Goal: Transaction & Acquisition: Purchase product/service

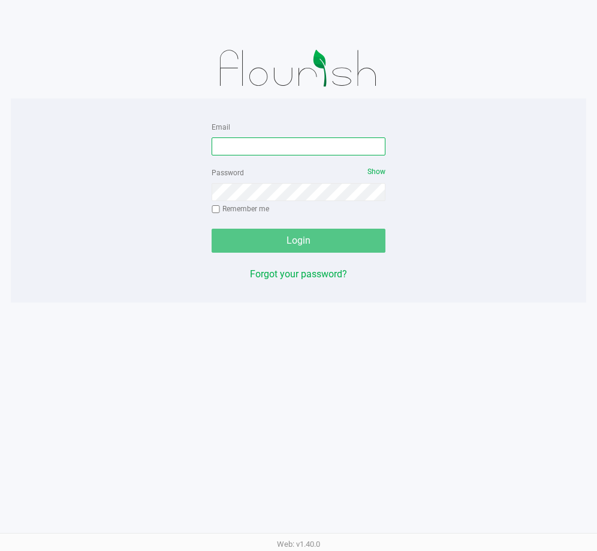
click at [268, 152] on input "Email" at bounding box center [299, 146] width 174 height 18
type input "[EMAIL_ADDRESS][DOMAIN_NAME]"
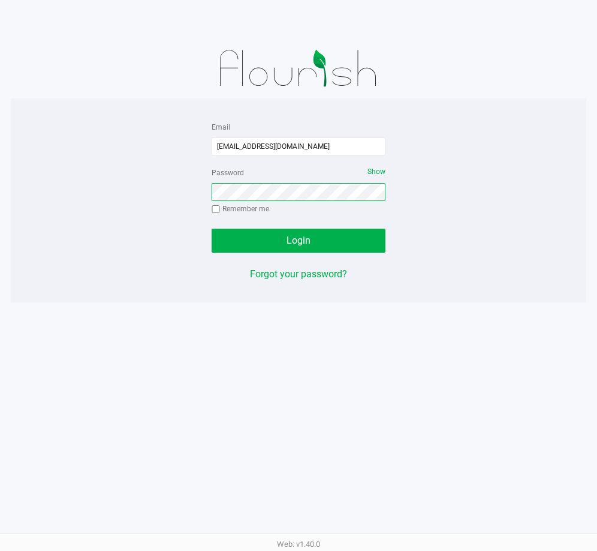
click at [212, 229] on button "Login" at bounding box center [299, 241] width 174 height 24
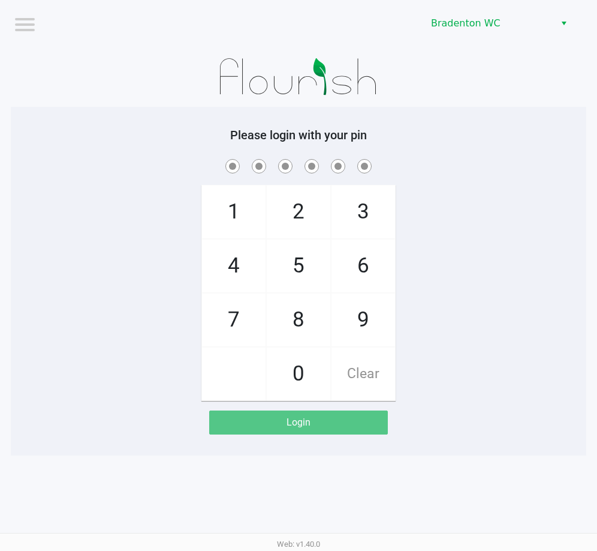
click at [539, 133] on h5 "Please login with your pin" at bounding box center [299, 135] width 558 height 14
click at [498, 93] on div at bounding box center [299, 77] width 576 height 60
checkbox input "true"
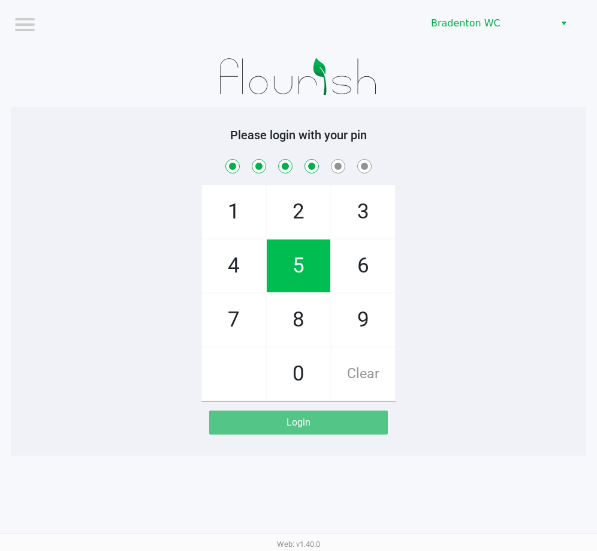
checkbox input "true"
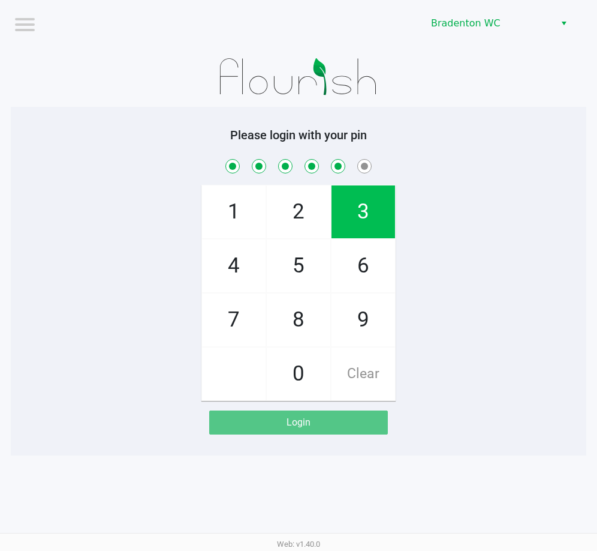
checkbox input "true"
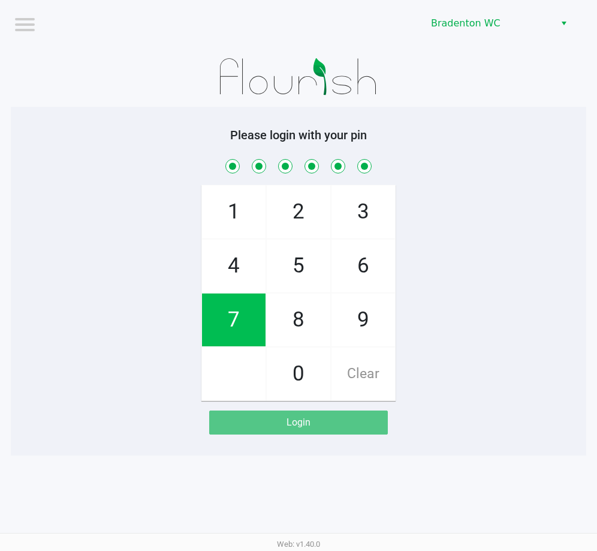
checkbox input "true"
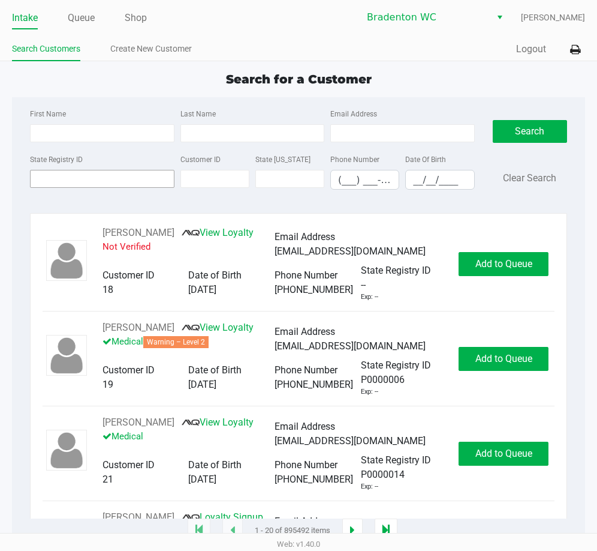
click at [133, 181] on input "State Registry ID" at bounding box center [102, 179] width 145 height 18
click at [91, 23] on link "Queue" at bounding box center [81, 18] width 27 height 17
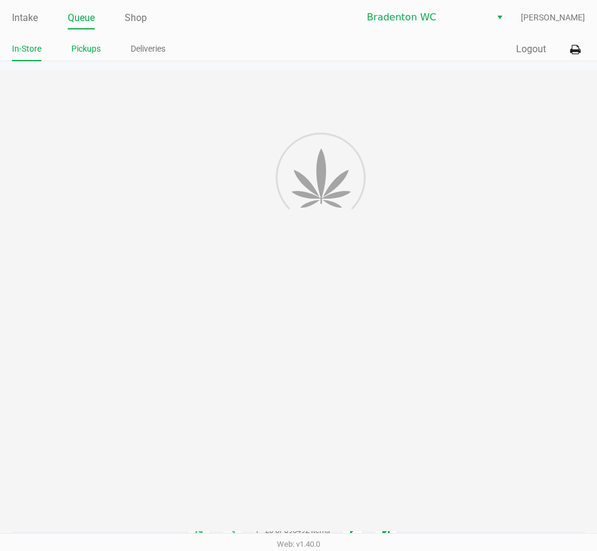
click at [88, 50] on link "Pickups" at bounding box center [85, 48] width 29 height 15
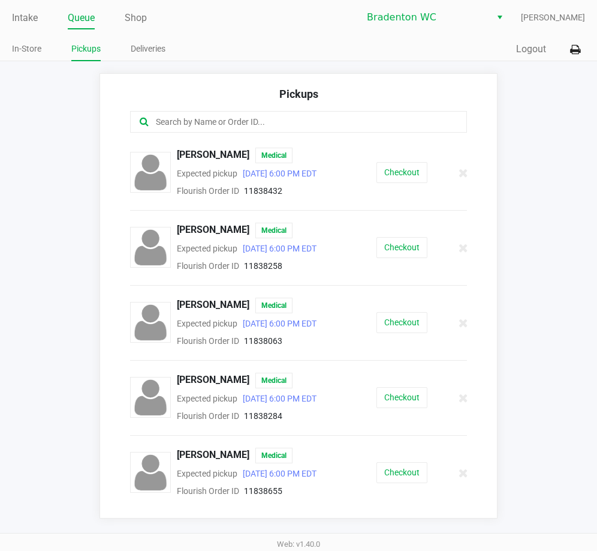
click at [302, 126] on input "text" at bounding box center [298, 122] width 286 height 14
type input "ri"
click at [407, 399] on button "Checkout" at bounding box center [402, 397] width 51 height 21
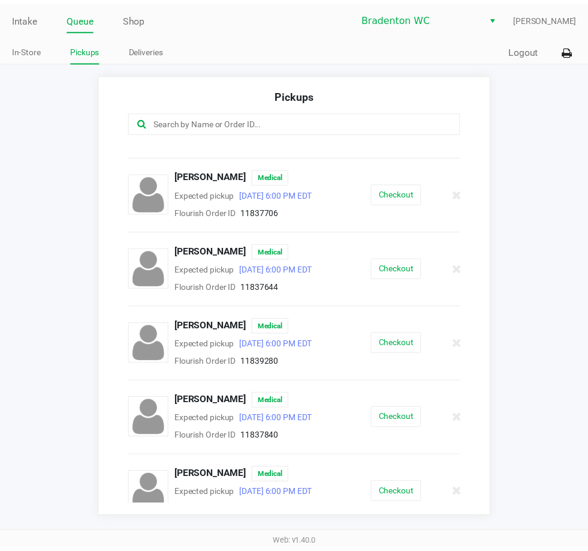
scroll to position [667, 0]
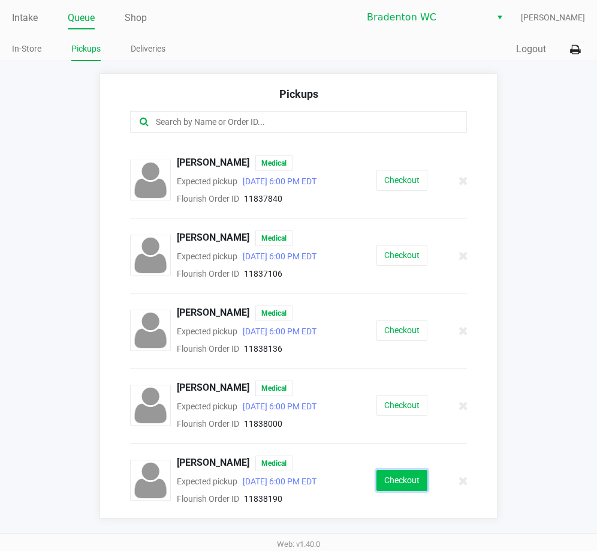
click at [404, 489] on button "Checkout" at bounding box center [402, 480] width 51 height 21
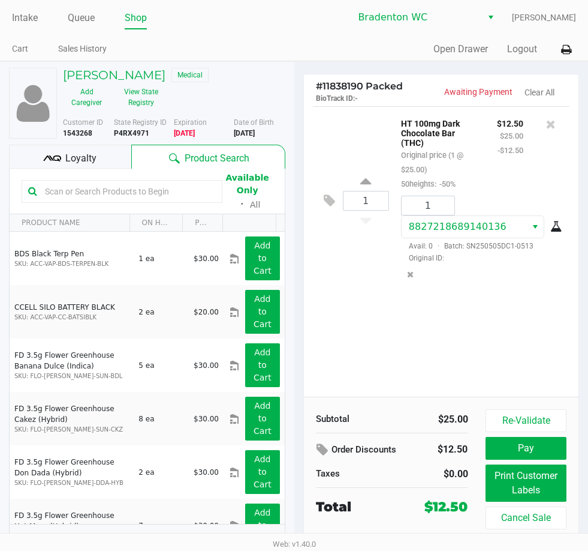
click at [82, 151] on span "Loyalty" at bounding box center [80, 158] width 31 height 14
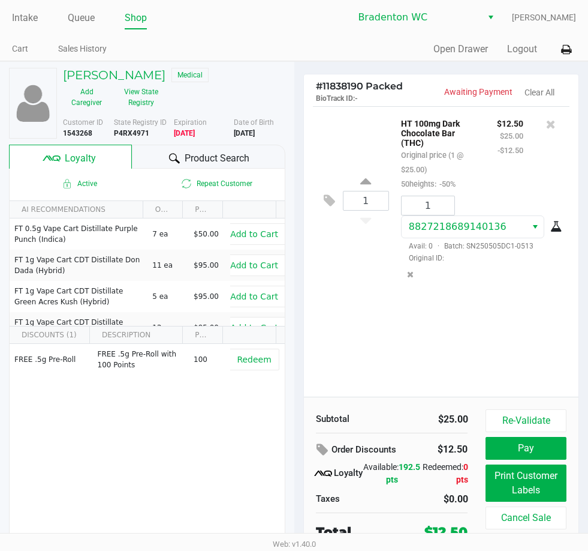
click at [218, 160] on span "Product Search" at bounding box center [217, 158] width 65 height 14
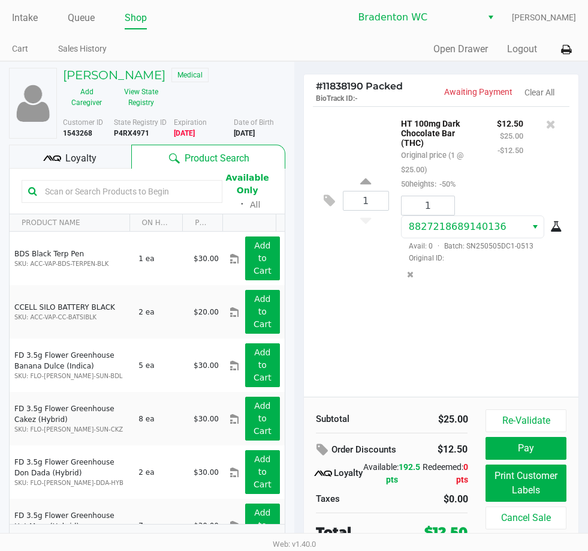
scroll to position [13, 0]
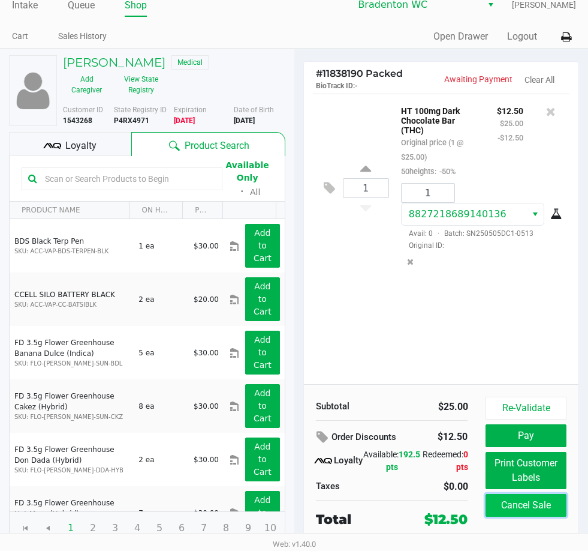
click at [507, 510] on button "Cancel Sale" at bounding box center [526, 505] width 80 height 23
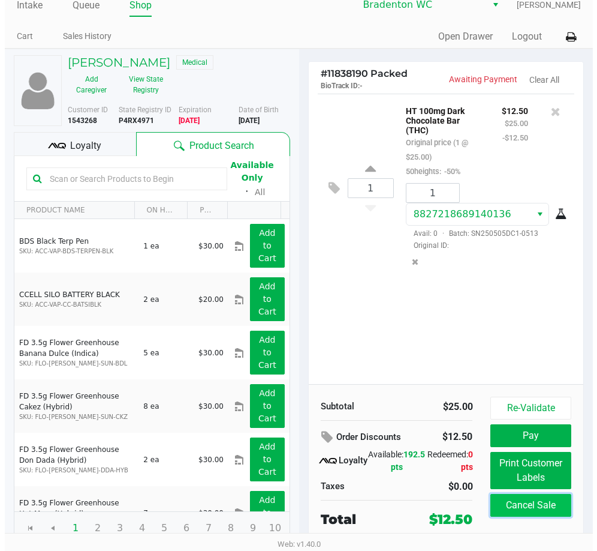
scroll to position [0, 0]
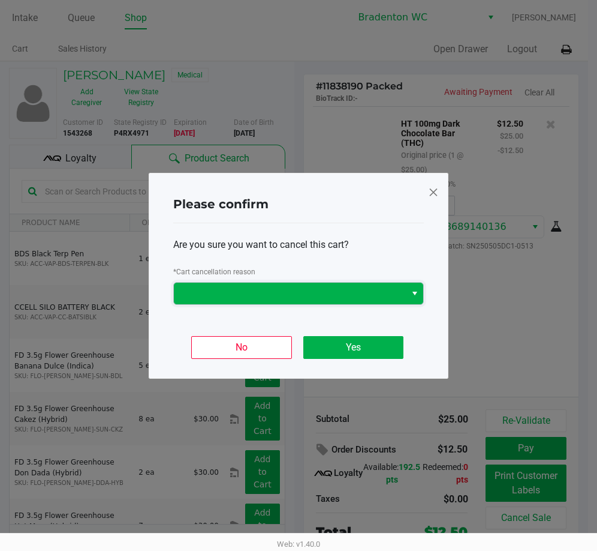
click at [297, 295] on span at bounding box center [290, 293] width 218 height 14
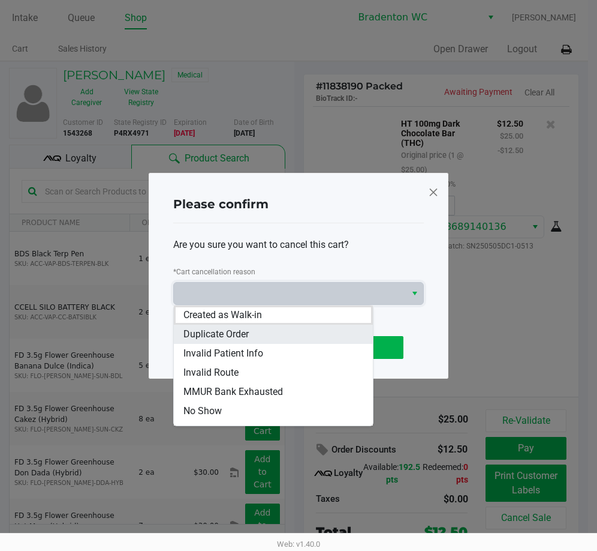
click at [229, 334] on span "Duplicate Order" at bounding box center [216, 334] width 65 height 14
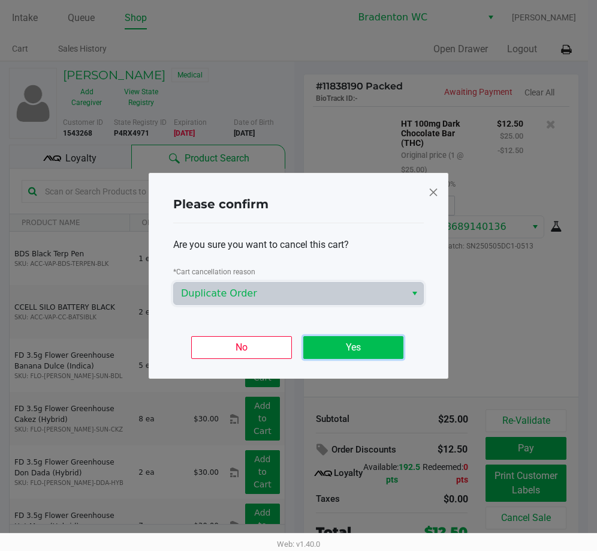
click at [359, 351] on button "Yes" at bounding box center [353, 347] width 100 height 23
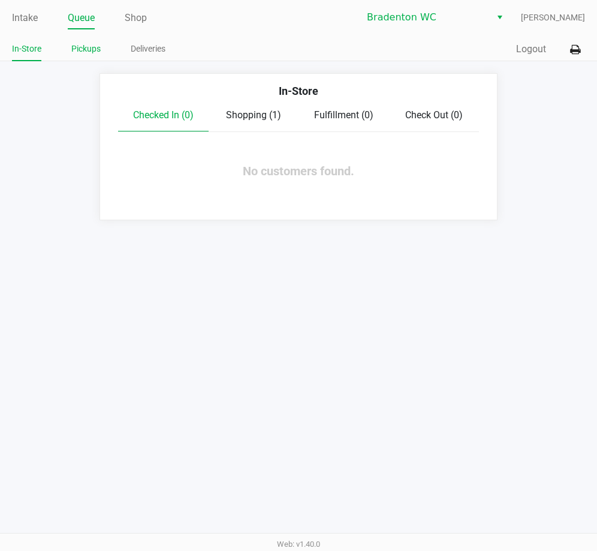
click at [83, 49] on link "Pickups" at bounding box center [85, 48] width 29 height 15
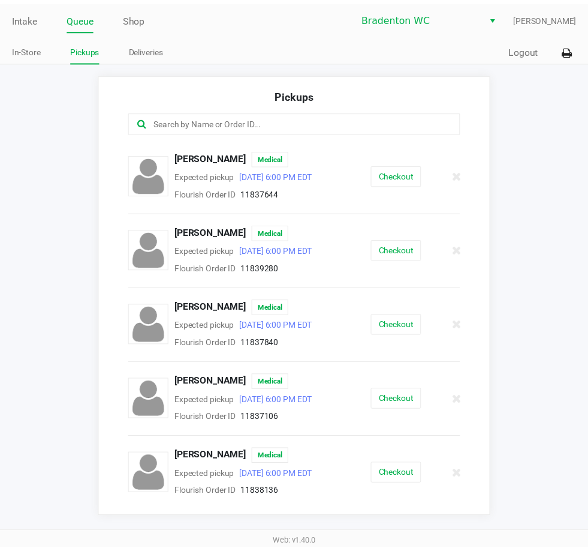
scroll to position [667, 0]
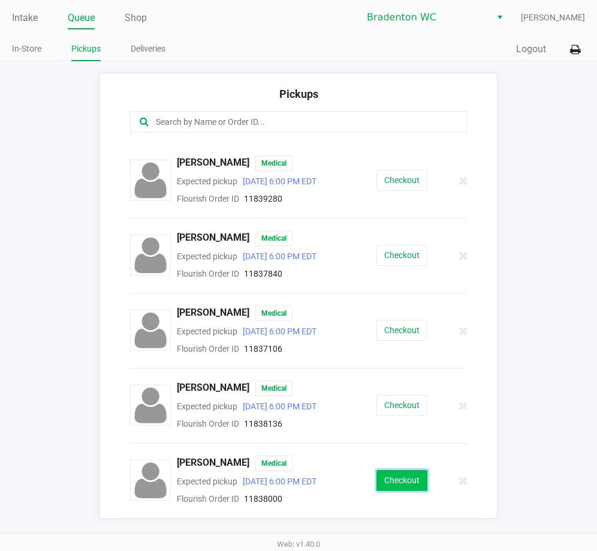
click at [419, 479] on button "Checkout" at bounding box center [402, 480] width 51 height 21
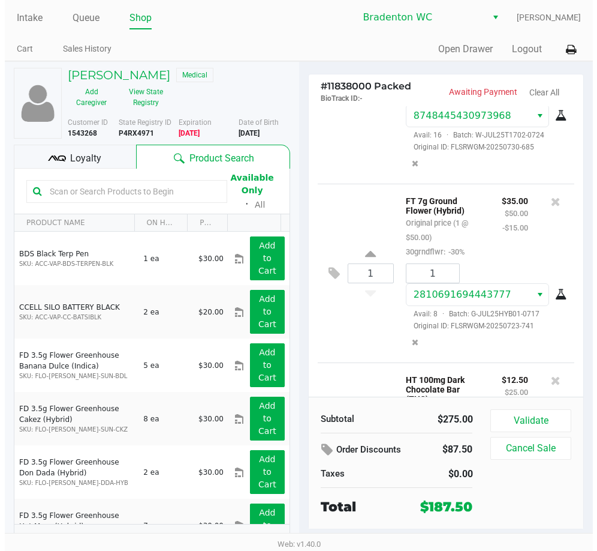
scroll to position [380, 0]
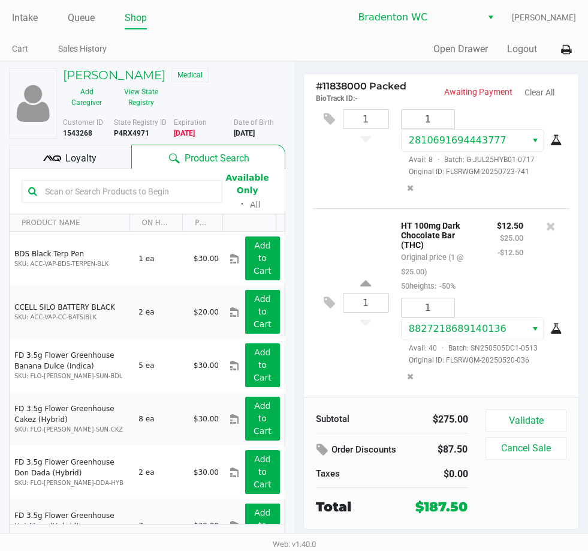
click at [517, 420] on button "Validate" at bounding box center [526, 420] width 80 height 23
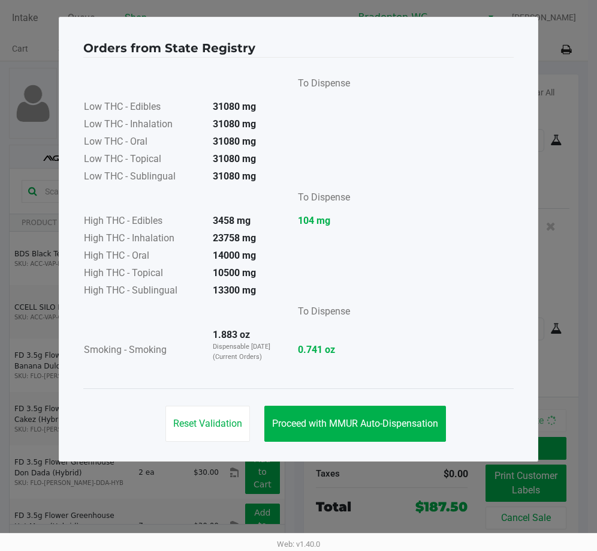
click at [370, 417] on button "Proceed with MMUR Auto-Dispensation" at bounding box center [356, 423] width 182 height 36
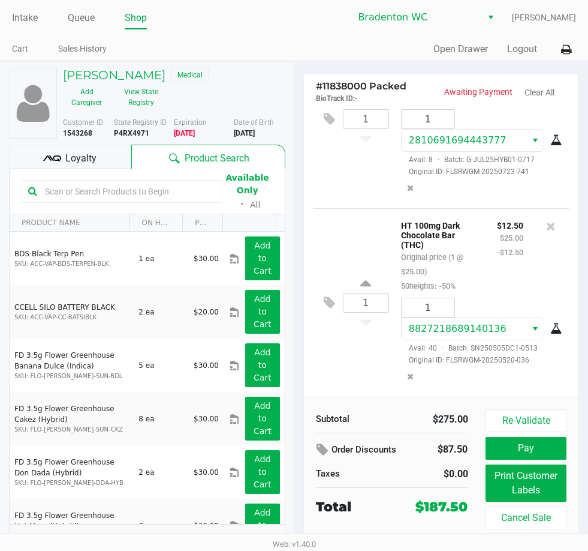
click at [118, 163] on div "Loyalty" at bounding box center [70, 157] width 122 height 24
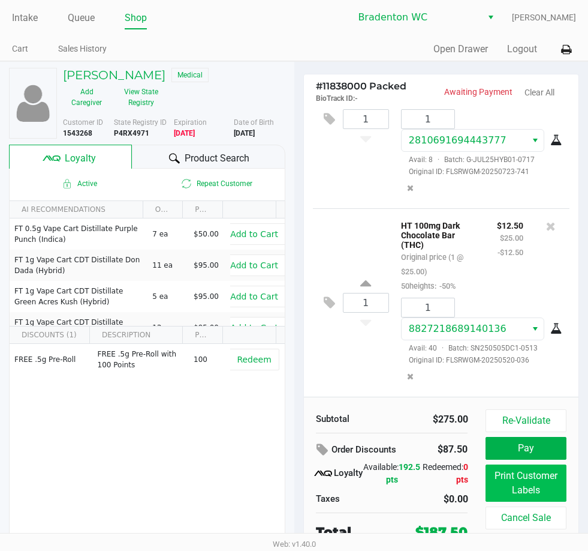
click at [522, 492] on button "Print Customer Labels" at bounding box center [526, 482] width 80 height 37
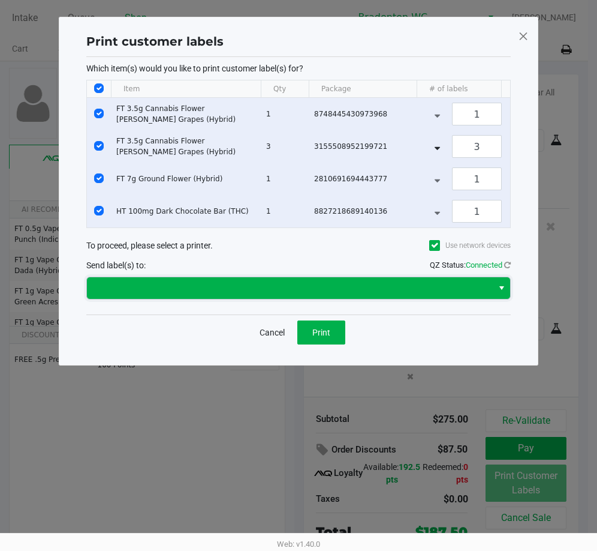
click at [338, 294] on span at bounding box center [290, 288] width 392 height 14
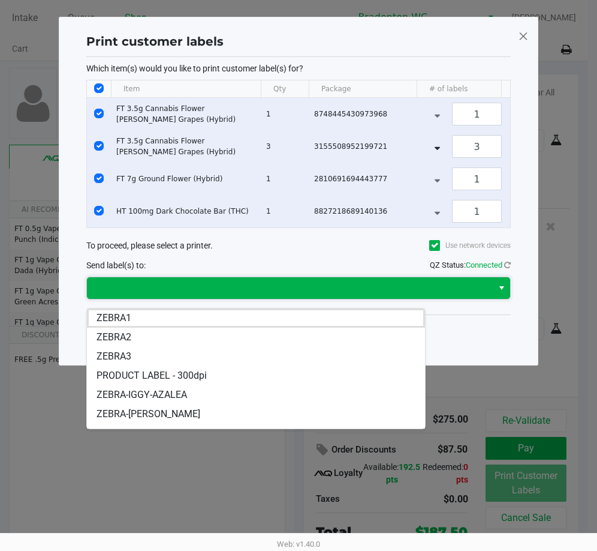
scroll to position [72, 0]
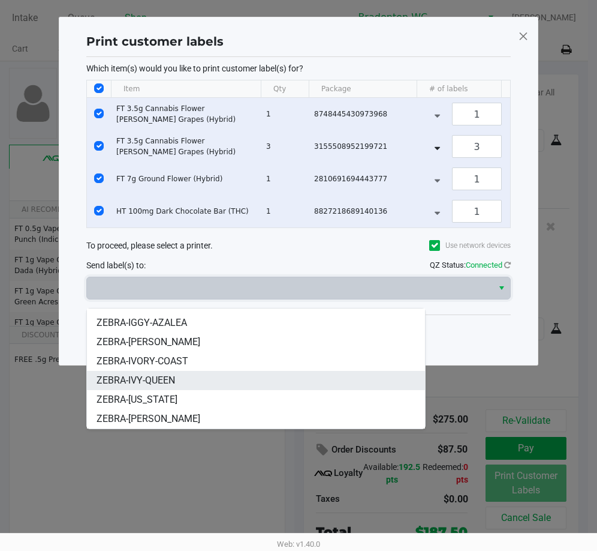
click at [199, 372] on li "ZEBRA-IVY-QUEEN" at bounding box center [256, 380] width 338 height 19
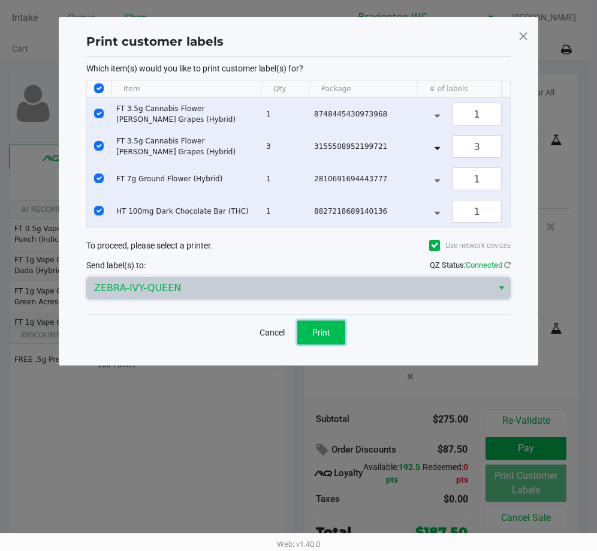
click at [342, 341] on button "Print" at bounding box center [321, 332] width 48 height 24
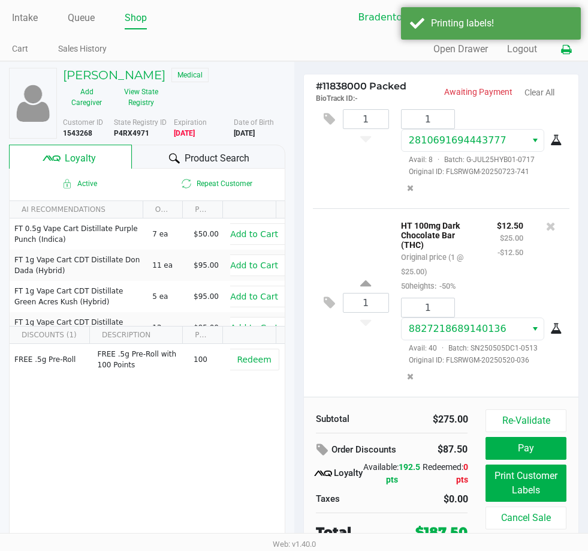
click at [564, 49] on icon at bounding box center [566, 50] width 10 height 8
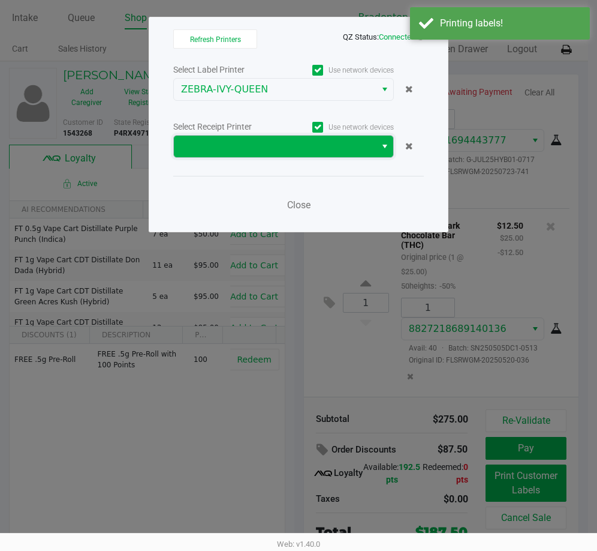
click at [305, 145] on span at bounding box center [275, 146] width 188 height 14
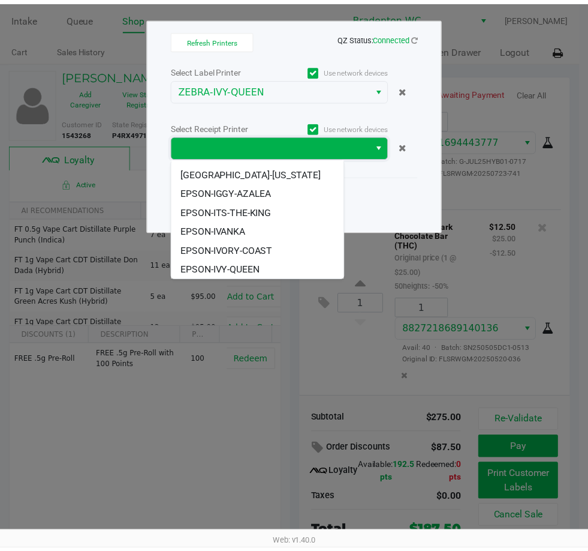
scroll to position [110, 0]
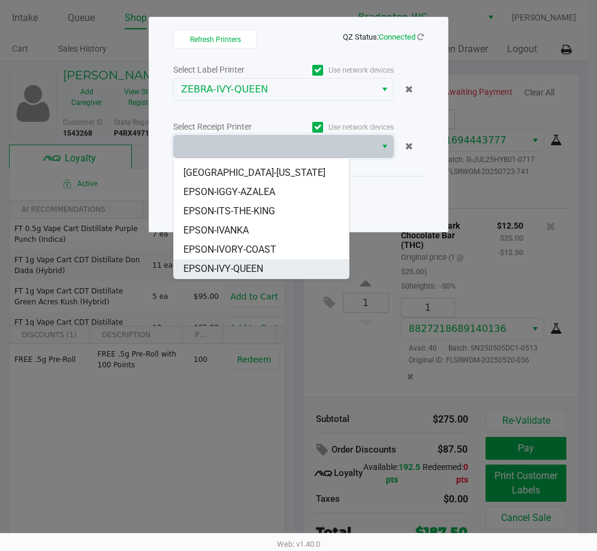
click at [263, 271] on span "EPSON-IVY-QUEEN" at bounding box center [224, 269] width 80 height 14
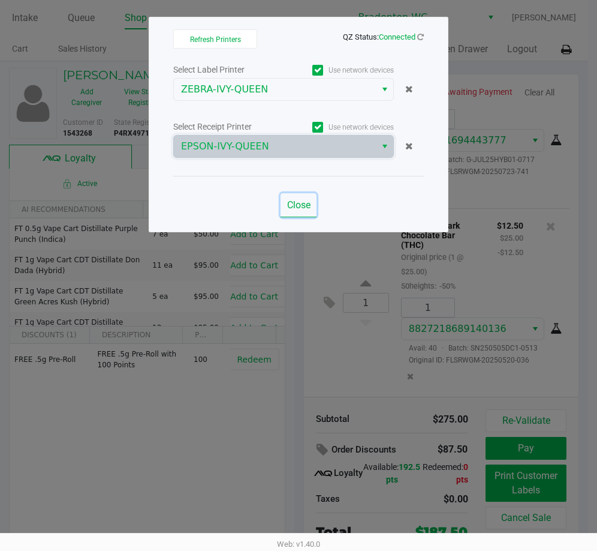
click at [303, 205] on span "Close" at bounding box center [298, 204] width 23 height 11
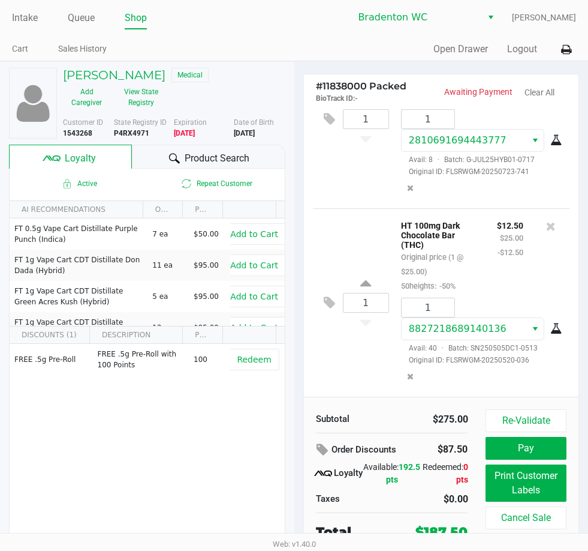
click at [182, 157] on div "Product Search" at bounding box center [209, 157] width 154 height 24
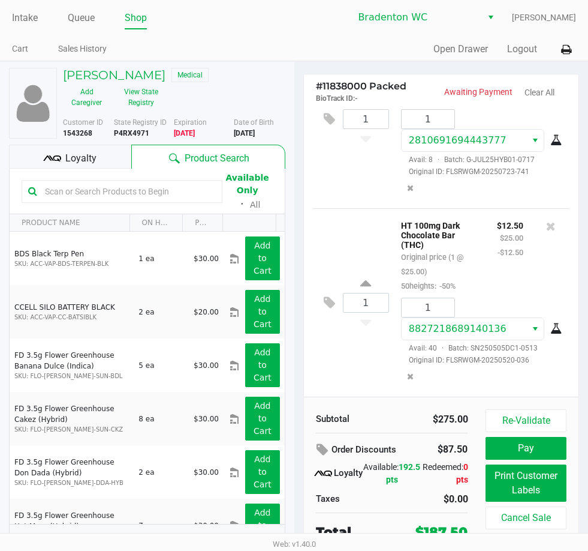
click at [94, 158] on span "Loyalty" at bounding box center [80, 158] width 31 height 14
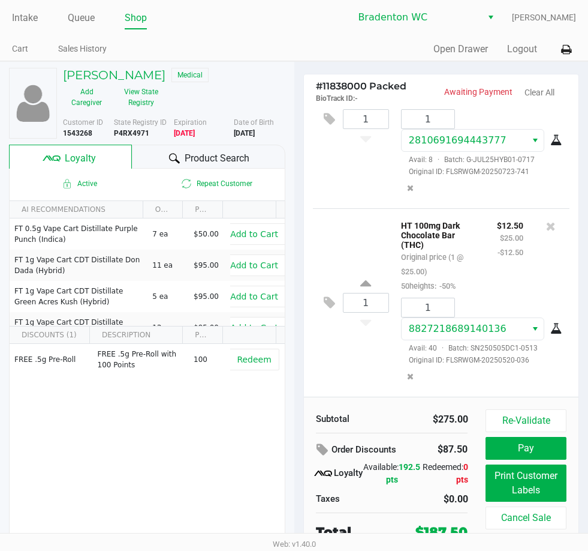
click at [260, 160] on div "Product Search" at bounding box center [209, 157] width 154 height 24
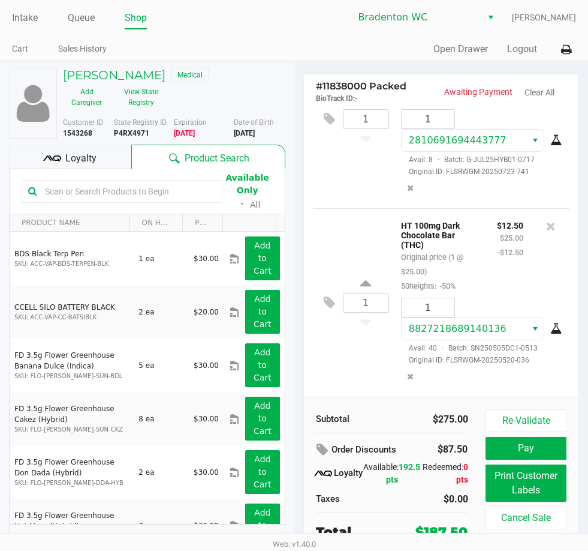
click at [107, 160] on div "Loyalty" at bounding box center [70, 157] width 122 height 24
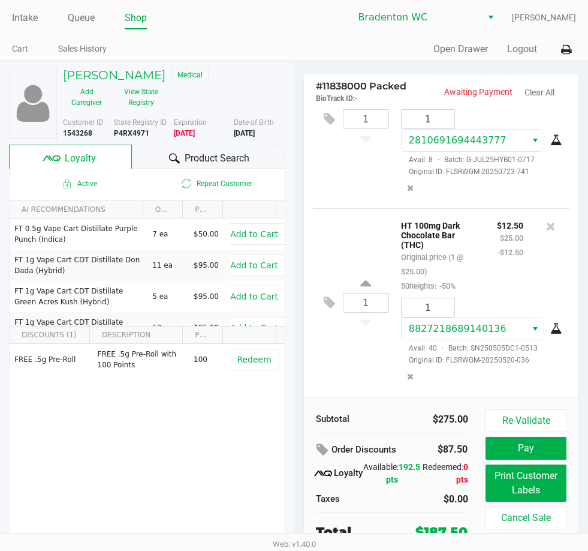
click at [154, 151] on div "Product Search" at bounding box center [209, 157] width 154 height 24
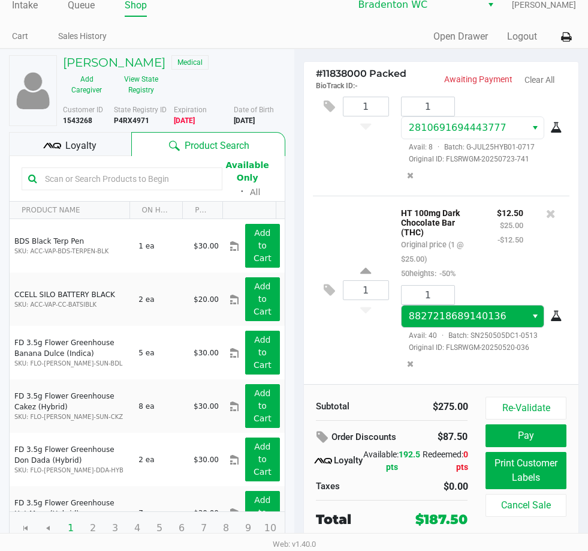
scroll to position [0, 0]
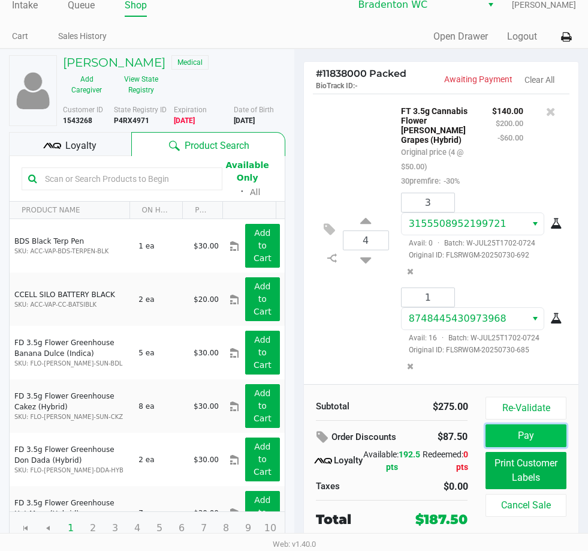
click at [507, 434] on button "Pay" at bounding box center [526, 435] width 80 height 23
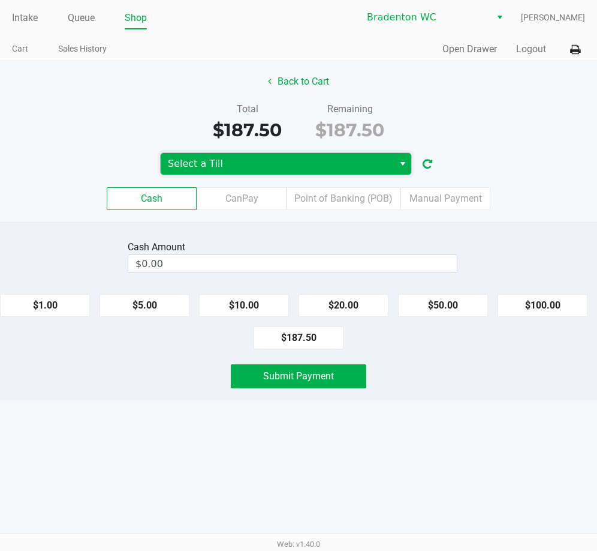
click at [293, 168] on span "Select a Till" at bounding box center [277, 164] width 219 height 14
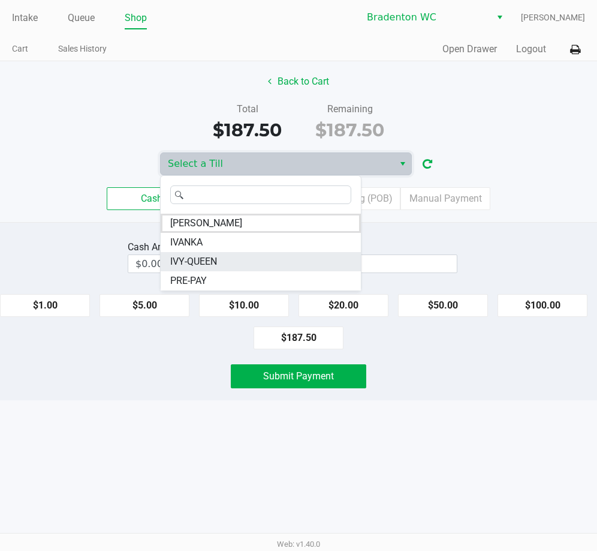
click at [211, 259] on span "IVY-QUEEN" at bounding box center [193, 261] width 47 height 14
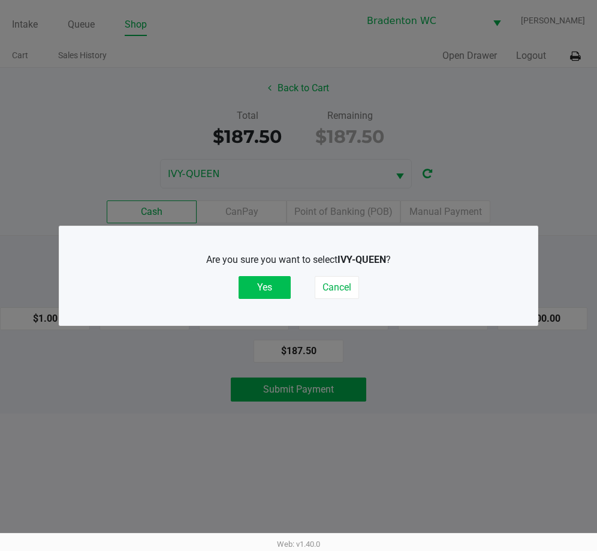
click at [270, 282] on button "Yes" at bounding box center [265, 287] width 52 height 23
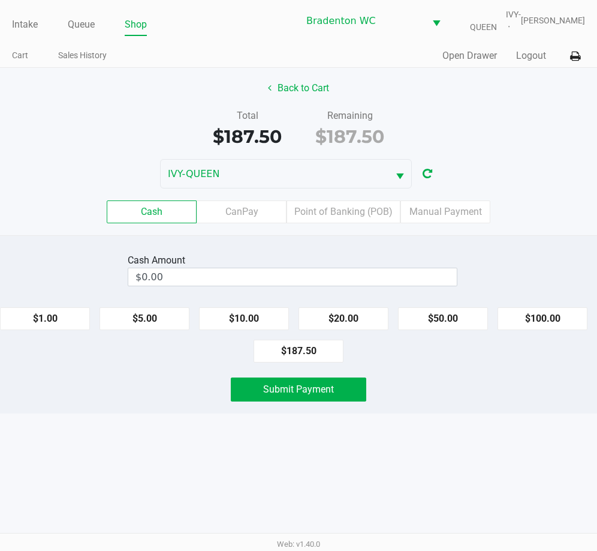
click at [280, 240] on div "Cash Amount $0.00 $1.00 $5.00 $10.00 $20.00 $50.00 $100.00 $187.50 Submit Payme…" at bounding box center [298, 324] width 597 height 178
click at [277, 262] on div "Cash Amount" at bounding box center [293, 260] width 330 height 14
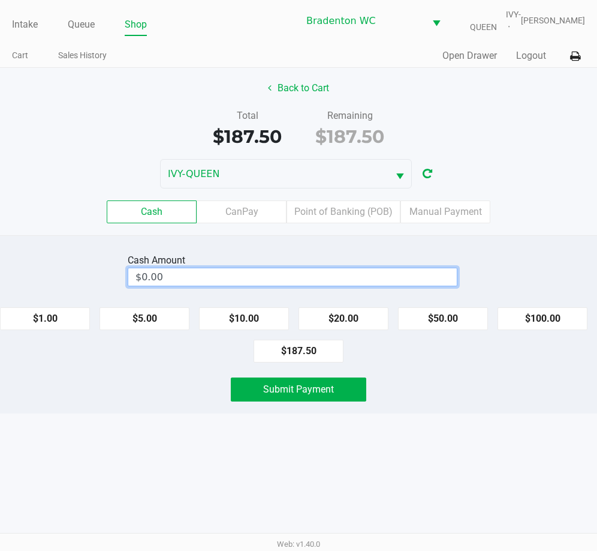
click at [426, 276] on input "$0.00" at bounding box center [292, 276] width 329 height 17
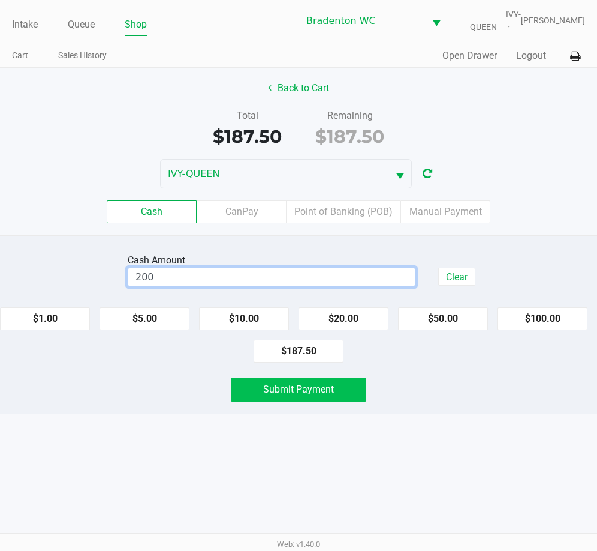
click at [333, 395] on button "Submit Payment" at bounding box center [299, 389] width 136 height 24
type input "$200.00"
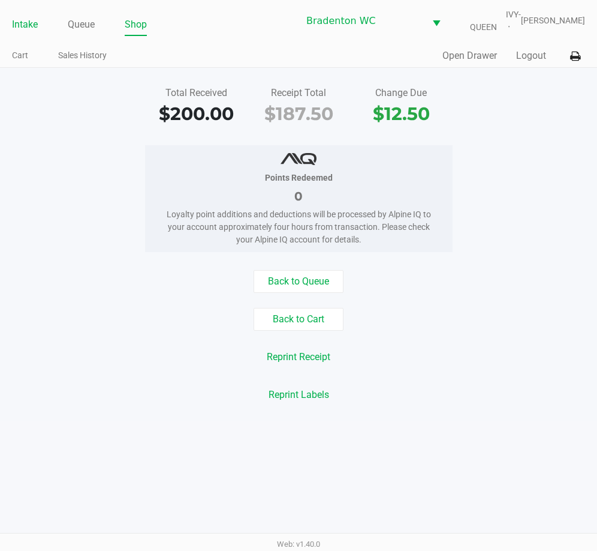
click at [24, 28] on link "Intake" at bounding box center [25, 24] width 26 height 17
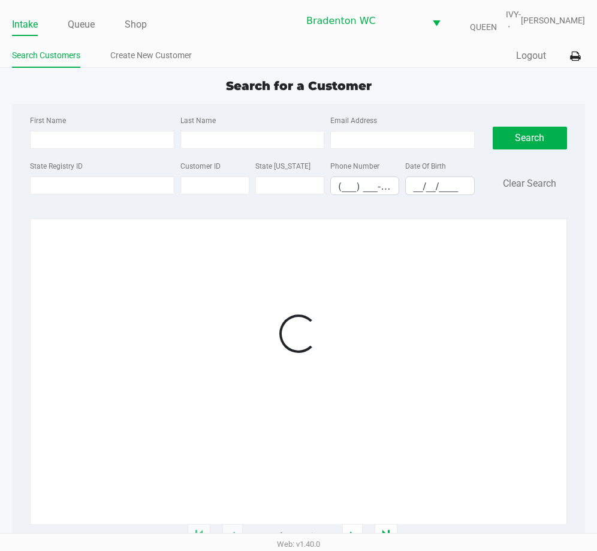
click at [208, 34] on ul "Intake Queue Shop" at bounding box center [155, 25] width 287 height 20
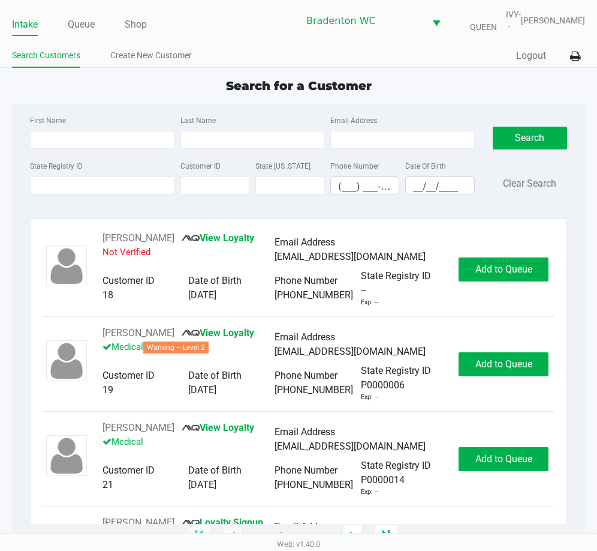
click at [263, 24] on ul "Intake Queue Shop" at bounding box center [155, 25] width 287 height 20
click at [423, 91] on div "Search for a Customer" at bounding box center [298, 86] width 591 height 18
click at [188, 87] on div "Search for a Customer" at bounding box center [298, 86] width 591 height 18
click at [121, 188] on input "State Registry ID" at bounding box center [102, 185] width 145 height 18
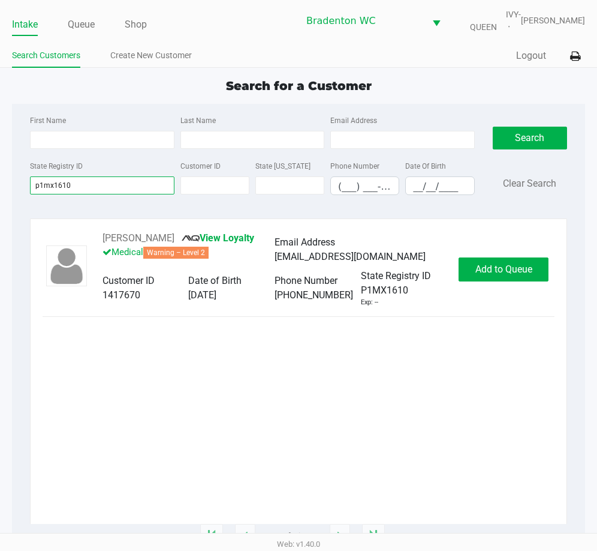
type input "p1mx1610"
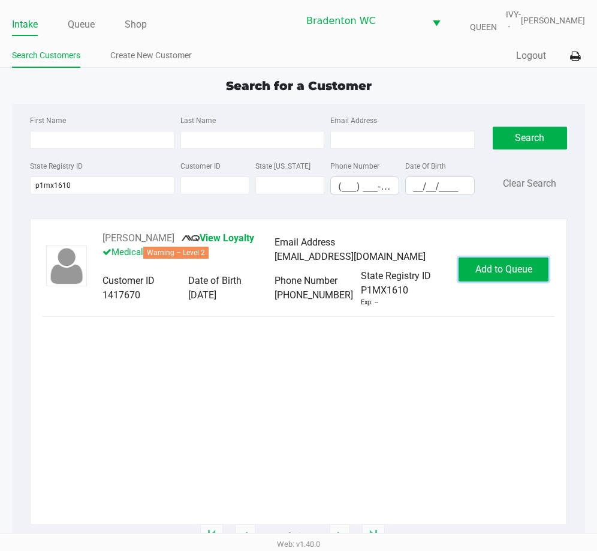
click at [499, 273] on span "Add to Queue" at bounding box center [504, 268] width 57 height 11
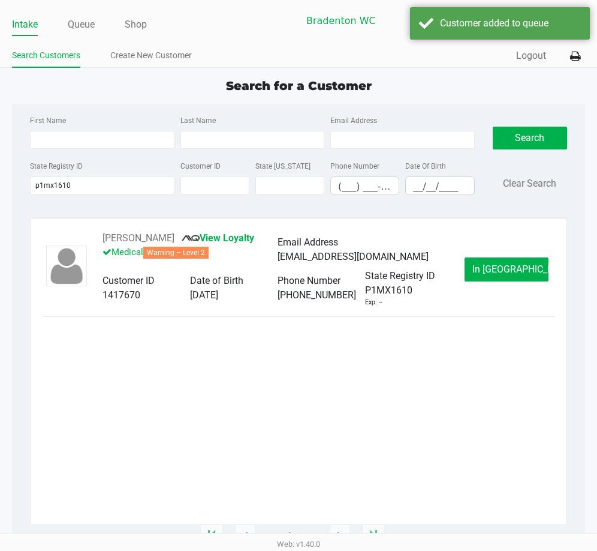
click at [499, 273] on span "In Queue" at bounding box center [523, 268] width 101 height 11
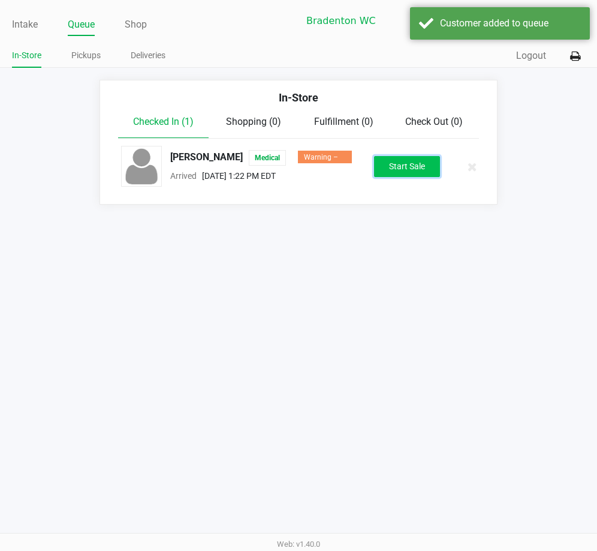
click at [413, 172] on button "Start Sale" at bounding box center [407, 166] width 66 height 21
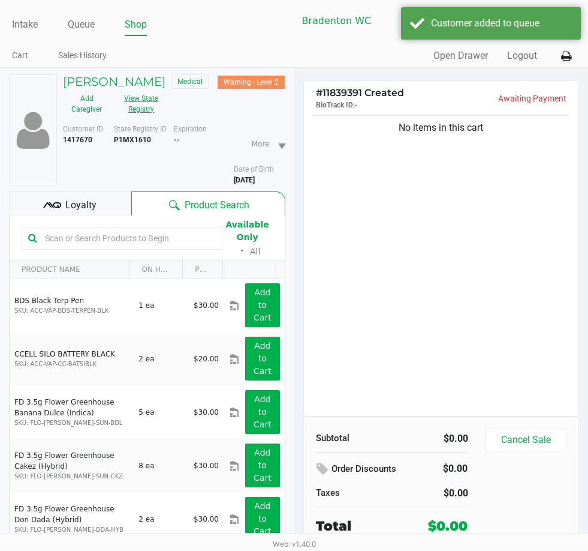
click at [148, 109] on button "View State Registry" at bounding box center [137, 104] width 55 height 30
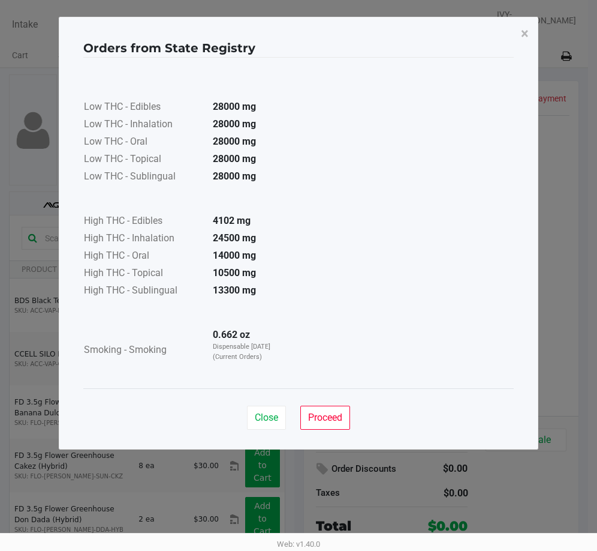
click at [312, 403] on div "Close Proceed" at bounding box center [298, 412] width 431 height 49
click at [323, 426] on button "Proceed" at bounding box center [325, 417] width 50 height 24
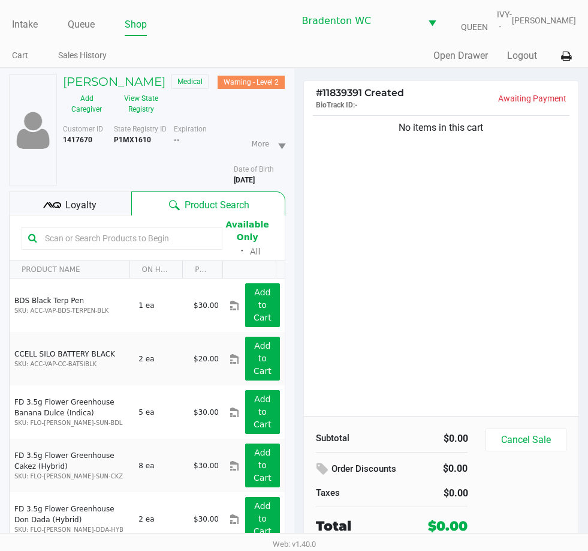
click at [92, 202] on div "STEPHEN SHUMAN JR Medical Warning - Level 2 Add Caregiver View State Registry C…" at bounding box center [147, 339] width 277 height 542
click at [93, 212] on span "Loyalty" at bounding box center [80, 205] width 31 height 14
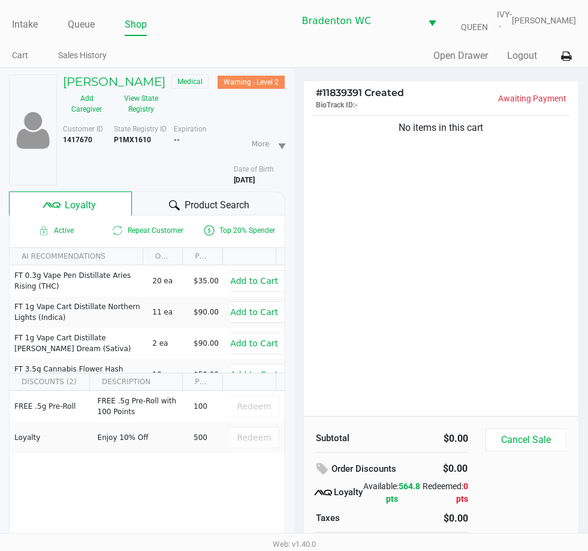
click at [152, 215] on div "Product Search" at bounding box center [209, 203] width 154 height 24
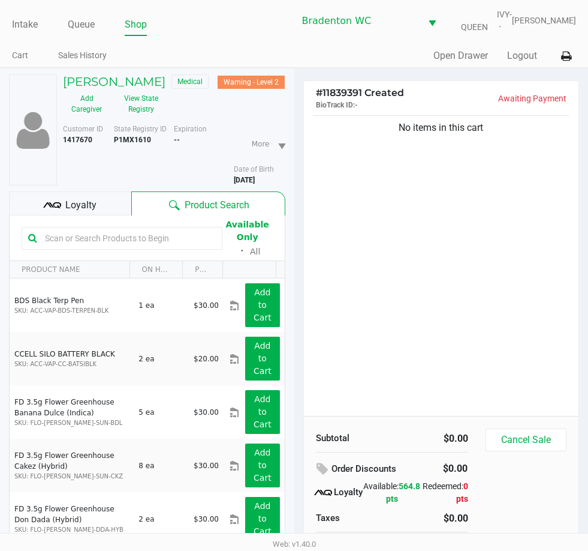
click at [98, 215] on div "Loyalty" at bounding box center [70, 203] width 122 height 24
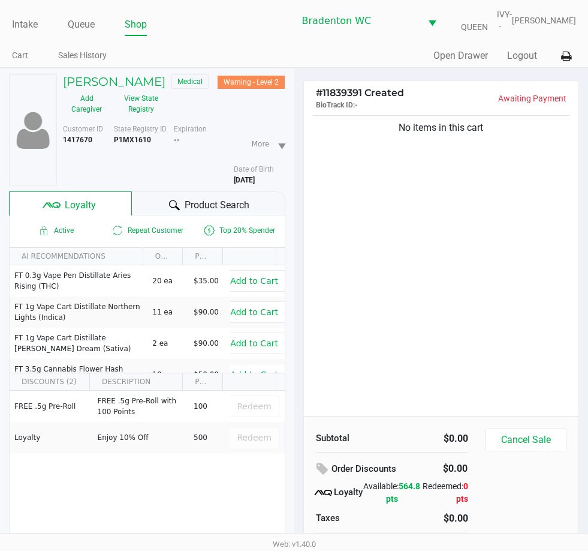
click at [147, 215] on div "Product Search" at bounding box center [209, 203] width 154 height 24
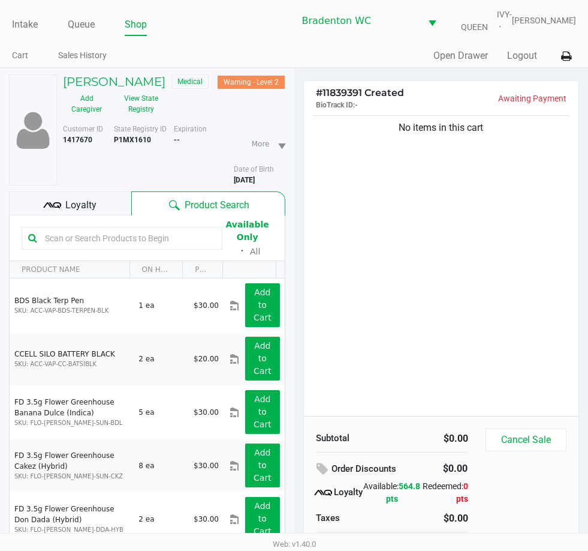
click at [157, 247] on input "text" at bounding box center [128, 238] width 176 height 18
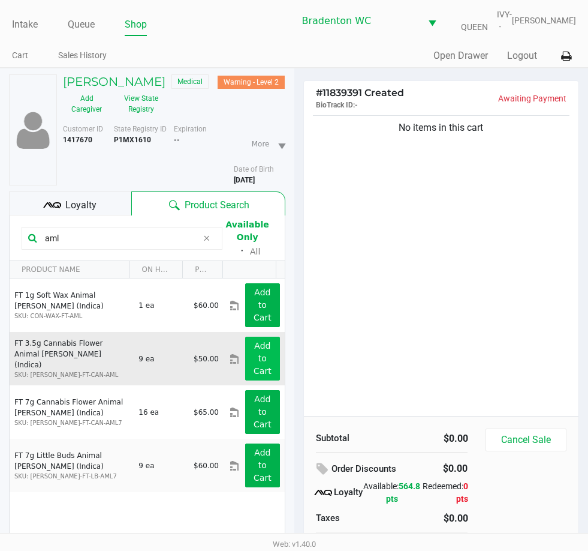
type input "aml"
click at [257, 375] on app-button-loader "Add to Cart" at bounding box center [263, 358] width 18 height 35
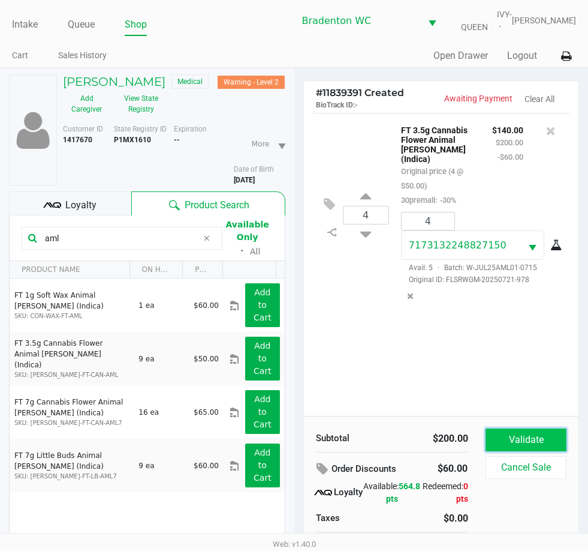
click at [535, 434] on button "Validate" at bounding box center [526, 439] width 80 height 23
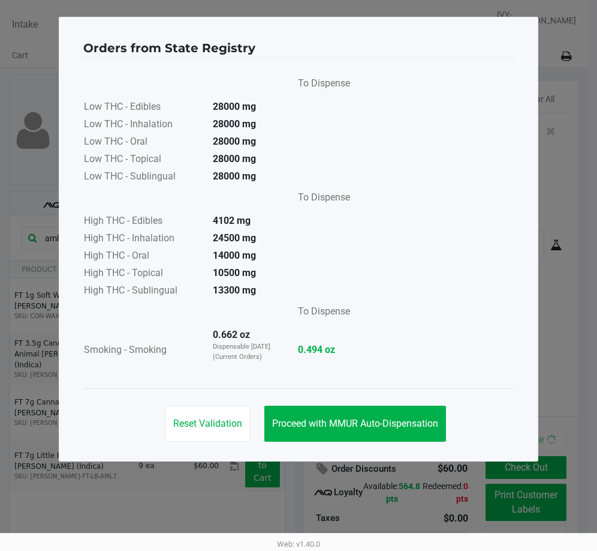
click at [407, 419] on span "Proceed with MMUR Auto-Dispensation" at bounding box center [355, 422] width 166 height 11
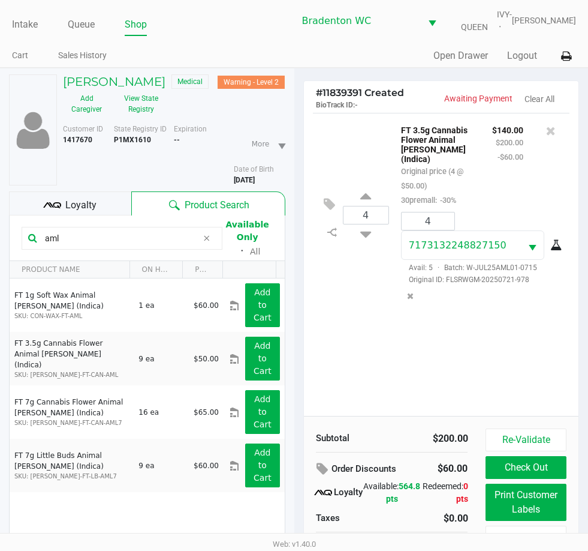
click at [524, 491] on button "Print Customer Labels" at bounding box center [526, 501] width 80 height 37
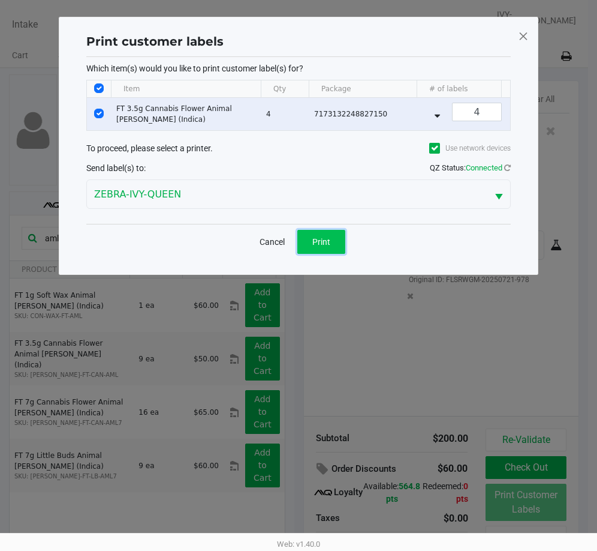
click at [305, 254] on button "Print" at bounding box center [321, 242] width 48 height 24
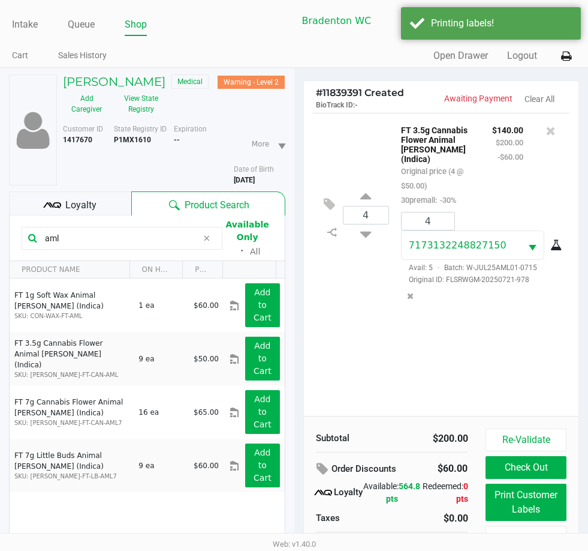
click at [109, 212] on div "Loyalty" at bounding box center [70, 203] width 122 height 24
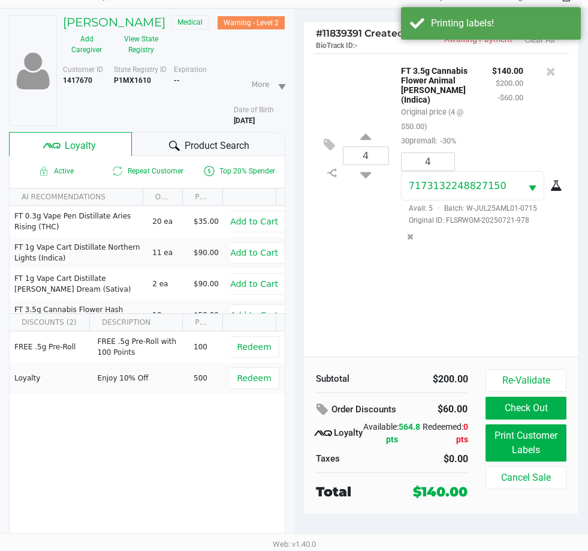
scroll to position [74, 0]
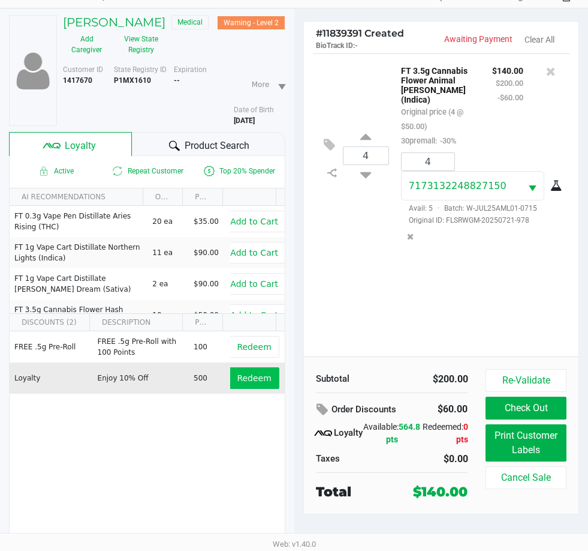
click at [243, 387] on button "Redeem" at bounding box center [254, 378] width 50 height 22
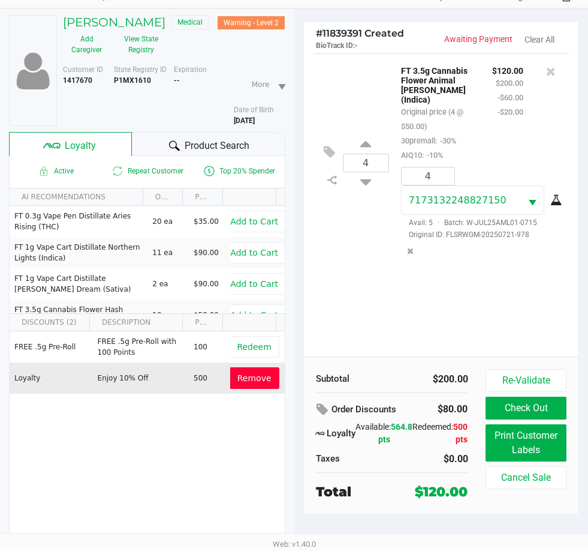
click at [252, 381] on span "Remove" at bounding box center [255, 378] width 34 height 10
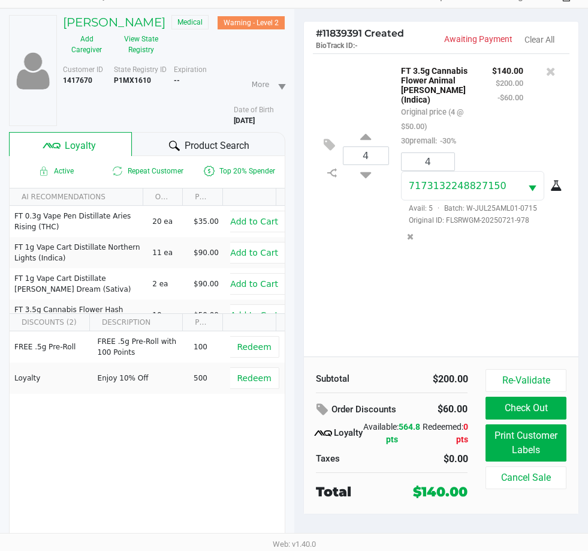
drag, startPoint x: 153, startPoint y: 76, endPoint x: 113, endPoint y: 85, distance: 40.6
click at [113, 85] on div "Customer ID 1417670 State Registry ID P1MX1610 Expiration -- More Date of Birth…" at bounding box center [174, 95] width 241 height 62
click at [119, 80] on b "P1MX1610" at bounding box center [132, 80] width 37 height 8
drag, startPoint x: 161, startPoint y: 80, endPoint x: 116, endPoint y: 83, distance: 45.1
click at [116, 83] on div "State Registry ID P1MX1610" at bounding box center [144, 95] width 60 height 62
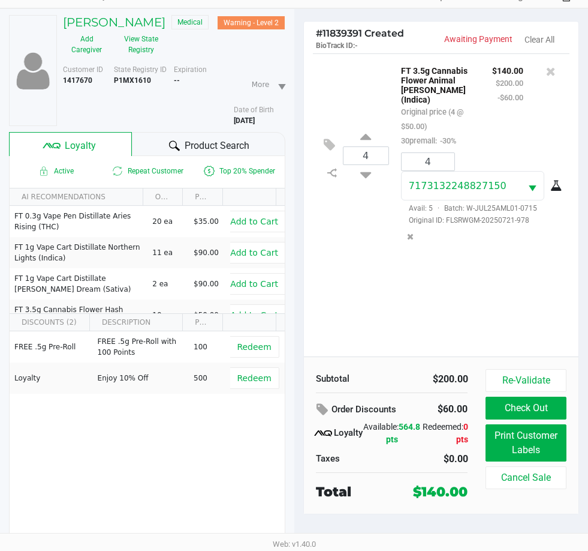
copy b "P1MX1610"
drag, startPoint x: 178, startPoint y: 136, endPoint x: 170, endPoint y: 138, distance: 8.0
click at [178, 136] on div "Product Search" at bounding box center [209, 144] width 154 height 24
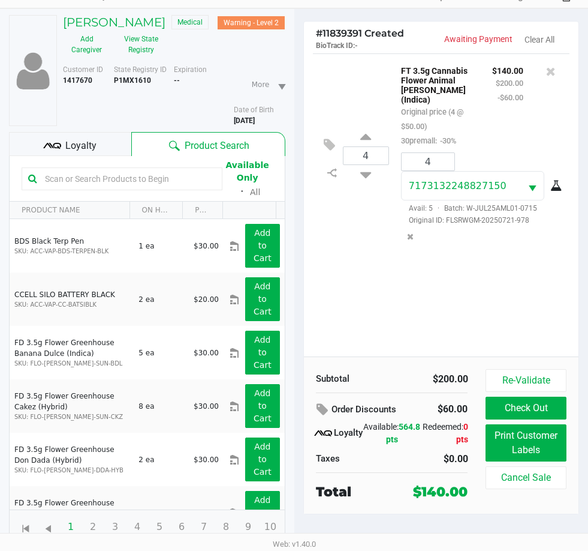
click at [98, 149] on div "Loyalty" at bounding box center [70, 144] width 122 height 24
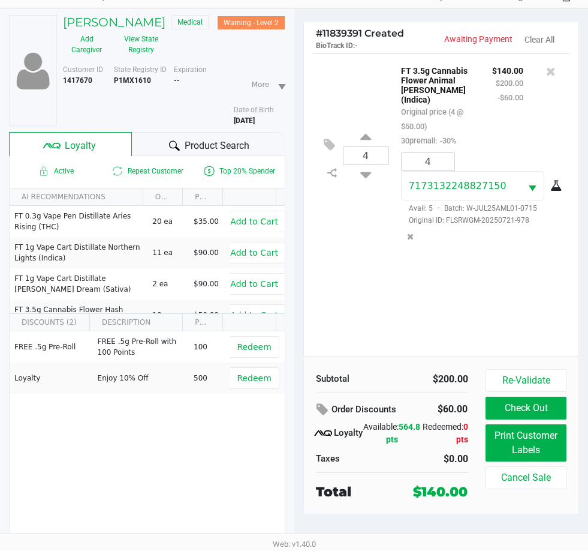
click at [161, 142] on div "Product Search" at bounding box center [209, 144] width 154 height 24
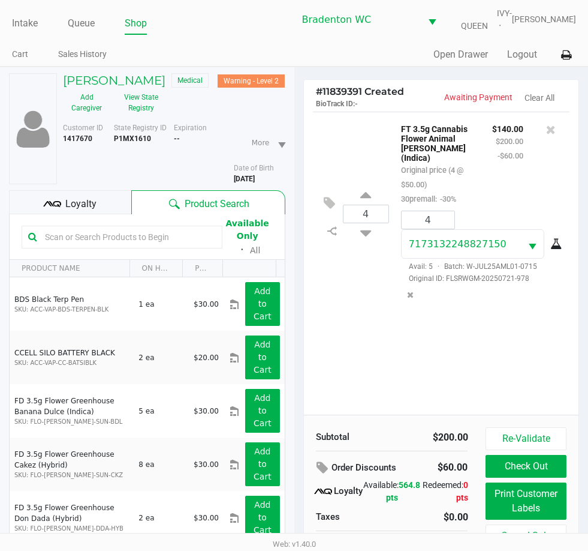
scroll to position [0, 0]
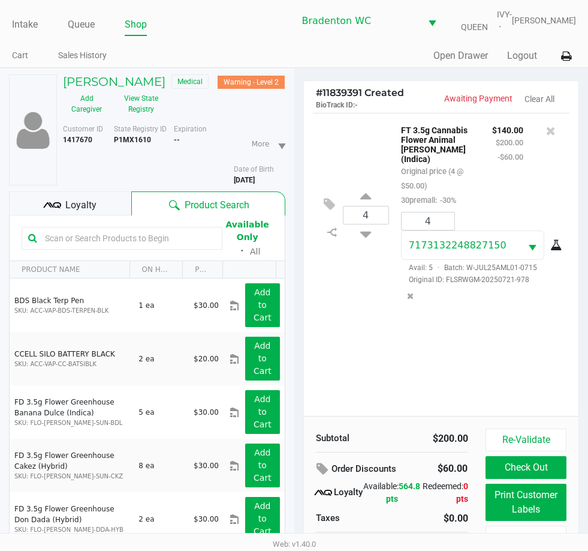
click at [91, 212] on span "Loyalty" at bounding box center [80, 205] width 31 height 14
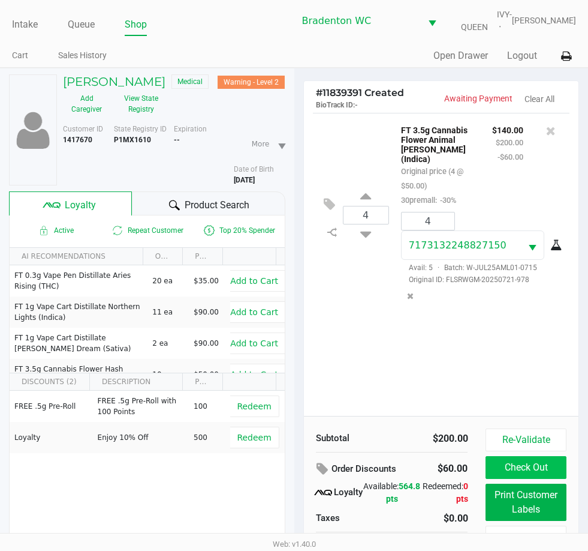
click at [538, 462] on button "Check Out" at bounding box center [526, 467] width 80 height 23
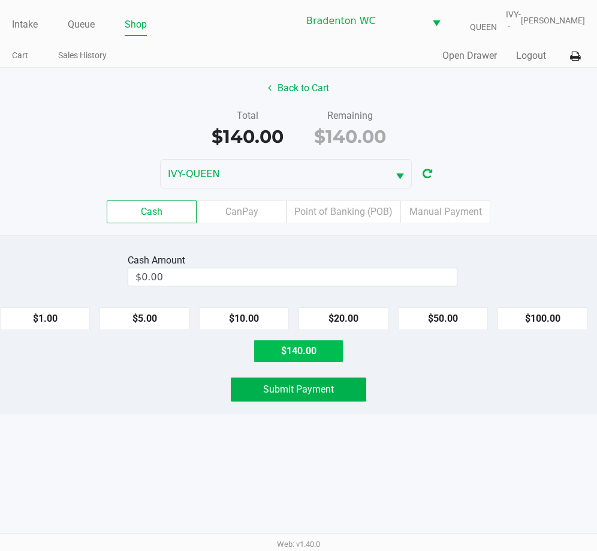
click at [321, 348] on button "$140.00" at bounding box center [299, 350] width 90 height 23
type input "$140.00"
click at [343, 388] on button "Submit Payment" at bounding box center [299, 389] width 136 height 24
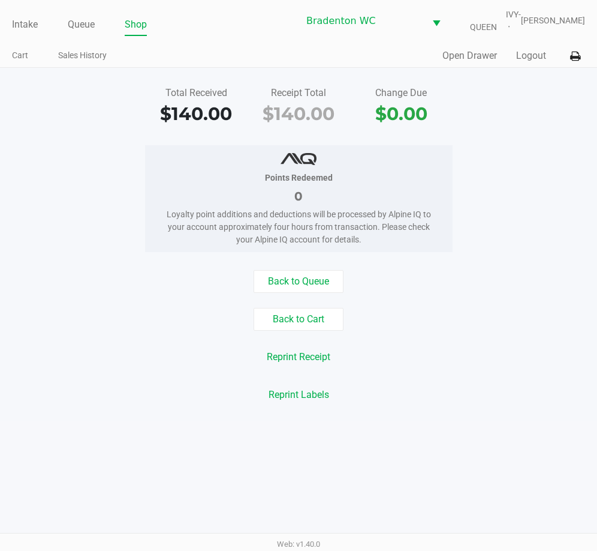
click at [16, 22] on link "Intake" at bounding box center [25, 24] width 26 height 17
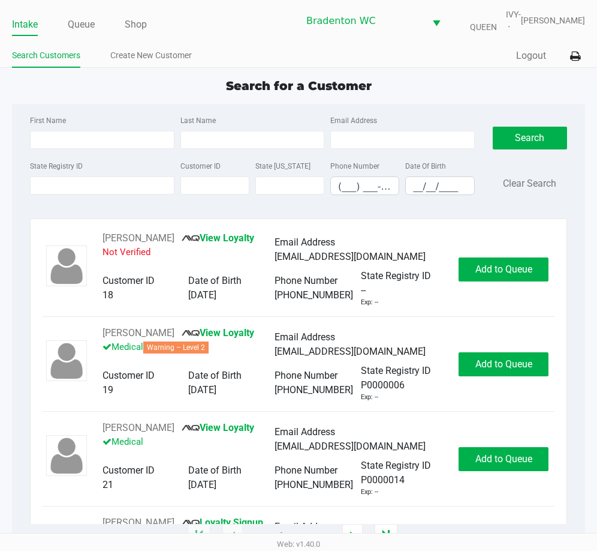
click at [119, 185] on input "State Registry ID" at bounding box center [102, 185] width 145 height 18
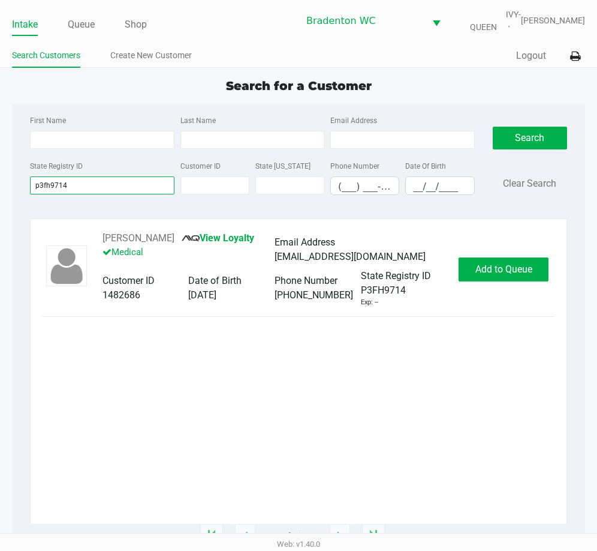
type input "p3fh9714"
click at [511, 256] on div "CORY NICHOLS View Loyalty Medical Email Address clagnichols@gmail.com Customer …" at bounding box center [299, 269] width 512 height 76
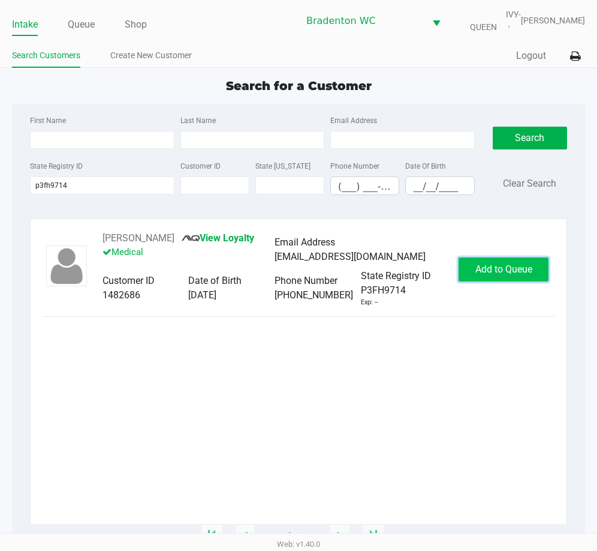
click at [511, 260] on button "Add to Queue" at bounding box center [504, 269] width 90 height 24
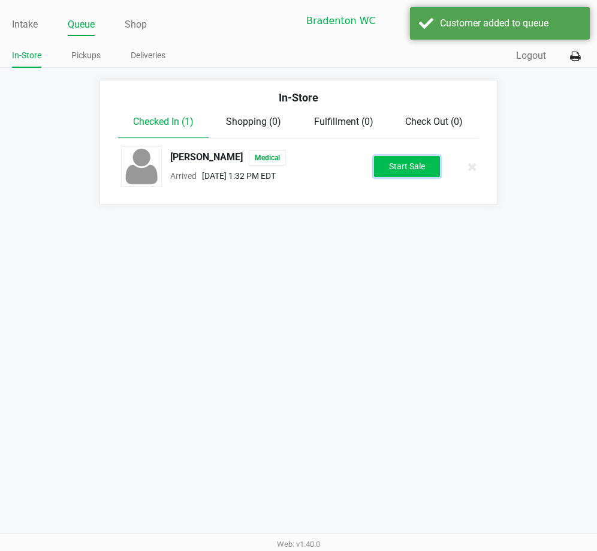
click at [384, 166] on button "Start Sale" at bounding box center [407, 166] width 66 height 21
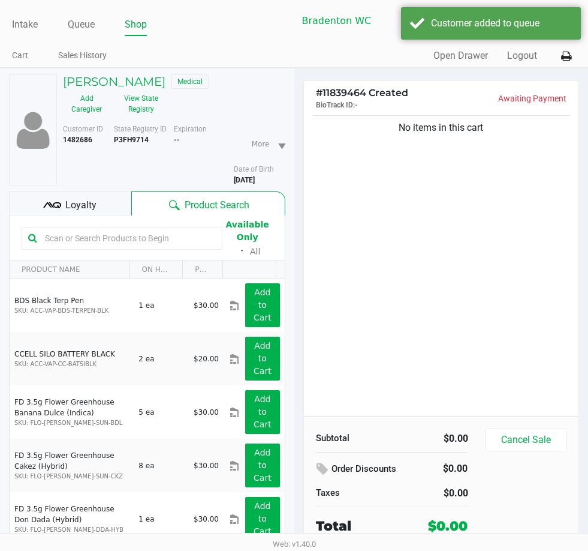
click at [115, 199] on div "Loyalty" at bounding box center [70, 203] width 122 height 24
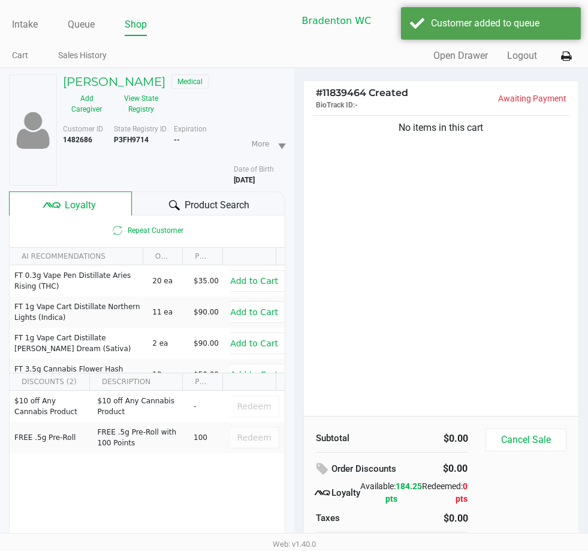
click at [172, 199] on div at bounding box center [174, 205] width 14 height 14
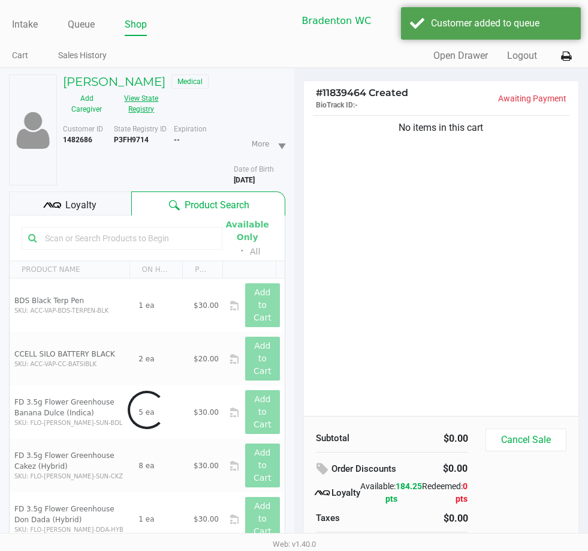
click at [149, 112] on button "View State Registry" at bounding box center [137, 104] width 55 height 30
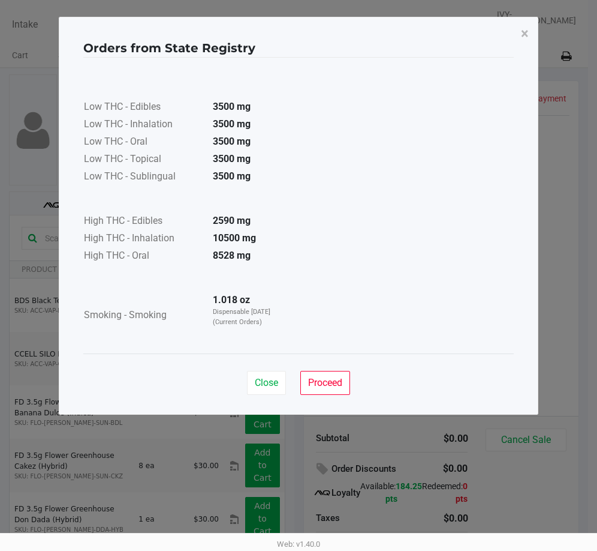
click at [299, 382] on div "Close Proceed" at bounding box center [298, 383] width 103 height 24
drag, startPoint x: 336, startPoint y: 392, endPoint x: 152, endPoint y: 285, distance: 213.1
click at [334, 392] on button "Proceed" at bounding box center [325, 383] width 50 height 24
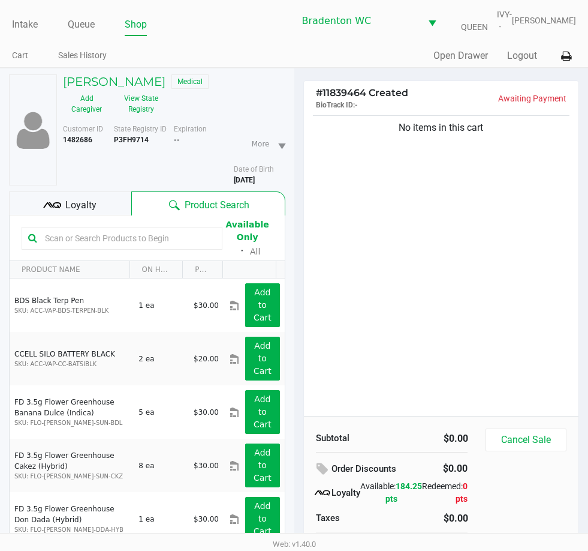
click at [110, 202] on div "Loyalty" at bounding box center [70, 203] width 122 height 24
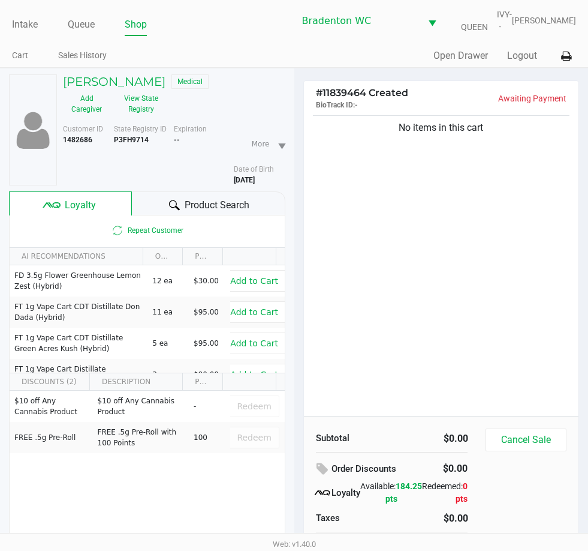
click at [144, 207] on div "Product Search" at bounding box center [209, 203] width 154 height 24
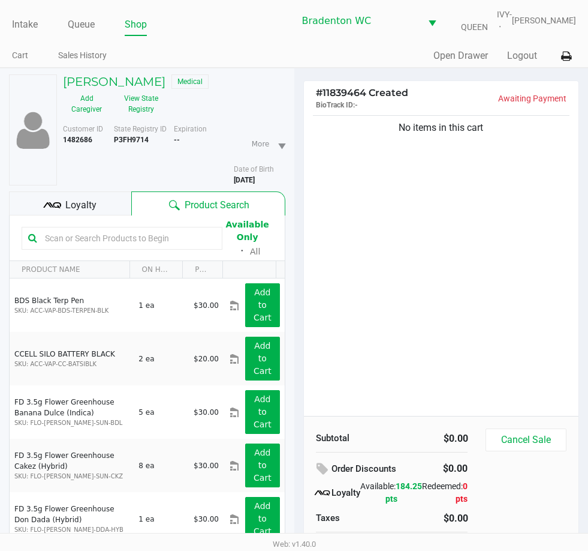
click at [113, 243] on input "text" at bounding box center [128, 238] width 176 height 18
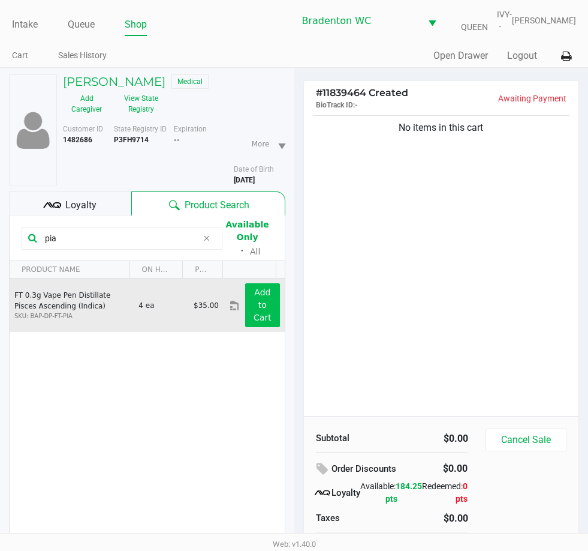
type input "pia"
click at [256, 317] on app-button-loader "Add to Cart" at bounding box center [263, 304] width 18 height 35
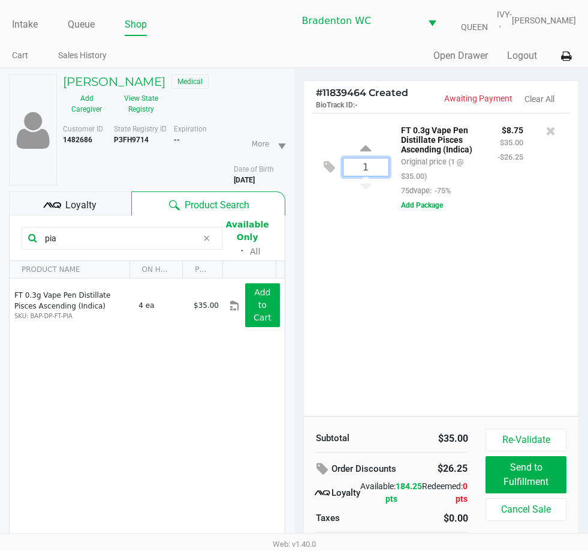
click at [369, 165] on input "1" at bounding box center [366, 166] width 45 height 17
type input "2"
drag, startPoint x: 72, startPoint y: 245, endPoint x: 2, endPoint y: 232, distance: 70.7
click at [2, 232] on div "Loading CORY NICHOLS Medical Add Caregiver View State Registry Customer ID 1482…" at bounding box center [294, 339] width 588 height 542
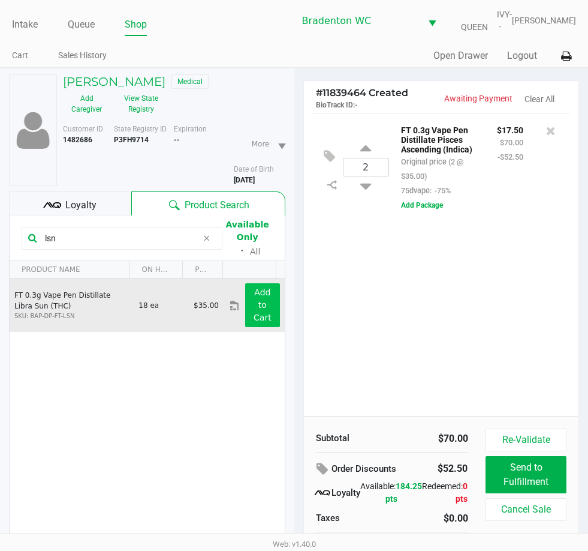
type input "lsn"
click at [262, 305] on button "Add to Cart" at bounding box center [262, 305] width 34 height 44
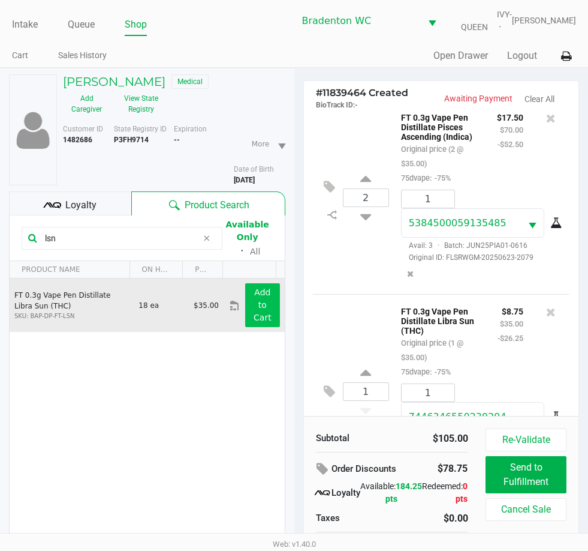
scroll to position [98, 0]
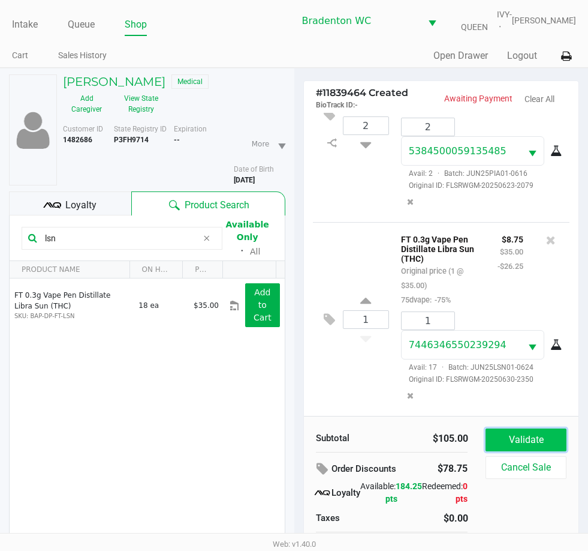
click at [521, 435] on button "Validate" at bounding box center [526, 439] width 80 height 23
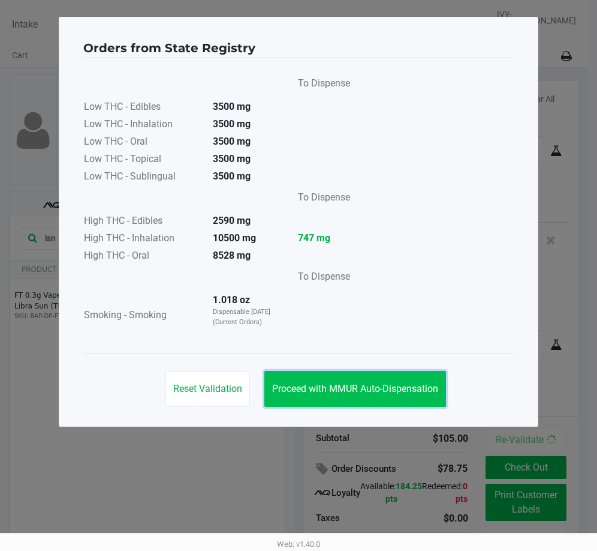
click at [360, 389] on span "Proceed with MMUR Auto-Dispensation" at bounding box center [355, 388] width 166 height 11
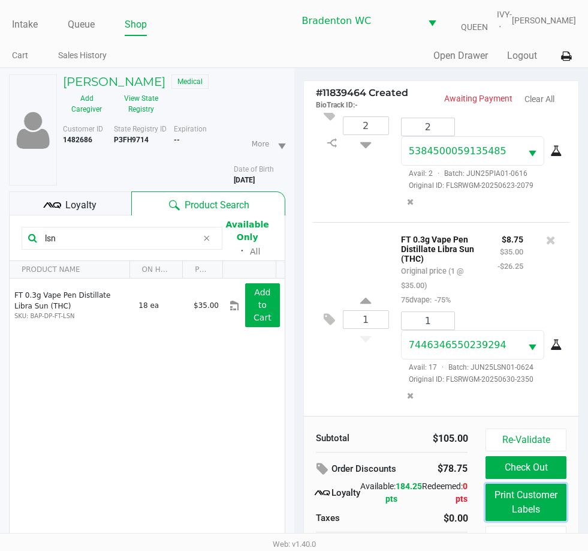
click at [540, 500] on button "Print Customer Labels" at bounding box center [526, 501] width 80 height 37
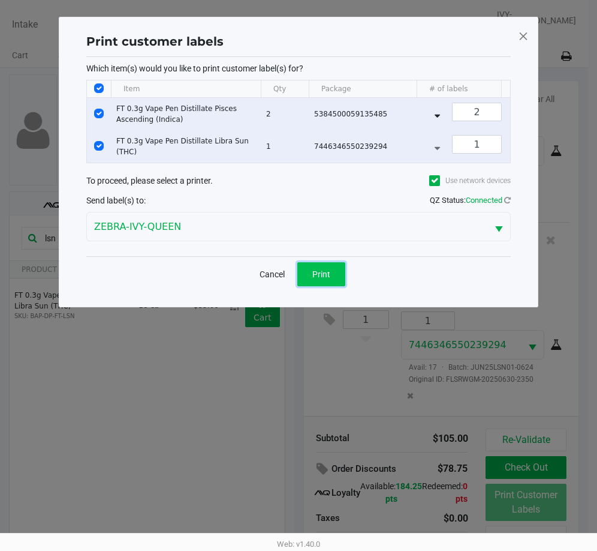
click at [311, 284] on button "Print" at bounding box center [321, 274] width 48 height 24
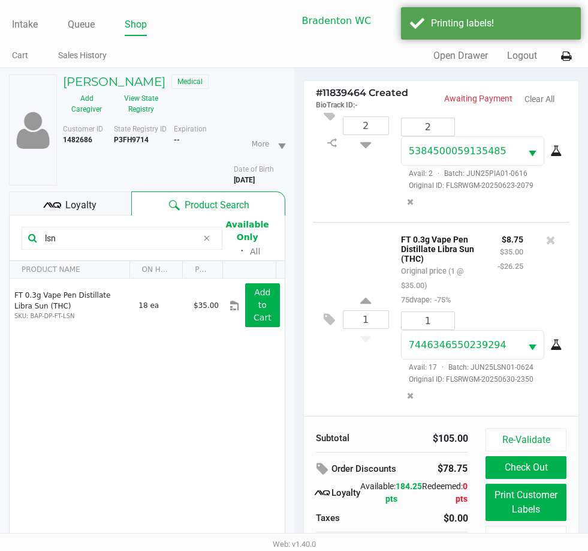
click at [77, 205] on span "Loyalty" at bounding box center [80, 205] width 31 height 14
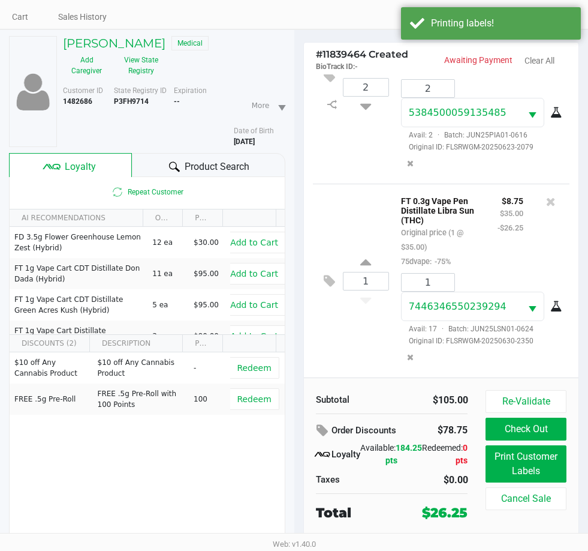
scroll to position [59, 0]
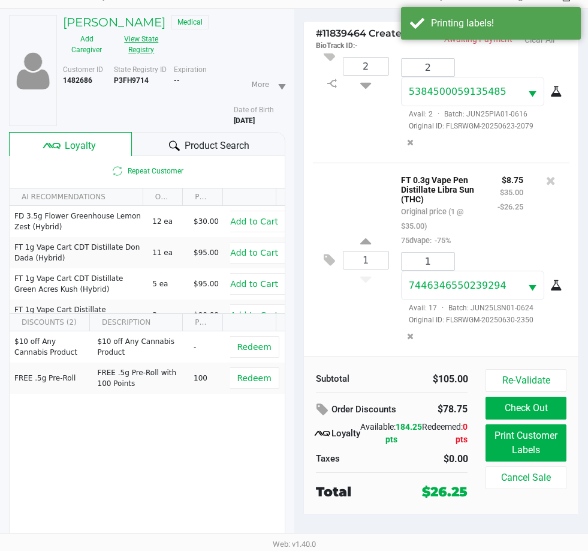
click at [154, 49] on button "View State Registry" at bounding box center [137, 44] width 55 height 30
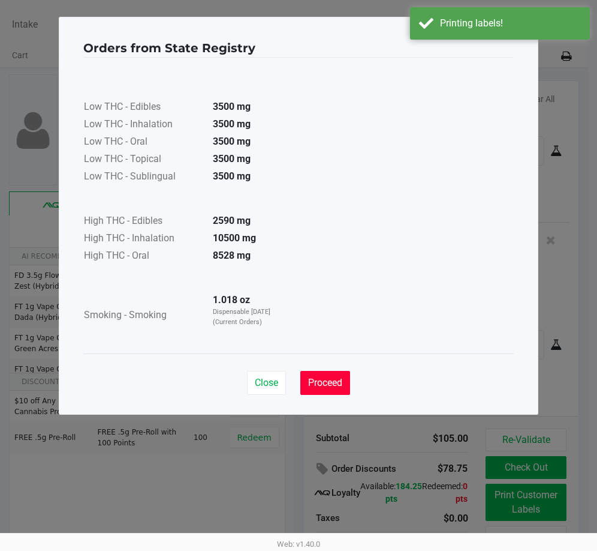
click at [334, 382] on span "Proceed" at bounding box center [325, 382] width 34 height 11
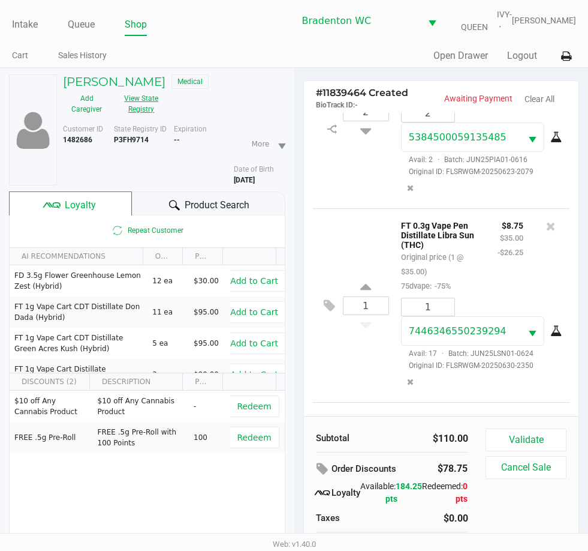
scroll to position [279, 0]
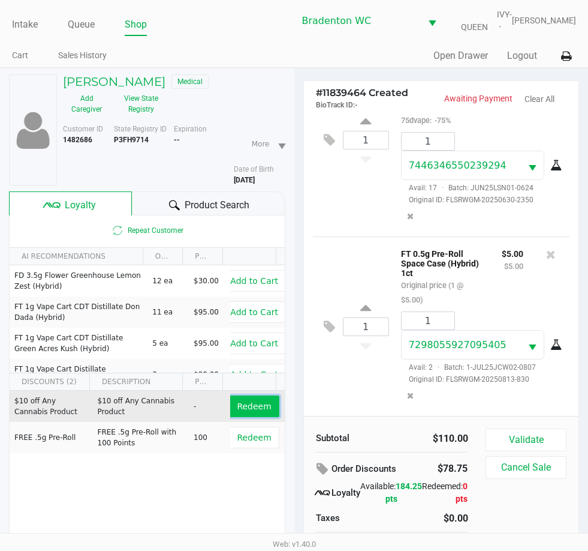
click at [240, 409] on span "Redeem" at bounding box center [254, 406] width 34 height 10
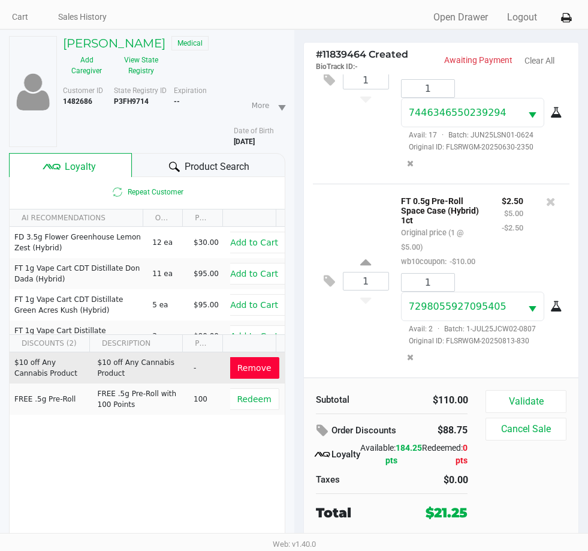
scroll to position [59, 0]
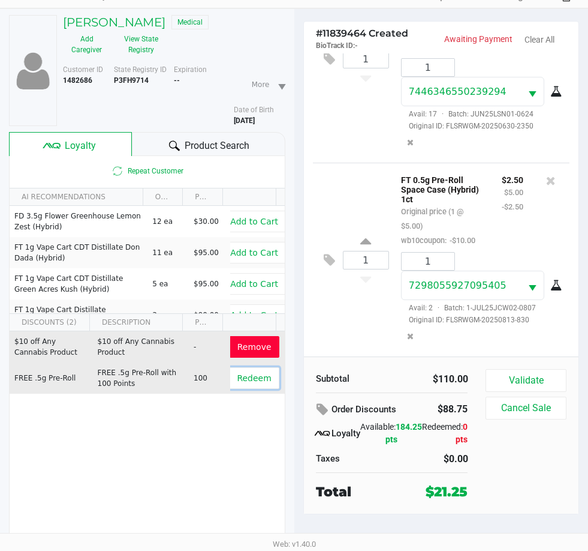
click at [242, 383] on span "Redeem" at bounding box center [254, 378] width 34 height 10
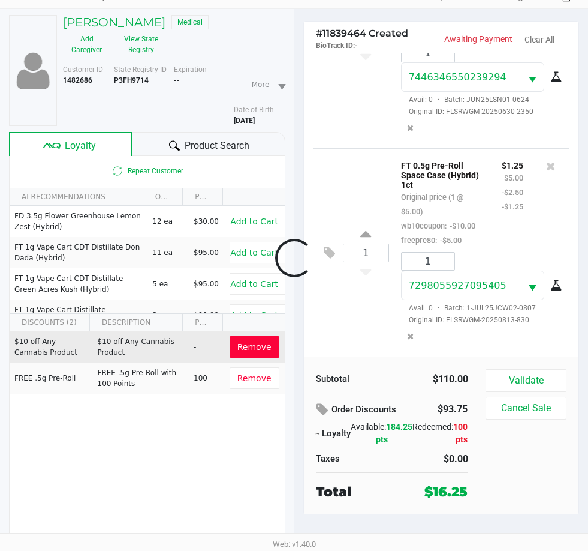
scroll to position [409, 0]
click at [510, 372] on button "Validate" at bounding box center [526, 380] width 80 height 23
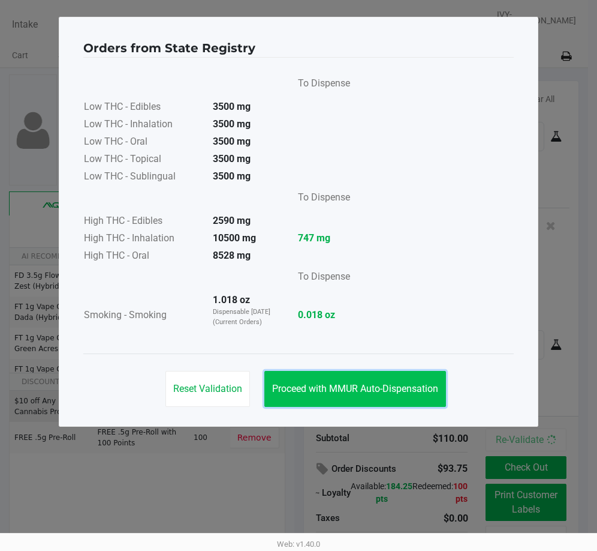
click at [404, 396] on button "Proceed with MMUR Auto-Dispensation" at bounding box center [356, 389] width 182 height 36
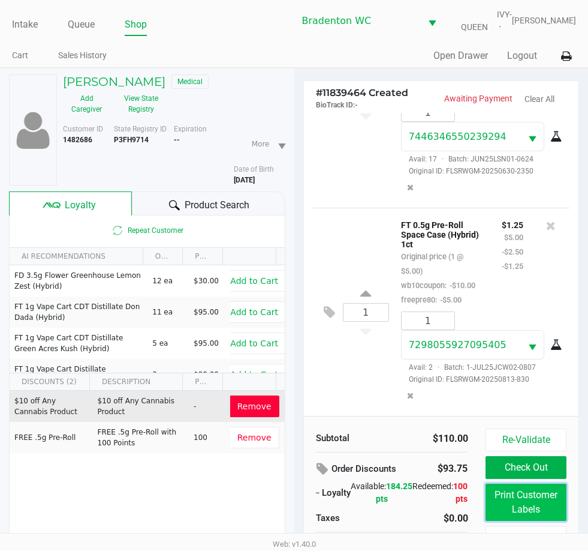
click at [498, 503] on button "Print Customer Labels" at bounding box center [526, 501] width 80 height 37
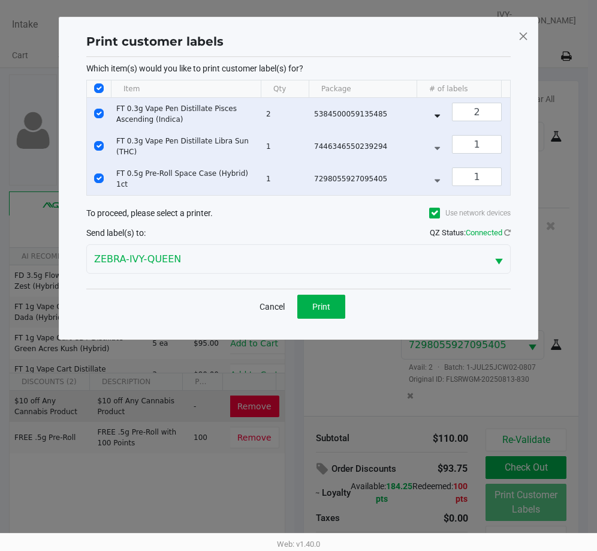
click at [99, 88] on input "Select All Rows" at bounding box center [99, 88] width 10 height 10
checkbox input "false"
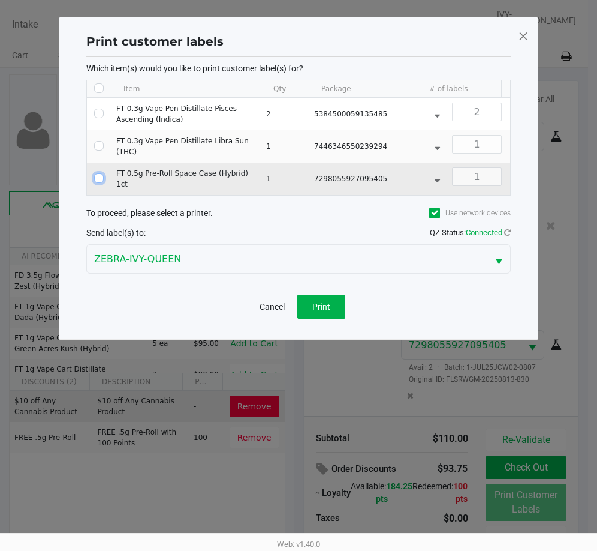
click at [101, 181] on input "Select Row" at bounding box center [99, 178] width 10 height 10
checkbox input "true"
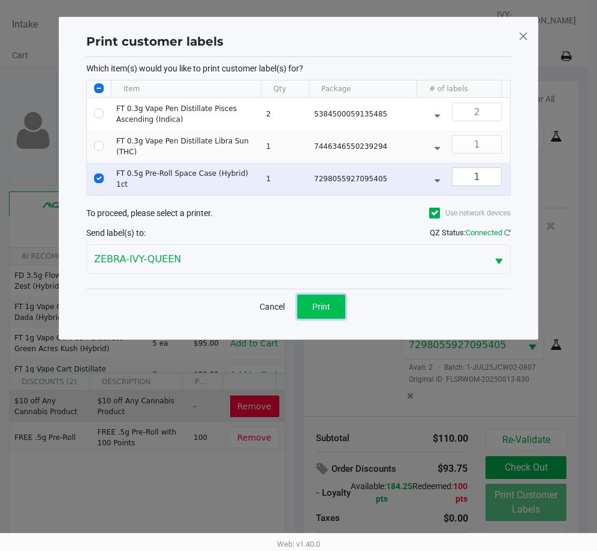
click at [333, 306] on button "Print" at bounding box center [321, 306] width 48 height 24
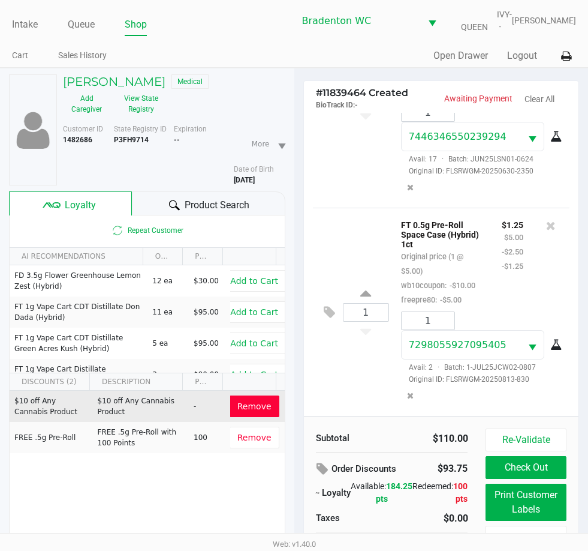
scroll to position [59, 0]
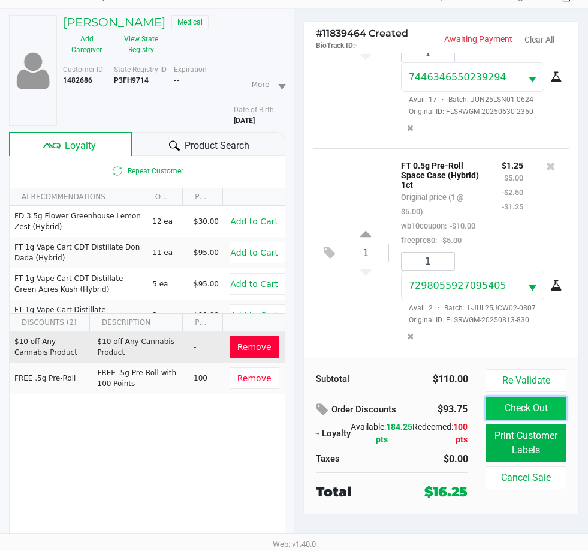
click at [534, 409] on button "Check Out" at bounding box center [526, 407] width 80 height 23
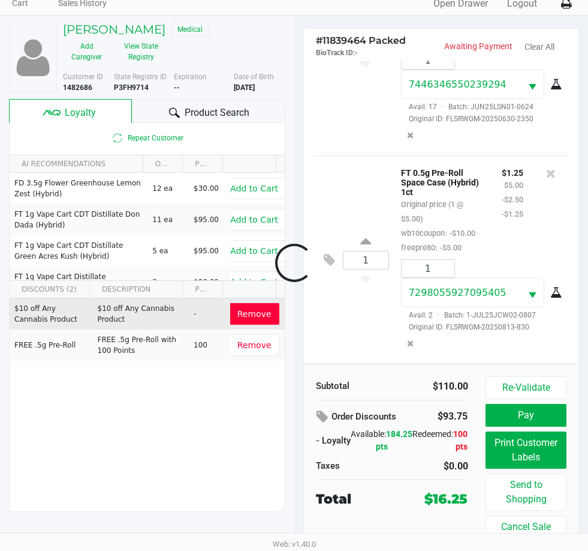
scroll to position [52, 0]
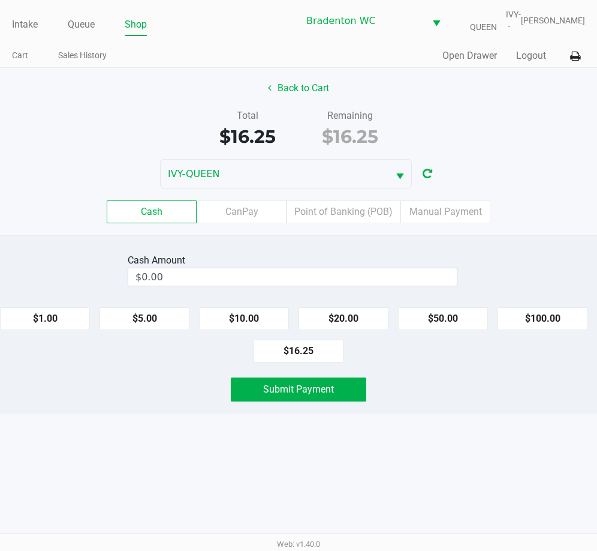
click at [339, 212] on label "Point of Banking (POB)" at bounding box center [344, 211] width 114 height 23
click at [0, 0] on 7 "Point of Banking (POB)" at bounding box center [0, 0] width 0 height 0
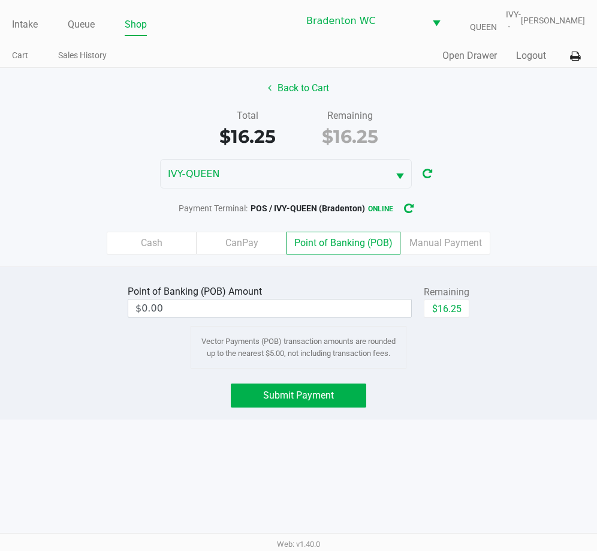
click at [162, 252] on label "Cash" at bounding box center [152, 243] width 90 height 23
click at [0, 0] on 0 "Cash" at bounding box center [0, 0] width 0 height 0
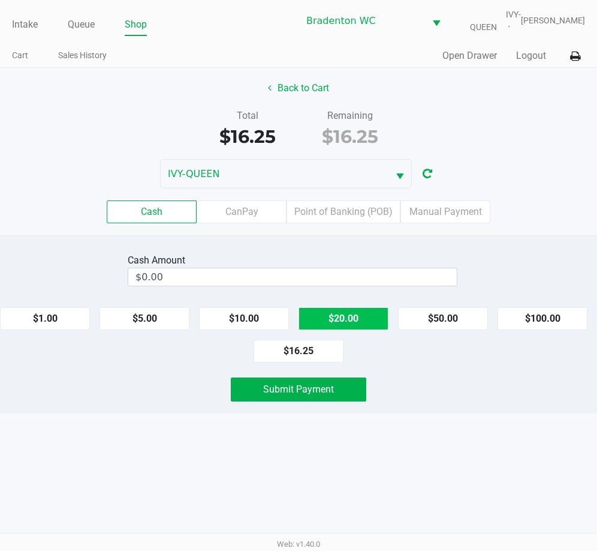
click at [362, 327] on button "$20.00" at bounding box center [344, 318] width 90 height 23
type input "$20.00"
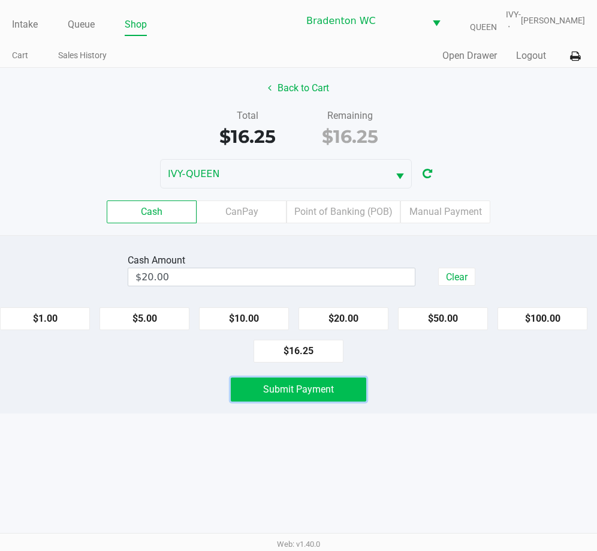
click at [335, 390] on button "Submit Payment" at bounding box center [299, 389] width 136 height 24
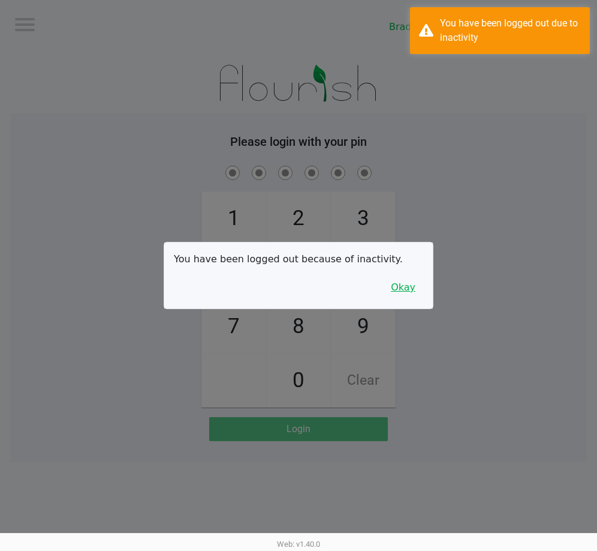
click at [399, 288] on button "Okay" at bounding box center [403, 287] width 40 height 23
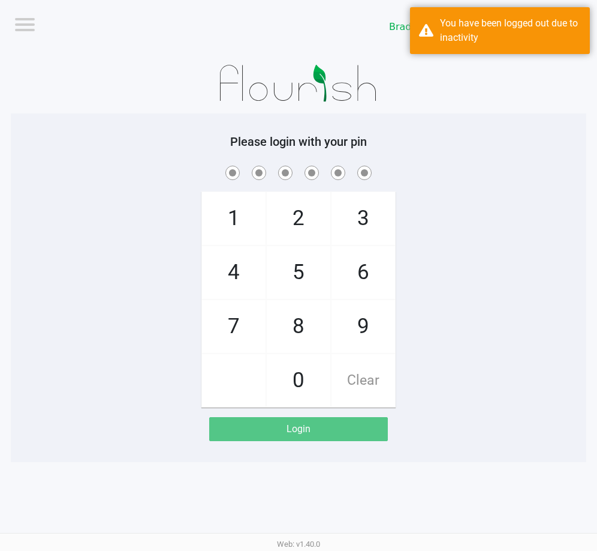
click at [455, 245] on div "1 4 7 2 5 8 0 3 6 9 Clear" at bounding box center [299, 285] width 576 height 244
checkbox input "true"
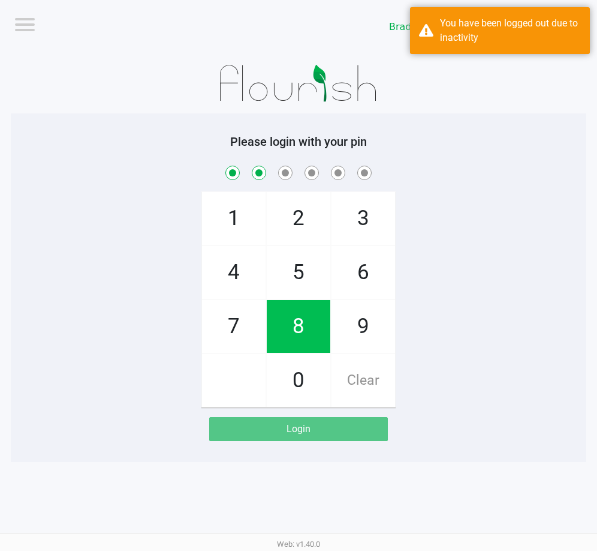
checkbox input "true"
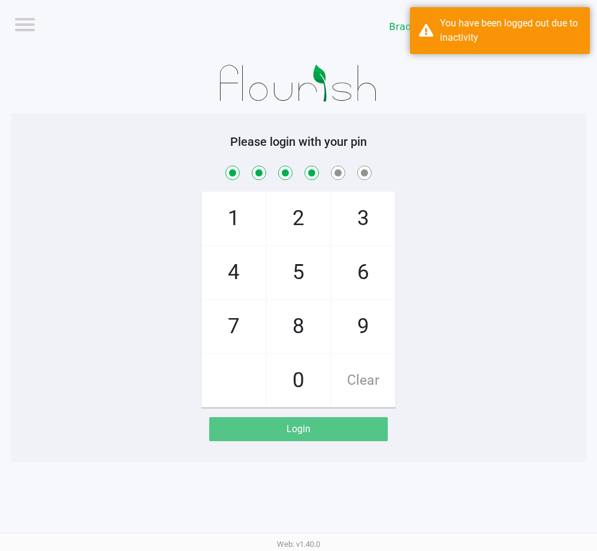
checkbox input "true"
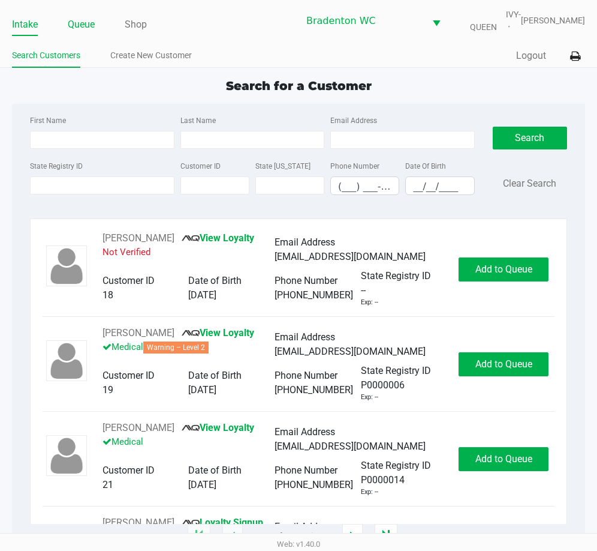
click at [76, 17] on link "Queue" at bounding box center [81, 24] width 27 height 17
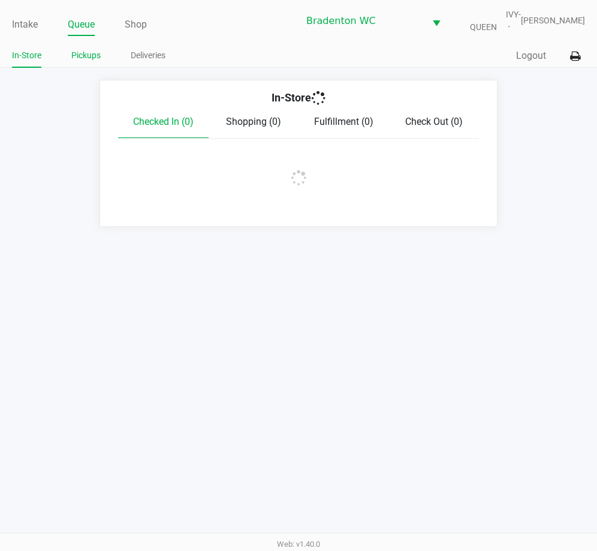
click at [80, 56] on link "Pickups" at bounding box center [85, 55] width 29 height 15
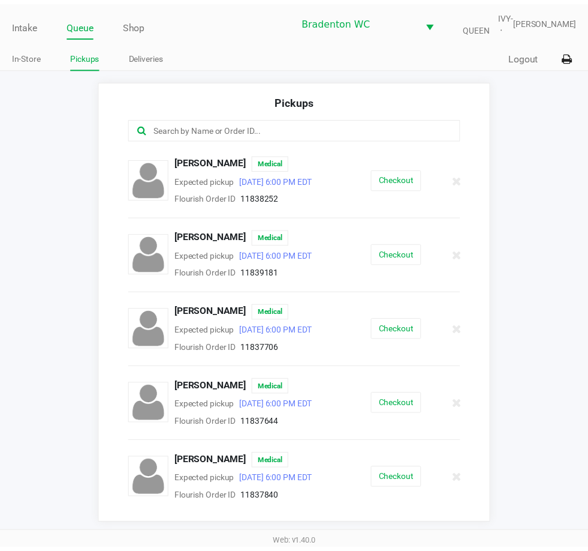
scroll to position [592, 0]
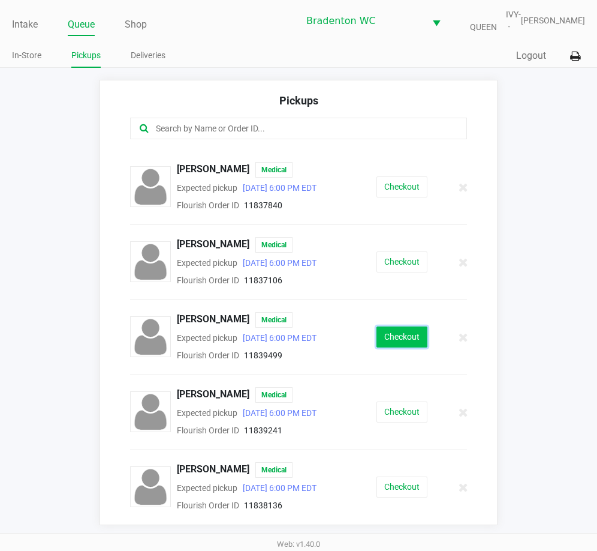
click at [377, 333] on button "Checkout" at bounding box center [402, 336] width 51 height 21
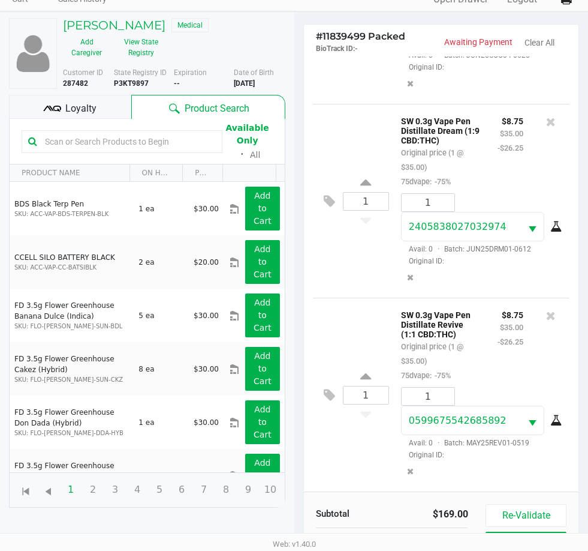
scroll to position [142, 0]
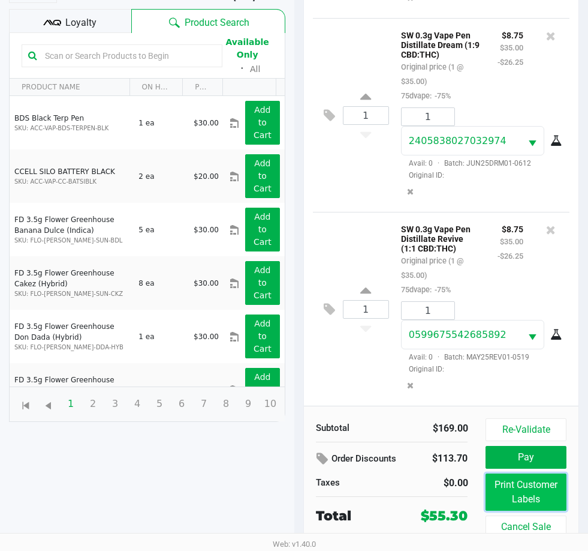
click at [526, 488] on button "Print Customer Labels" at bounding box center [526, 491] width 80 height 37
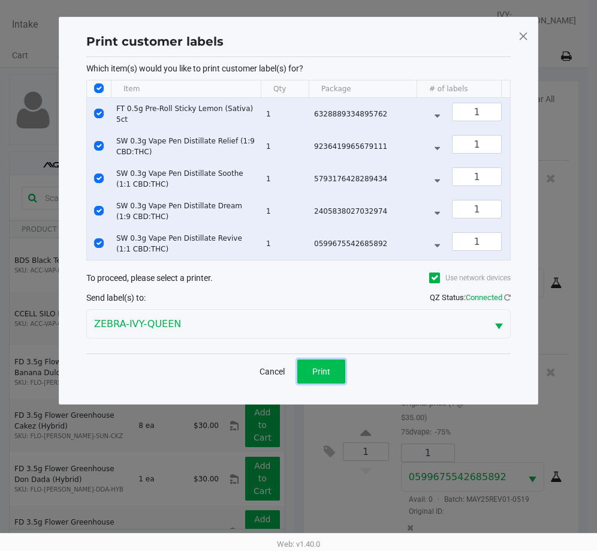
click at [332, 383] on button "Print" at bounding box center [321, 371] width 48 height 24
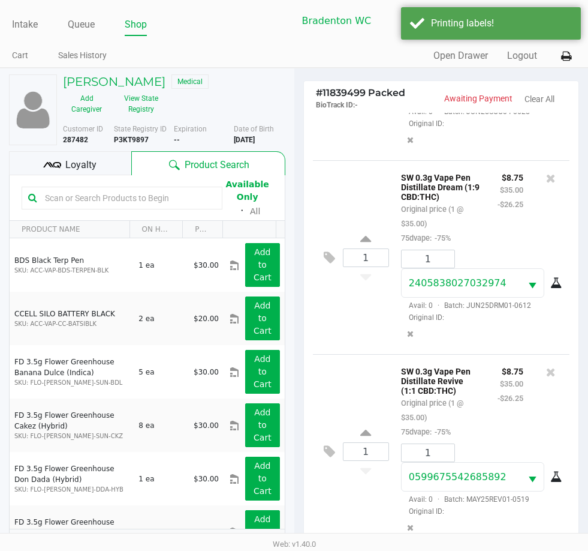
click at [88, 163] on span "Loyalty" at bounding box center [80, 165] width 31 height 14
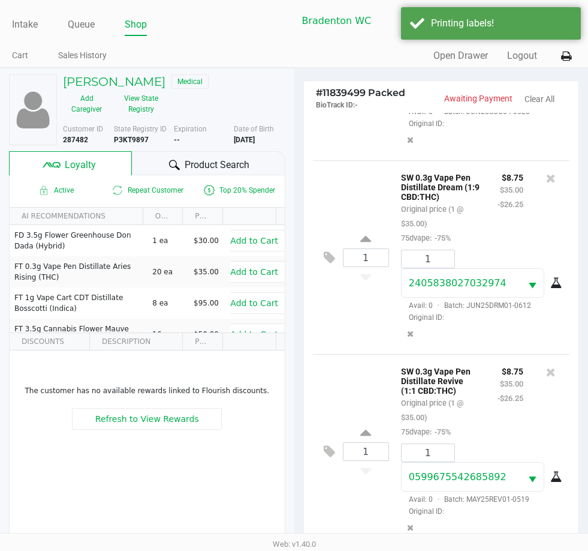
click at [199, 164] on span "Product Search" at bounding box center [217, 165] width 65 height 14
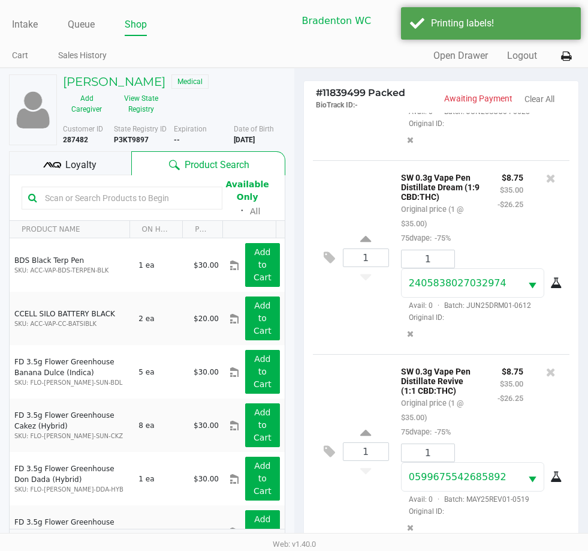
scroll to position [155, 0]
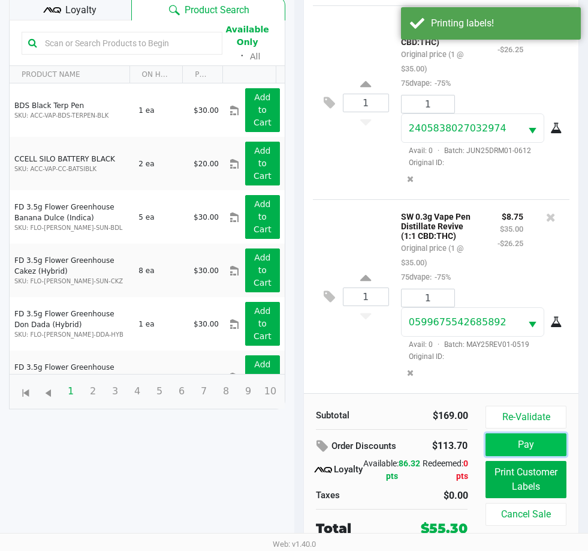
click at [521, 444] on button "Pay" at bounding box center [526, 444] width 80 height 23
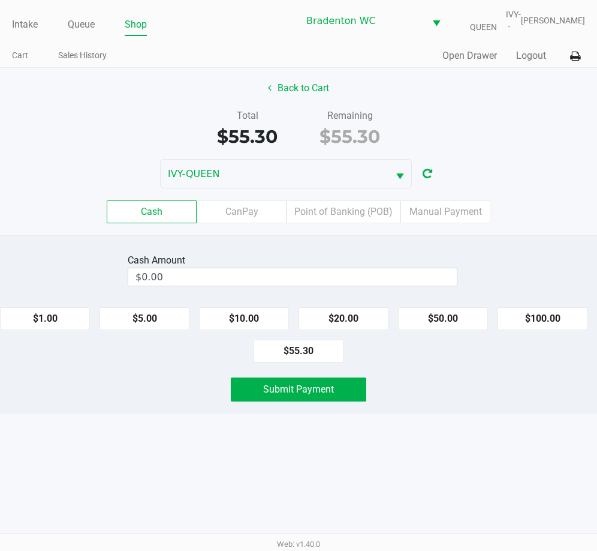
click at [351, 208] on label "Point of Banking (POB)" at bounding box center [344, 211] width 114 height 23
click at [0, 0] on 7 "Point of Banking (POB)" at bounding box center [0, 0] width 0 height 0
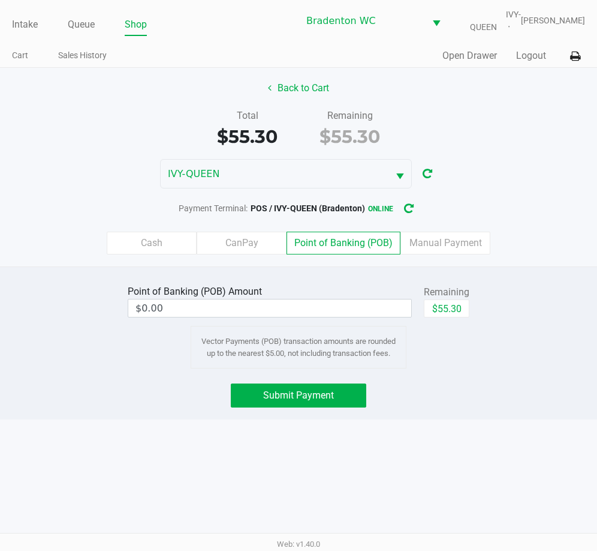
click at [468, 308] on button "$55.30" at bounding box center [447, 308] width 46 height 18
type input "$55.30"
click at [344, 388] on button "Submit Payment" at bounding box center [299, 395] width 136 height 24
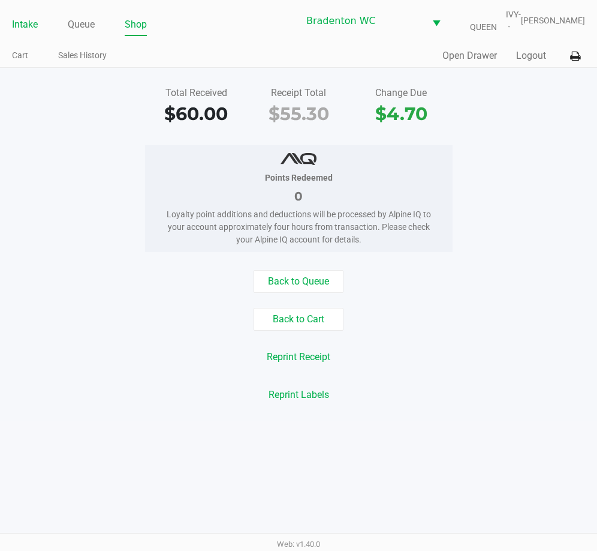
click at [28, 26] on link "Intake" at bounding box center [25, 24] width 26 height 17
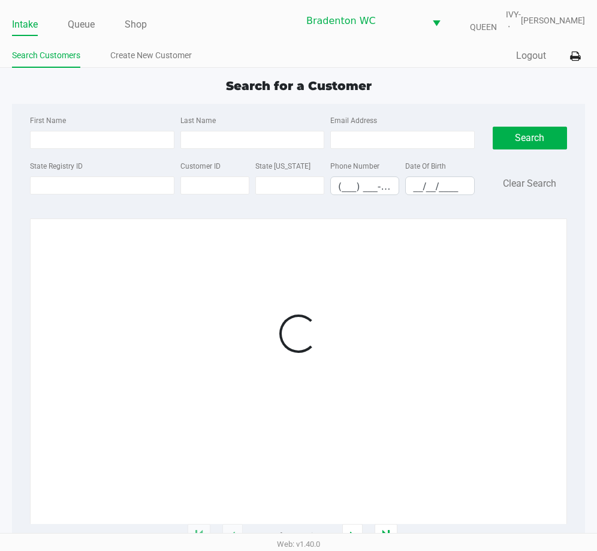
click at [229, 44] on div "Intake Queue Shop Bradenton WC IVY-QUEEN Olivia Benjamin Search Customers Creat…" at bounding box center [298, 34] width 597 height 68
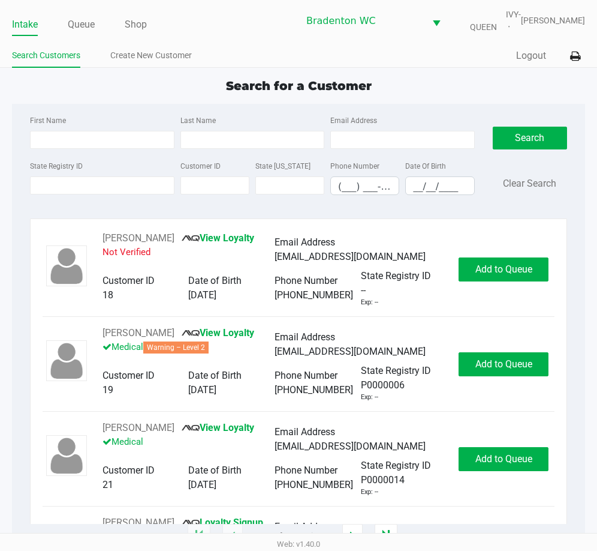
click at [265, 61] on ul "Search Customers Create New Customer" at bounding box center [155, 57] width 287 height 20
click at [197, 82] on div "Search for a Customer" at bounding box center [298, 86] width 591 height 18
click at [128, 192] on input "State Registry ID" at bounding box center [102, 185] width 145 height 18
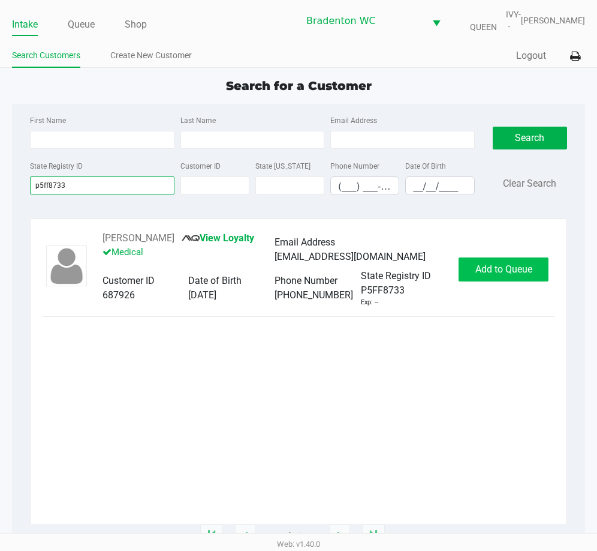
type input "p5ff8733"
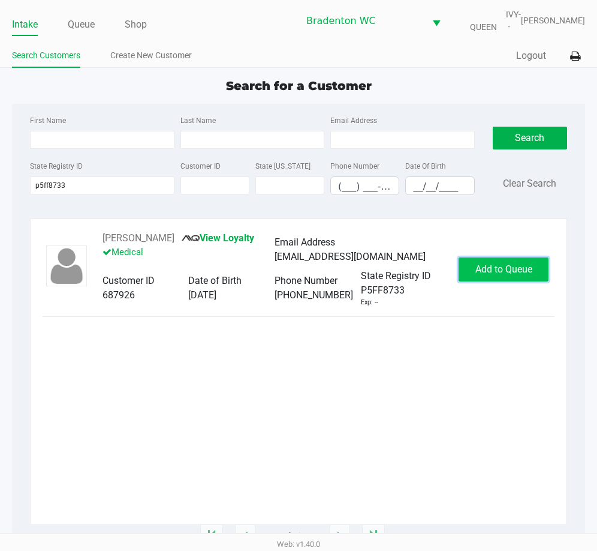
click at [478, 281] on button "Add to Queue" at bounding box center [504, 269] width 90 height 24
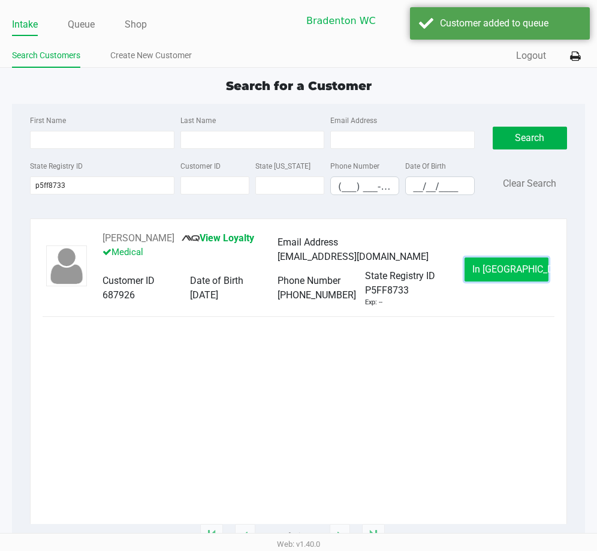
click at [479, 281] on button "In Queue" at bounding box center [507, 269] width 84 height 24
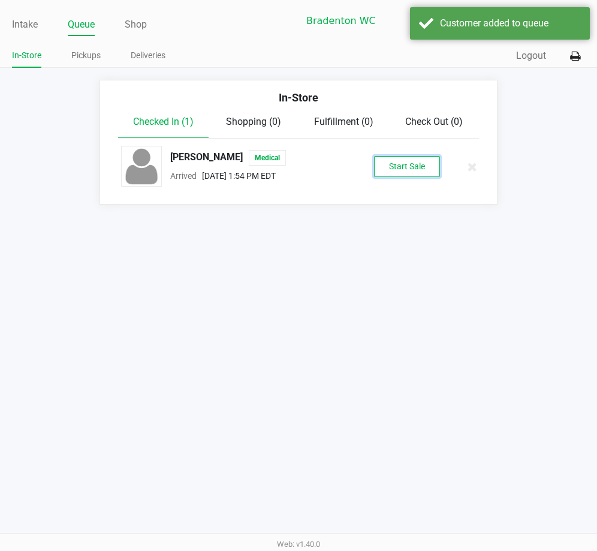
click at [392, 167] on button "Start Sale" at bounding box center [407, 166] width 66 height 21
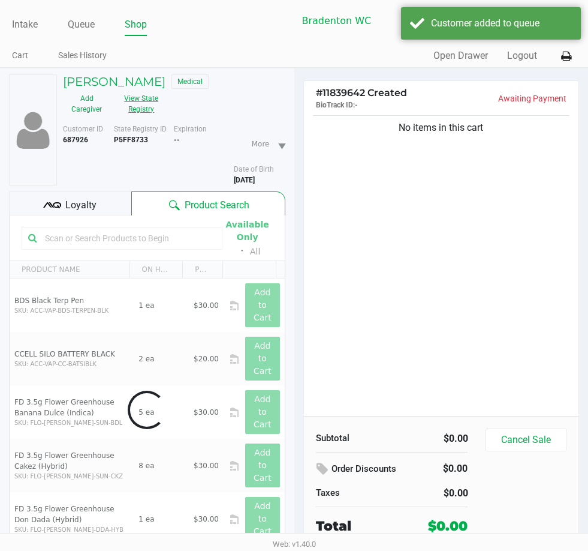
click at [160, 113] on button "View State Registry" at bounding box center [137, 104] width 55 height 30
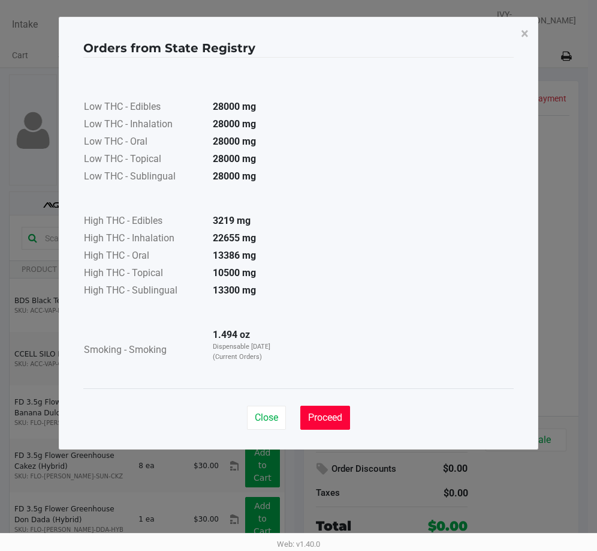
click at [327, 414] on span "Proceed" at bounding box center [325, 416] width 34 height 11
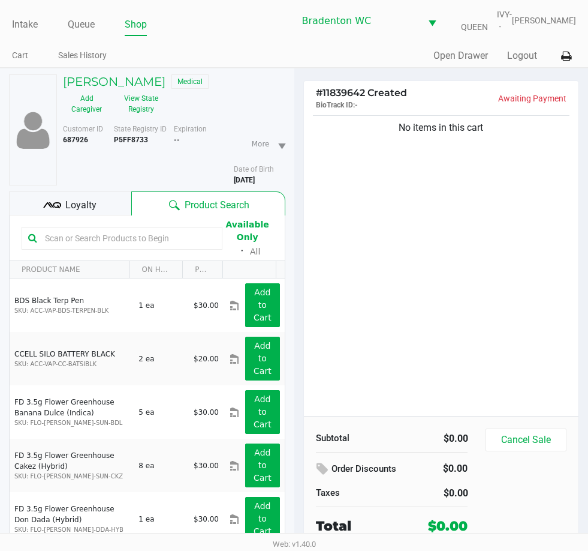
click at [90, 208] on span "Loyalty" at bounding box center [80, 205] width 31 height 14
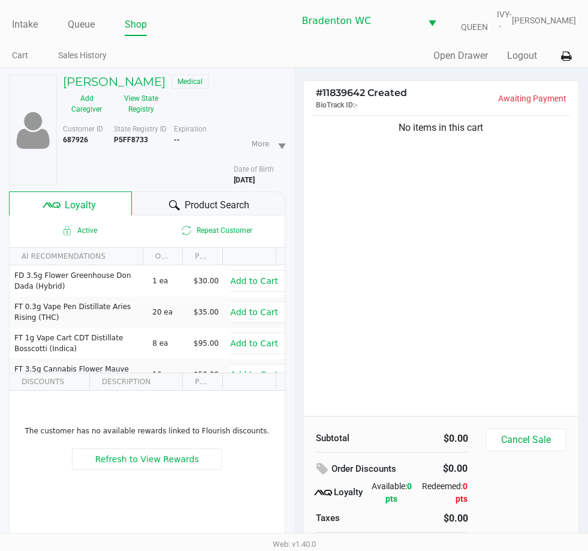
click at [169, 208] on icon at bounding box center [174, 205] width 11 height 11
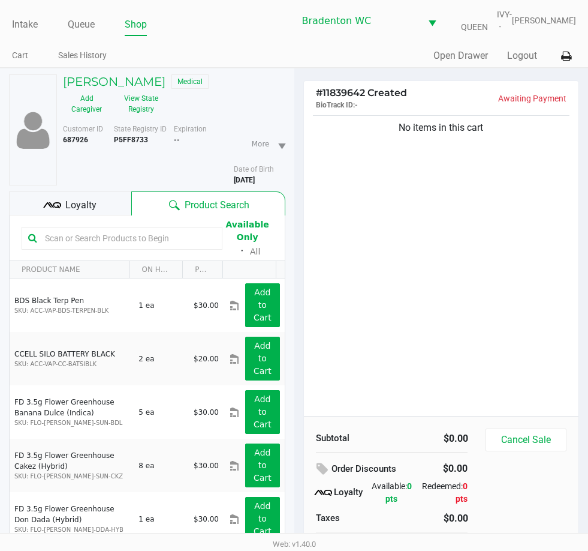
click at [435, 314] on div "No items in this cart" at bounding box center [441, 264] width 275 height 303
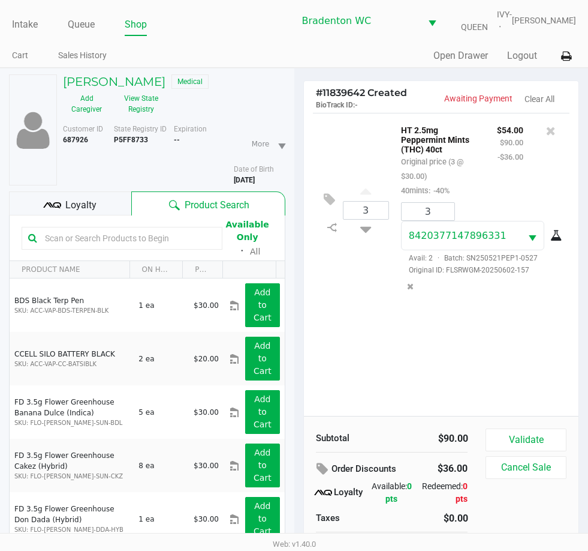
click at [551, 416] on div "Subtotal $90.00 Order Discounts $36.00 Loyalty Available: 0 pts Redeemed: 0 pts…" at bounding box center [441, 494] width 275 height 157
click at [548, 437] on button "Validate" at bounding box center [526, 439] width 80 height 23
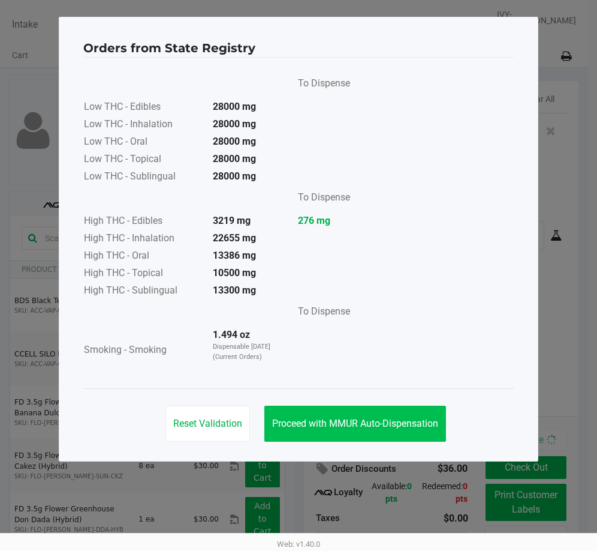
click at [381, 423] on span "Proceed with MMUR Auto-Dispensation" at bounding box center [355, 422] width 166 height 11
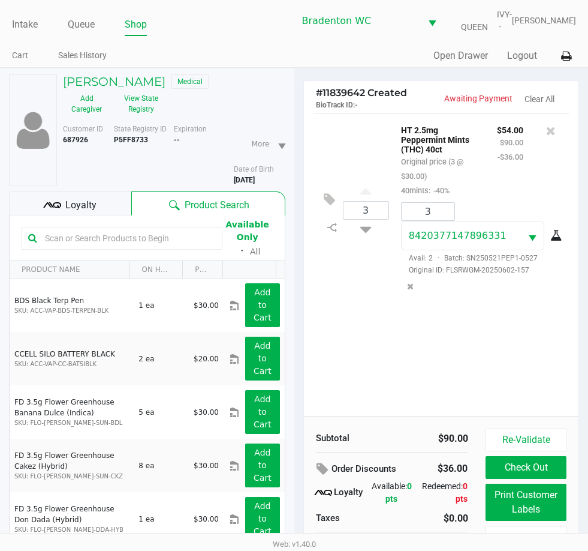
click at [532, 504] on button "Print Customer Labels" at bounding box center [526, 501] width 80 height 37
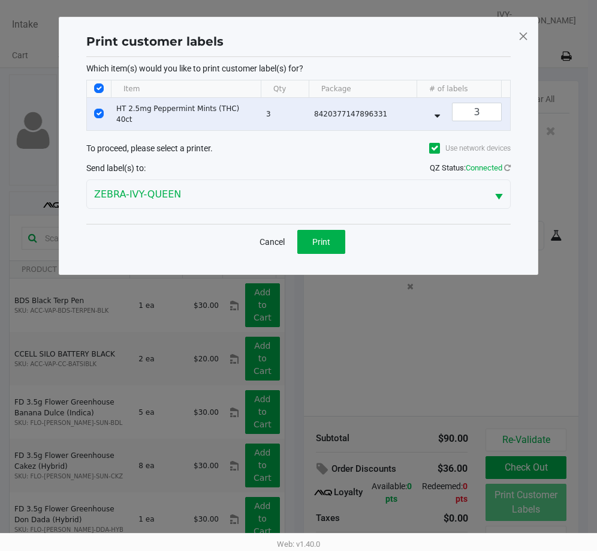
click at [324, 247] on span "Print" at bounding box center [321, 242] width 18 height 10
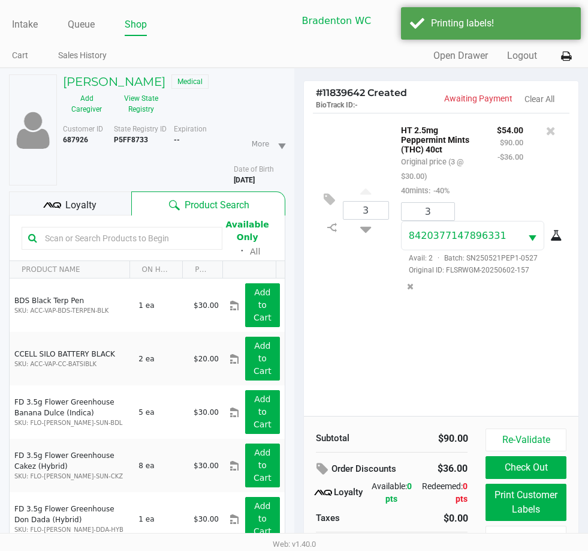
scroll to position [59, 0]
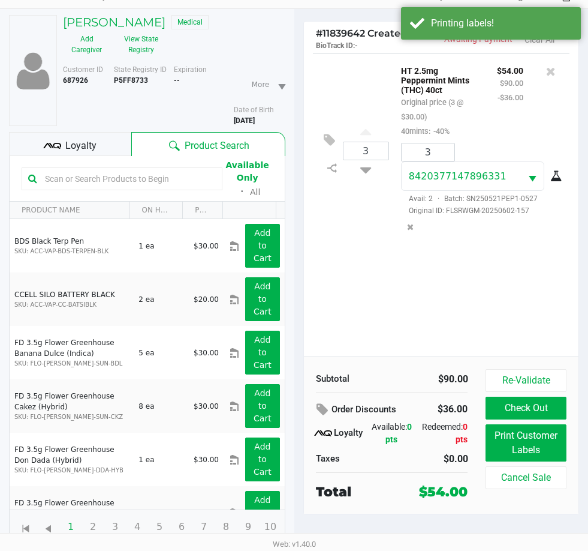
click at [537, 411] on button "Check Out" at bounding box center [526, 407] width 80 height 23
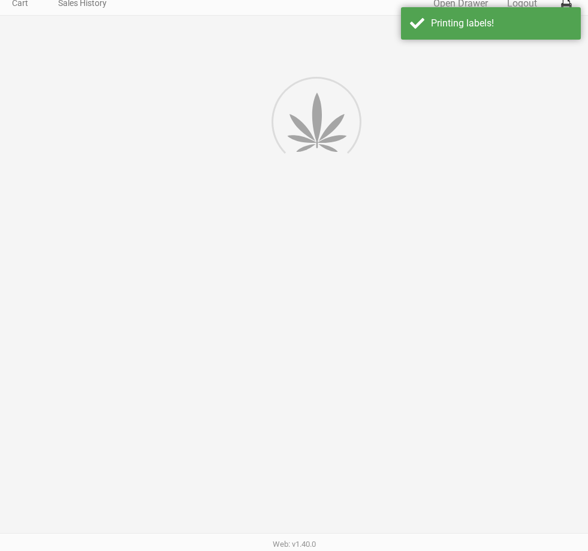
scroll to position [52, 0]
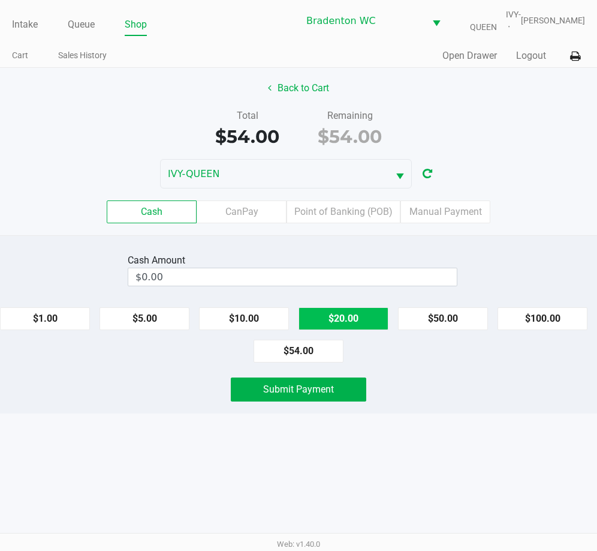
click at [351, 320] on button "$20.00" at bounding box center [344, 318] width 90 height 23
click at [353, 319] on button "$20.00" at bounding box center [344, 318] width 90 height 23
click at [347, 325] on button "$20.00" at bounding box center [344, 318] width 90 height 23
type input "$60.00"
click at [326, 391] on span "Submit Payment" at bounding box center [298, 388] width 71 height 11
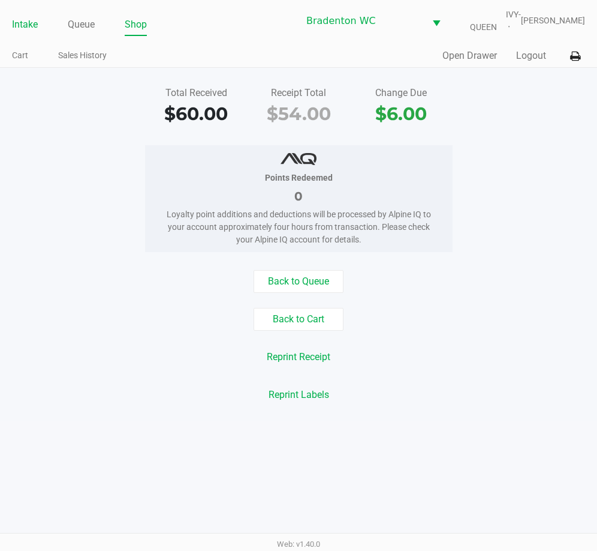
click at [29, 26] on link "Intake" at bounding box center [25, 24] width 26 height 17
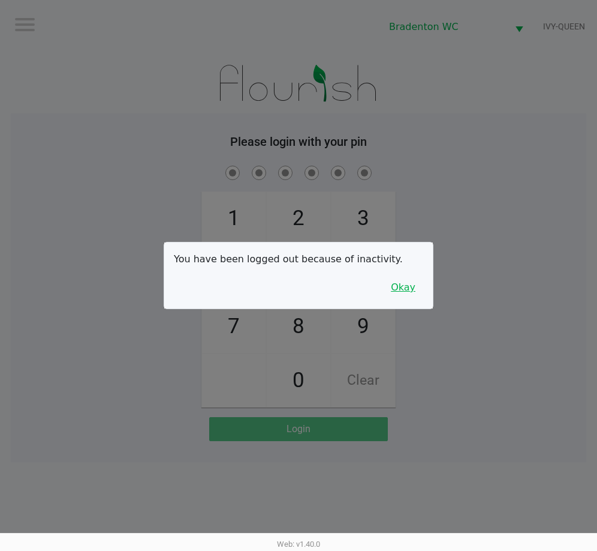
click at [409, 281] on button "Okay" at bounding box center [403, 287] width 40 height 23
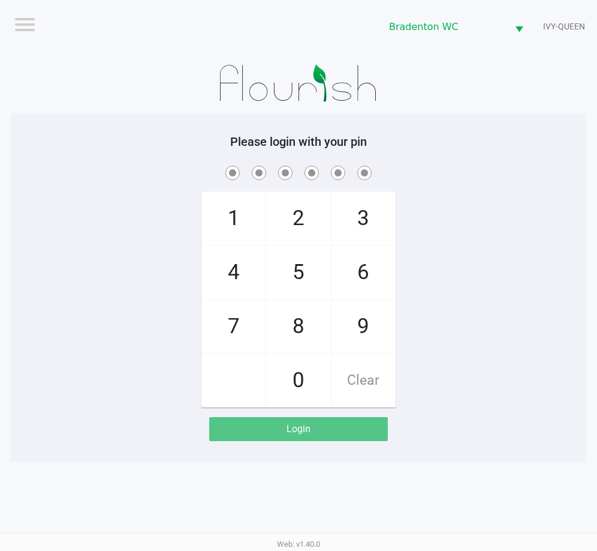
click at [414, 276] on div "1 4 7 2 5 8 0 3 6 9 Clear" at bounding box center [299, 285] width 576 height 244
click at [543, 223] on div "1 4 7 2 5 8 0 3 6 9 Clear" at bounding box center [299, 285] width 576 height 244
checkbox input "true"
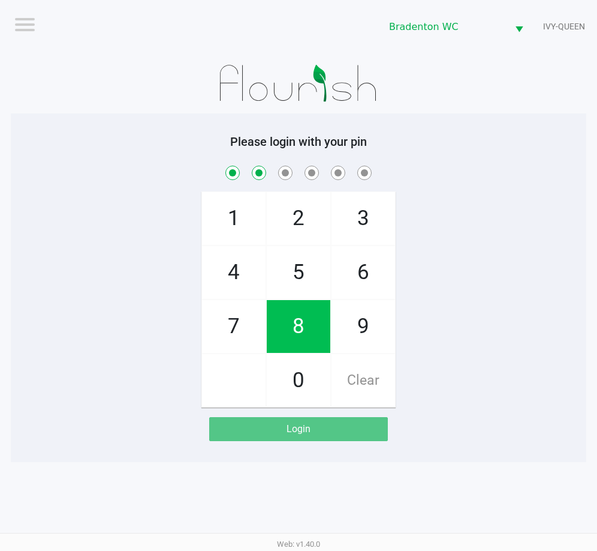
checkbox input "true"
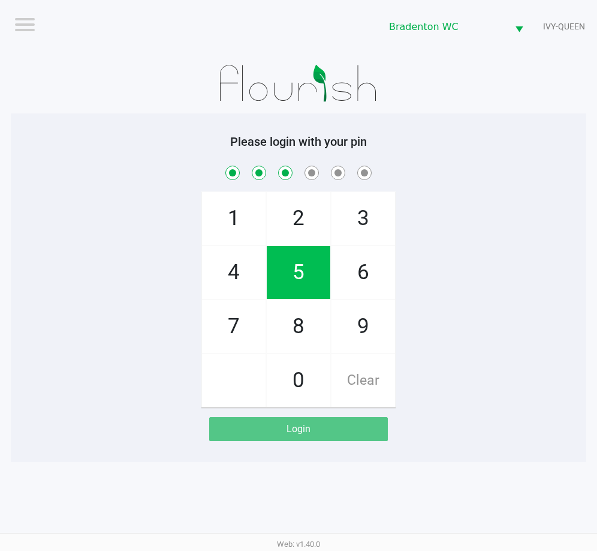
checkbox input "true"
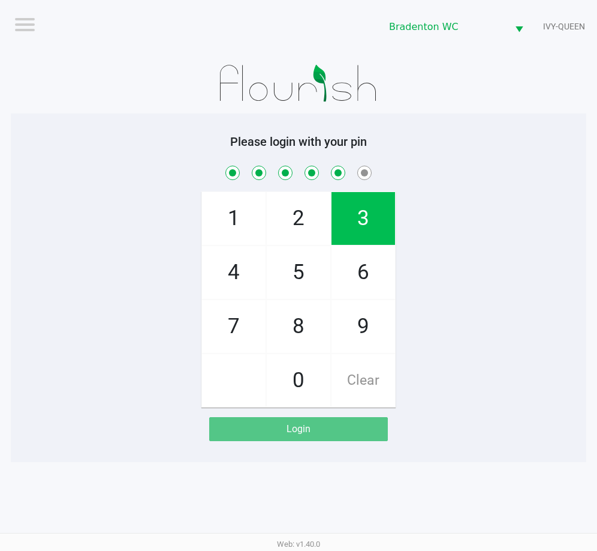
checkbox input "true"
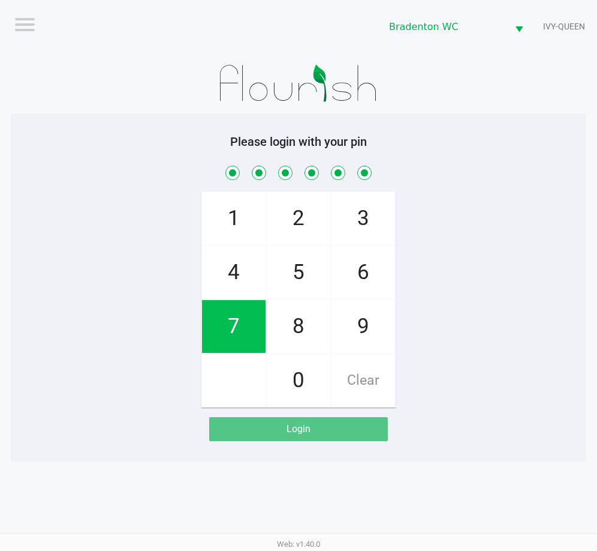
checkbox input "true"
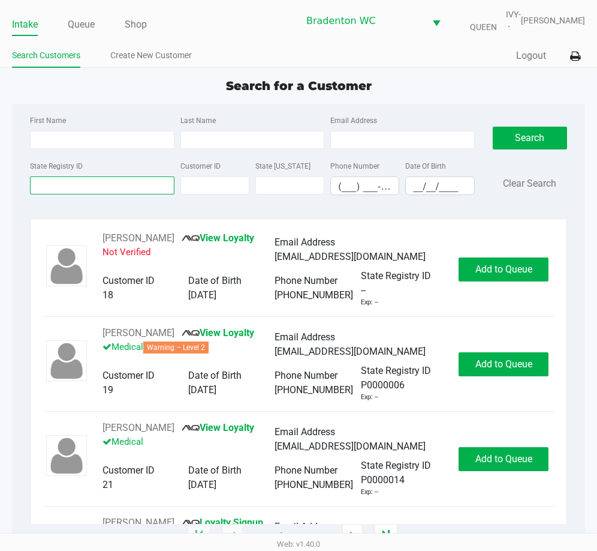
click at [79, 181] on input "State Registry ID" at bounding box center [102, 185] width 145 height 18
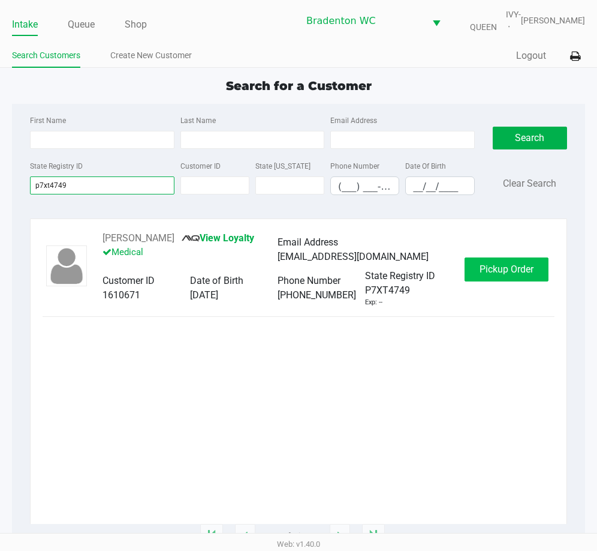
type input "p7xt4749"
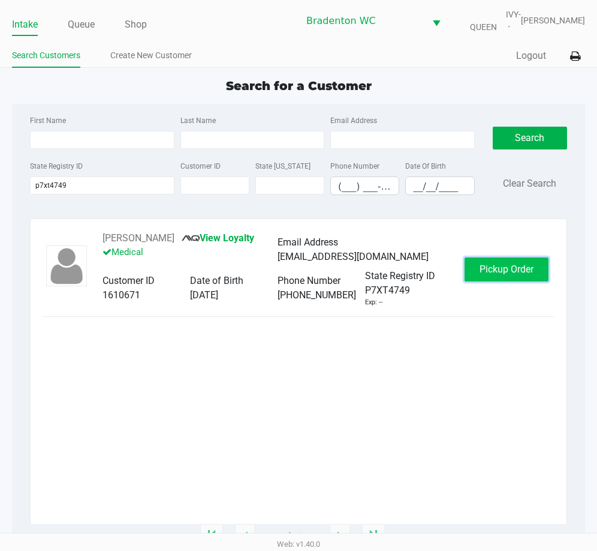
click at [510, 269] on span "Pickup Order" at bounding box center [507, 268] width 54 height 11
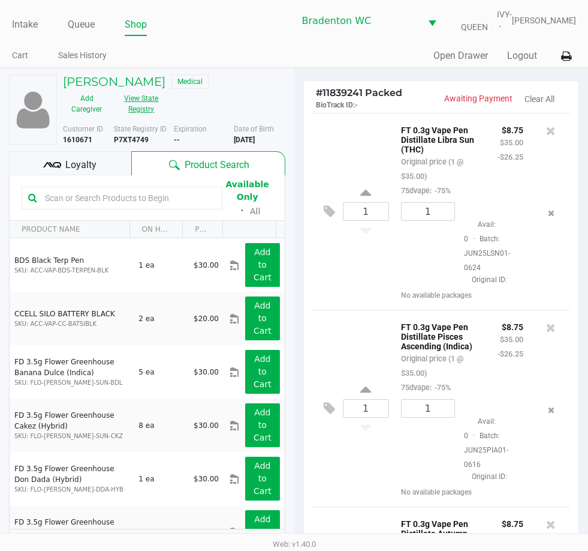
click at [154, 102] on button "View State Registry" at bounding box center [137, 104] width 55 height 30
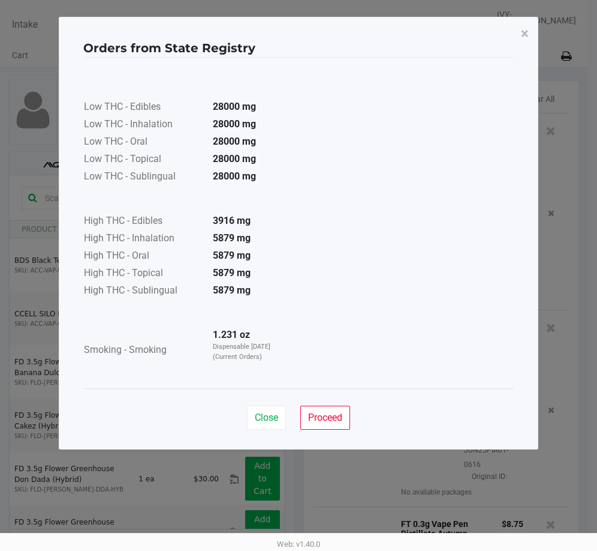
click at [328, 402] on div "Close Proceed" at bounding box center [298, 412] width 431 height 49
click at [328, 418] on span "Proceed" at bounding box center [325, 416] width 34 height 11
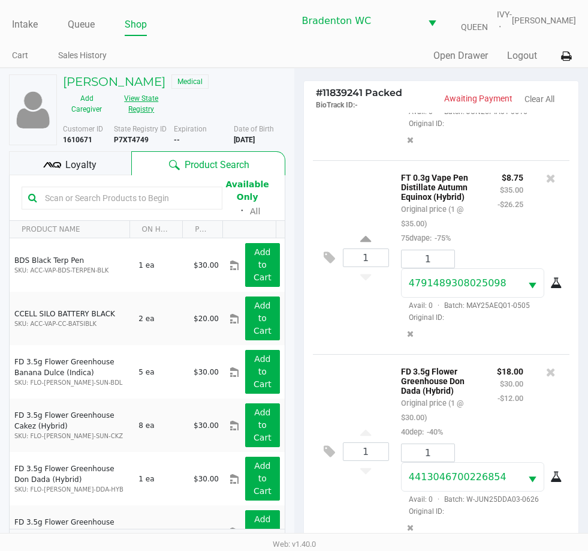
scroll to position [142, 0]
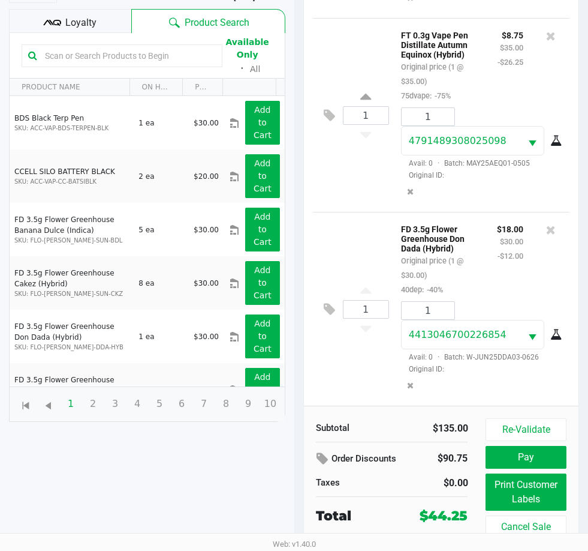
click at [112, 8] on div "LILLEIGH HOGAN Medical Add Caregiver View State Registry Customer ID 1610671 St…" at bounding box center [147, 176] width 277 height 501
click at [111, 26] on div "Loyalty" at bounding box center [70, 21] width 122 height 24
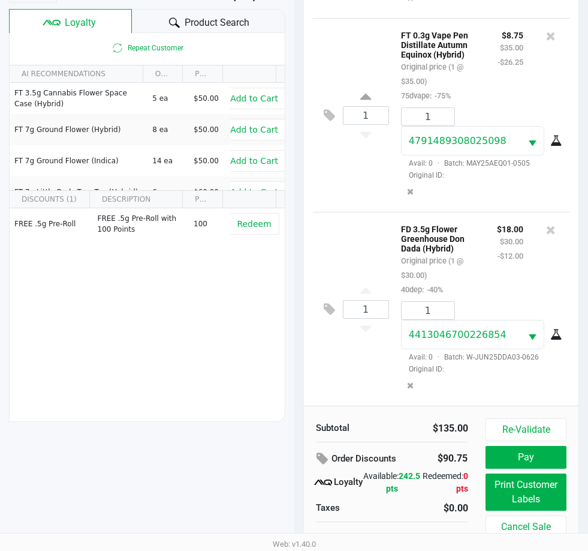
click at [167, 26] on div at bounding box center [174, 23] width 14 height 14
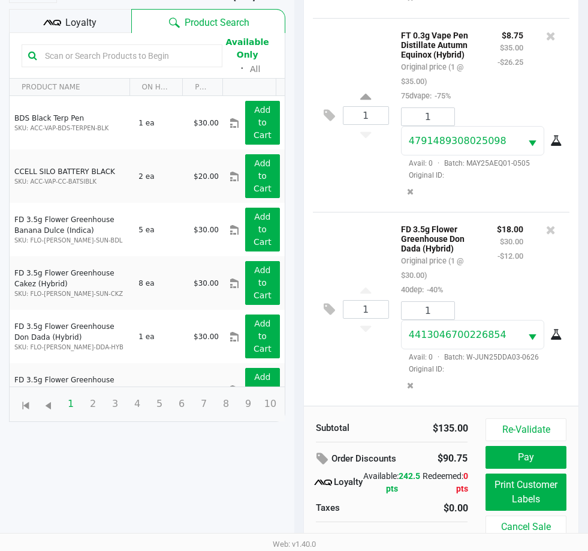
click at [165, 58] on input "text" at bounding box center [128, 56] width 176 height 18
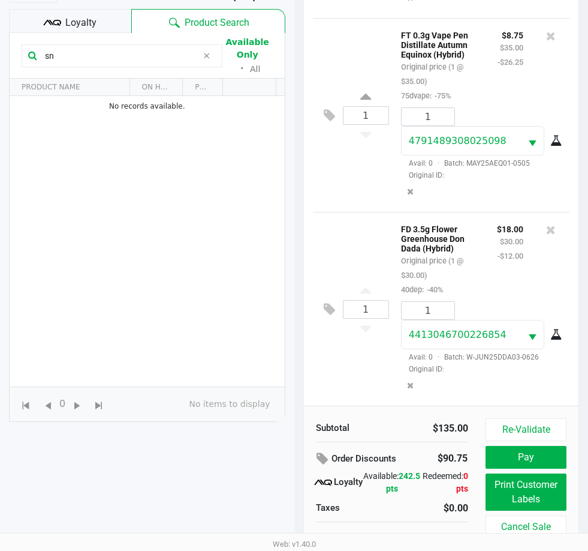
type input "s"
type input "1-JUL25YON01-0730"
click at [205, 53] on icon at bounding box center [206, 56] width 7 height 10
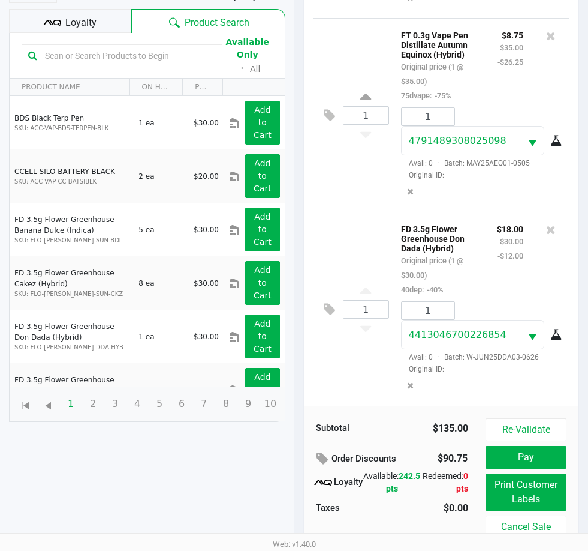
click at [356, 222] on div "1 FD 3.5g Flower Greenhouse Don Dada (Hybrid) Original price (1 @ $30.00) 40dep…" at bounding box center [441, 309] width 257 height 194
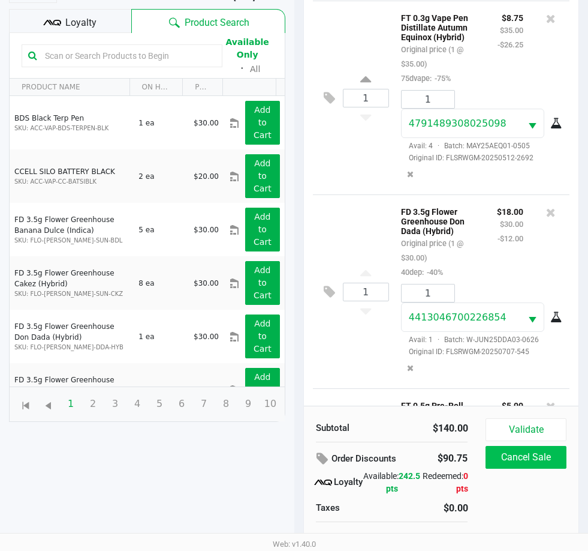
scroll to position [539, 0]
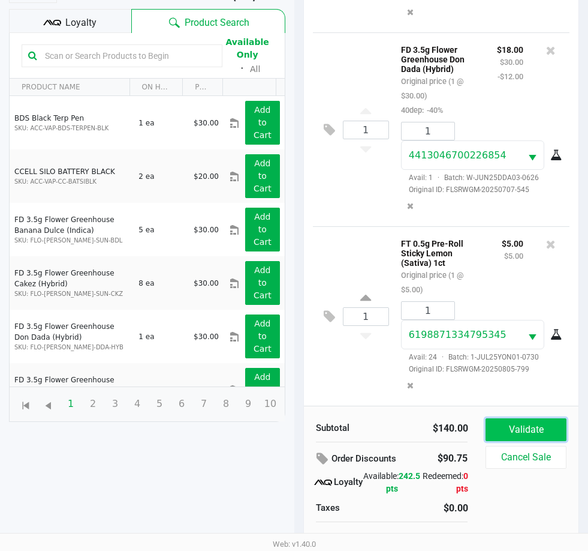
click at [536, 424] on button "Validate" at bounding box center [526, 429] width 80 height 23
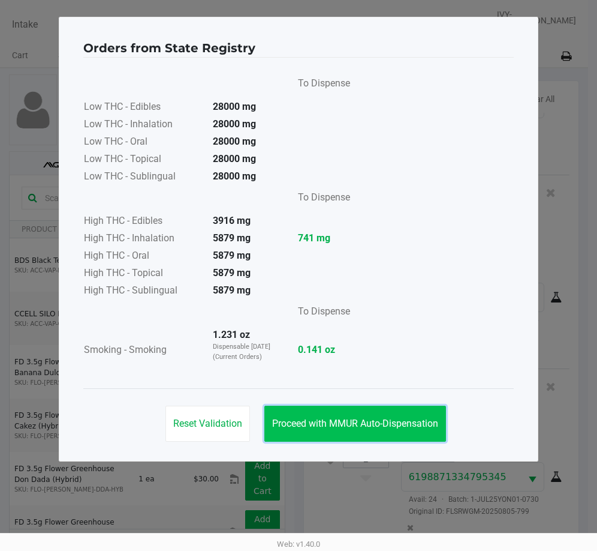
click at [390, 430] on button "Proceed with MMUR Auto-Dispensation" at bounding box center [356, 423] width 182 height 36
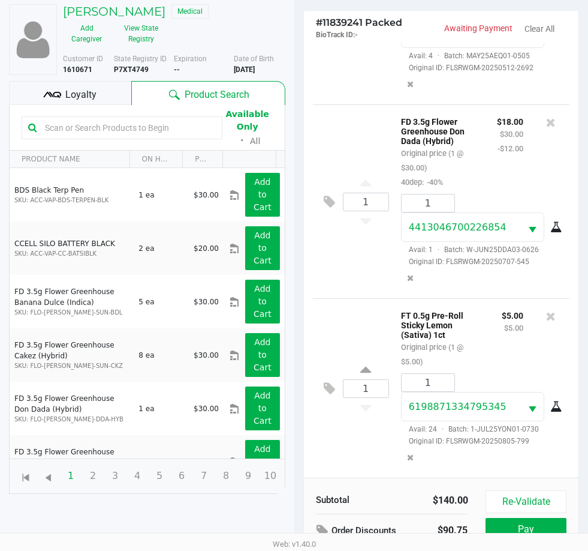
scroll to position [155, 0]
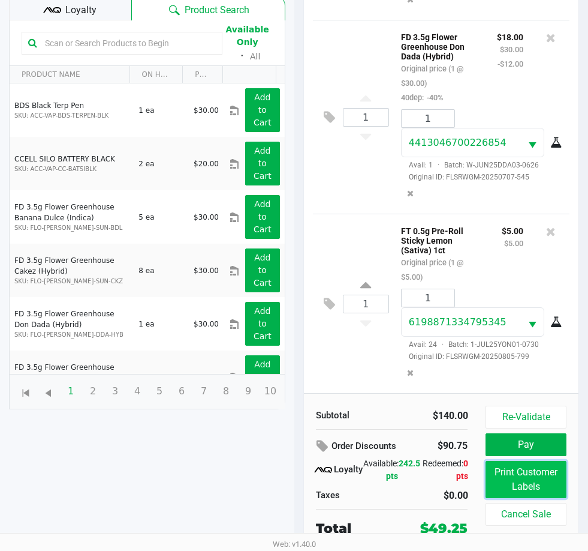
click at [516, 482] on button "Print Customer Labels" at bounding box center [526, 479] width 80 height 37
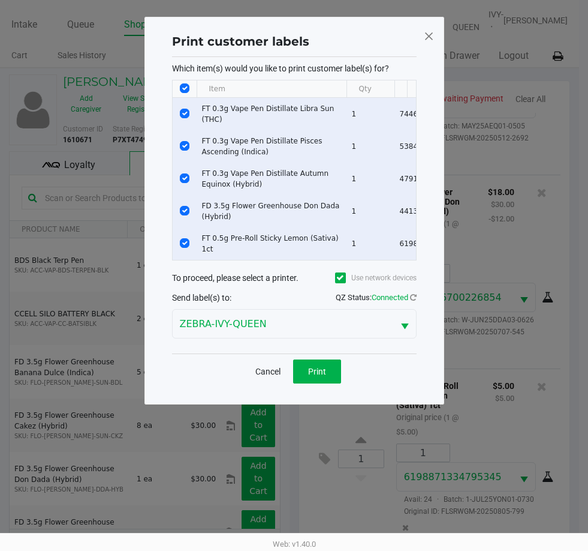
scroll to position [0, 0]
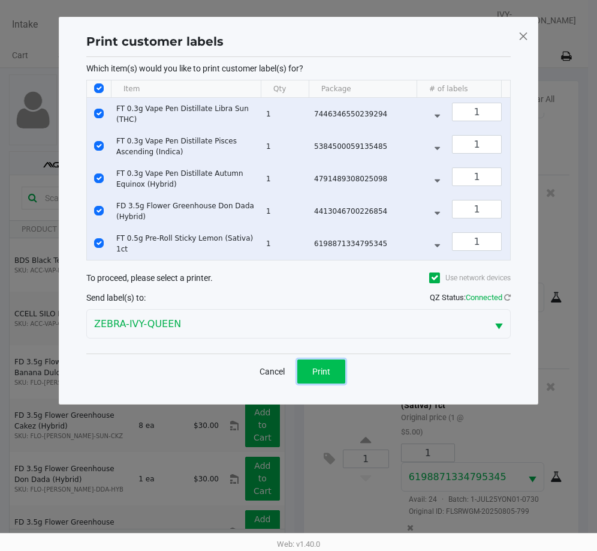
click at [313, 371] on button "Print" at bounding box center [321, 371] width 48 height 24
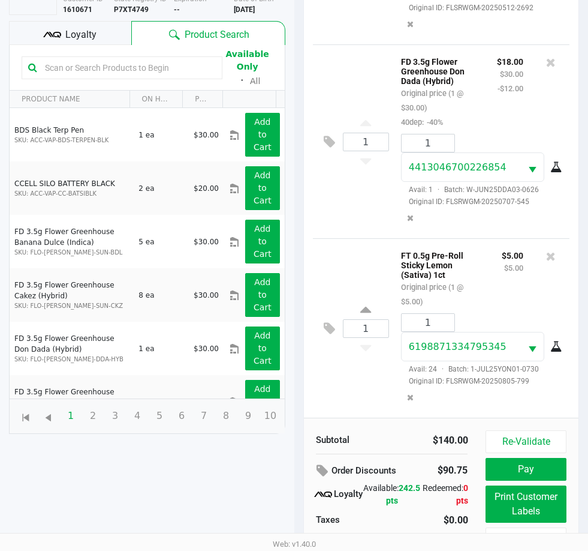
scroll to position [155, 0]
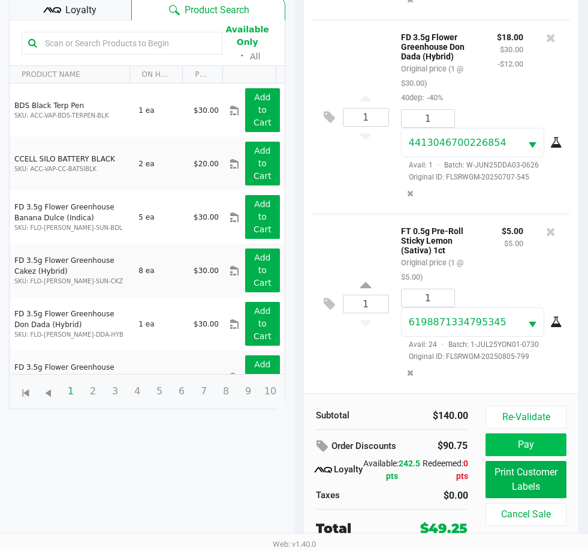
click at [533, 445] on button "Pay" at bounding box center [526, 444] width 80 height 23
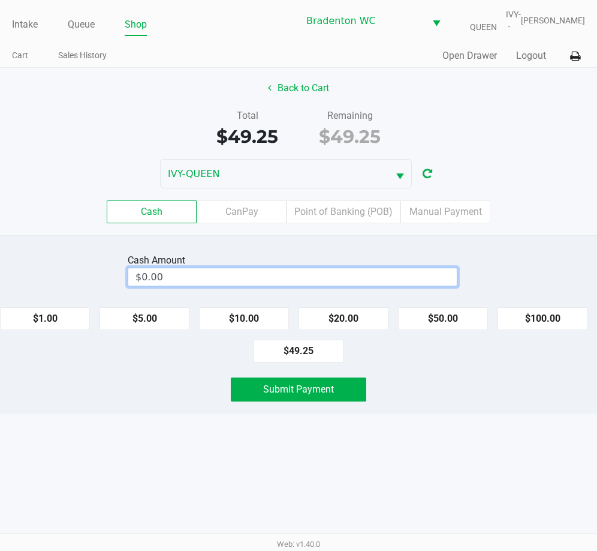
click at [300, 275] on input "$0.00" at bounding box center [292, 276] width 329 height 17
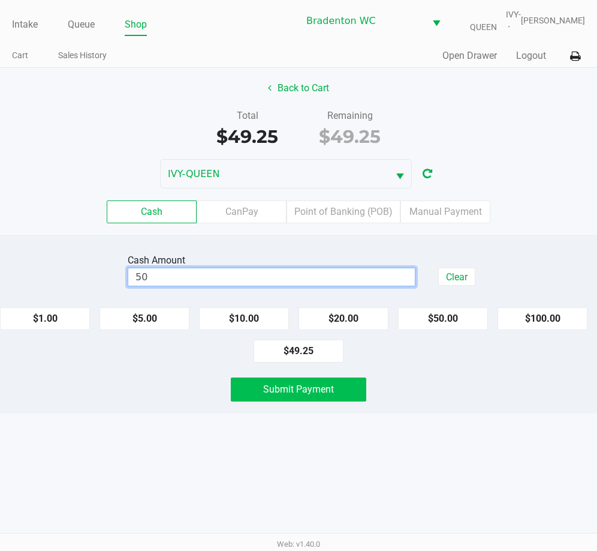
click at [333, 393] on span "Submit Payment" at bounding box center [298, 388] width 71 height 11
type input "$50.00"
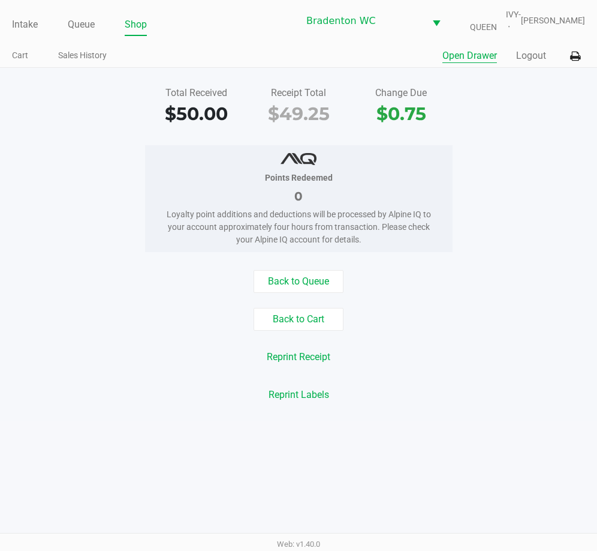
click at [471, 56] on button "Open Drawer" at bounding box center [470, 56] width 55 height 14
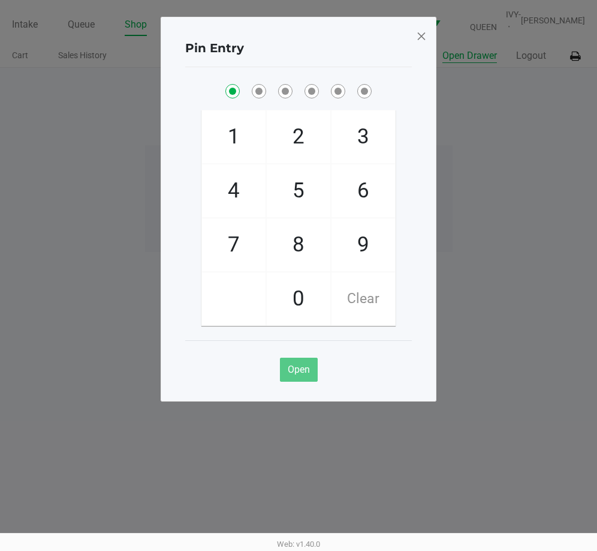
checkbox input "true"
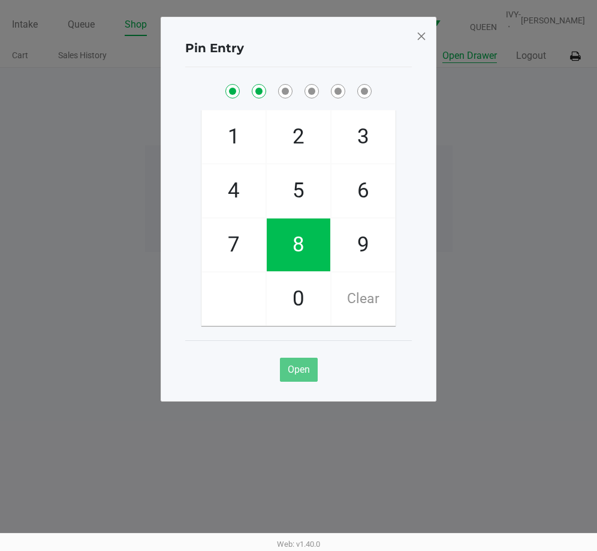
checkbox input "true"
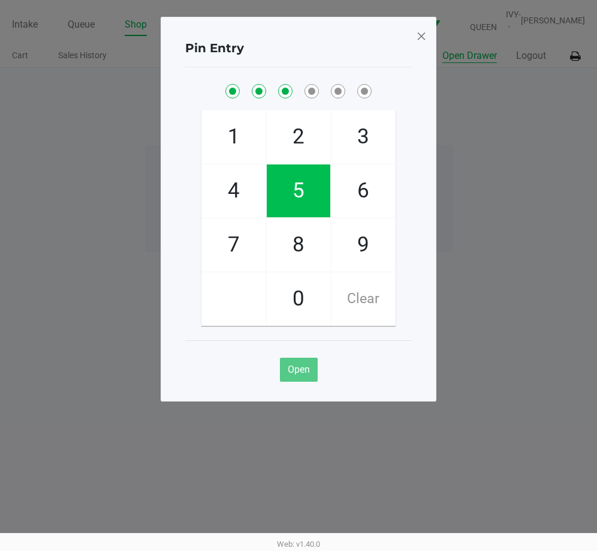
checkbox input "true"
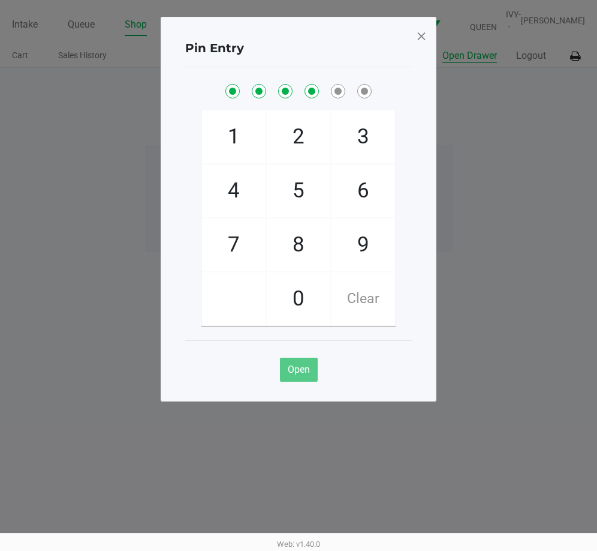
checkbox input "true"
click at [420, 44] on span at bounding box center [421, 35] width 11 height 19
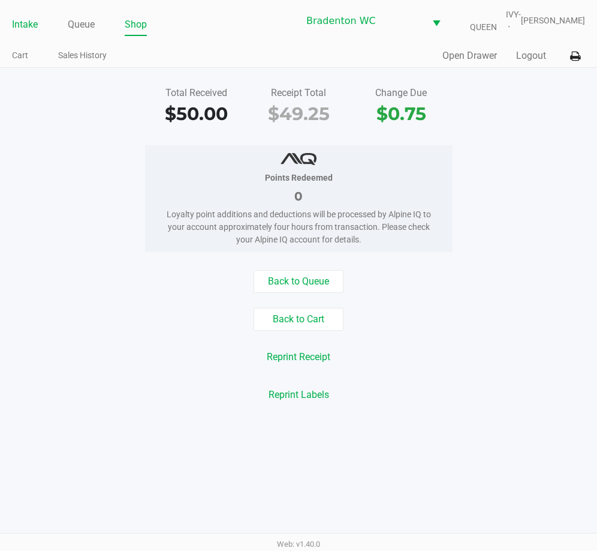
click at [22, 13] on div "Intake Queue Shop" at bounding box center [155, 24] width 287 height 22
click at [23, 19] on link "Intake" at bounding box center [25, 24] width 26 height 17
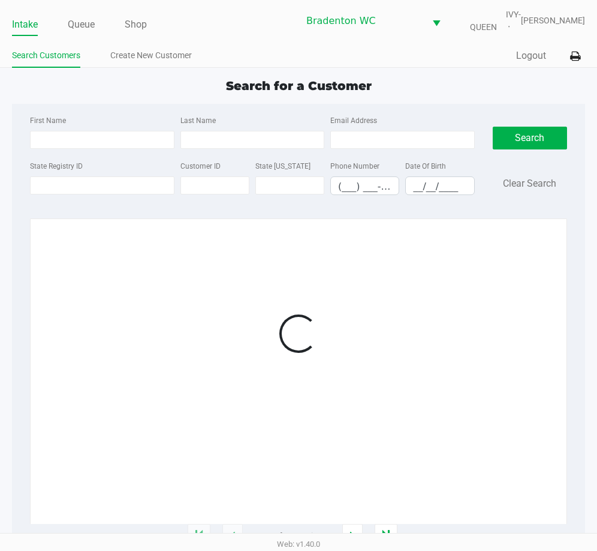
click at [318, 59] on div "Quick Sale Logout" at bounding box center [442, 56] width 287 height 22
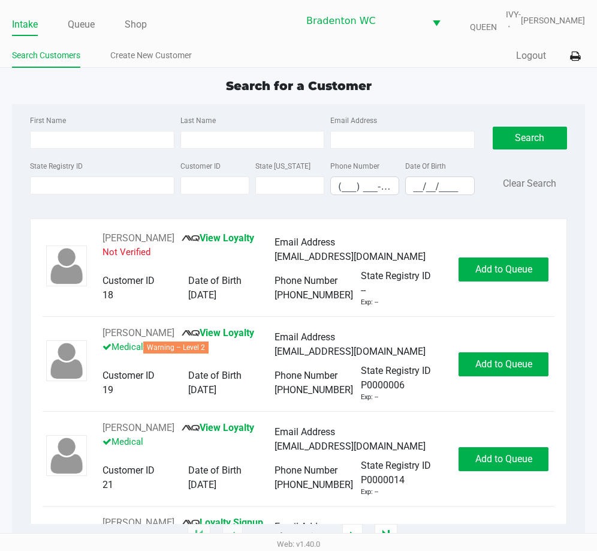
click at [166, 76] on app-point-of-sale "Intake Queue Shop Bradenton WC IVY-QUEEN Olivia Benjamin Search Customers Creat…" at bounding box center [298, 268] width 597 height 536
click at [68, 25] on link "Queue" at bounding box center [81, 24] width 27 height 17
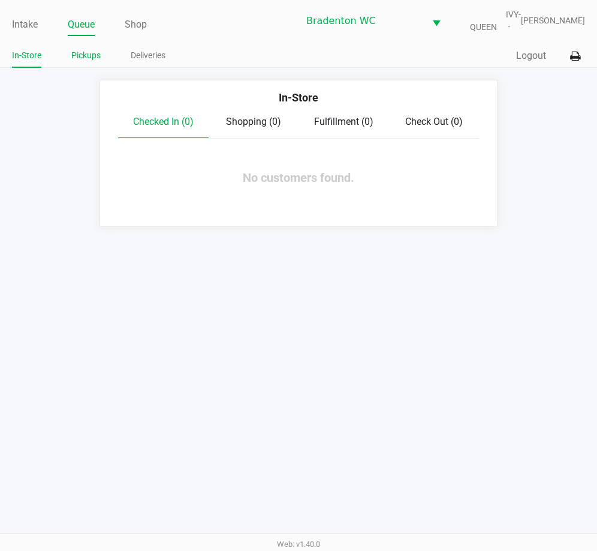
click at [87, 57] on link "Pickups" at bounding box center [85, 55] width 29 height 15
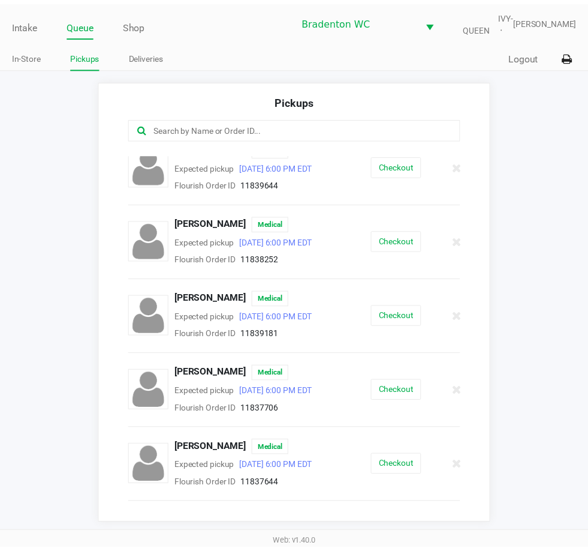
scroll to position [142, 0]
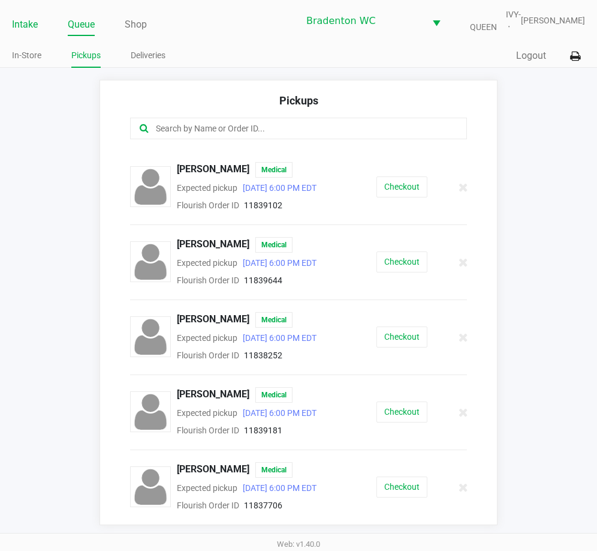
click at [19, 31] on link "Intake" at bounding box center [25, 24] width 26 height 17
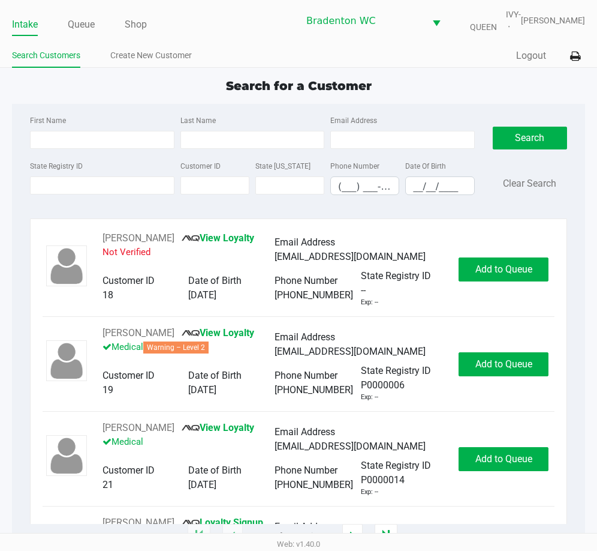
type input "NATHAN"
type input "HUDSON"
type input "04/11/1978"
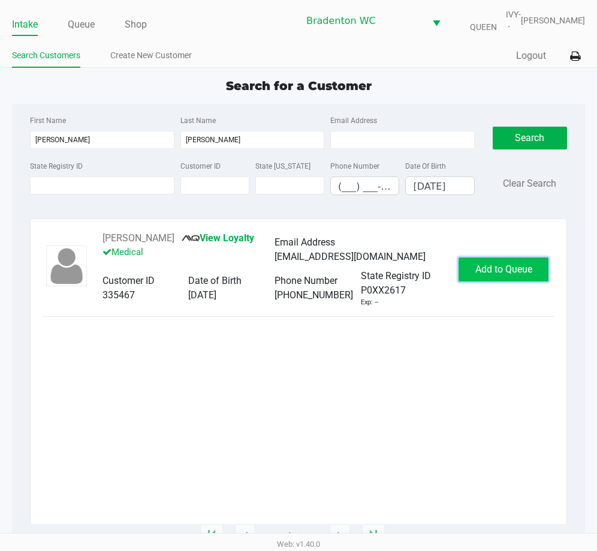
click at [501, 269] on span "Add to Queue" at bounding box center [504, 268] width 57 height 11
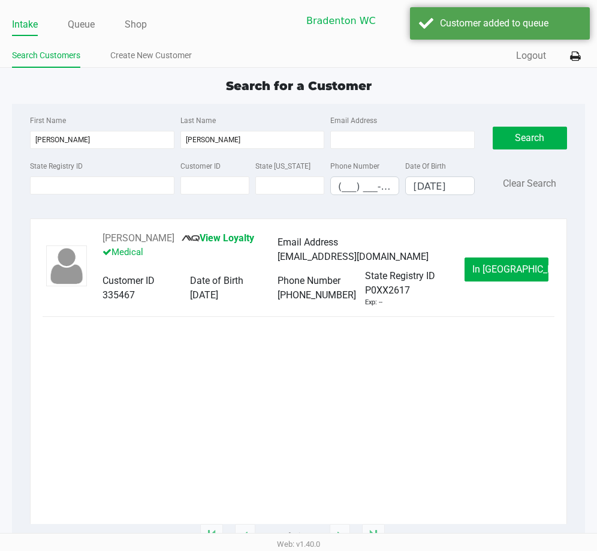
click at [501, 269] on span "In Queue" at bounding box center [523, 268] width 101 height 11
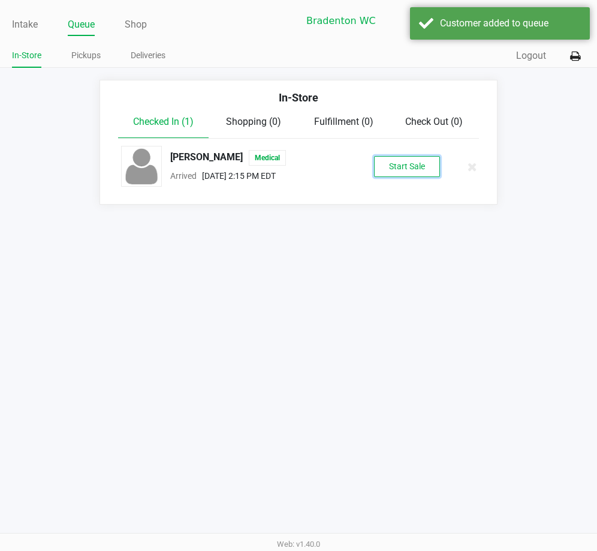
click at [422, 161] on button "Start Sale" at bounding box center [407, 166] width 66 height 21
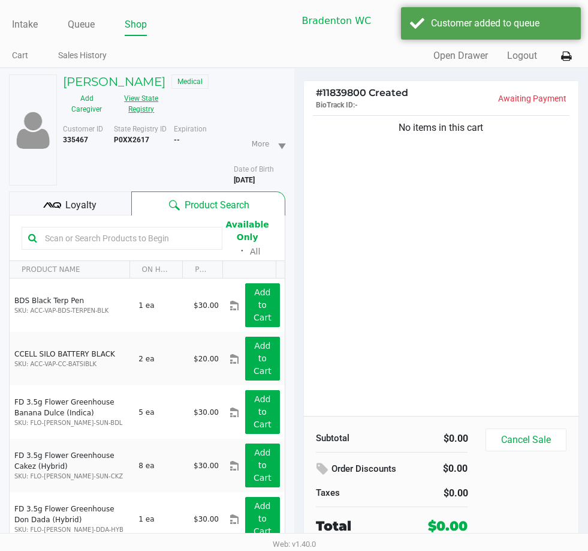
click at [152, 106] on button "View State Registry" at bounding box center [137, 104] width 55 height 30
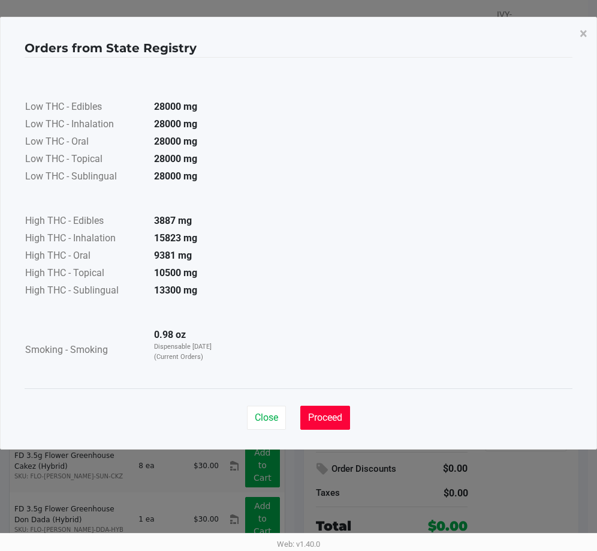
click at [324, 423] on button "Proceed" at bounding box center [325, 417] width 50 height 24
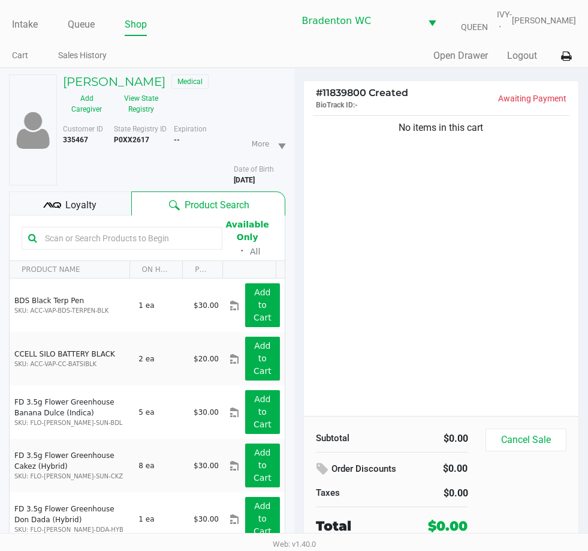
click at [115, 214] on div "Loyalty" at bounding box center [70, 203] width 122 height 24
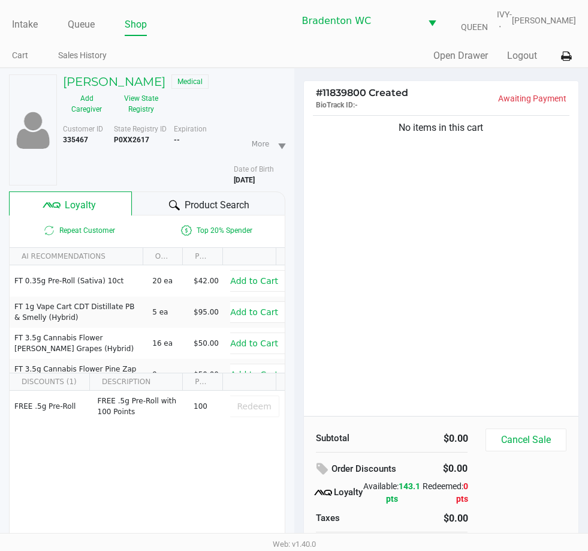
click at [173, 209] on icon at bounding box center [174, 205] width 11 height 11
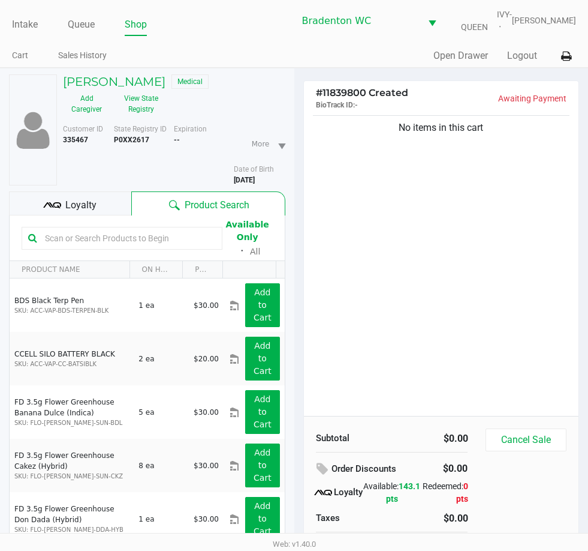
click at [97, 242] on input "text" at bounding box center [128, 238] width 176 height 18
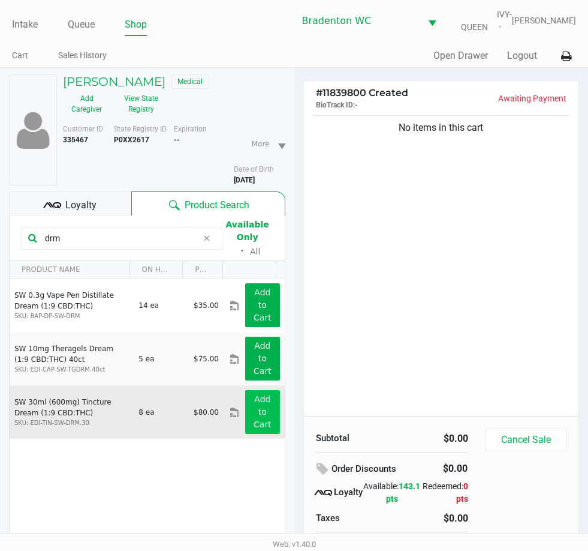
type input "drm"
click at [257, 409] on app-button-loader "Add to Cart" at bounding box center [263, 411] width 18 height 35
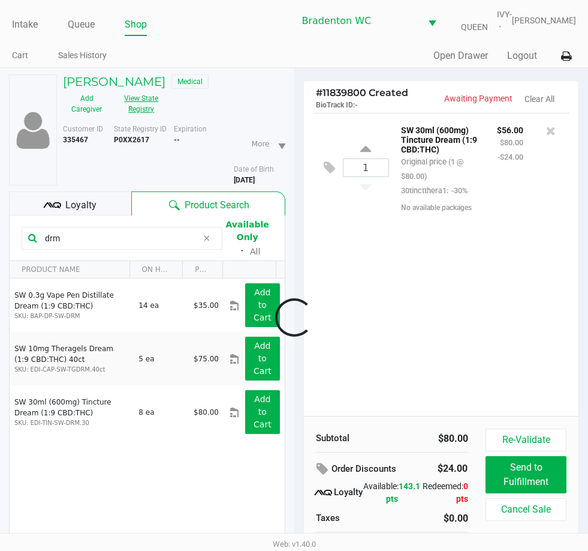
click at [140, 113] on button "View State Registry" at bounding box center [137, 104] width 55 height 30
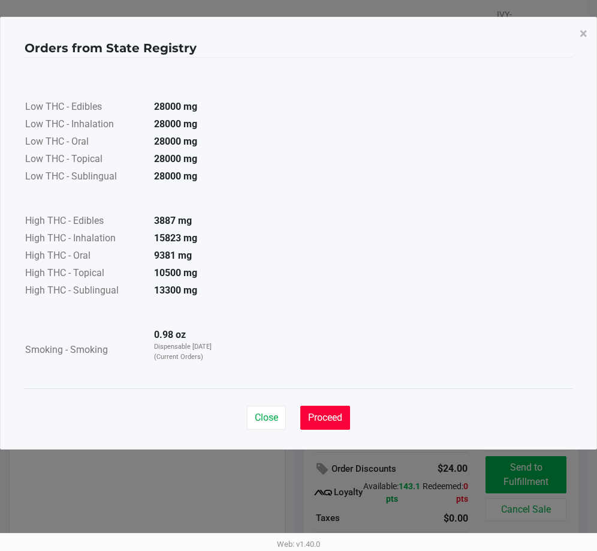
click at [330, 409] on button "Proceed" at bounding box center [325, 417] width 50 height 24
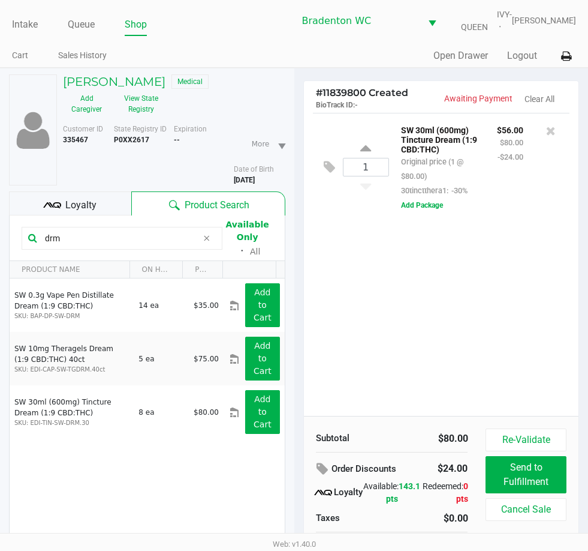
click at [105, 200] on div "Loyalty" at bounding box center [70, 203] width 122 height 24
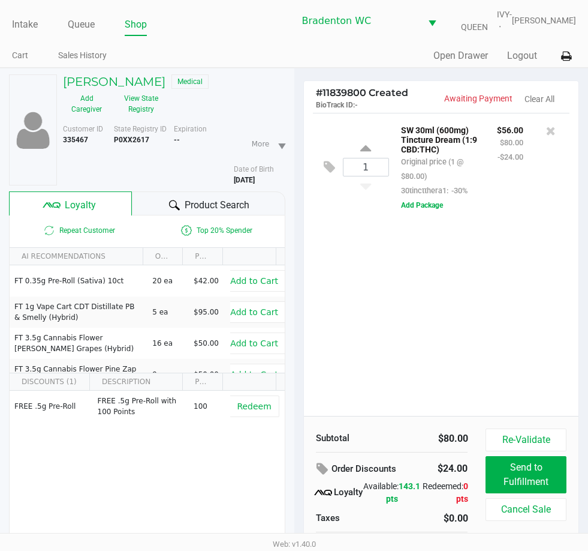
click at [151, 203] on div "Product Search" at bounding box center [209, 203] width 154 height 24
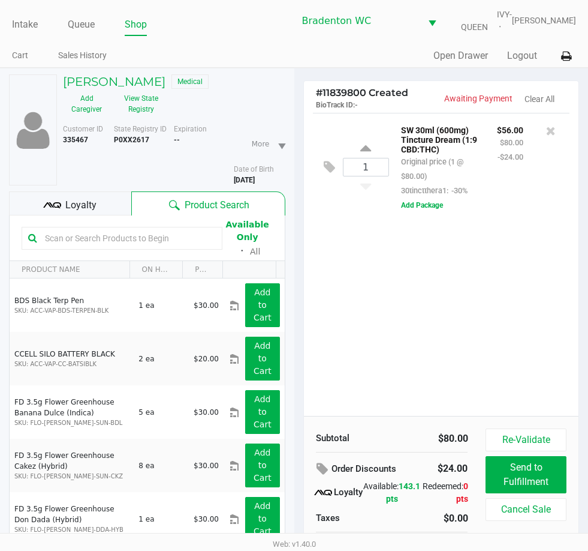
click at [101, 209] on div "Loyalty" at bounding box center [70, 203] width 122 height 24
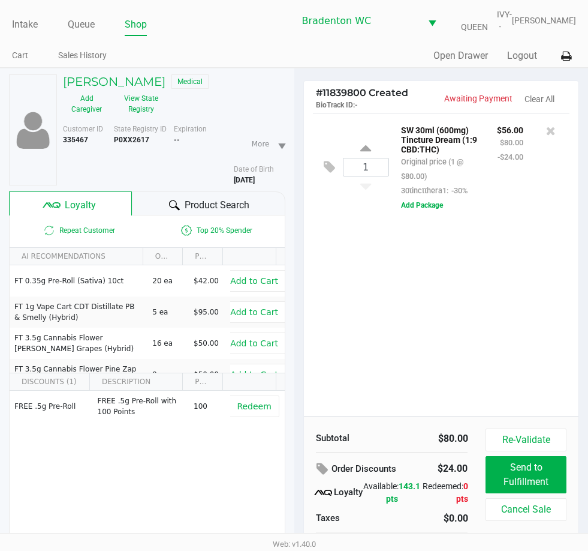
click at [170, 209] on icon at bounding box center [174, 205] width 11 height 11
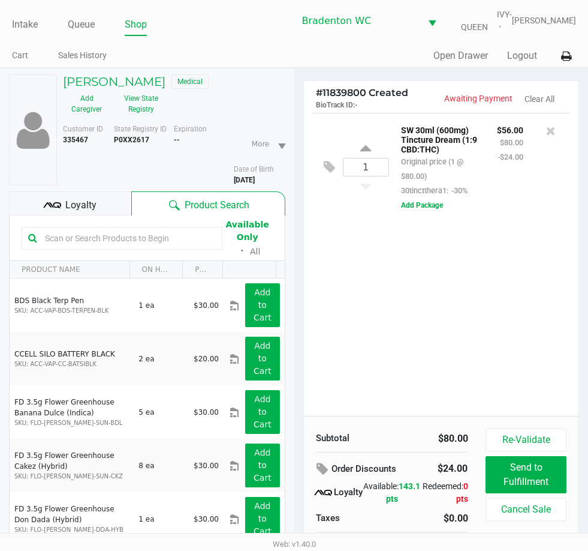
click at [359, 334] on div "1 SW 30ml (600mg) Tincture Dream (1:9 CBD:THC) Original price (1 @ $80.00) 30ti…" at bounding box center [441, 264] width 275 height 303
click at [485, 313] on div "1 SW 30ml (600mg) Tincture Dream (1:9 CBD:THC) Original price (1 @ $80.00) 30ti…" at bounding box center [441, 264] width 275 height 303
click at [181, 232] on input "text" at bounding box center [128, 238] width 176 height 18
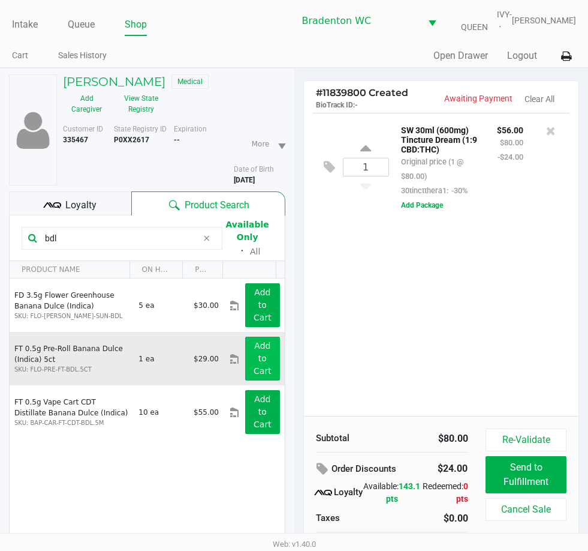
type input "bdl"
click at [255, 350] on app-button-loader "Add to Cart" at bounding box center [263, 358] width 18 height 35
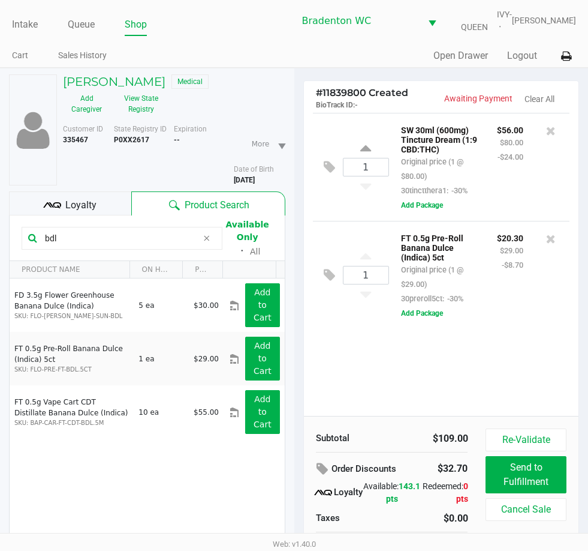
click at [490, 381] on div "1 SW 30ml (600mg) Tincture Dream (1:9 CBD:THC) Original price (1 @ $80.00) 30ti…" at bounding box center [441, 264] width 275 height 303
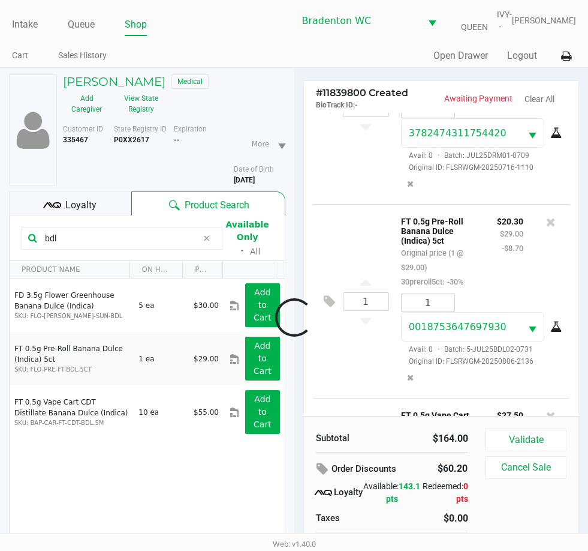
scroll to position [308, 0]
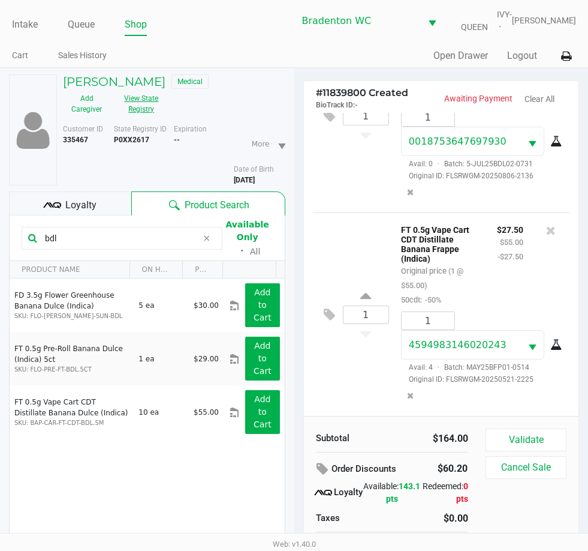
click at [138, 112] on button "View State Registry" at bounding box center [137, 104] width 55 height 30
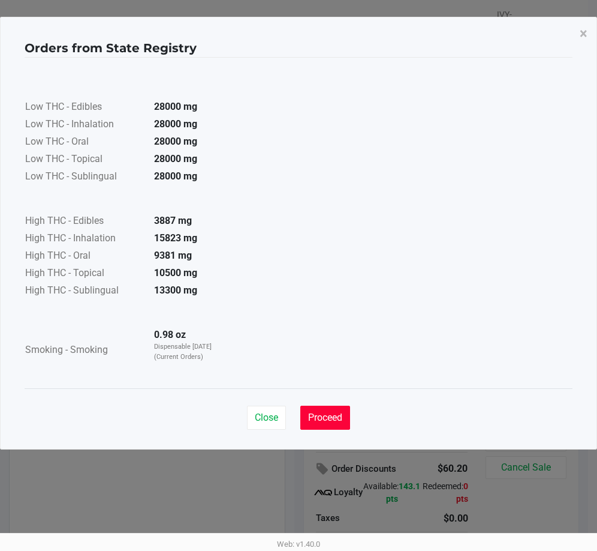
click at [321, 419] on span "Proceed" at bounding box center [325, 416] width 34 height 11
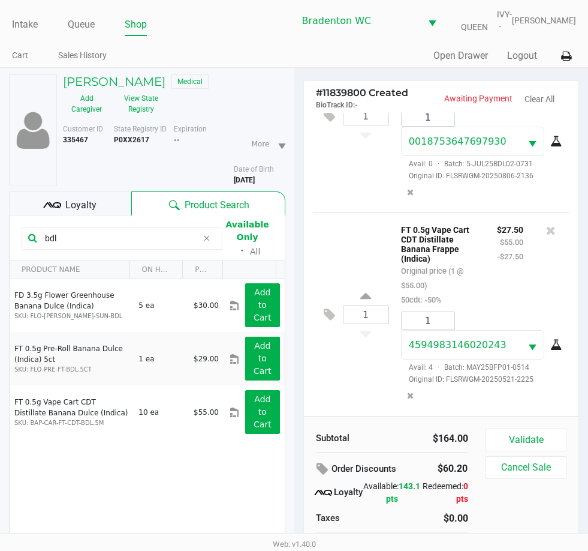
click at [344, 384] on div "1 FT 0.5g Vape Cart CDT Distillate Banana Frappe (Indica) Original price (1 @ $…" at bounding box center [441, 313] width 257 height 203
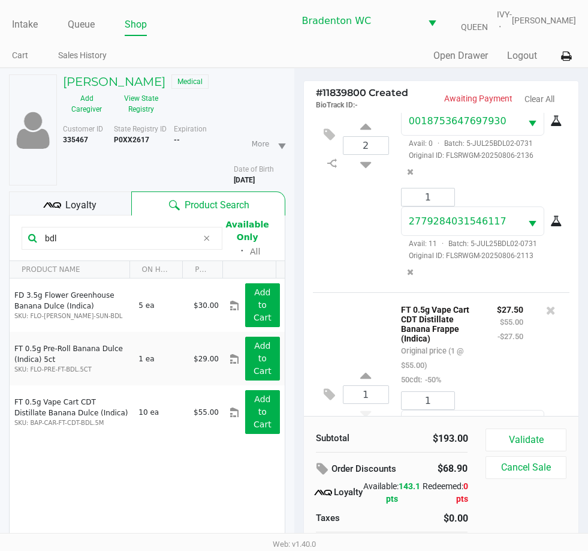
scroll to position [408, 0]
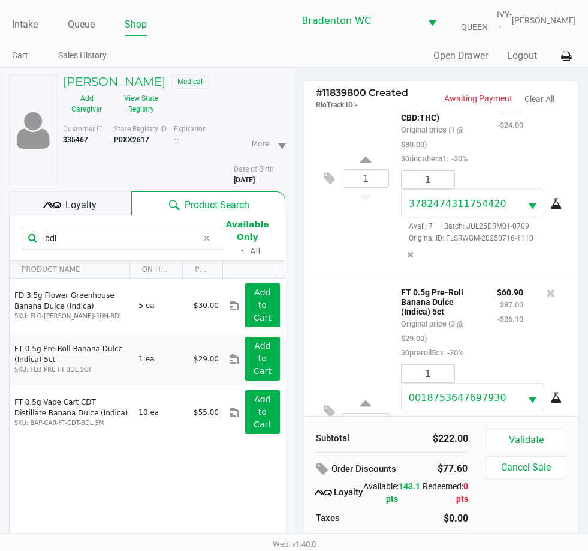
click at [532, 438] on button "Validate" at bounding box center [526, 439] width 80 height 23
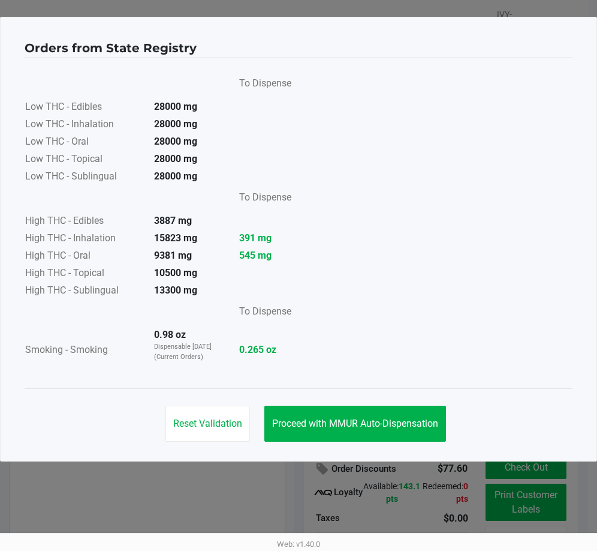
click at [365, 423] on span "Proceed with MMUR Auto-Dispensation" at bounding box center [355, 422] width 166 height 11
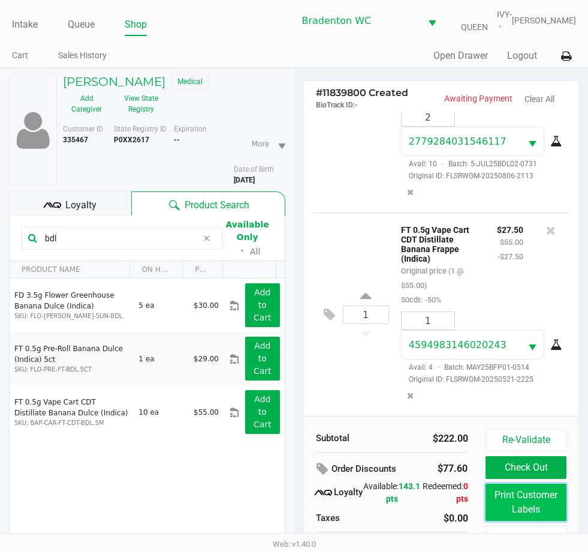
click at [533, 507] on button "Print Customer Labels" at bounding box center [526, 501] width 80 height 37
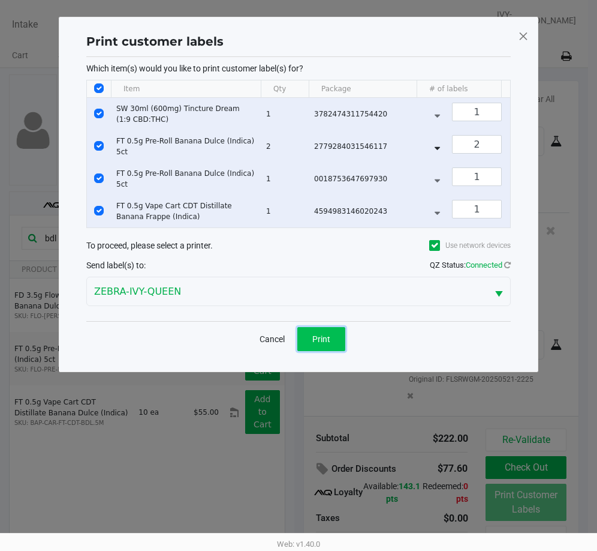
click at [331, 350] on button "Print" at bounding box center [321, 339] width 48 height 24
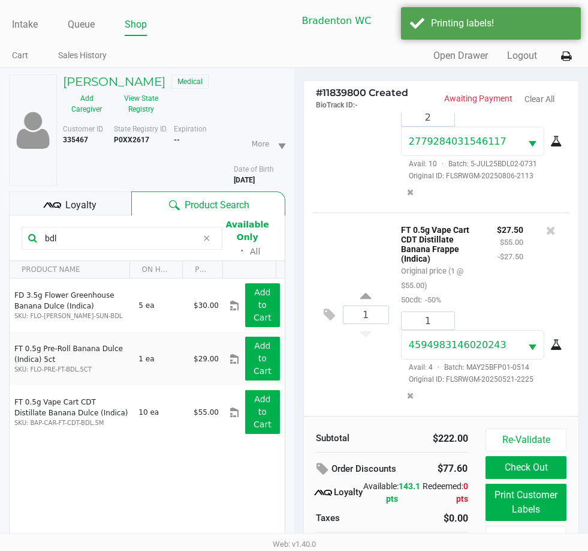
scroll to position [59, 0]
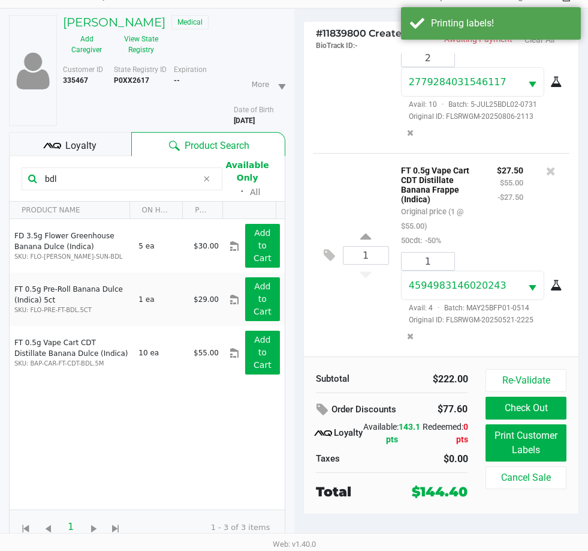
click at [95, 153] on div "Loyalty" at bounding box center [70, 144] width 122 height 24
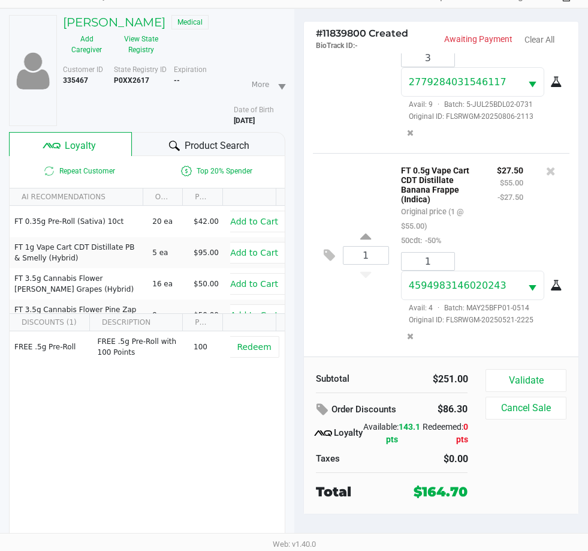
scroll to position [229, 0]
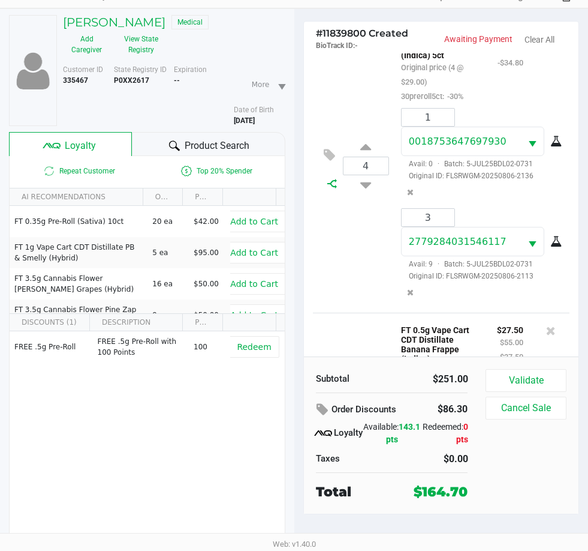
click at [327, 188] on div at bounding box center [332, 184] width 21 height 10
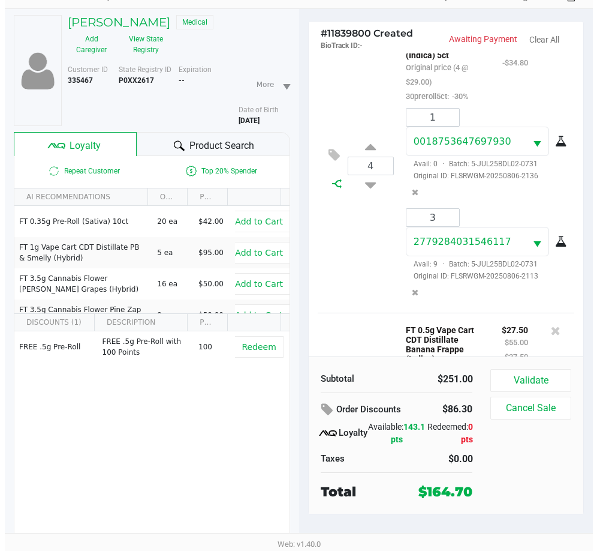
scroll to position [0, 0]
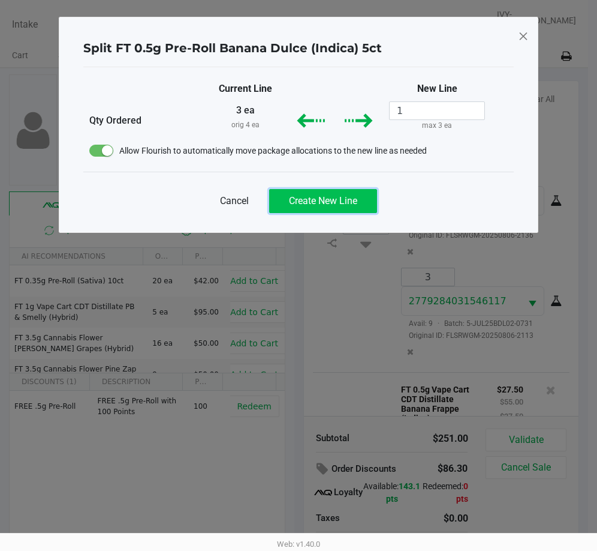
click at [331, 196] on span "Create New Line" at bounding box center [323, 200] width 68 height 11
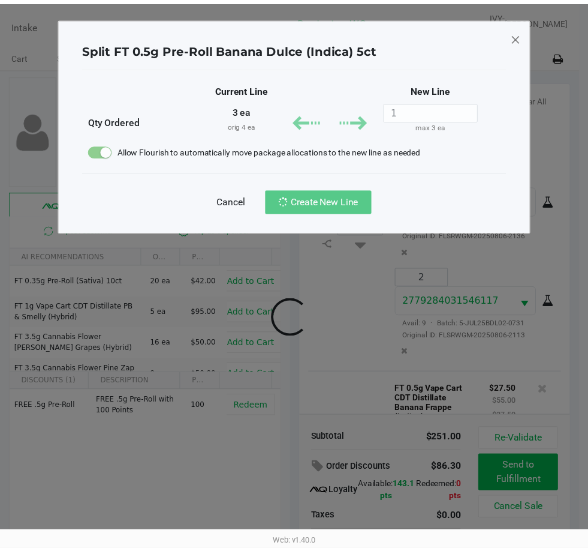
scroll to position [408, 0]
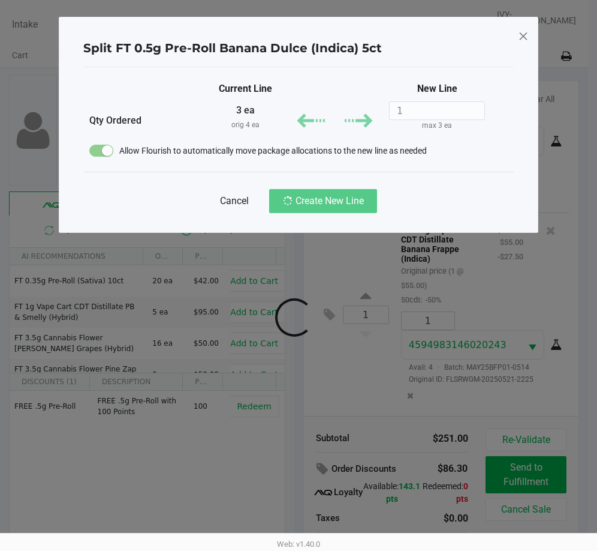
click at [526, 38] on icon "Dismiss" at bounding box center [523, 35] width 11 height 19
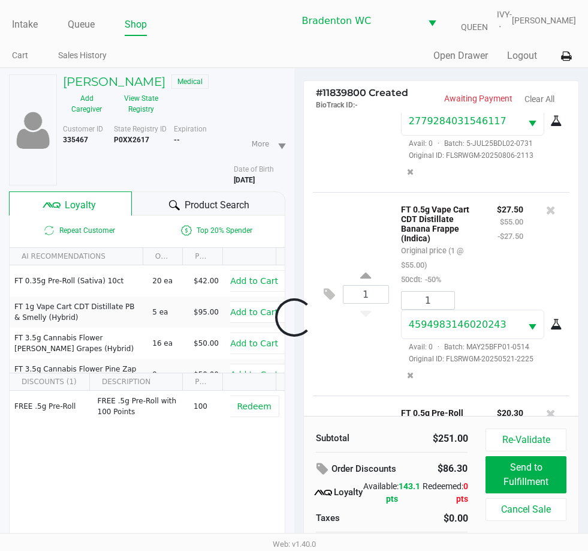
scroll to position [518, 0]
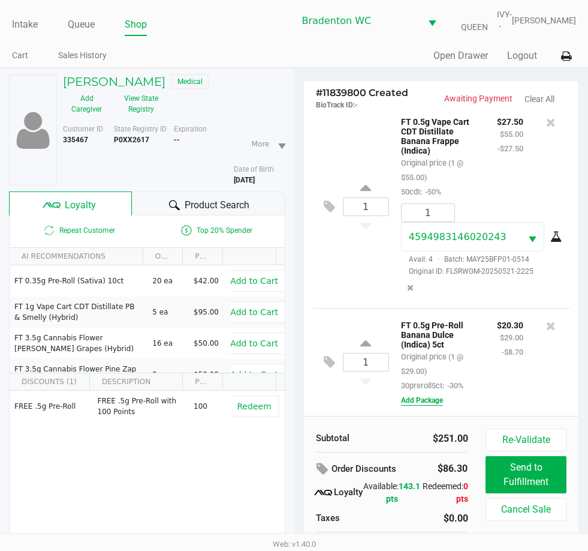
click at [419, 398] on button "Add Package" at bounding box center [422, 400] width 42 height 11
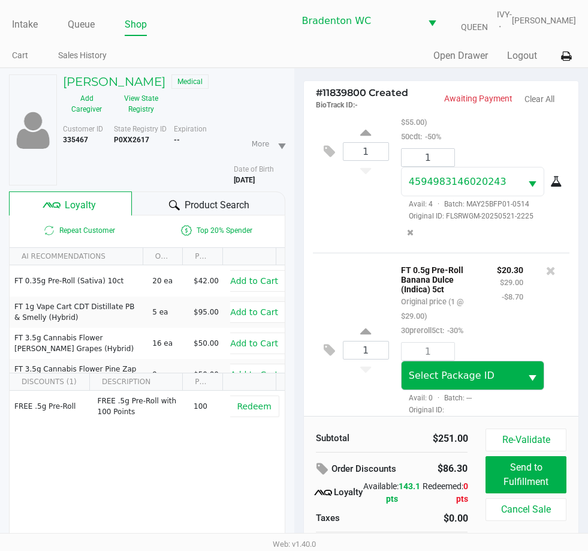
scroll to position [582, 0]
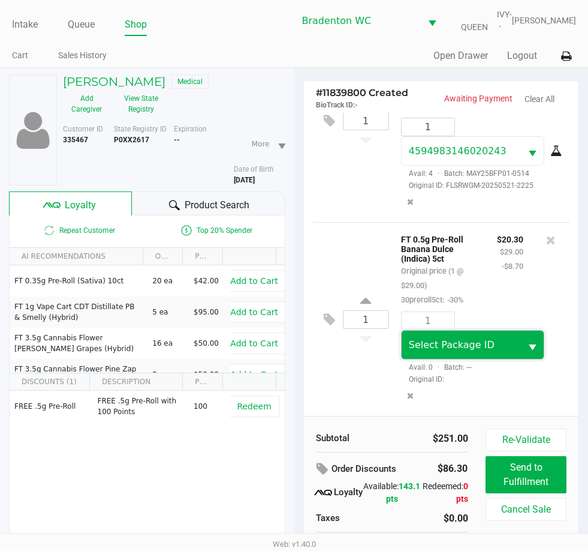
click at [458, 350] on span "Select Package ID" at bounding box center [452, 344] width 86 height 11
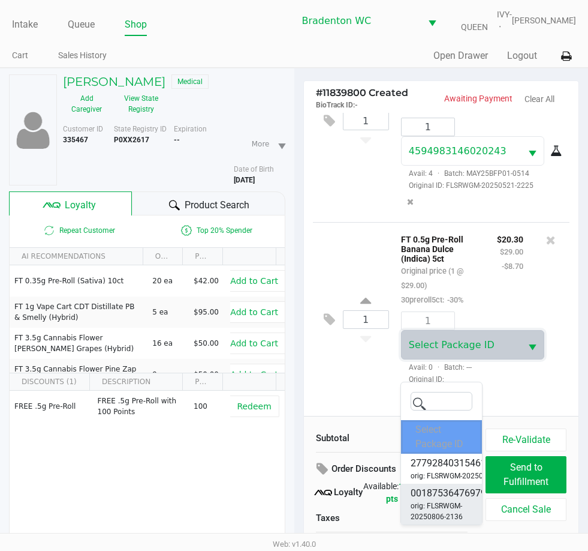
click at [443, 500] on span "orig: FLSRWGM-20250806-2136" at bounding box center [454, 511] width 86 height 22
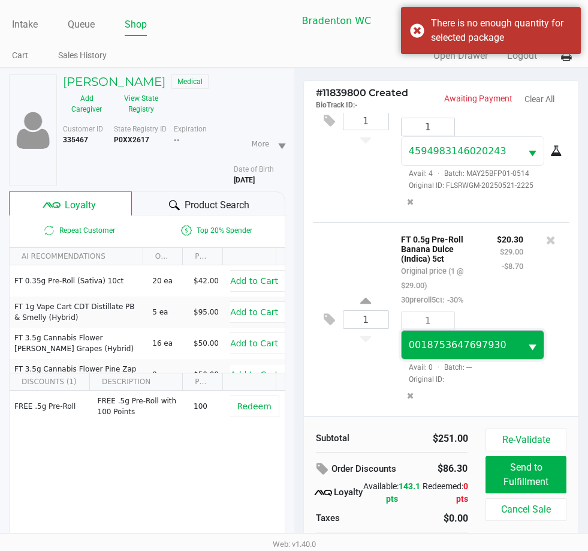
click at [441, 350] on span "0018753647697930" at bounding box center [458, 344] width 98 height 11
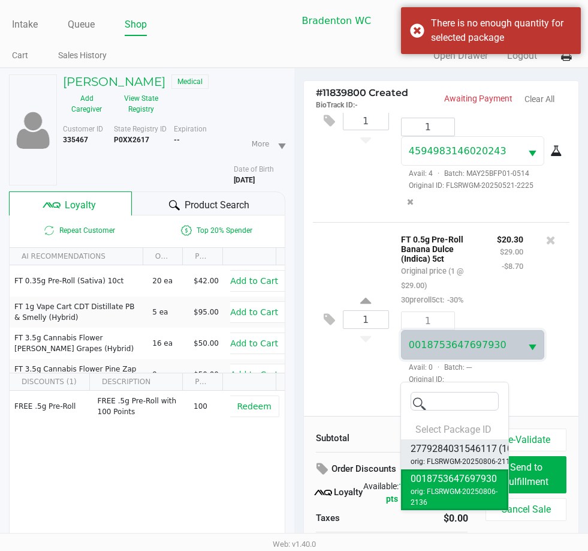
click at [449, 461] on span "orig: FLSRWGM-20250806-2113" at bounding box center [463, 461] width 104 height 11
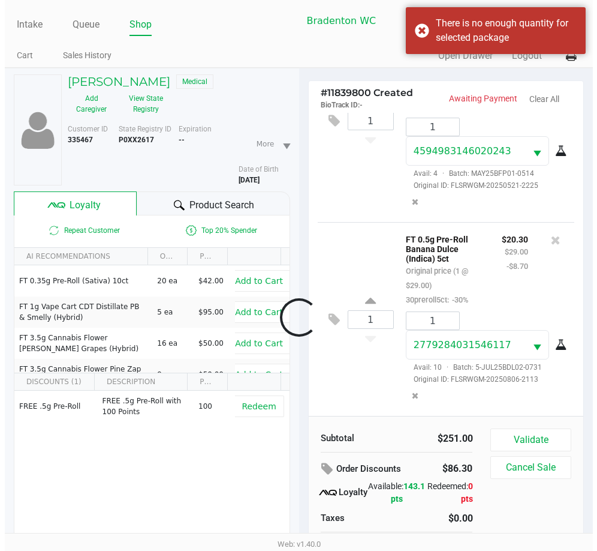
scroll to position [604, 0]
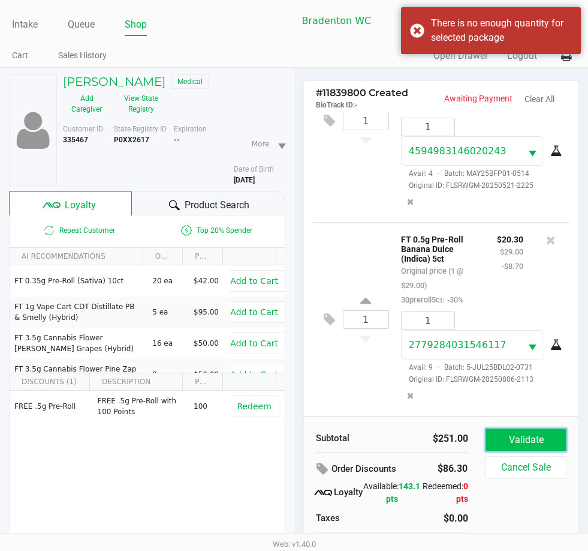
click at [509, 434] on button "Validate" at bounding box center [526, 439] width 80 height 23
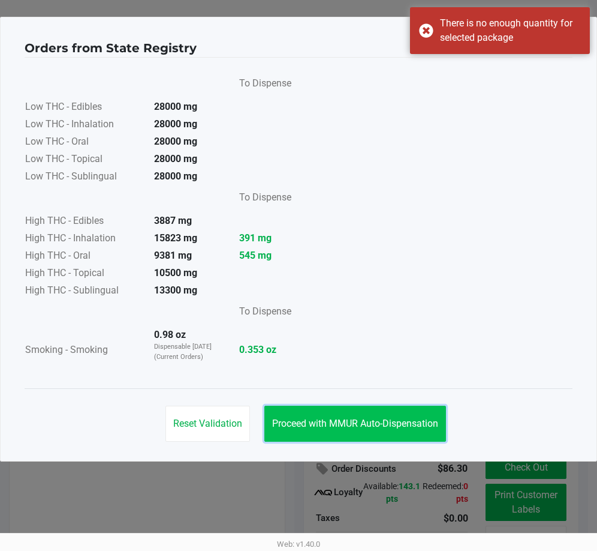
click at [366, 430] on button "Proceed with MMUR Auto-Dispensation" at bounding box center [356, 423] width 182 height 36
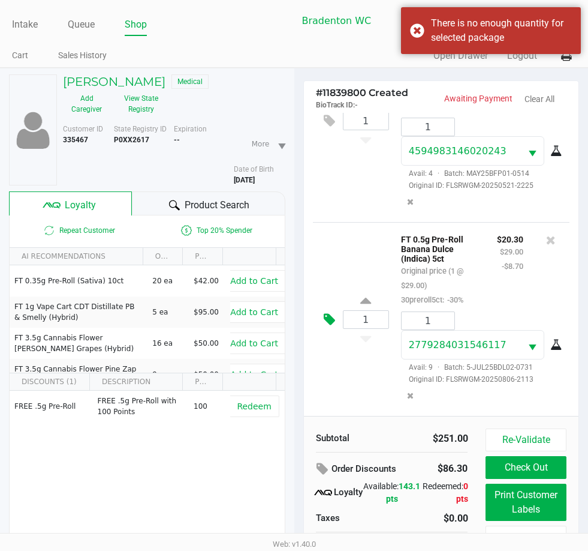
click at [323, 312] on button at bounding box center [332, 319] width 21 height 29
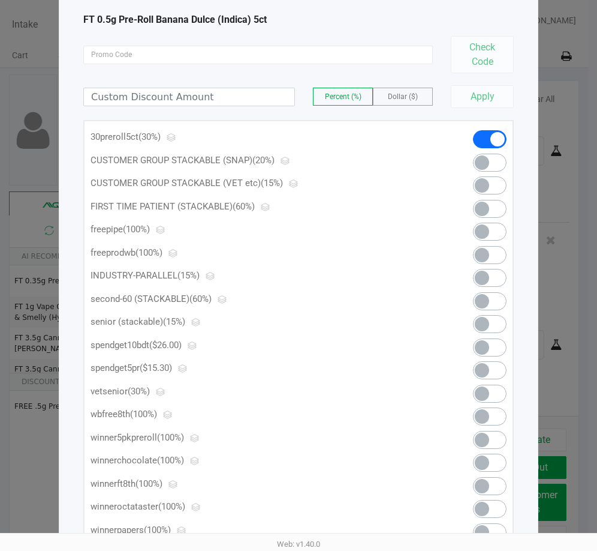
scroll to position [118, 0]
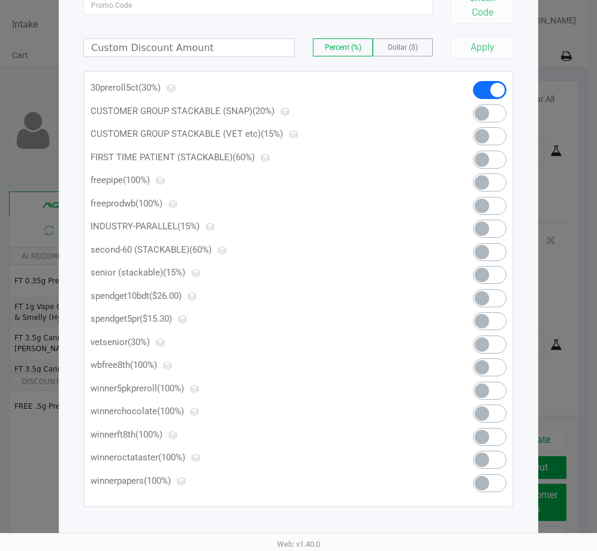
click at [483, 318] on span at bounding box center [482, 321] width 14 height 14
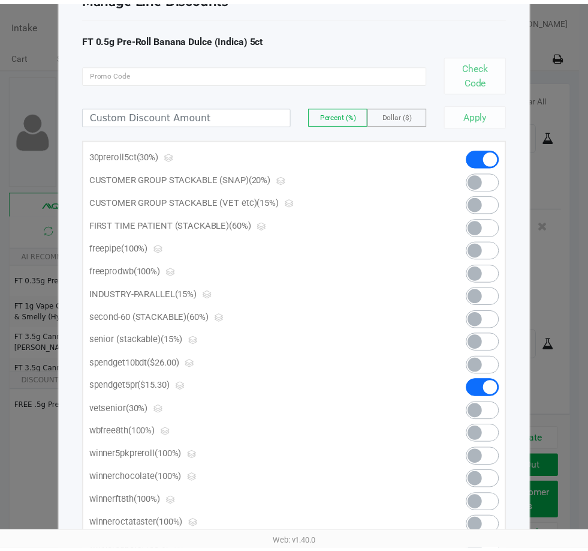
scroll to position [0, 0]
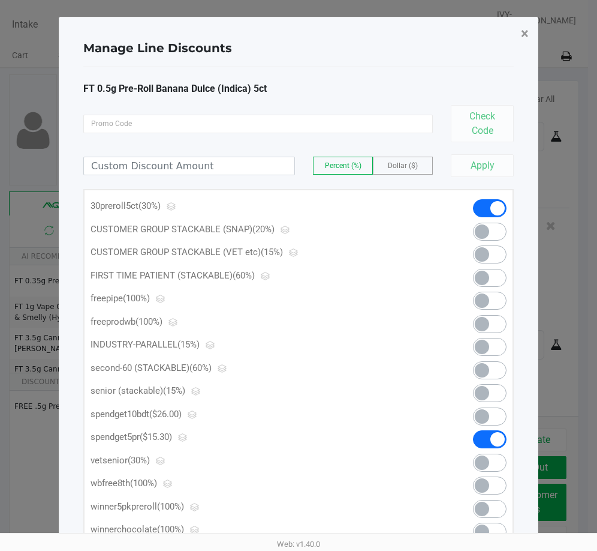
click at [519, 33] on button "×" at bounding box center [525, 34] width 27 height 34
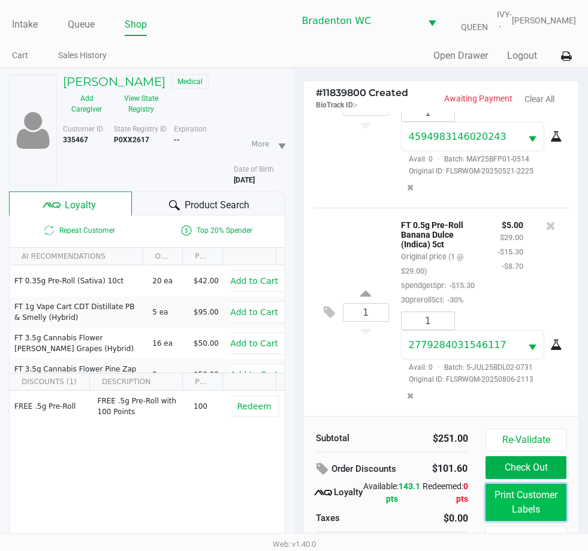
click at [541, 490] on button "Print Customer Labels" at bounding box center [526, 501] width 80 height 37
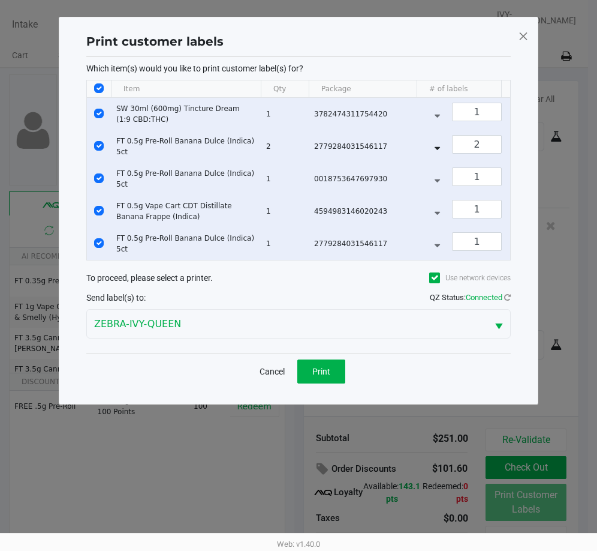
click at [94, 86] on input "Select All Rows" at bounding box center [99, 88] width 10 height 10
checkbox input "false"
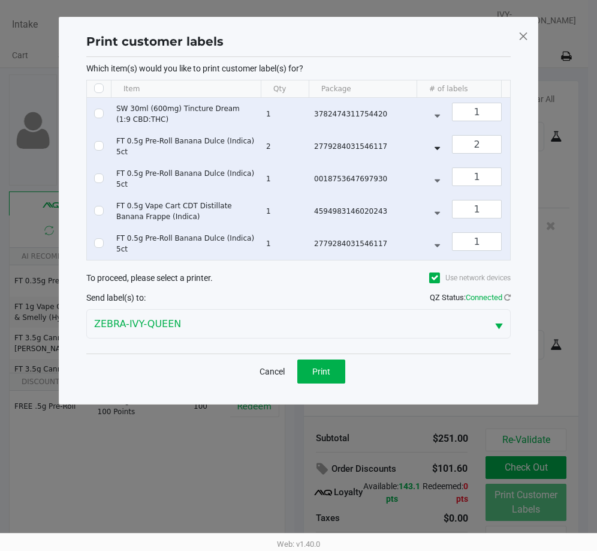
checkbox input "false"
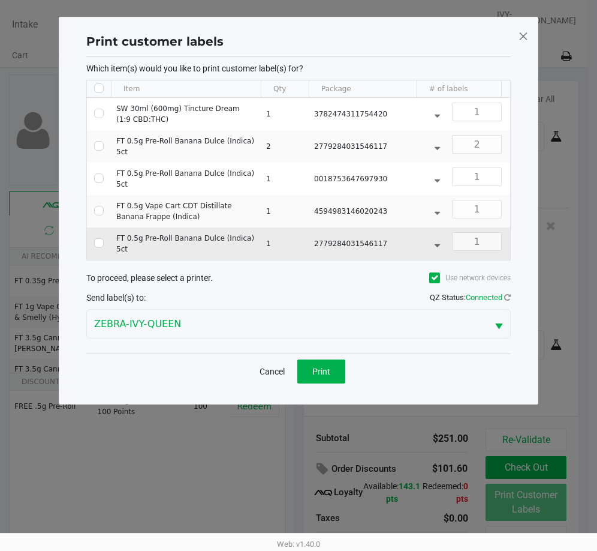
click at [98, 237] on td "Data table" at bounding box center [99, 243] width 24 height 32
click at [98, 243] on input "Select Row" at bounding box center [99, 243] width 10 height 10
checkbox input "true"
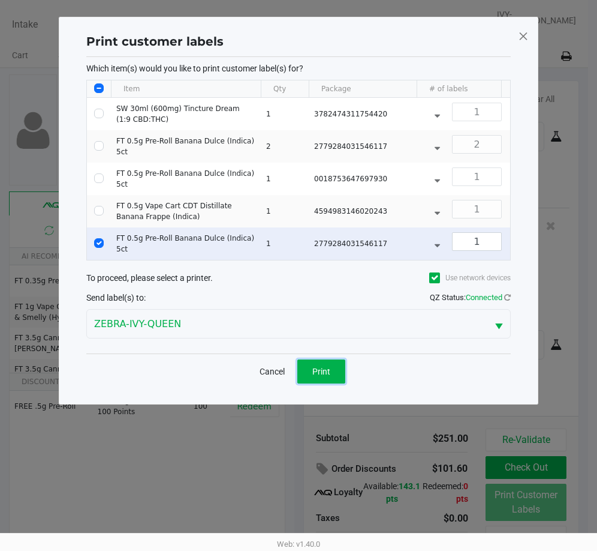
click at [316, 369] on button "Print" at bounding box center [321, 371] width 48 height 24
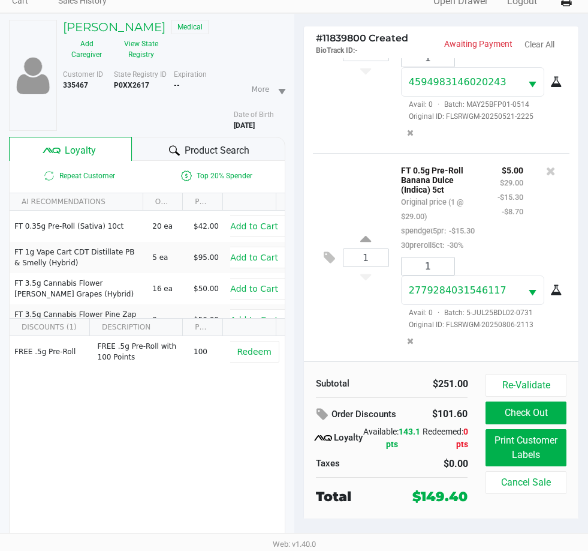
scroll to position [59, 0]
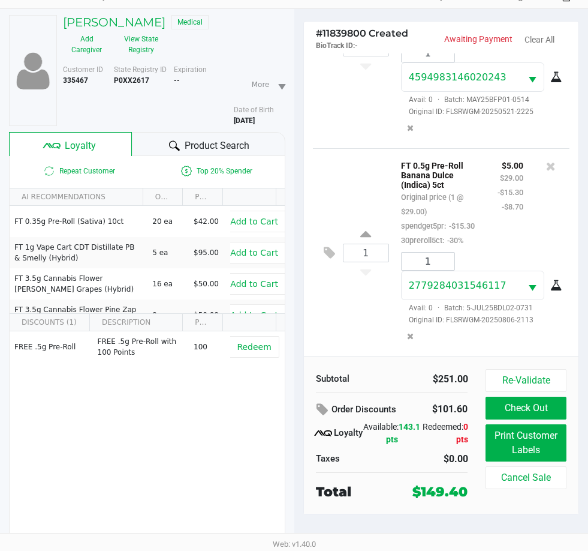
click at [533, 405] on button "Check Out" at bounding box center [526, 407] width 80 height 23
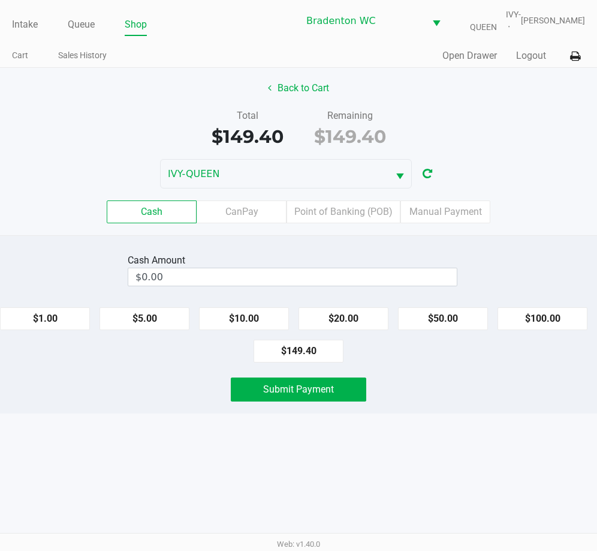
click at [394, 279] on input "$0.00" at bounding box center [292, 276] width 329 height 17
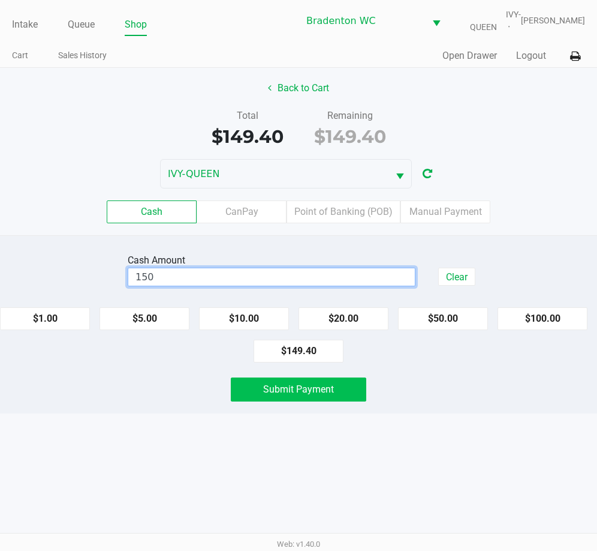
click at [331, 389] on span "Submit Payment" at bounding box center [298, 388] width 71 height 11
type input "$150.00"
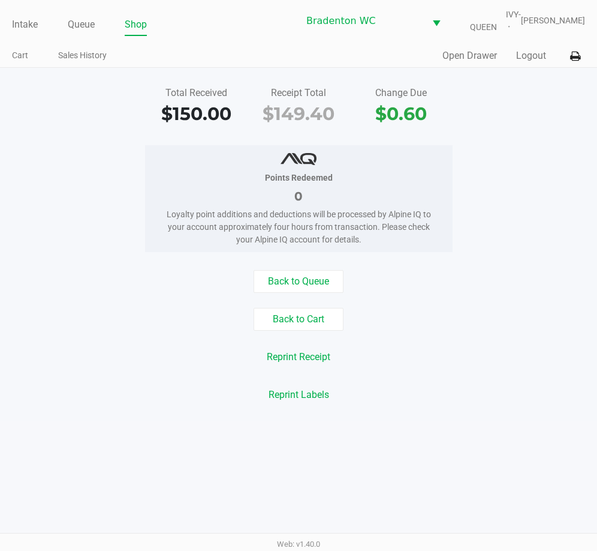
drag, startPoint x: 33, startPoint y: 25, endPoint x: 77, endPoint y: 42, distance: 46.9
click at [33, 25] on link "Intake" at bounding box center [25, 24] width 26 height 17
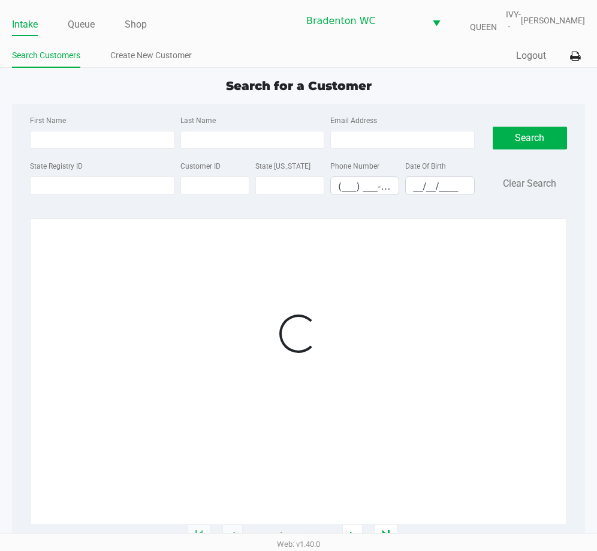
click at [242, 64] on ul "Search Customers Create New Customer" at bounding box center [155, 57] width 287 height 20
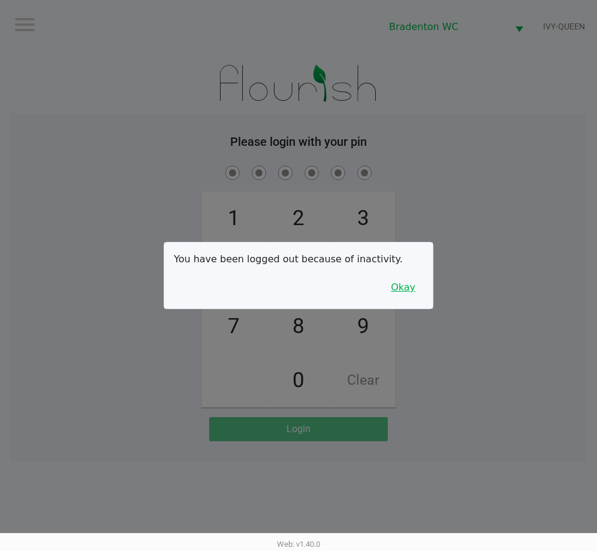
click at [408, 291] on button "Okay" at bounding box center [403, 287] width 40 height 23
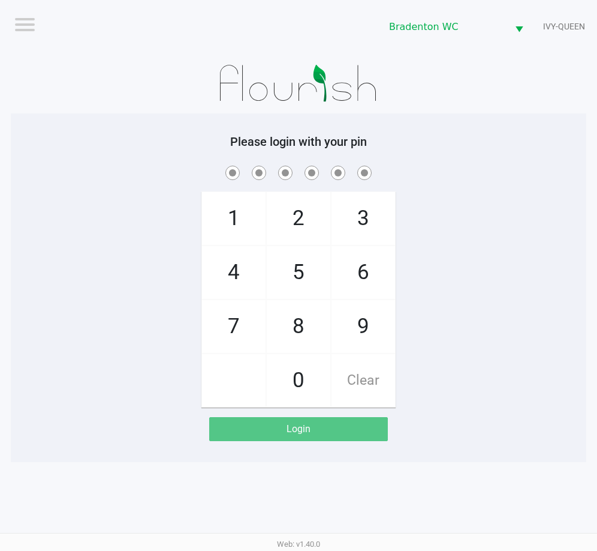
click at [505, 212] on div "1 4 7 2 5 8 0 3 6 9 Clear" at bounding box center [299, 285] width 576 height 244
checkbox input "true"
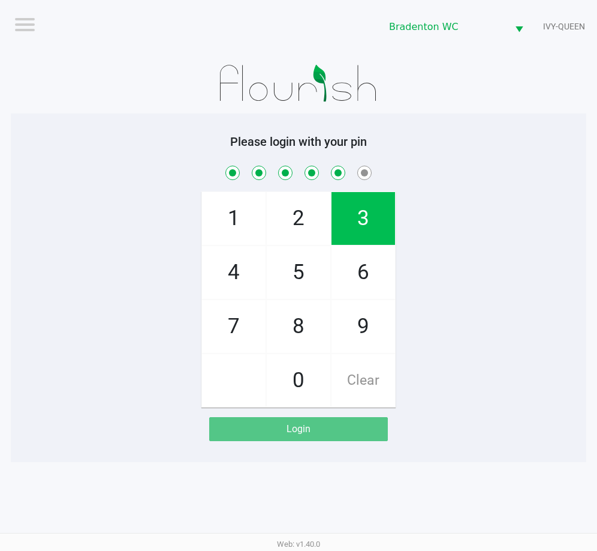
checkbox input "true"
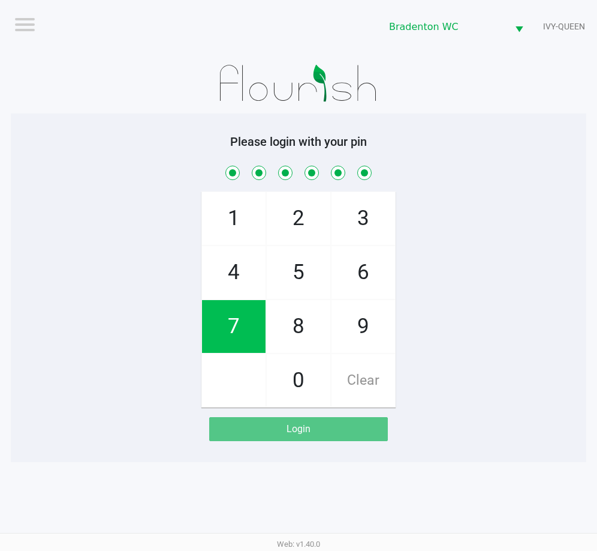
checkbox input "true"
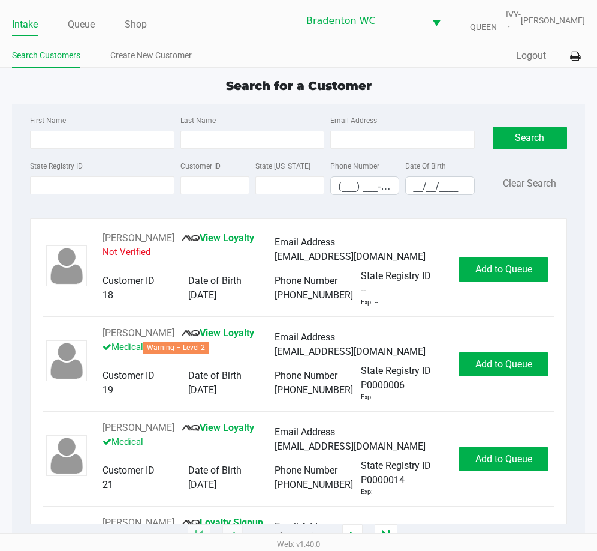
click at [184, 86] on div "Search for a Customer" at bounding box center [298, 86] width 591 height 18
click at [71, 28] on link "Queue" at bounding box center [81, 24] width 27 height 17
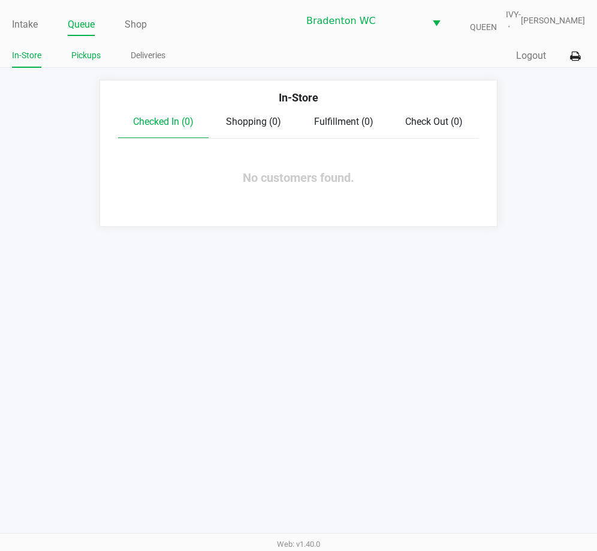
click at [88, 57] on link "Pickups" at bounding box center [85, 55] width 29 height 15
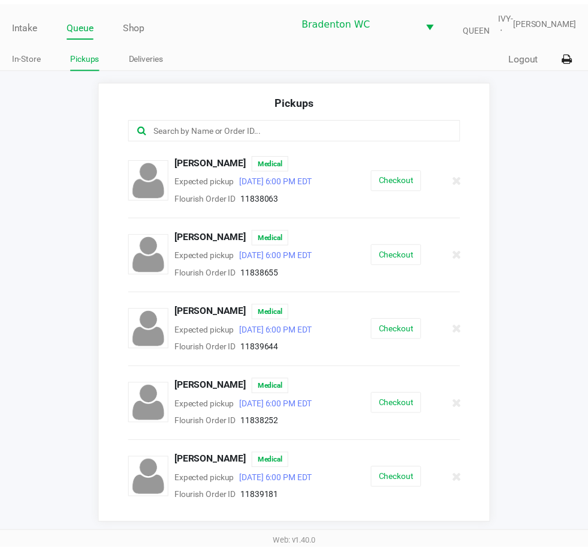
scroll to position [300, 0]
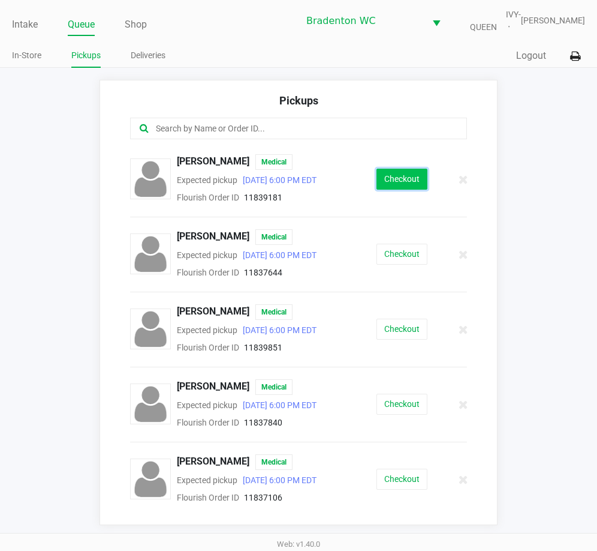
click at [400, 181] on button "Checkout" at bounding box center [402, 179] width 51 height 21
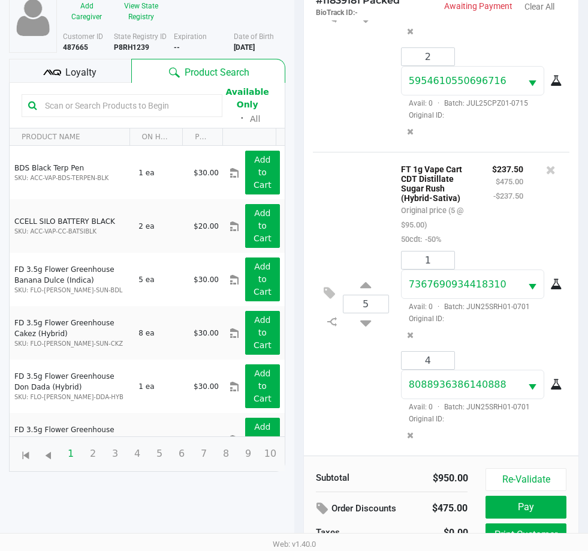
scroll to position [142, 0]
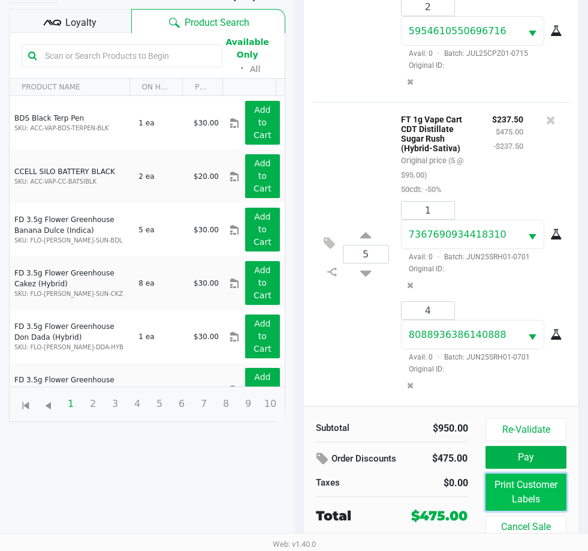
click at [527, 491] on button "Print Customer Labels" at bounding box center [526, 491] width 80 height 37
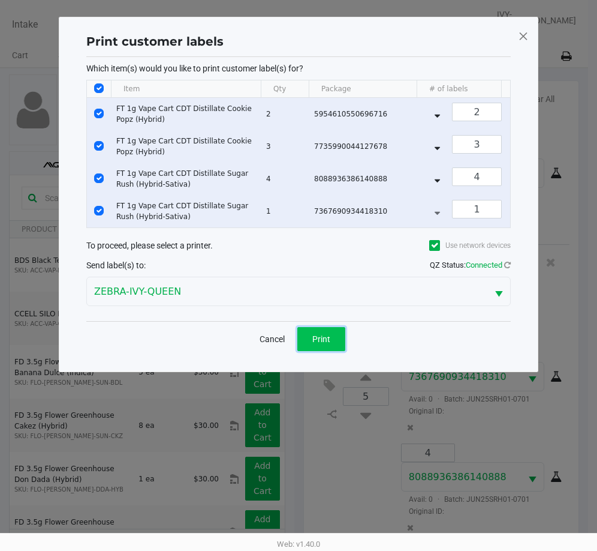
click at [328, 344] on span "Print" at bounding box center [321, 339] width 18 height 10
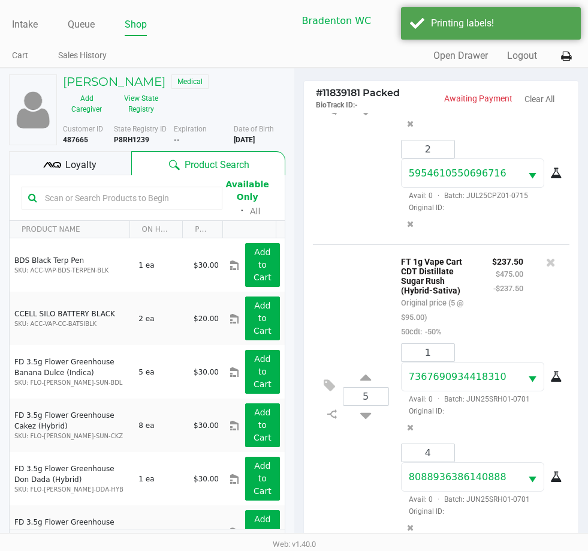
click at [106, 166] on div "Loyalty" at bounding box center [70, 163] width 122 height 24
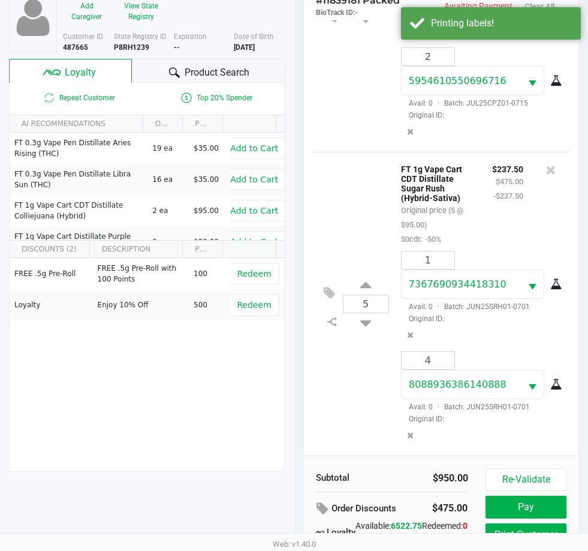
scroll to position [155, 0]
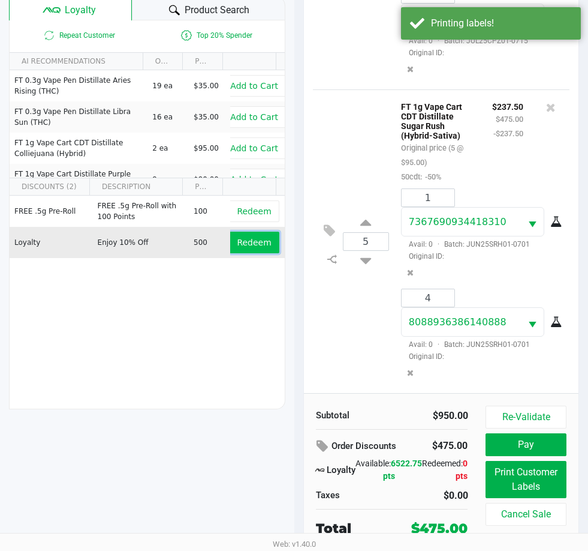
click at [248, 244] on span "Redeem" at bounding box center [254, 243] width 34 height 10
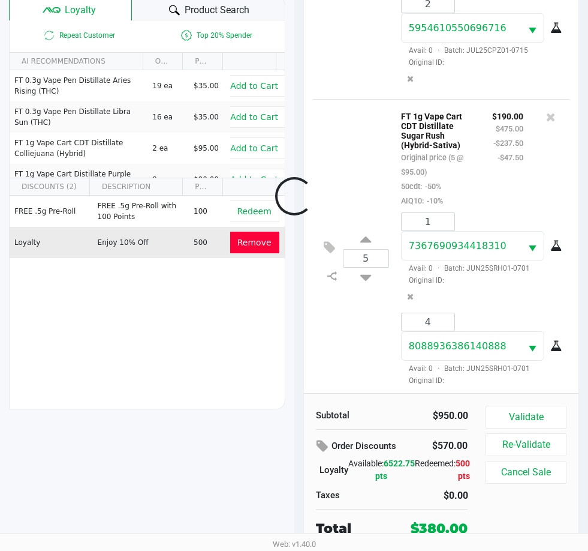
scroll to position [206, 0]
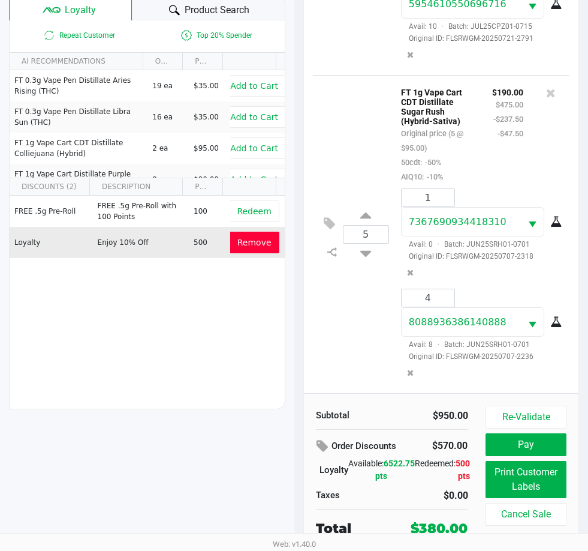
click at [534, 446] on button "Pay" at bounding box center [526, 444] width 80 height 23
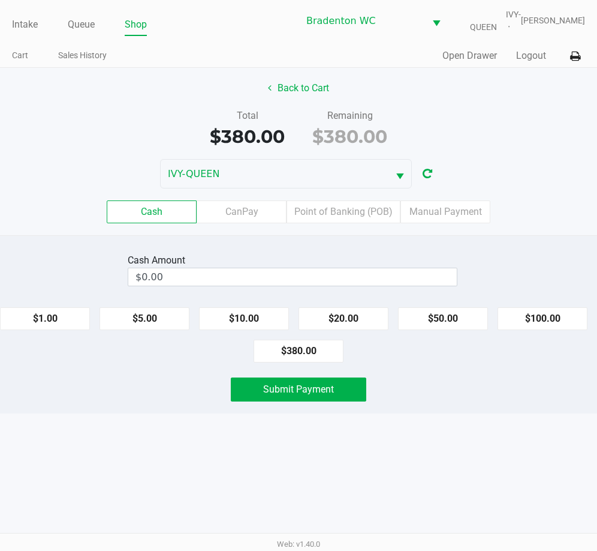
click at [239, 215] on label "CanPay" at bounding box center [242, 211] width 90 height 23
click at [0, 0] on 2 "CanPay" at bounding box center [0, 0] width 0 height 0
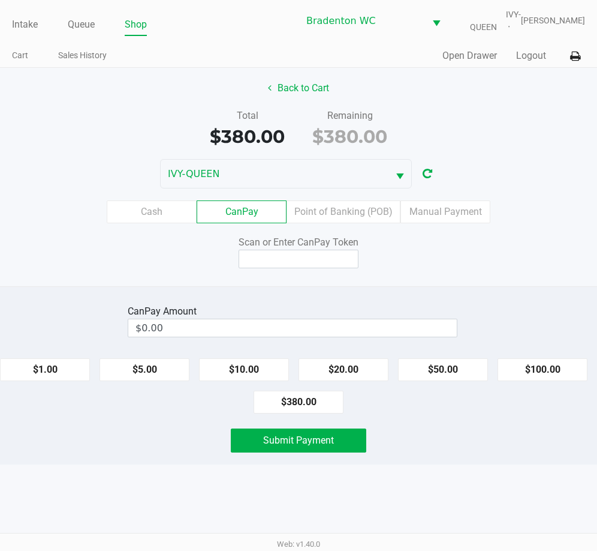
click at [308, 407] on button "$380.00" at bounding box center [299, 401] width 90 height 23
type input "$380.00"
click at [320, 258] on input at bounding box center [299, 259] width 120 height 19
type input "Q7810858Q"
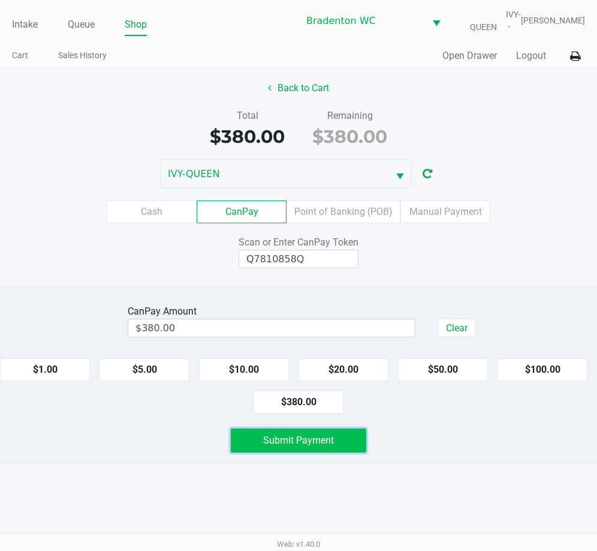
click at [299, 429] on button "Submit Payment" at bounding box center [299, 440] width 136 height 24
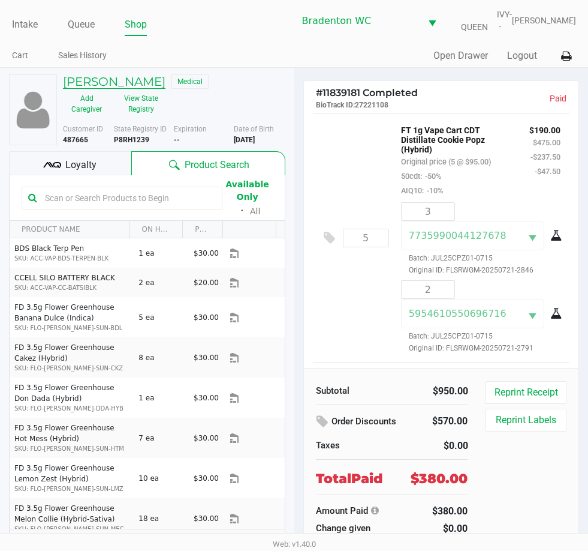
click at [157, 79] on h5 "GAYLE SOLDINGER" at bounding box center [114, 81] width 103 height 14
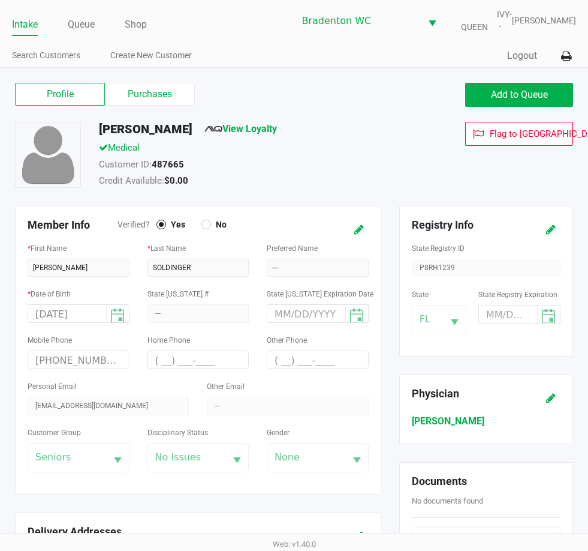
click at [515, 101] on button "Add to Queue" at bounding box center [519, 95] width 108 height 24
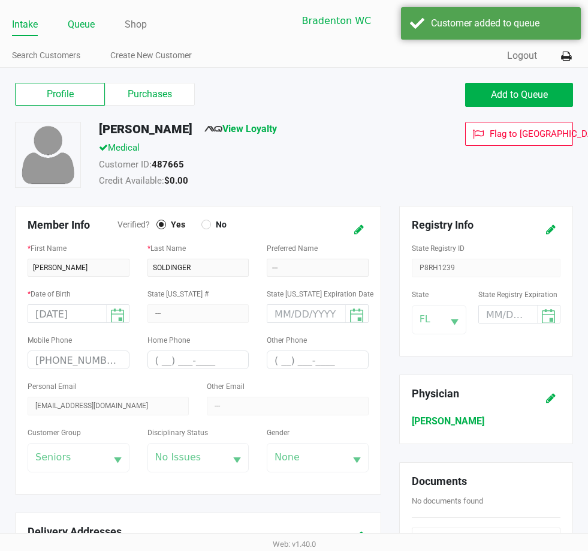
click at [79, 26] on link "Queue" at bounding box center [81, 24] width 27 height 17
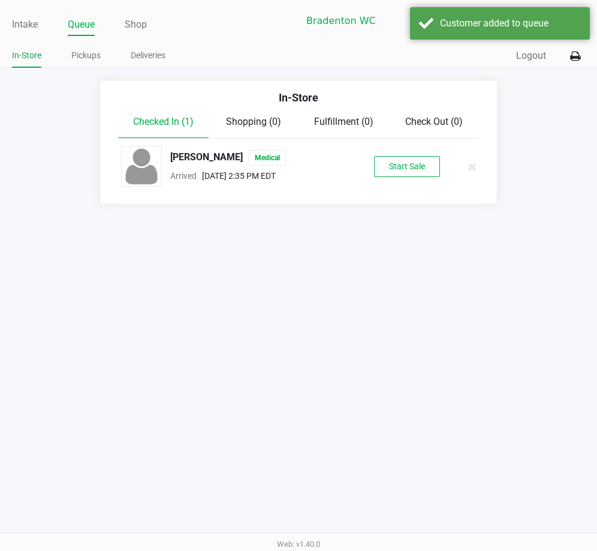
click at [405, 176] on button "Start Sale" at bounding box center [407, 166] width 66 height 21
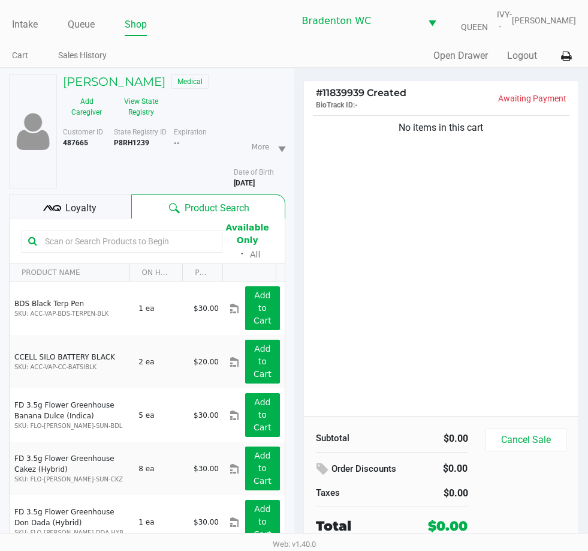
click at [152, 239] on input "text" at bounding box center [128, 241] width 176 height 18
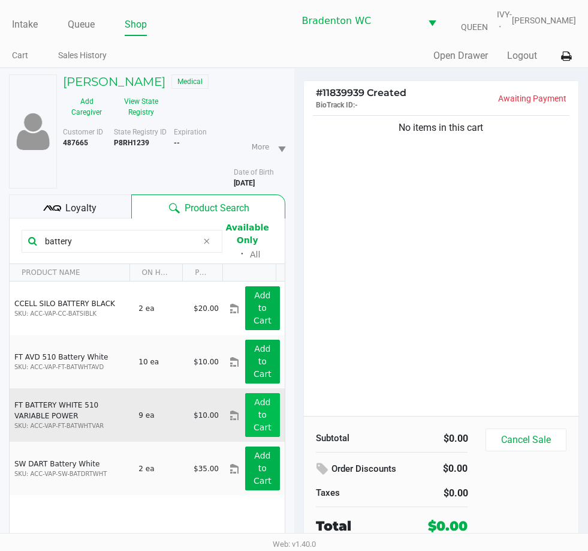
type input "battery"
click at [254, 412] on app-button-loader "Add to Cart" at bounding box center [263, 414] width 18 height 35
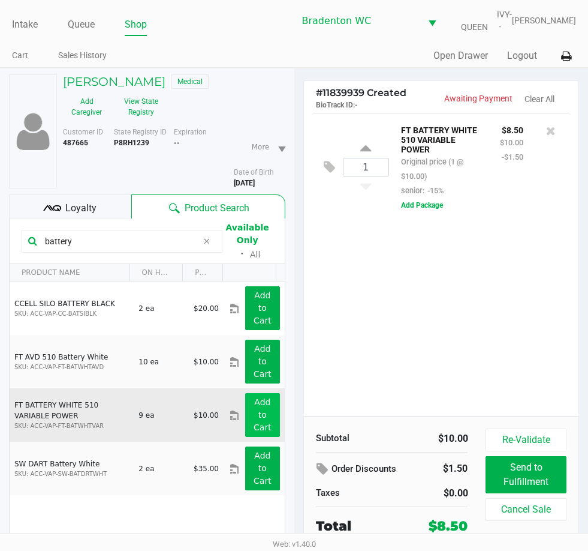
click at [440, 206] on button "Add Package" at bounding box center [422, 205] width 42 height 11
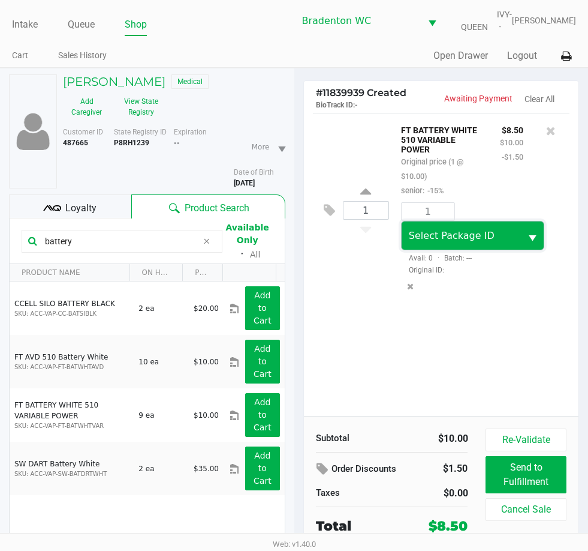
click at [474, 243] on span "Select Package ID" at bounding box center [462, 236] width 106 height 14
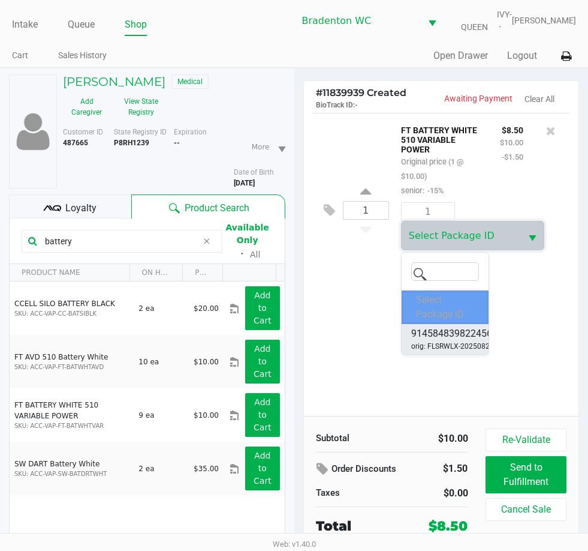
click at [449, 331] on span "9145848398224566" at bounding box center [454, 333] width 86 height 14
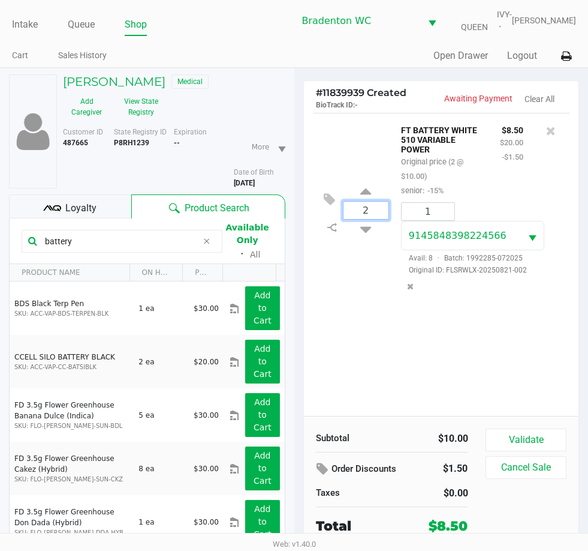
type input "2"
click at [438, 212] on div "GAYLE SOLDINGER Medical Add Caregiver View State Registry Customer ID 487665 St…" at bounding box center [294, 340] width 588 height 545
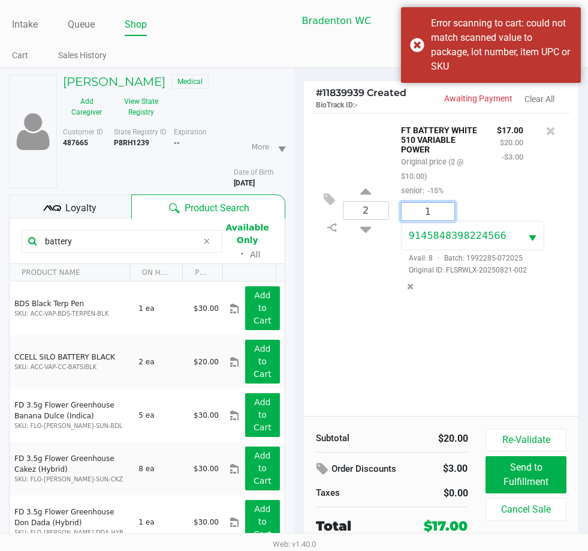
click at [435, 214] on input "1" at bounding box center [428, 211] width 53 height 17
type input "2"
click at [419, 348] on div "GAYLE SOLDINGER Medical Add Caregiver View State Registry Customer ID 487665 St…" at bounding box center [294, 340] width 588 height 545
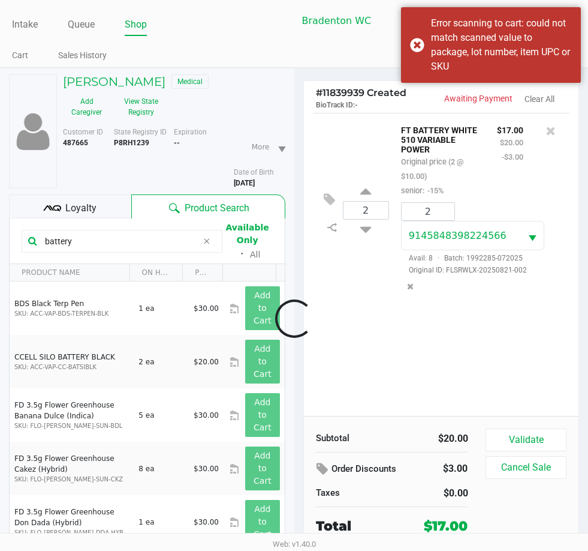
click at [331, 186] on div at bounding box center [294, 318] width 588 height 381
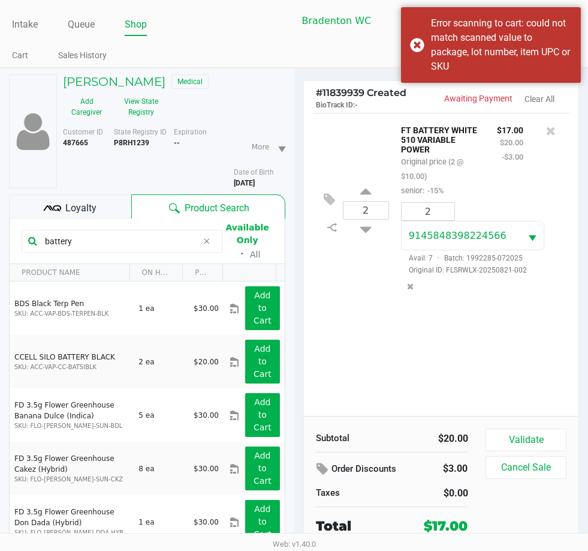
click at [324, 197] on icon at bounding box center [329, 200] width 11 height 14
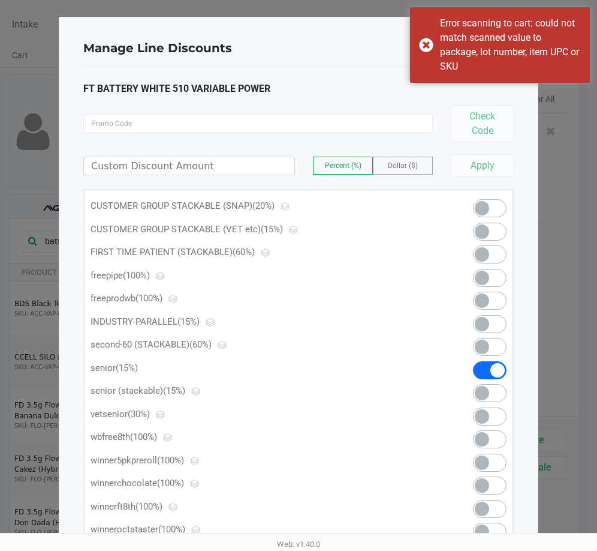
scroll to position [72, 0]
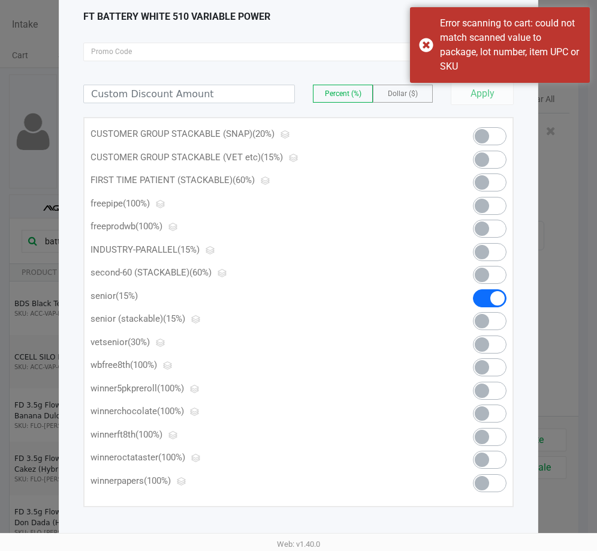
click at [491, 301] on span at bounding box center [498, 298] width 14 height 14
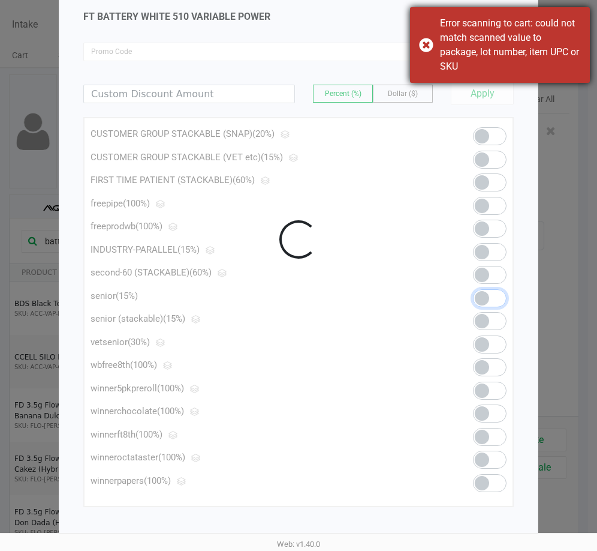
click at [455, 60] on div "Error scanning to cart: could not match scanned value to package, lot number, i…" at bounding box center [510, 45] width 141 height 58
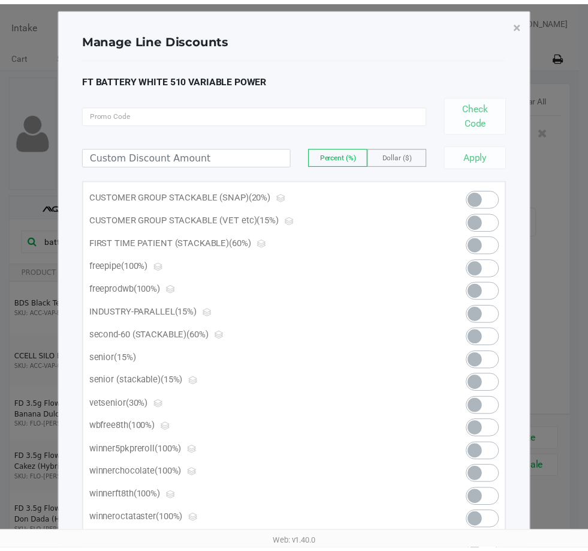
scroll to position [0, 0]
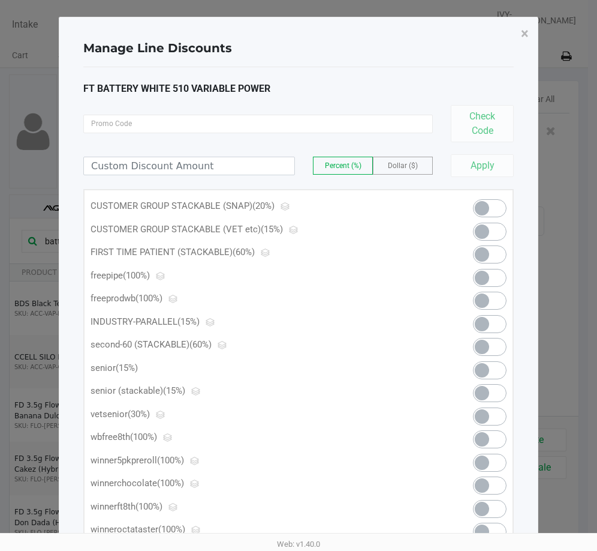
click at [532, 36] on button "×" at bounding box center [525, 34] width 27 height 34
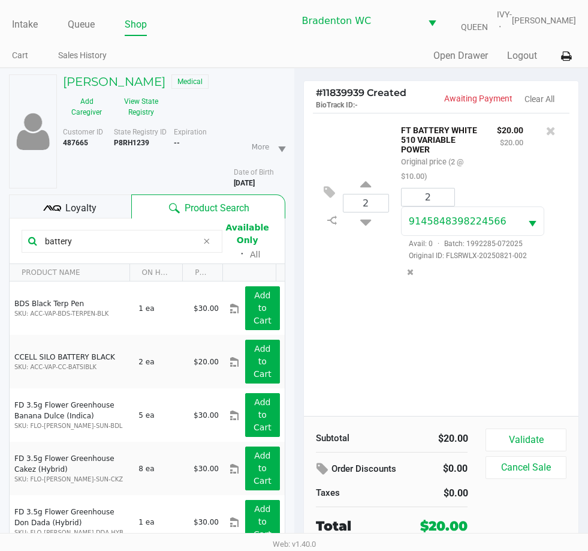
click at [535, 435] on button "Validate" at bounding box center [526, 439] width 80 height 23
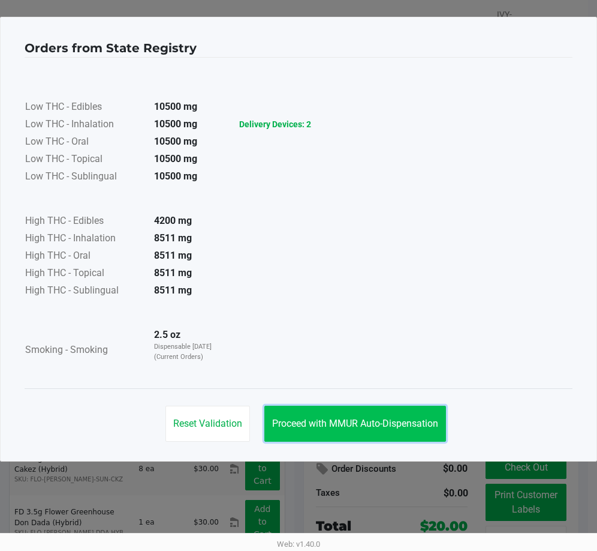
click at [381, 435] on button "Proceed with MMUR Auto-Dispensation" at bounding box center [356, 423] width 182 height 36
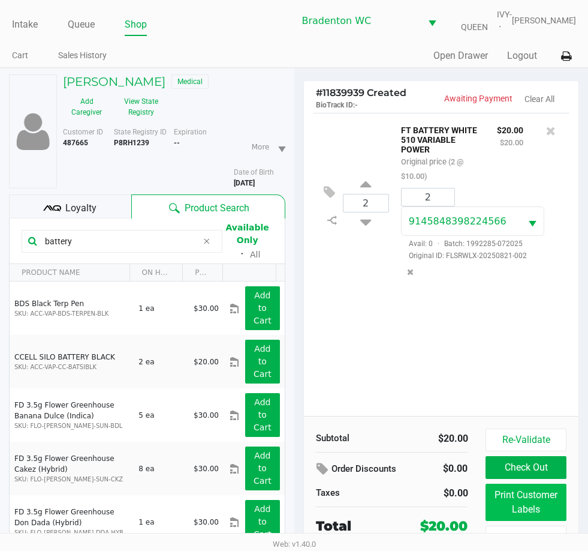
click at [530, 500] on button "Print Customer Labels" at bounding box center [526, 501] width 80 height 37
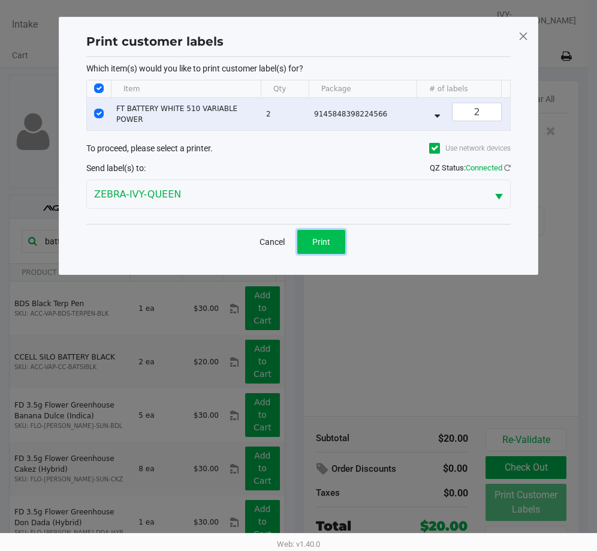
click at [333, 244] on button "Print" at bounding box center [321, 242] width 48 height 24
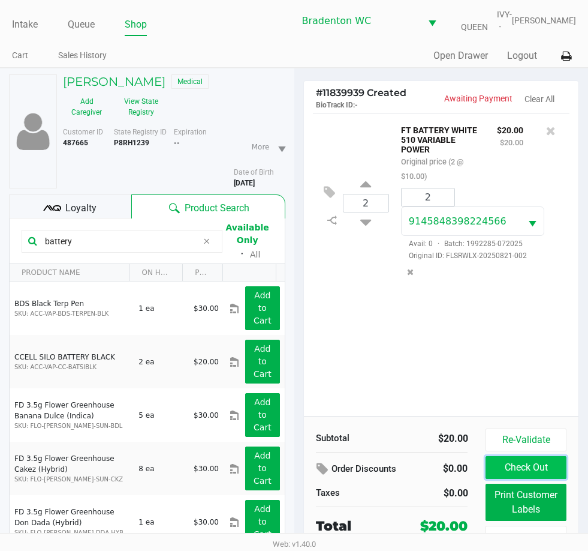
click at [532, 463] on button "Check Out" at bounding box center [526, 467] width 80 height 23
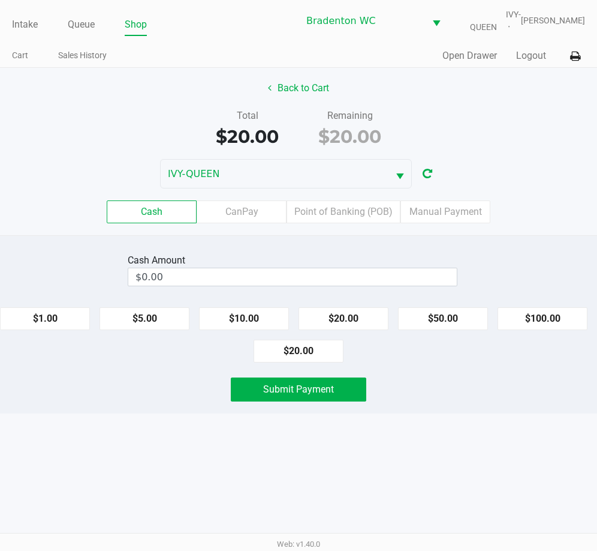
click at [345, 317] on button "$20.00" at bounding box center [344, 318] width 90 height 23
type input "$20.00"
click at [318, 393] on span "Submit Payment" at bounding box center [298, 388] width 71 height 11
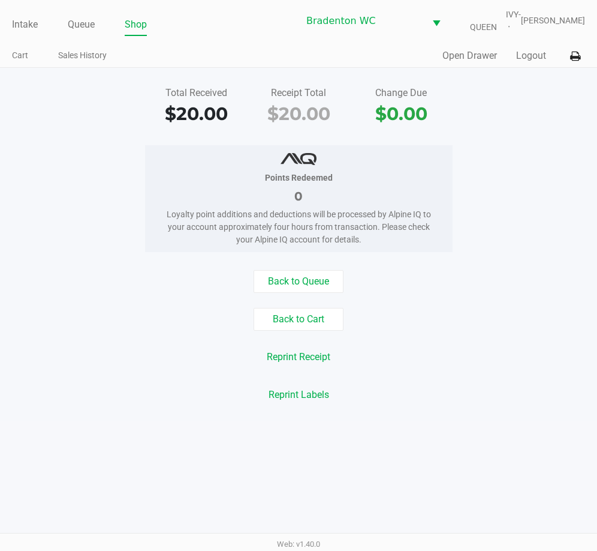
click at [13, 28] on link "Intake" at bounding box center [25, 24] width 26 height 17
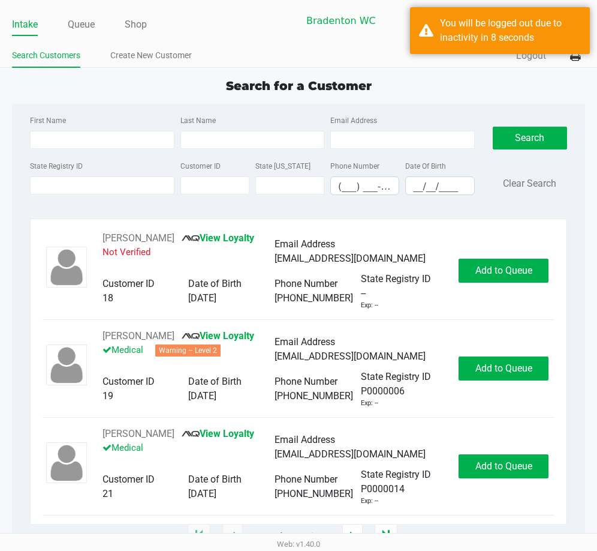
click at [206, 86] on div "Search for a Customer" at bounding box center [298, 86] width 591 height 18
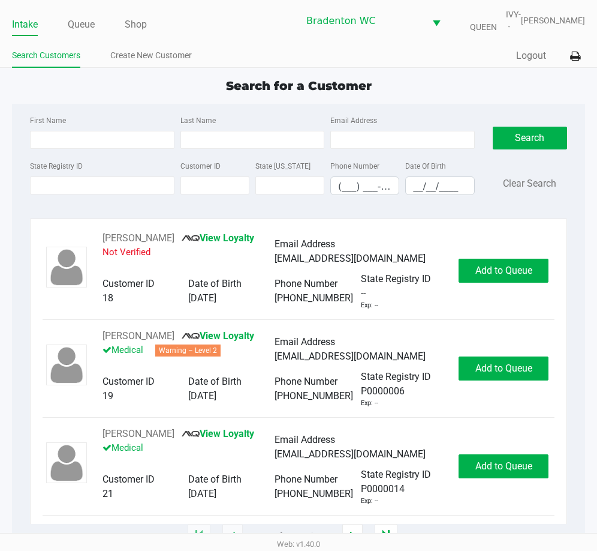
type input "LISA"
type input "SHORT"
type input "03/20/1975"
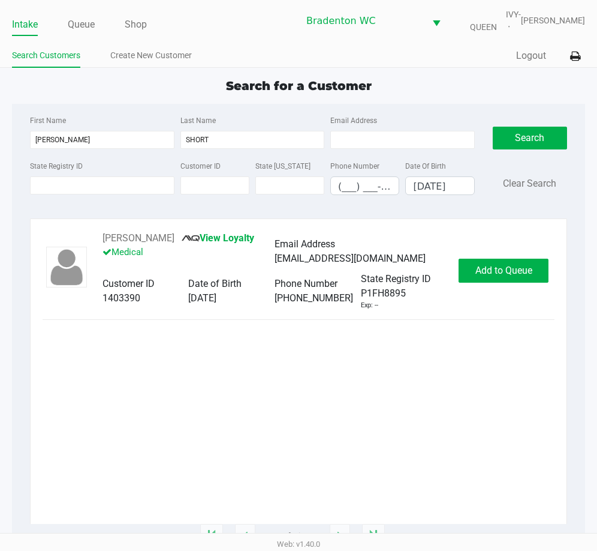
click at [504, 280] on button "Add to Queue" at bounding box center [504, 271] width 90 height 24
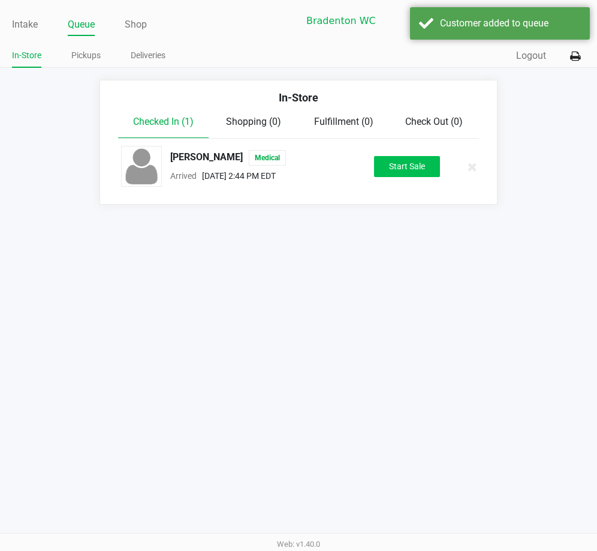
click at [409, 164] on button "Start Sale" at bounding box center [407, 166] width 66 height 21
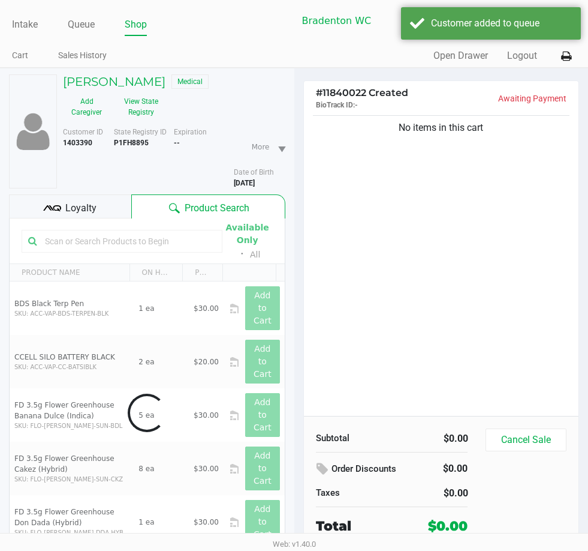
click at [147, 112] on button "View State Registry" at bounding box center [137, 107] width 55 height 30
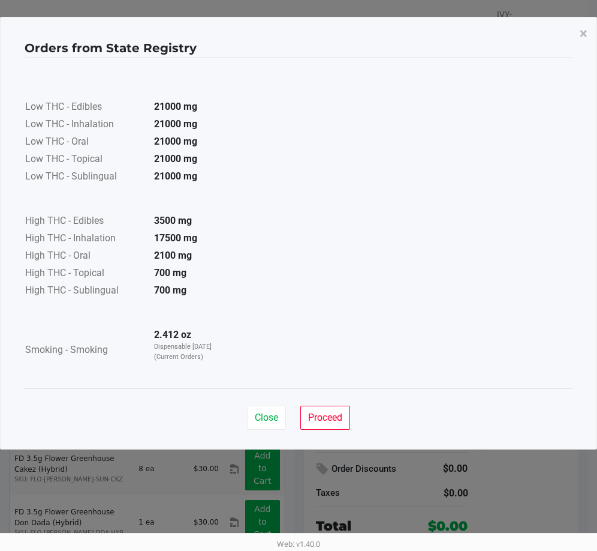
click at [318, 426] on button "Proceed" at bounding box center [325, 417] width 50 height 24
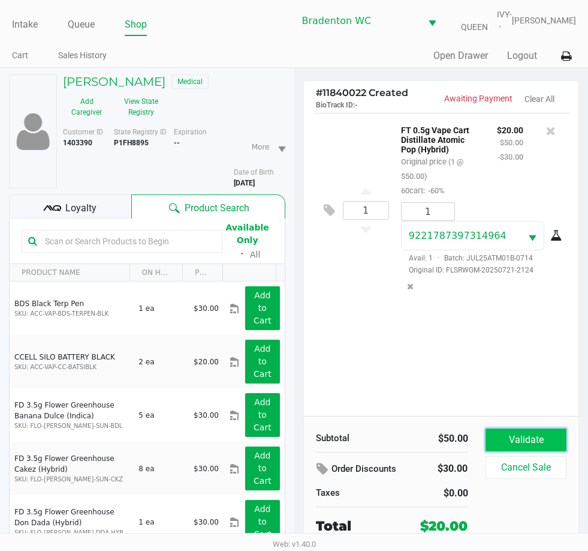
click at [531, 444] on button "Validate" at bounding box center [526, 439] width 80 height 23
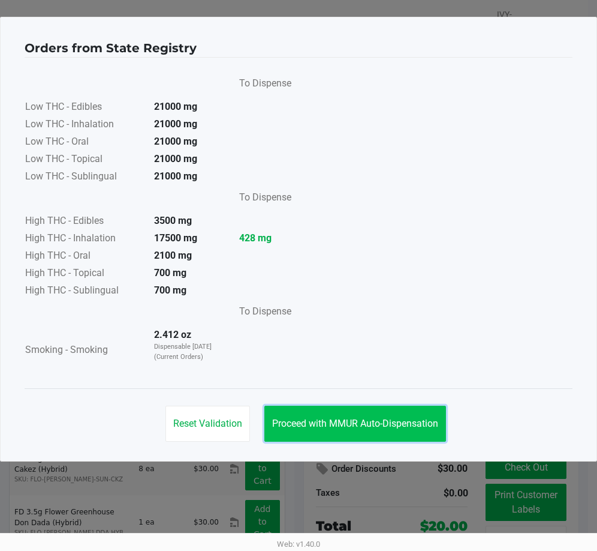
click at [408, 416] on button "Proceed with MMUR Auto-Dispensation" at bounding box center [356, 423] width 182 height 36
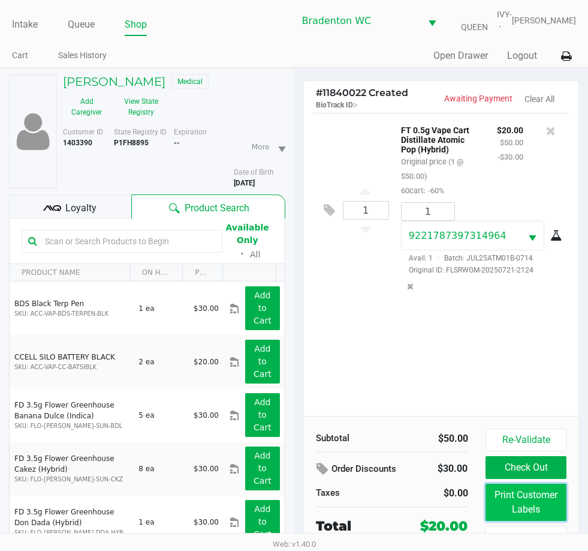
click at [540, 489] on button "Print Customer Labels" at bounding box center [526, 501] width 80 height 37
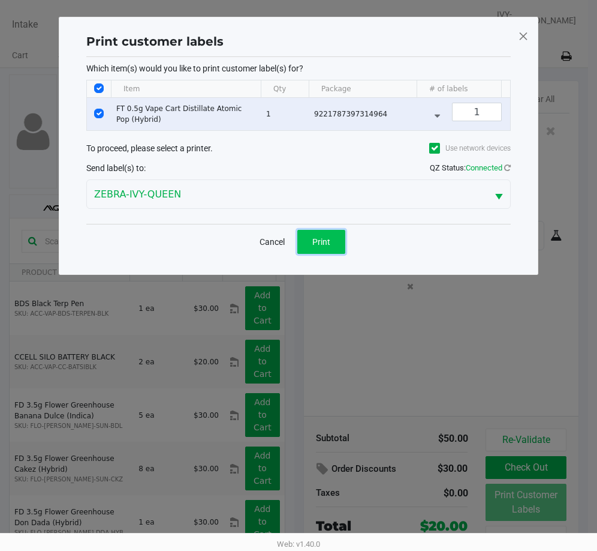
click at [323, 247] on span "Print" at bounding box center [321, 242] width 18 height 10
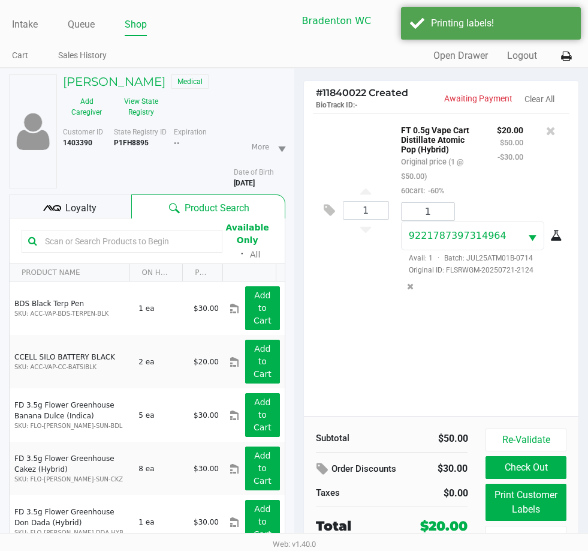
click at [84, 197] on div "Loyalty" at bounding box center [70, 206] width 122 height 24
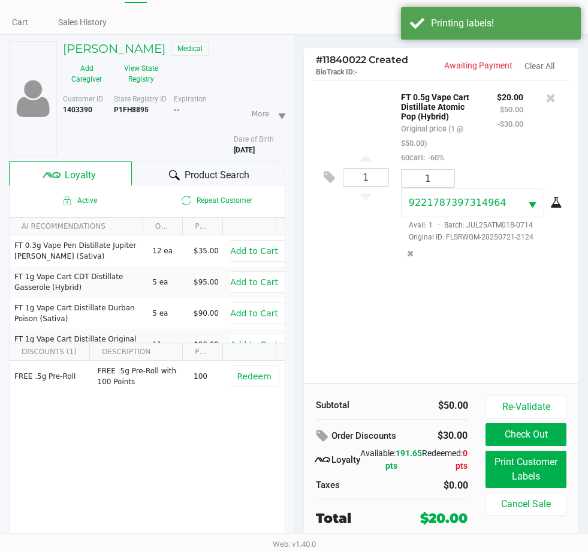
scroll to position [62, 0]
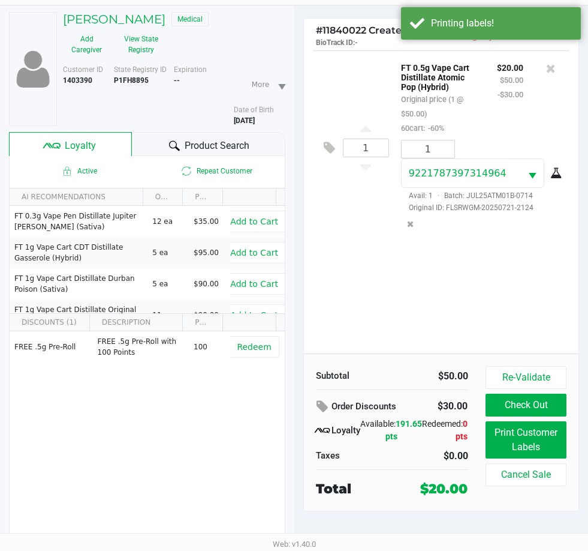
click at [147, 50] on button "View State Registry" at bounding box center [137, 44] width 55 height 30
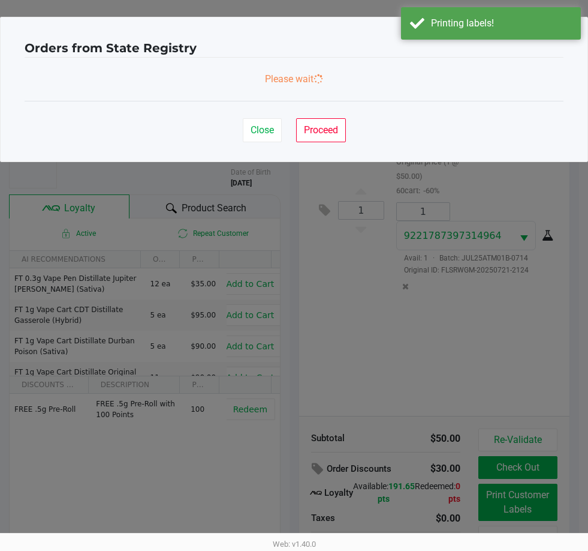
scroll to position [0, 0]
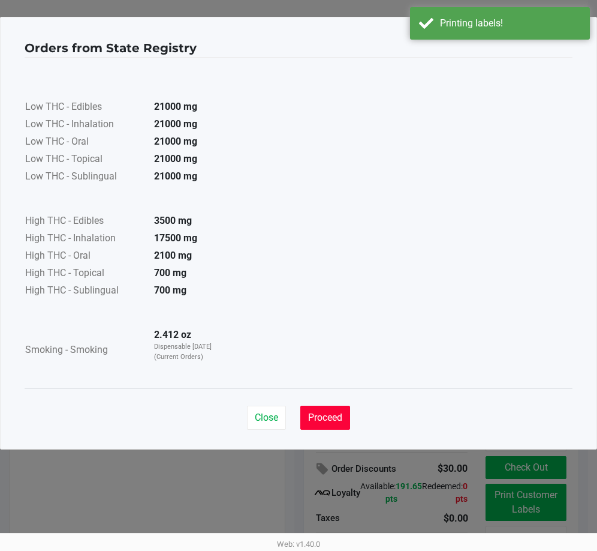
click at [327, 410] on button "Proceed" at bounding box center [325, 417] width 50 height 24
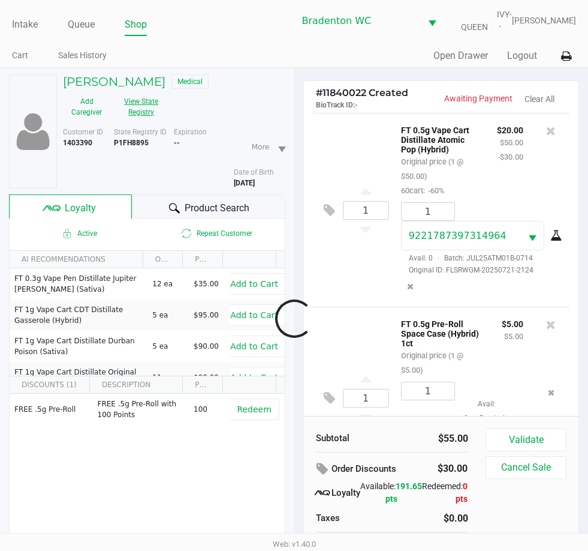
scroll to position [74, 0]
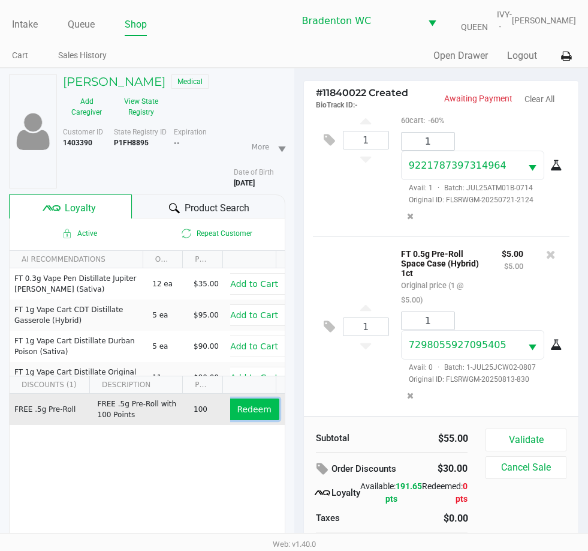
click at [237, 406] on span "Redeem" at bounding box center [254, 409] width 34 height 10
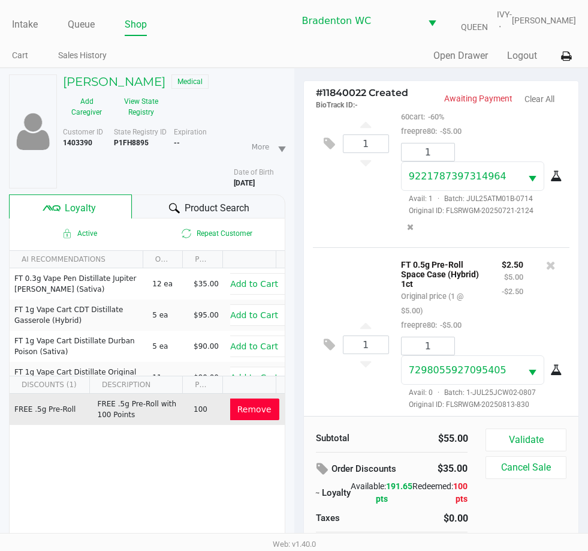
scroll to position [103, 0]
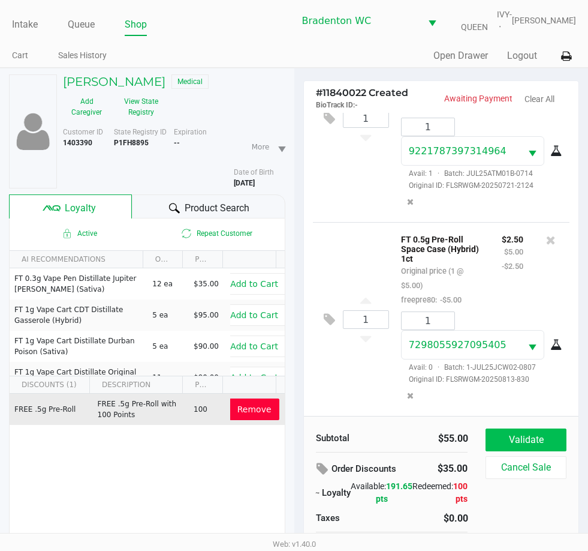
click at [531, 439] on button "Validate" at bounding box center [526, 439] width 80 height 23
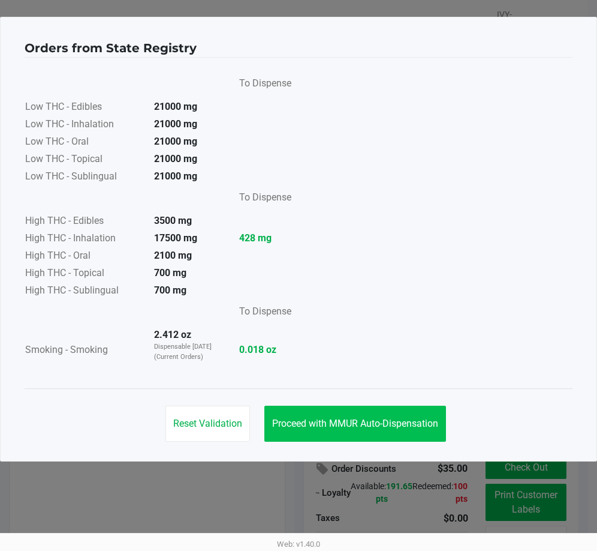
click at [396, 424] on span "Proceed with MMUR Auto-Dispensation" at bounding box center [355, 422] width 166 height 11
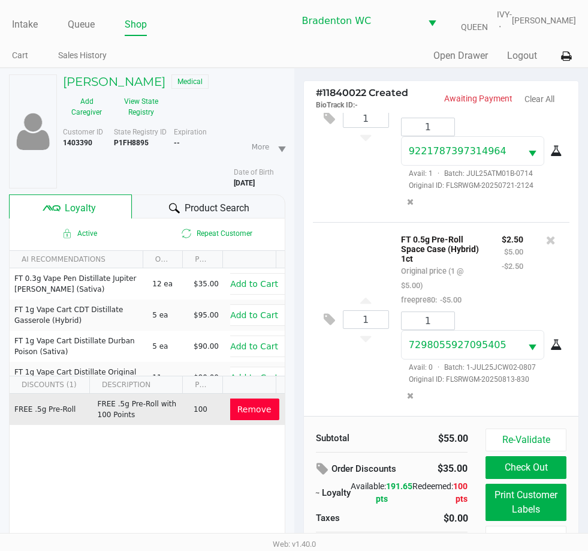
click at [524, 501] on button "Print Customer Labels" at bounding box center [526, 501] width 80 height 37
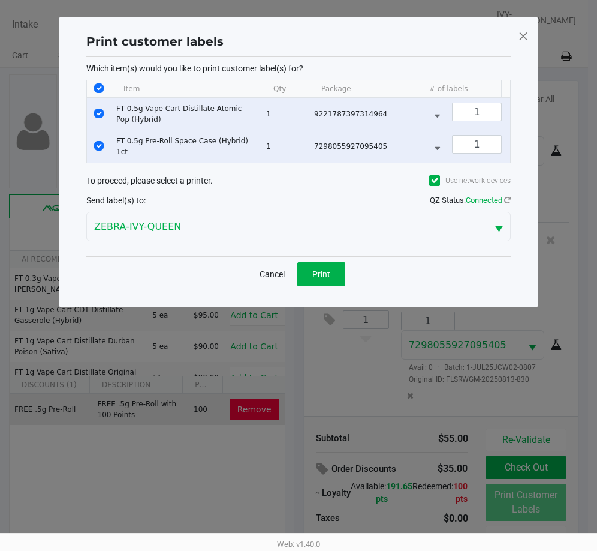
click at [99, 88] on input "Select All Rows" at bounding box center [99, 88] width 10 height 10
checkbox input "false"
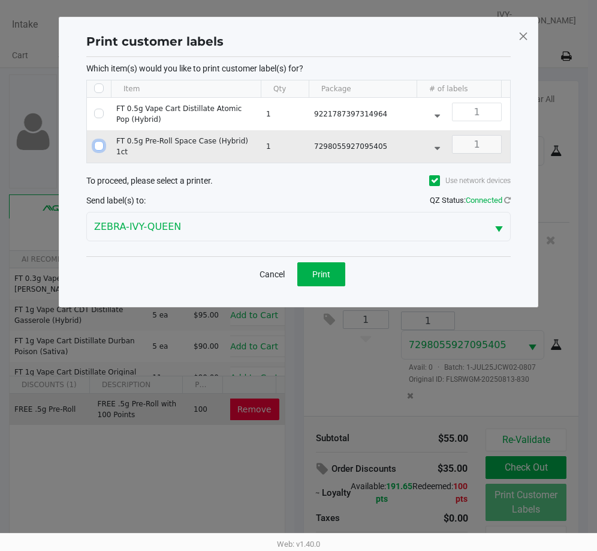
click at [99, 145] on input "Select Row" at bounding box center [99, 146] width 10 height 10
checkbox input "true"
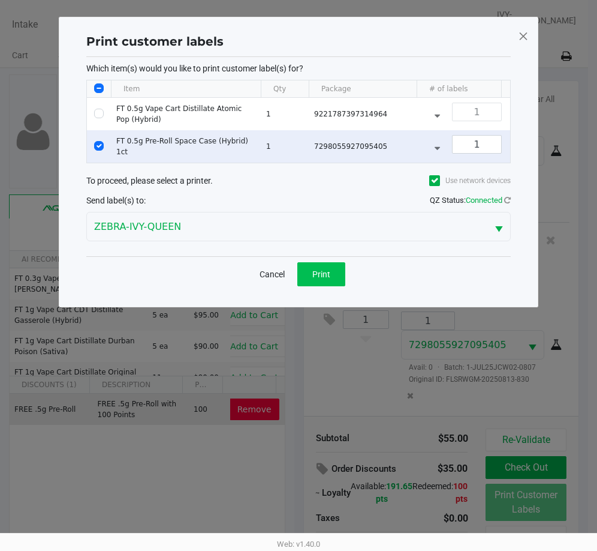
click at [329, 279] on span "Print" at bounding box center [321, 274] width 18 height 10
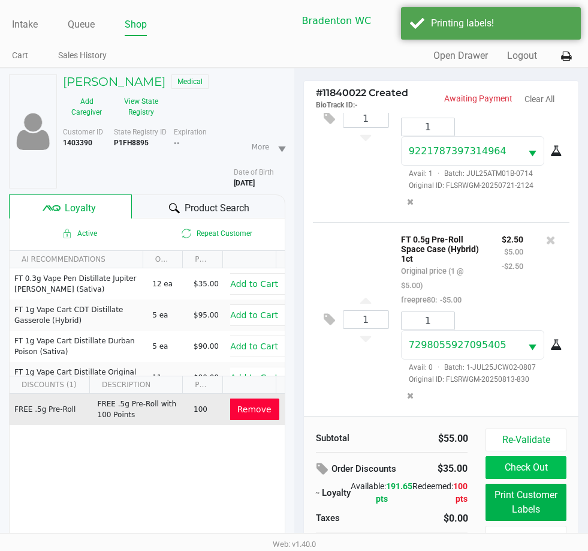
click at [549, 469] on button "Check Out" at bounding box center [526, 467] width 80 height 23
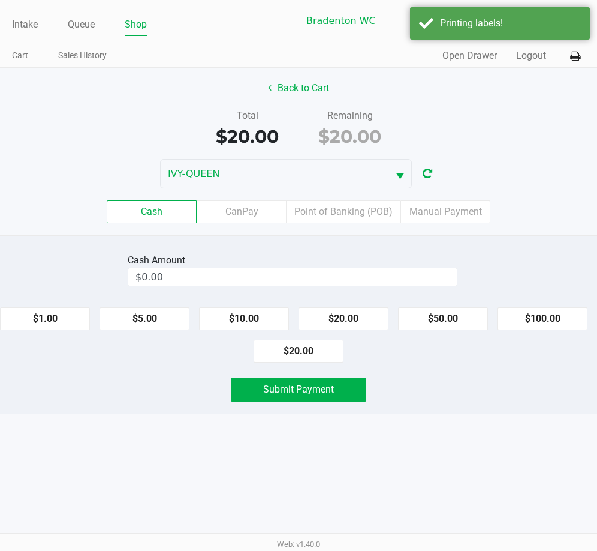
click at [350, 203] on label "Point of Banking (POB)" at bounding box center [344, 211] width 114 height 23
click at [0, 0] on 7 "Point of Banking (POB)" at bounding box center [0, 0] width 0 height 0
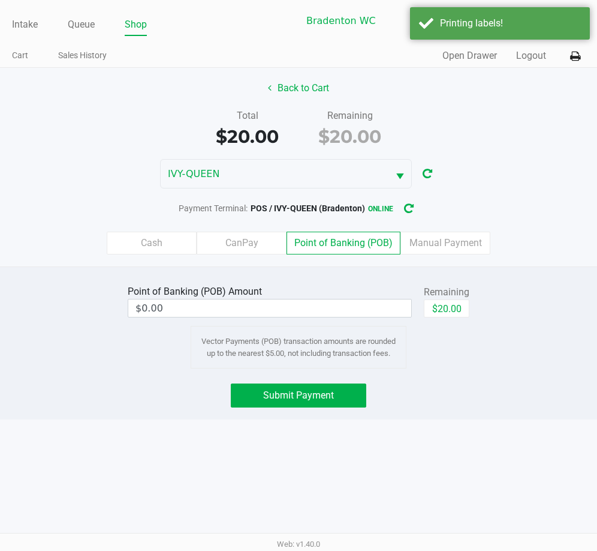
click at [451, 310] on button "$20.00" at bounding box center [447, 308] width 46 height 18
type input "$20.00"
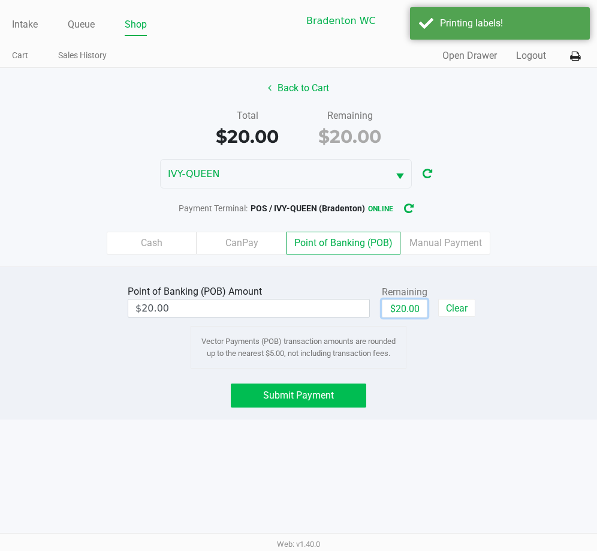
click at [320, 387] on button "Submit Payment" at bounding box center [299, 395] width 136 height 24
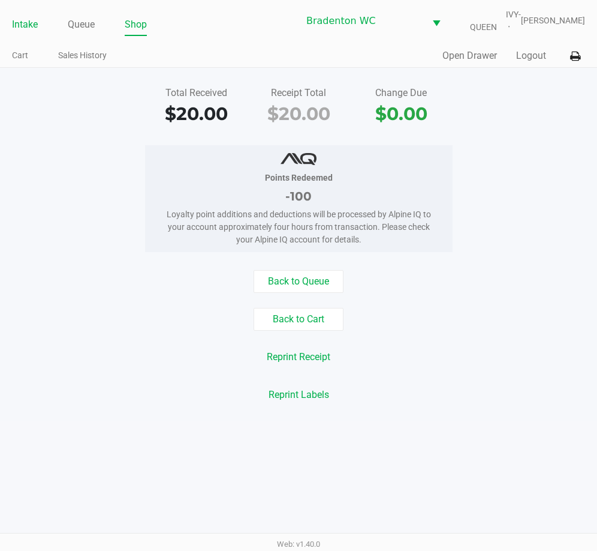
click at [13, 24] on link "Intake" at bounding box center [25, 24] width 26 height 17
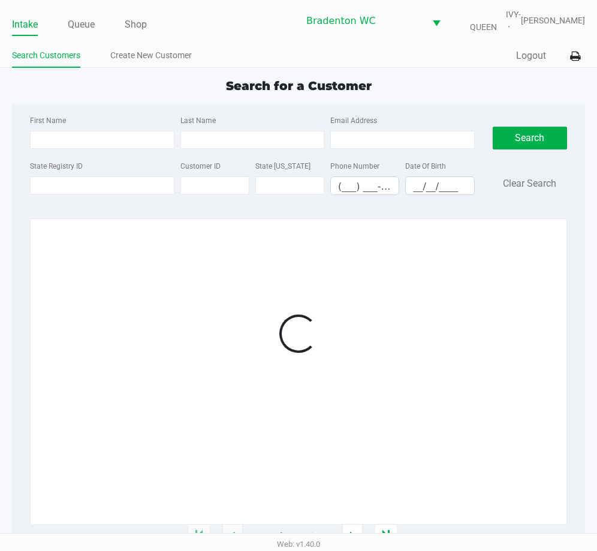
click at [238, 47] on ul "Search Customers Create New Customer" at bounding box center [155, 57] width 287 height 20
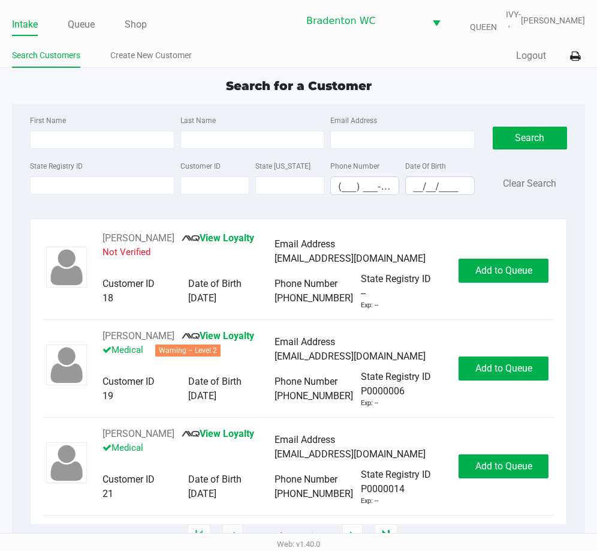
click at [278, 68] on app-point-of-sale "Intake Queue Shop Bradenton WC IVY-QUEEN Olivia Benjamin Search Customers Creat…" at bounding box center [298, 268] width 597 height 536
click at [82, 24] on link "Queue" at bounding box center [81, 24] width 27 height 17
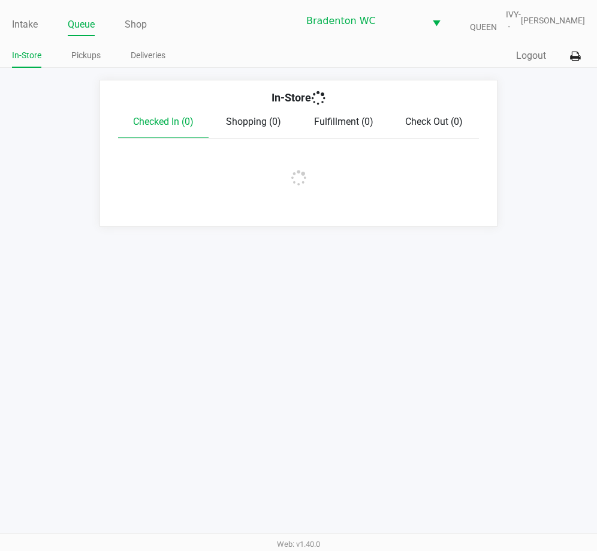
click at [82, 57] on link "Pickups" at bounding box center [85, 55] width 29 height 15
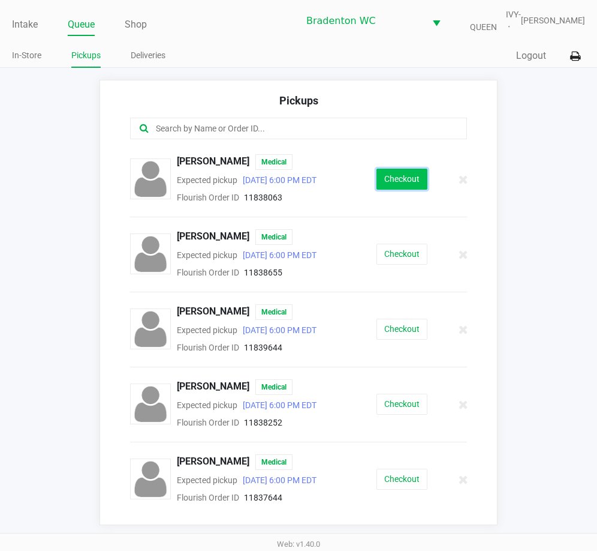
click at [390, 175] on button "Checkout" at bounding box center [402, 179] width 51 height 21
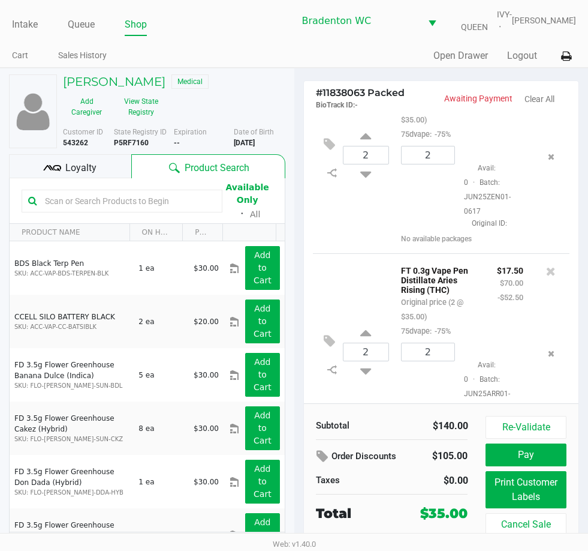
scroll to position [107, 0]
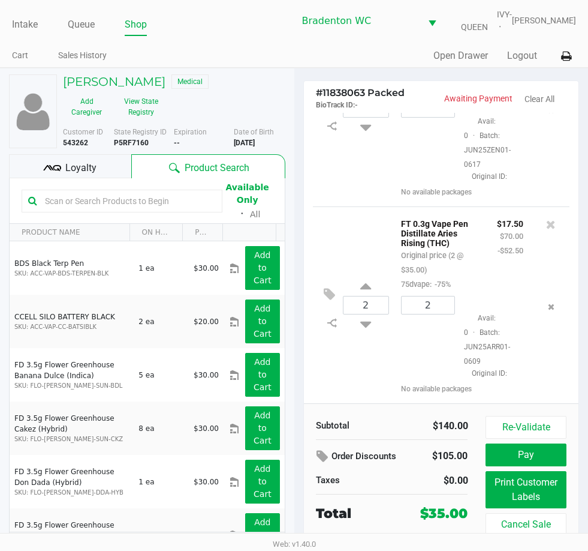
click at [92, 167] on span "Loyalty" at bounding box center [80, 168] width 31 height 14
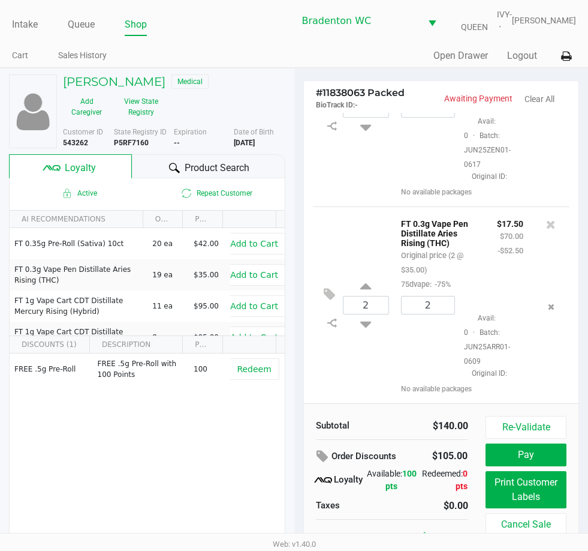
click at [170, 166] on icon at bounding box center [174, 168] width 11 height 11
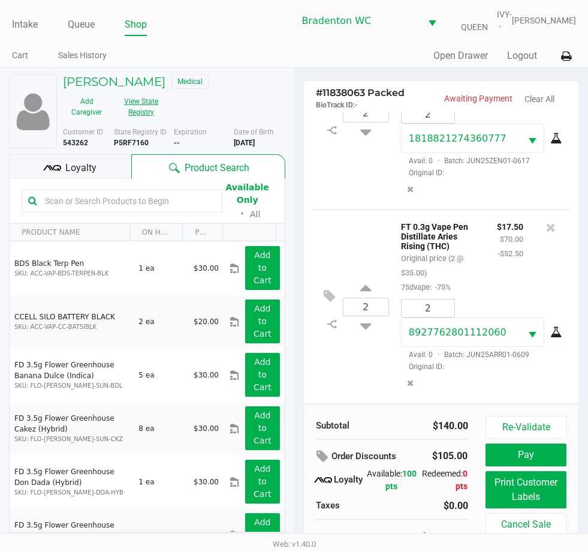
scroll to position [101, 0]
click at [143, 120] on button "View State Registry" at bounding box center [137, 107] width 55 height 30
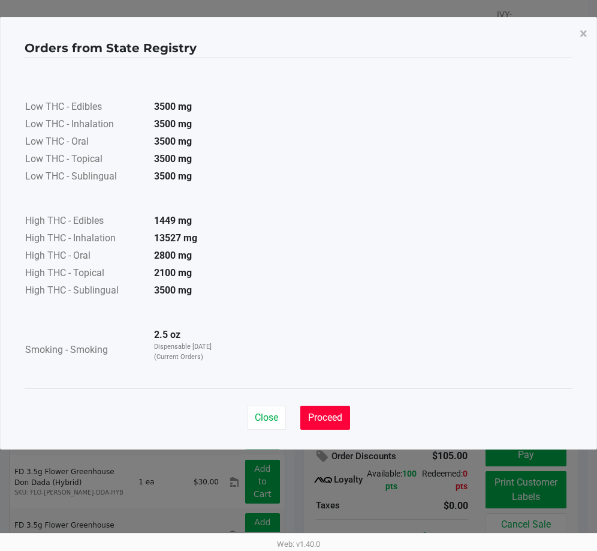
click at [311, 417] on span "Proceed" at bounding box center [325, 416] width 34 height 11
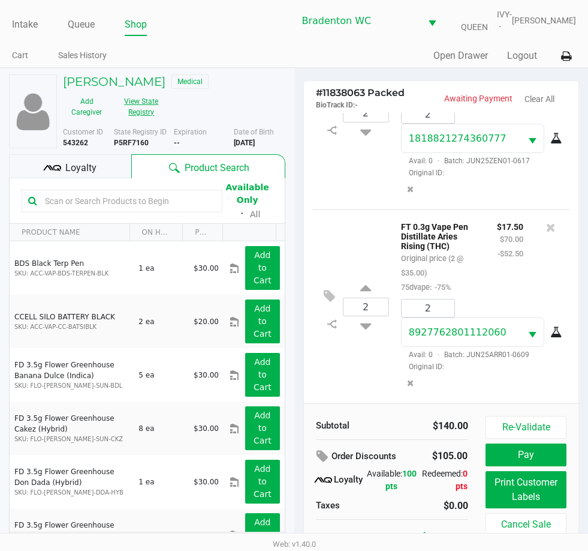
scroll to position [0, 0]
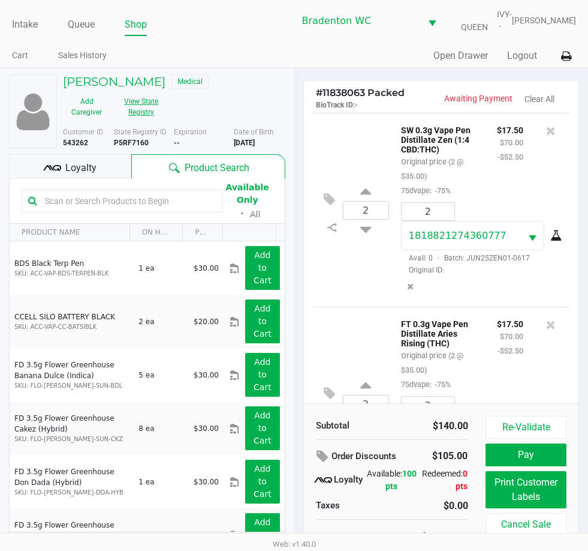
click at [525, 490] on button "Print Customer Labels" at bounding box center [526, 489] width 80 height 37
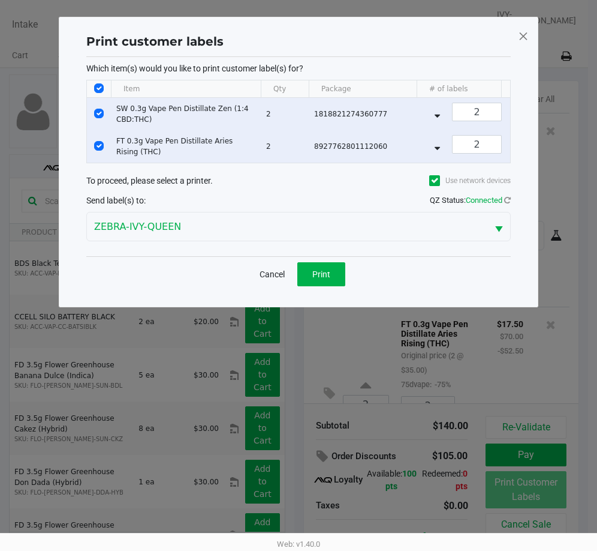
click at [324, 279] on span "Print" at bounding box center [321, 274] width 18 height 10
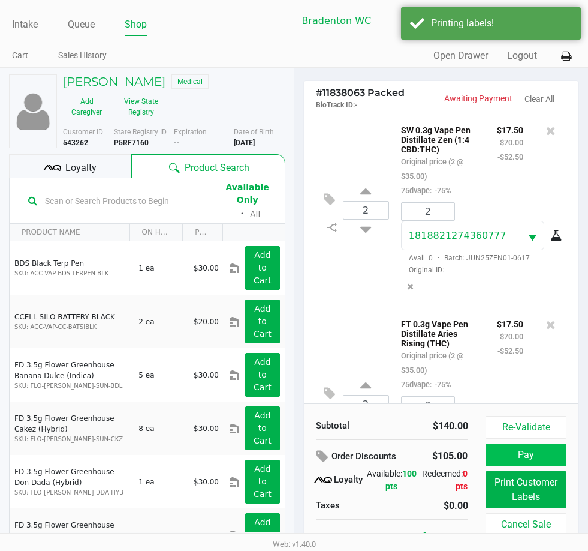
click at [533, 461] on button "Pay" at bounding box center [526, 454] width 80 height 23
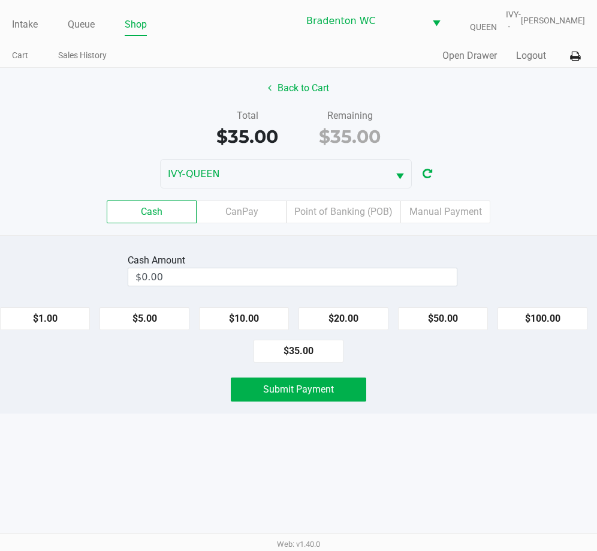
click at [245, 204] on label "CanPay" at bounding box center [242, 211] width 90 height 23
click at [0, 0] on 2 "CanPay" at bounding box center [0, 0] width 0 height 0
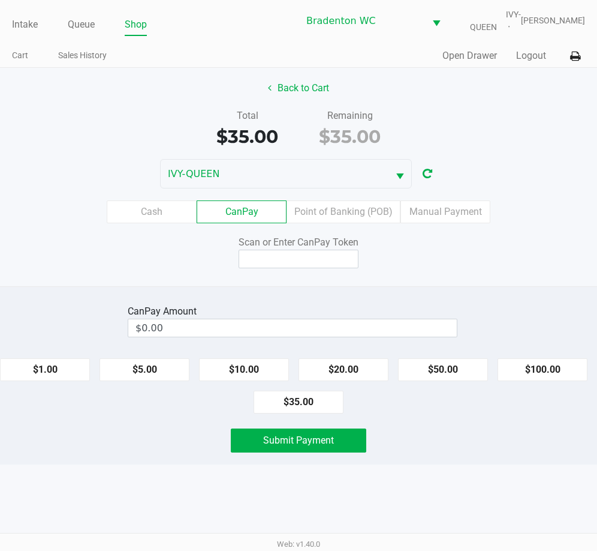
click at [166, 214] on label "Cash" at bounding box center [152, 211] width 90 height 23
click at [0, 0] on 0 "Cash" at bounding box center [0, 0] width 0 height 0
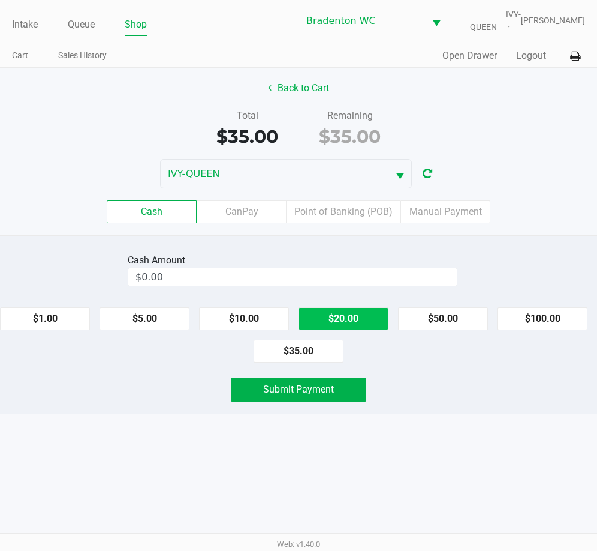
click at [351, 323] on button "$20.00" at bounding box center [344, 318] width 90 height 23
click at [351, 320] on button "$20.00" at bounding box center [344, 318] width 90 height 23
type input "$40.00"
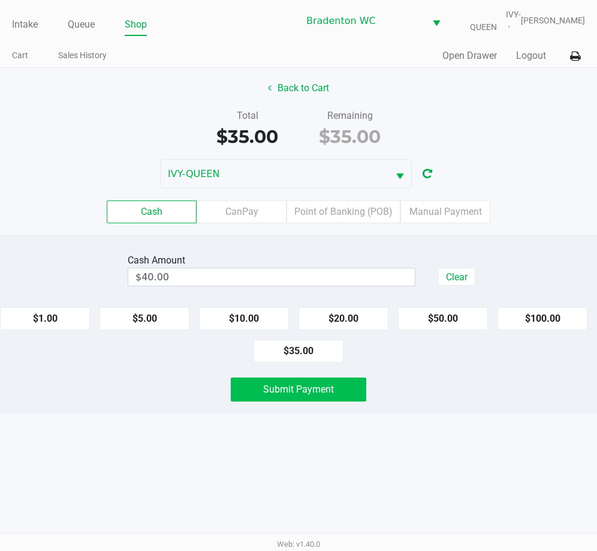
click at [332, 396] on button "Submit Payment" at bounding box center [299, 389] width 136 height 24
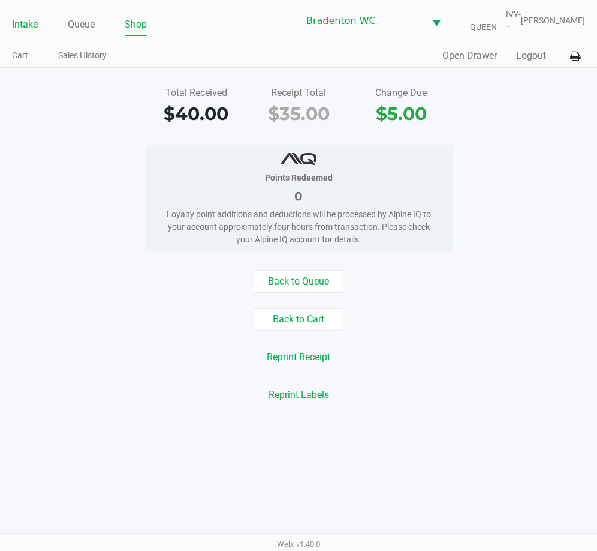
click at [29, 22] on link "Intake" at bounding box center [25, 24] width 26 height 17
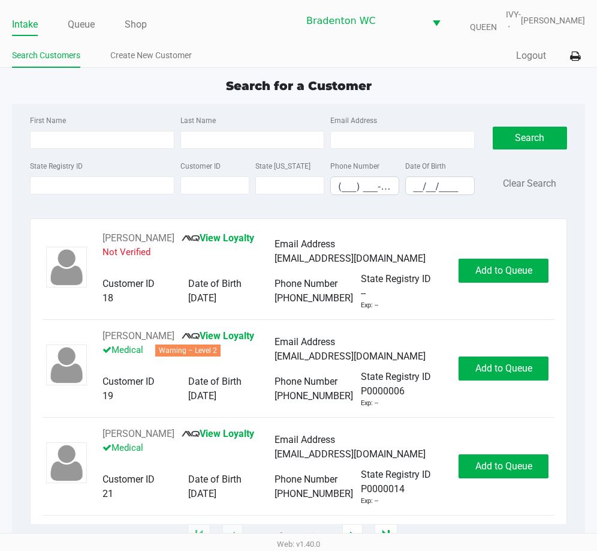
click at [181, 73] on app-point-of-sale "Intake Queue Shop Bradenton WC IVY-QUEEN Olivia Benjamin Search Customers Creat…" at bounding box center [298, 268] width 597 height 536
click at [94, 199] on div "State Registry ID Customer ID State ID Phone Number (___) ___-____ Date Of Birt…" at bounding box center [252, 181] width 451 height 46
click at [94, 185] on input "State Registry ID" at bounding box center [102, 185] width 145 height 18
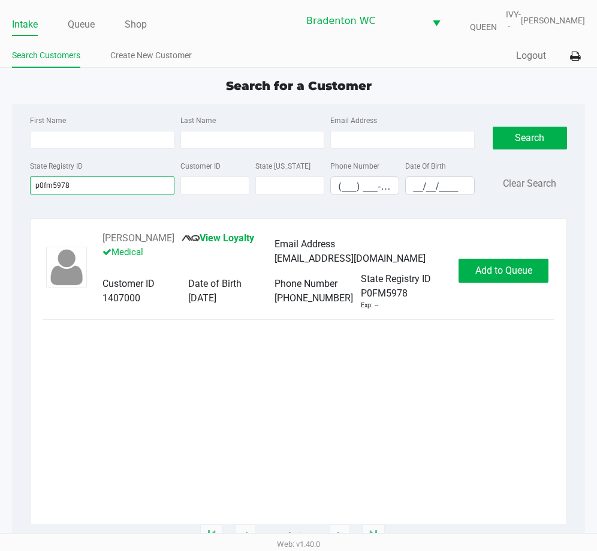
drag, startPoint x: 23, startPoint y: 183, endPoint x: 2, endPoint y: 145, distance: 43.2
click at [2, 176] on app-all-customers "Search for a Customer First Name Last Name Email Address State Registry ID p0fm…" at bounding box center [298, 306] width 597 height 459
type input "p5vr4279"
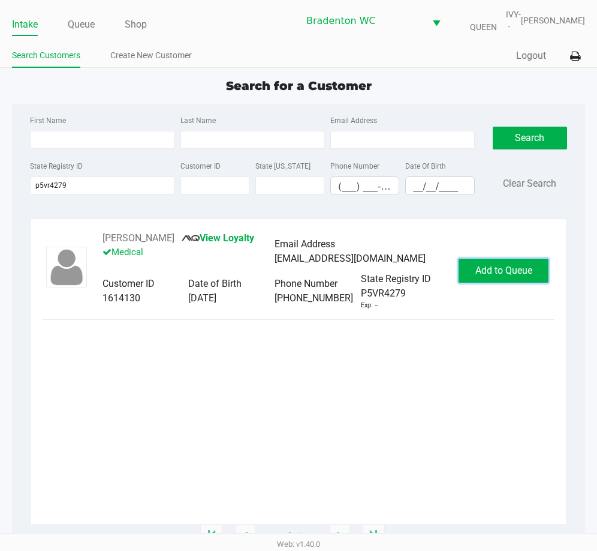
click at [496, 276] on span "Add to Queue" at bounding box center [504, 270] width 57 height 11
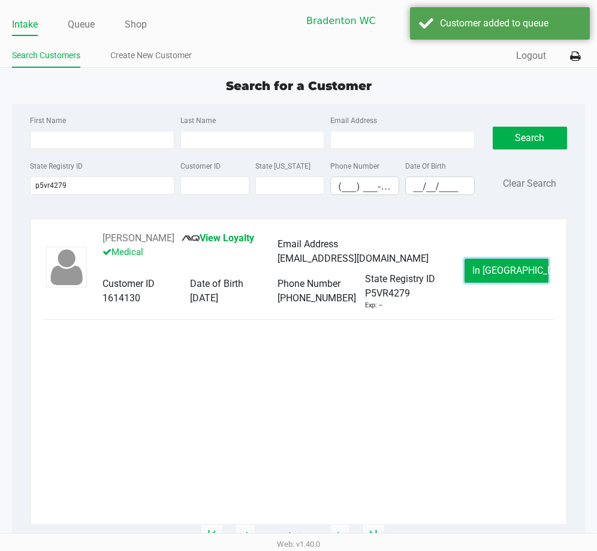
click at [496, 276] on span "In Queue" at bounding box center [523, 270] width 101 height 11
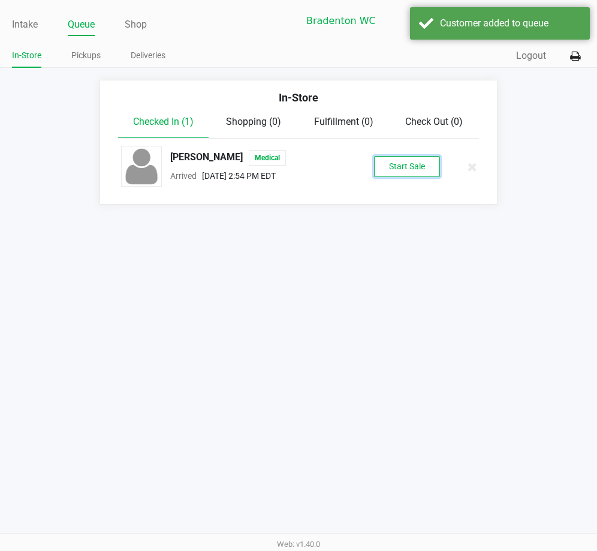
click at [406, 173] on button "Start Sale" at bounding box center [407, 166] width 66 height 21
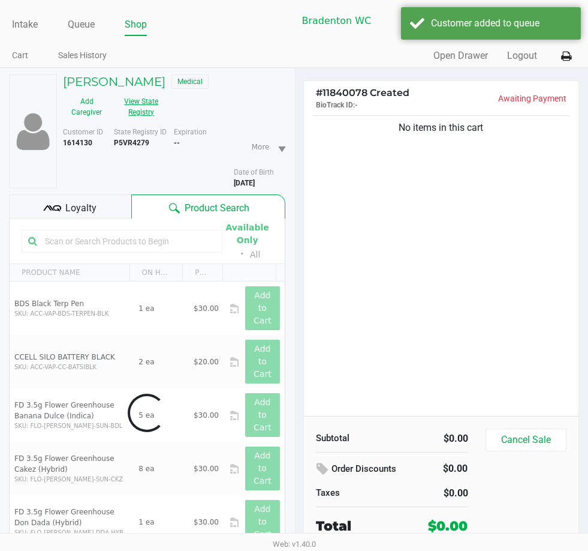
click at [125, 106] on button "View State Registry" at bounding box center [137, 107] width 55 height 30
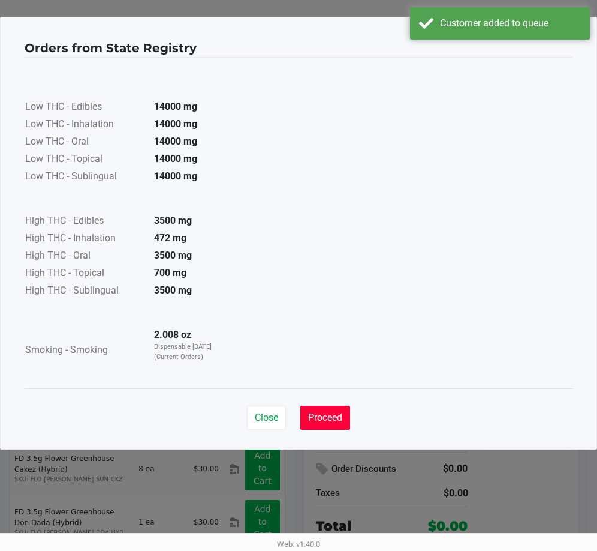
click at [320, 412] on span "Proceed" at bounding box center [325, 416] width 34 height 11
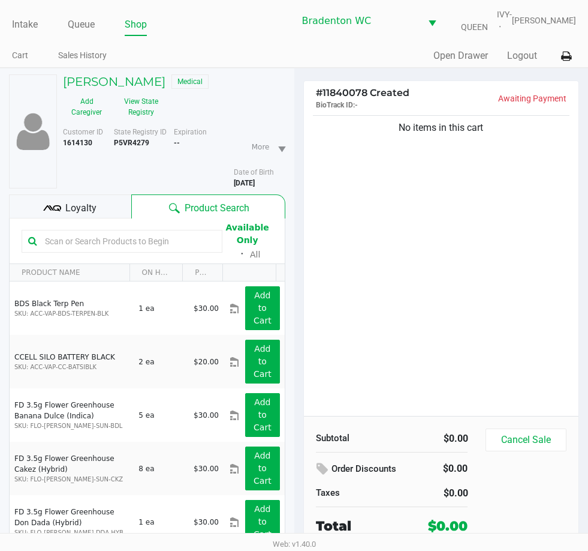
click at [91, 208] on span "Loyalty" at bounding box center [80, 208] width 31 height 14
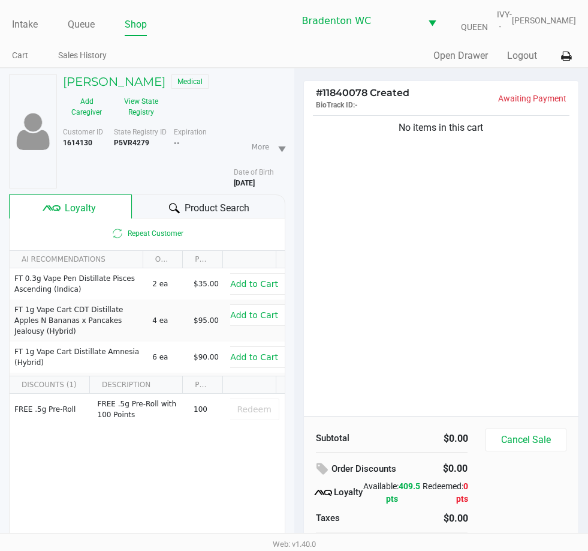
click at [160, 198] on div "Product Search" at bounding box center [209, 206] width 154 height 24
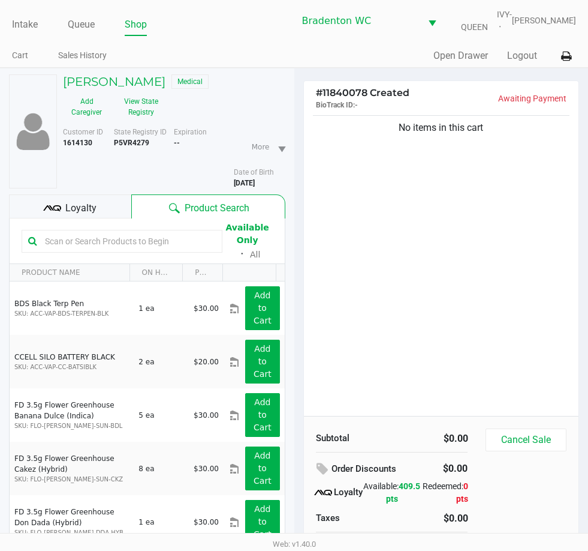
click at [407, 278] on div "No items in this cart" at bounding box center [441, 264] width 275 height 303
click at [111, 202] on div "Loyalty" at bounding box center [70, 206] width 122 height 24
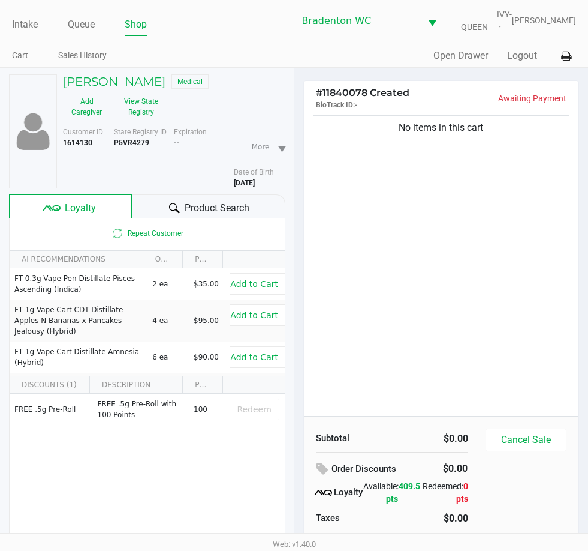
click at [252, 208] on div "Product Search" at bounding box center [209, 206] width 154 height 24
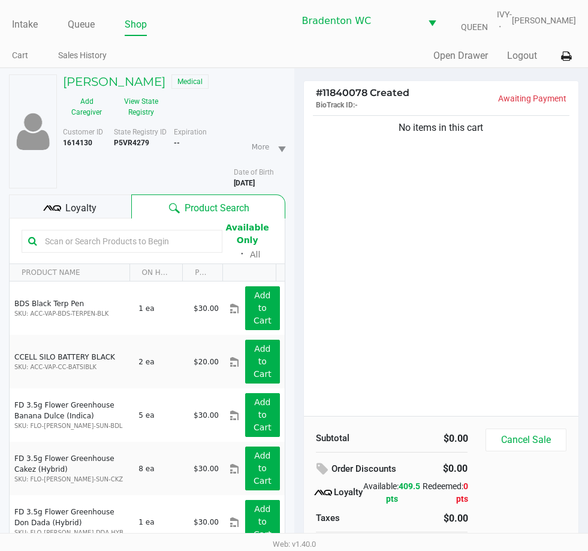
click at [381, 229] on div "No items in this cart" at bounding box center [441, 264] width 275 height 303
click at [176, 245] on input "text" at bounding box center [128, 241] width 176 height 18
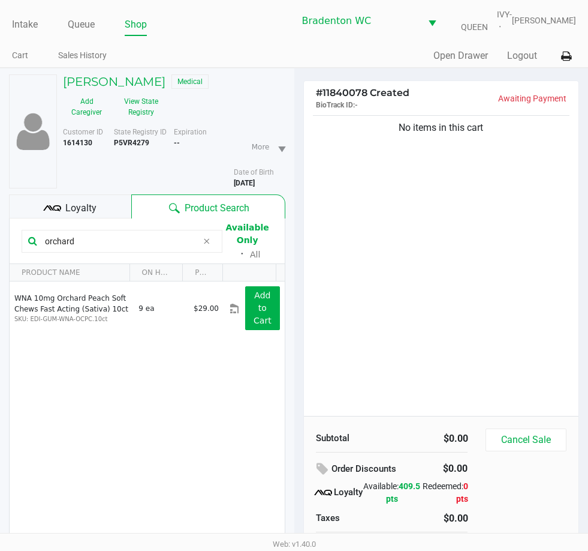
type input "orchard"
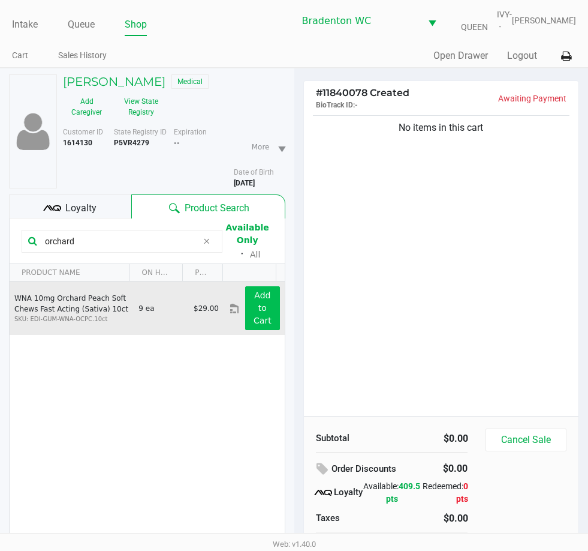
click at [261, 307] on button "Add to Cart" at bounding box center [262, 308] width 34 height 44
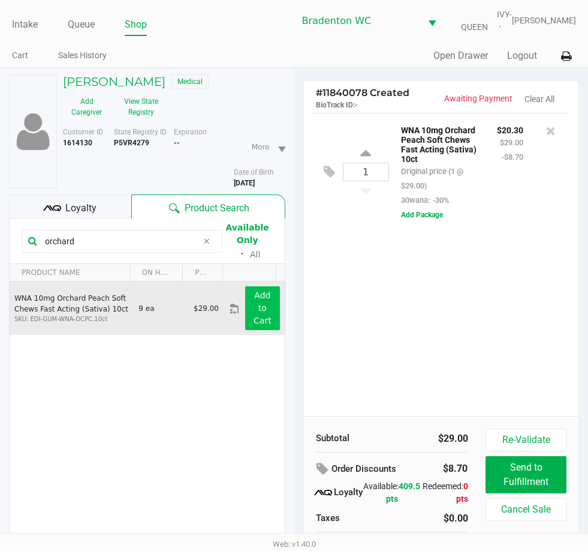
click at [213, 241] on span at bounding box center [207, 241] width 18 height 14
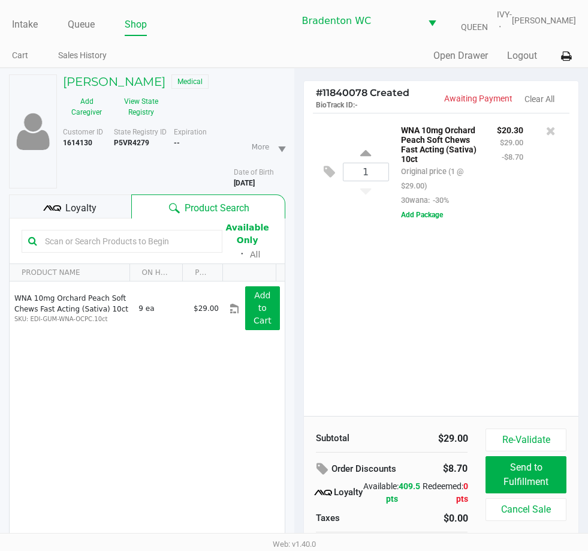
click at [191, 240] on input "text" at bounding box center [128, 241] width 176 height 18
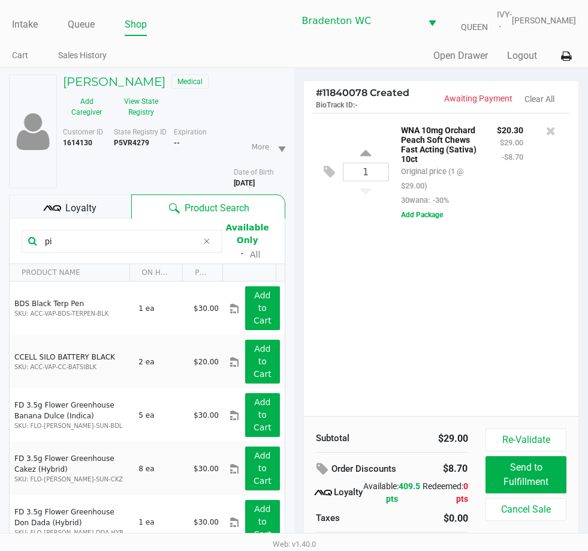
type input "p"
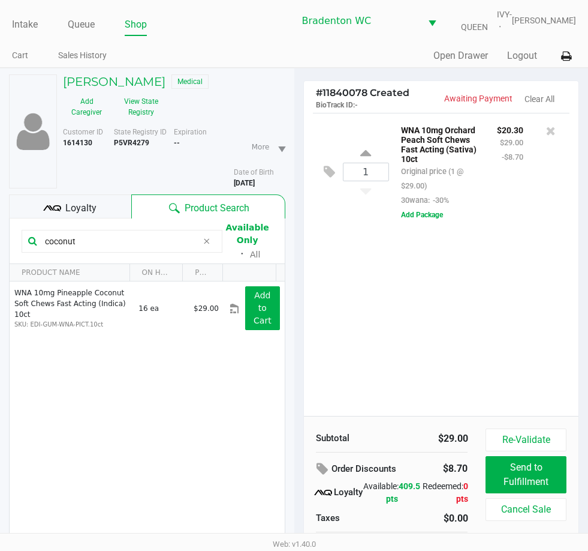
type input "coconut"
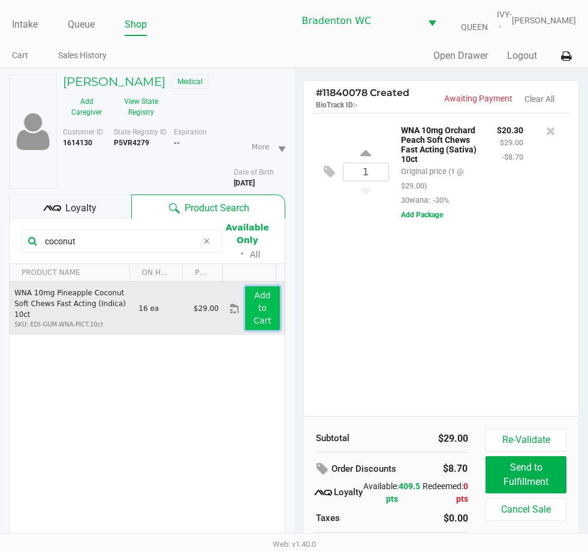
click at [265, 310] on button "Add to Cart" at bounding box center [262, 308] width 34 height 44
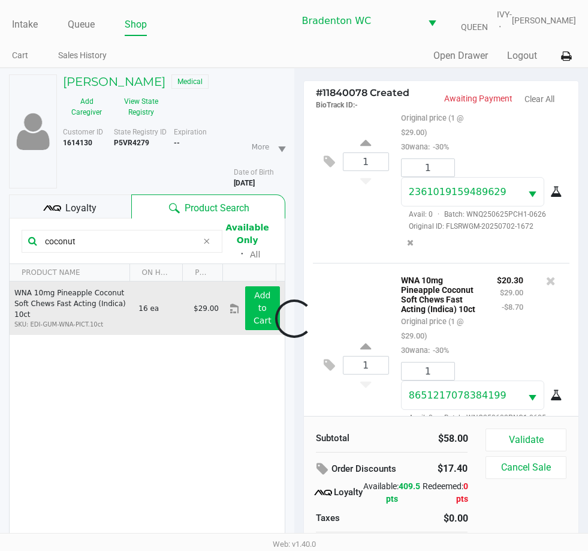
scroll to position [139, 0]
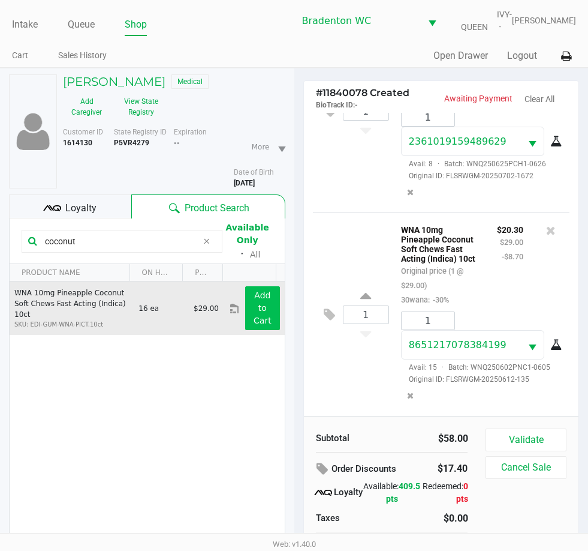
click at [529, 430] on button "Validate" at bounding box center [526, 439] width 80 height 23
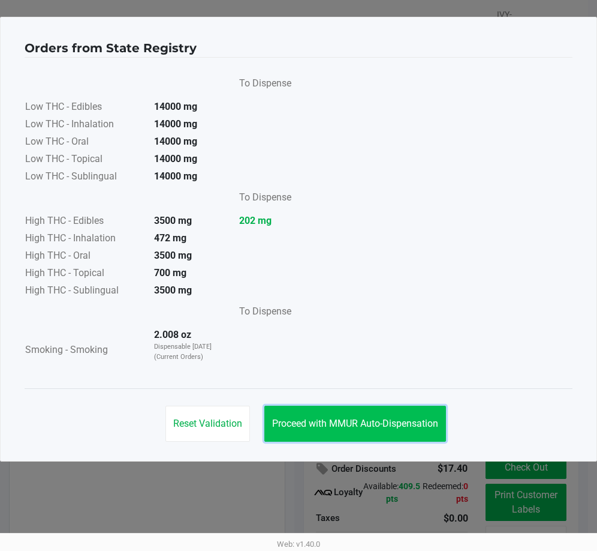
click at [369, 424] on span "Proceed with MMUR Auto-Dispensation" at bounding box center [355, 422] width 166 height 11
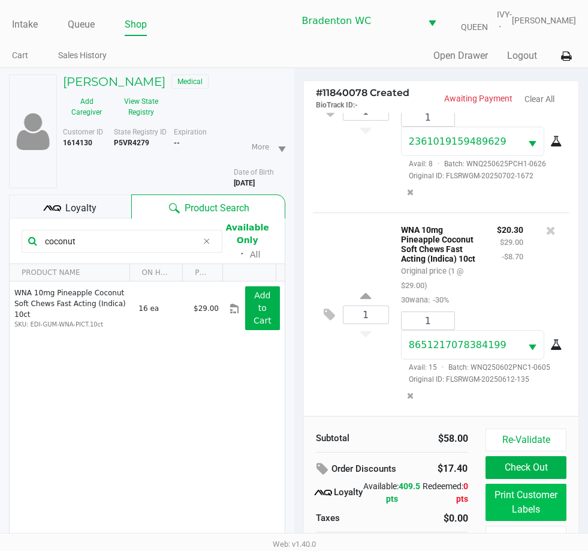
click at [540, 508] on button "Print Customer Labels" at bounding box center [526, 501] width 80 height 37
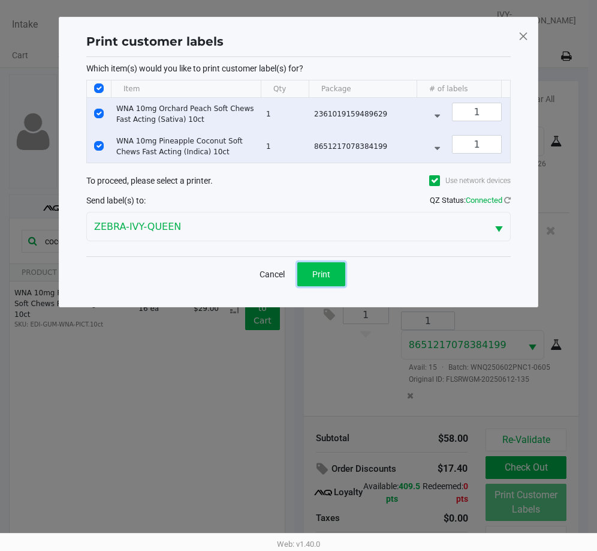
click at [328, 286] on button "Print" at bounding box center [321, 274] width 48 height 24
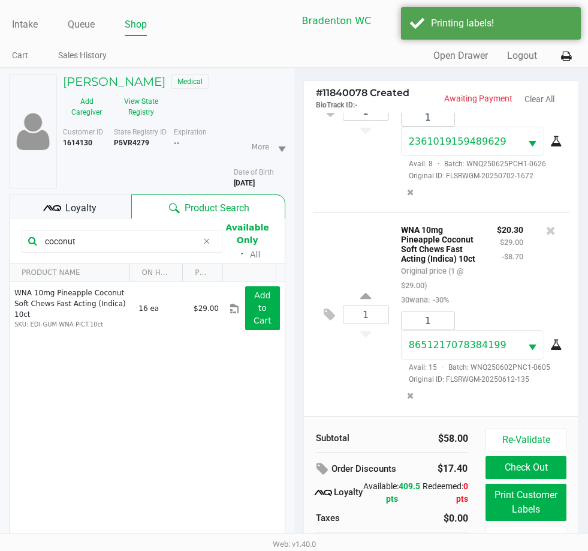
scroll to position [62, 0]
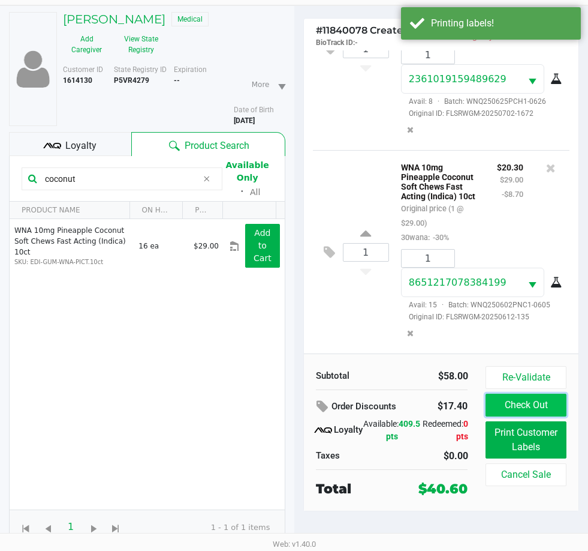
click at [548, 401] on button "Check Out" at bounding box center [526, 404] width 80 height 23
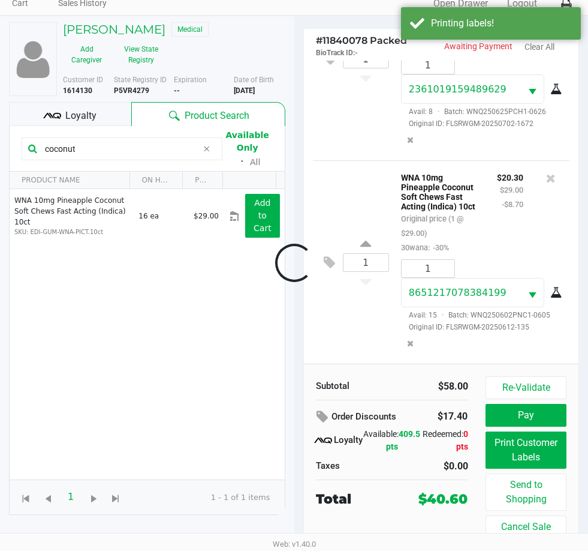
scroll to position [52, 0]
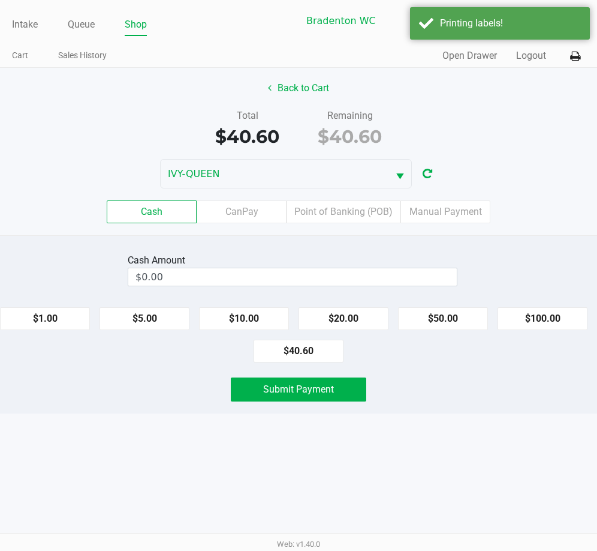
click at [347, 220] on label "Point of Banking (POB)" at bounding box center [344, 211] width 114 height 23
click at [0, 0] on 7 "Point of Banking (POB)" at bounding box center [0, 0] width 0 height 0
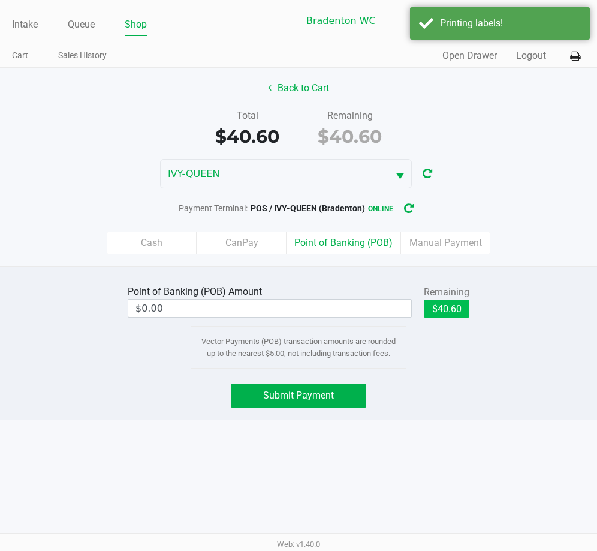
click at [450, 310] on button "$40.60" at bounding box center [447, 308] width 46 height 18
type input "$40.60"
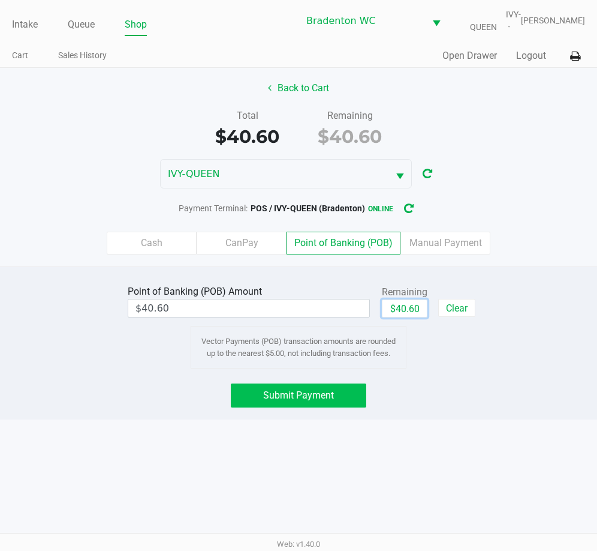
click at [333, 390] on span "Submit Payment" at bounding box center [298, 394] width 71 height 11
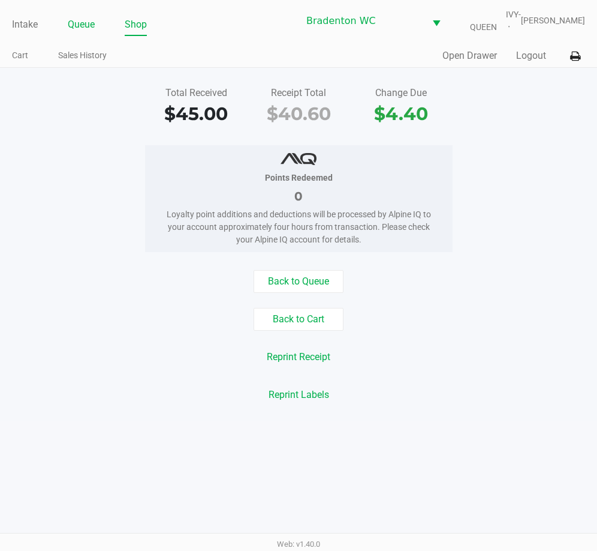
click at [73, 28] on link "Queue" at bounding box center [81, 24] width 27 height 17
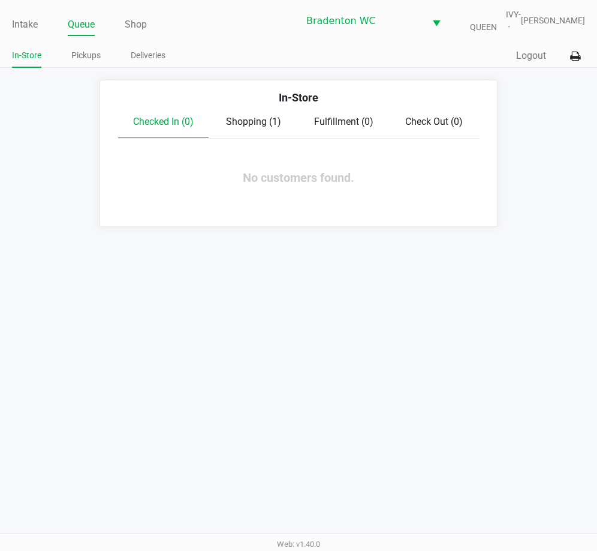
click at [254, 127] on div "Shopping (1)" at bounding box center [254, 122] width 91 height 14
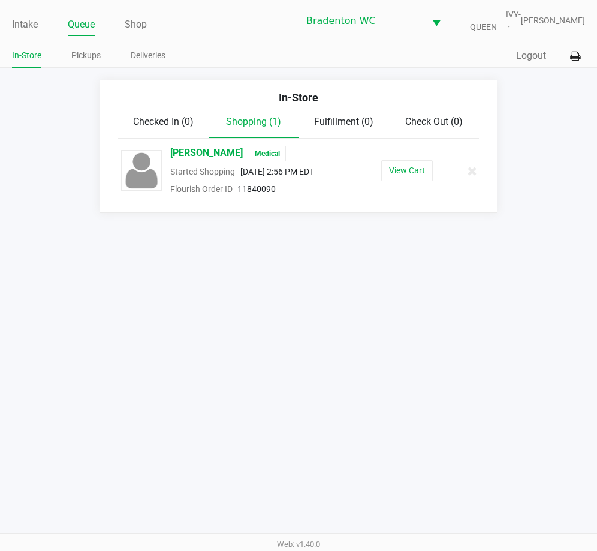
click at [190, 151] on span "Holly Fooks" at bounding box center [206, 154] width 73 height 16
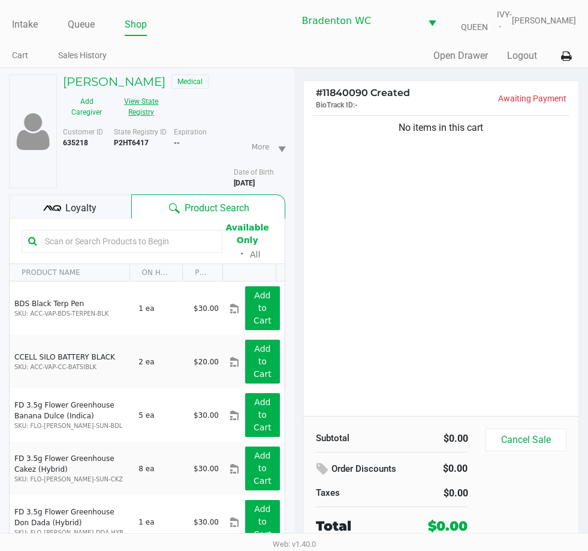
click at [151, 109] on button "View State Registry" at bounding box center [137, 107] width 55 height 30
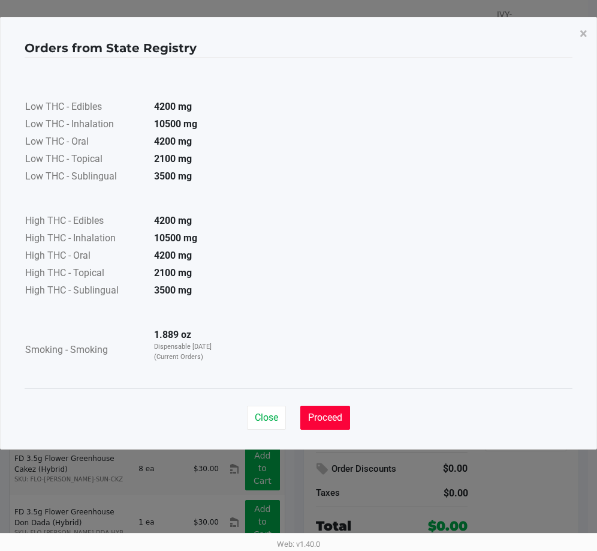
click at [339, 424] on button "Proceed" at bounding box center [325, 417] width 50 height 24
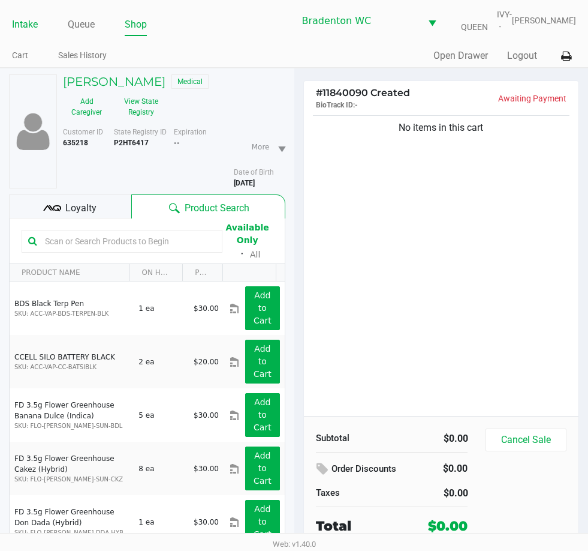
click at [37, 25] on link "Intake" at bounding box center [25, 24] width 26 height 17
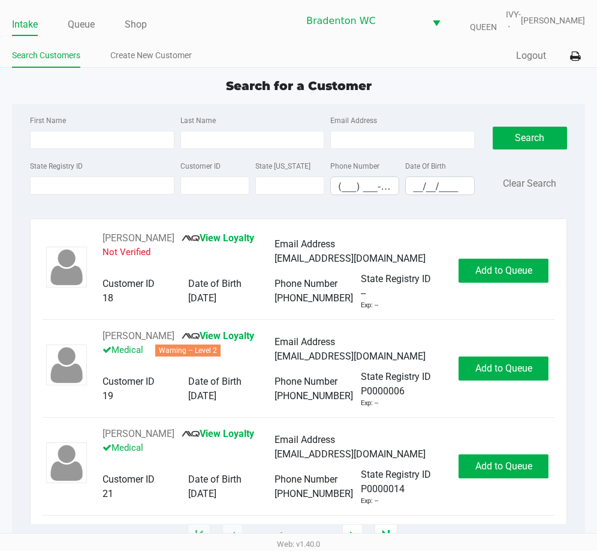
click at [145, 94] on div "Search for a Customer" at bounding box center [298, 86] width 591 height 18
click at [118, 118] on div "First Name" at bounding box center [102, 131] width 151 height 36
click at [83, 18] on link "Queue" at bounding box center [81, 24] width 27 height 17
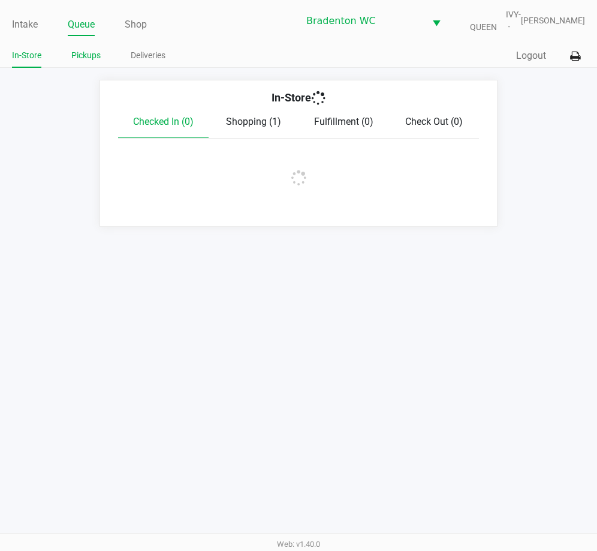
click at [83, 55] on link "Pickups" at bounding box center [85, 55] width 29 height 15
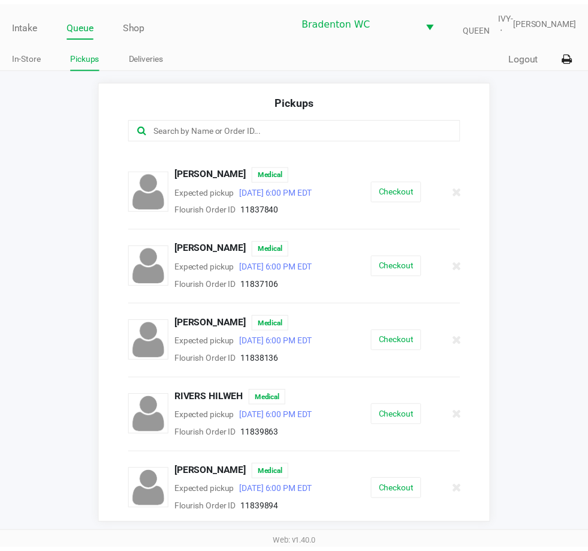
scroll to position [367, 0]
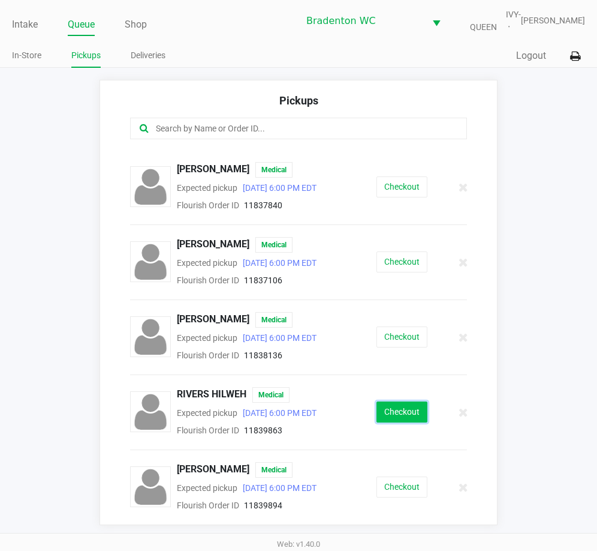
click at [404, 408] on button "Checkout" at bounding box center [402, 411] width 51 height 21
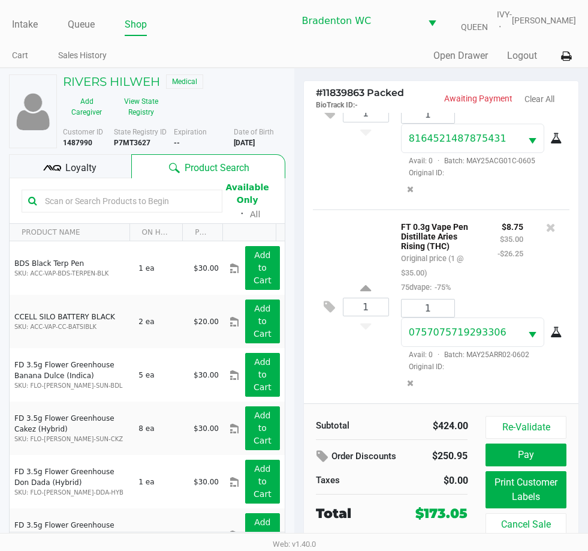
scroll to position [903, 0]
click at [507, 479] on button "Print Customer Labels" at bounding box center [526, 489] width 80 height 37
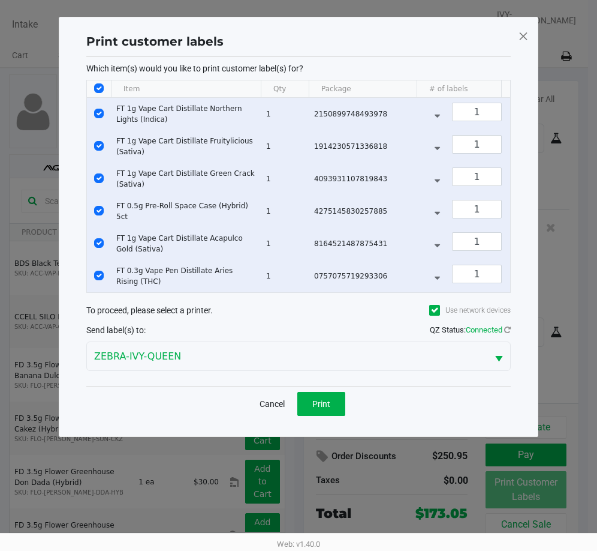
click at [323, 399] on div "Cancel Print" at bounding box center [298, 403] width 425 height 35
click at [322, 406] on button "Print" at bounding box center [321, 404] width 48 height 24
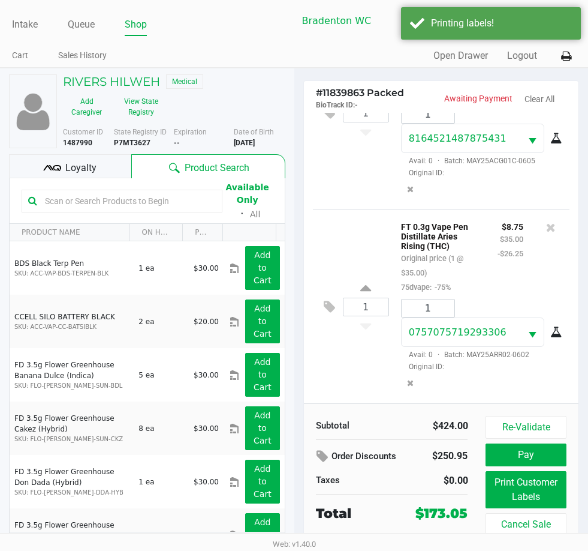
click at [102, 173] on div "Loyalty" at bounding box center [70, 166] width 122 height 24
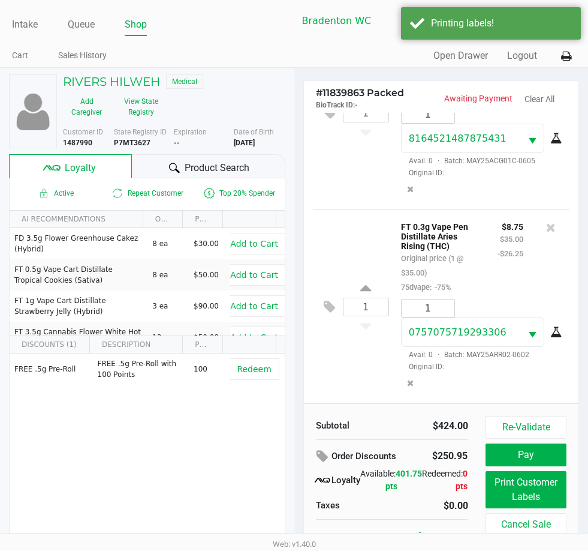
click at [180, 171] on div at bounding box center [174, 168] width 14 height 14
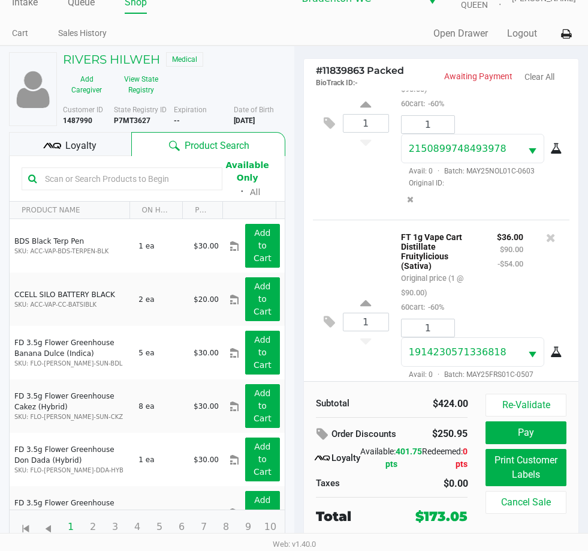
scroll to position [64, 0]
click at [146, 80] on button "View State Registry" at bounding box center [137, 85] width 55 height 30
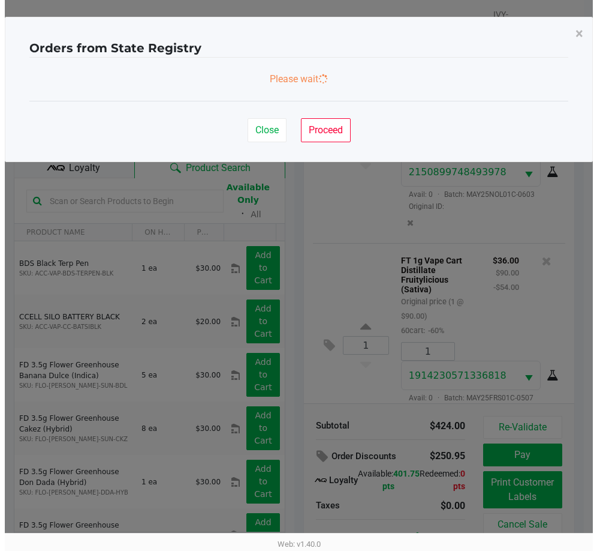
scroll to position [0, 0]
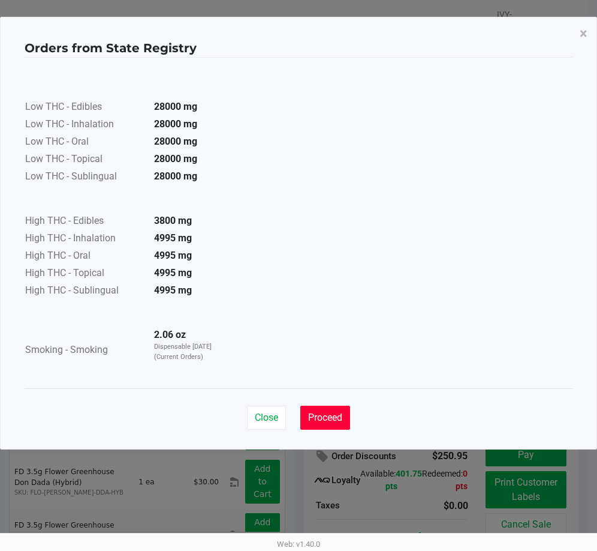
click at [337, 419] on span "Proceed" at bounding box center [325, 416] width 34 height 11
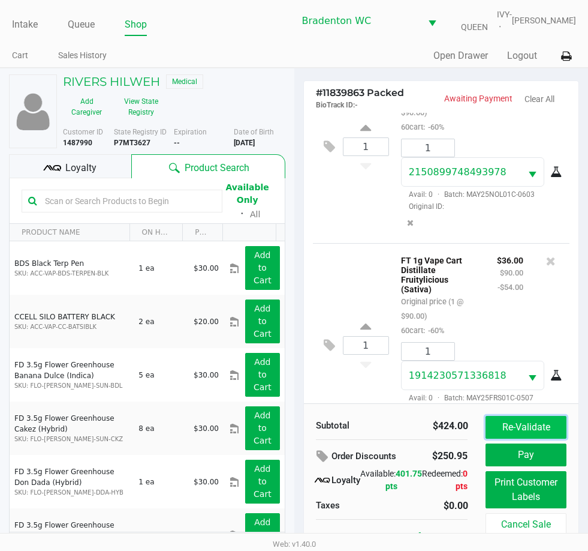
click at [542, 425] on button "Re-Validate" at bounding box center [526, 427] width 80 height 23
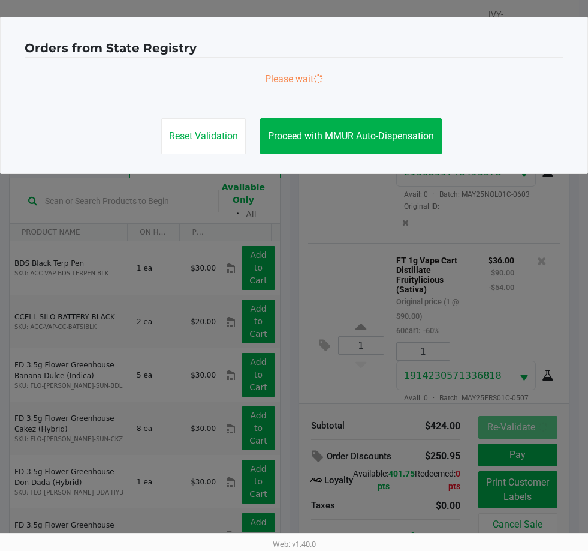
scroll to position [903, 0]
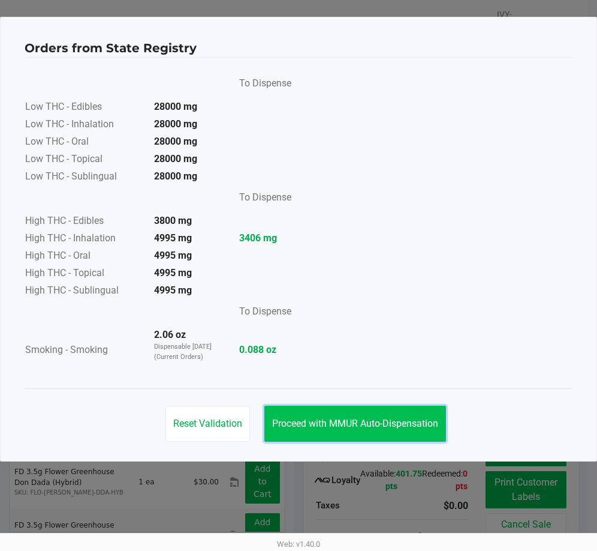
click at [399, 426] on span "Proceed with MMUR Auto-Dispensation" at bounding box center [355, 422] width 166 height 11
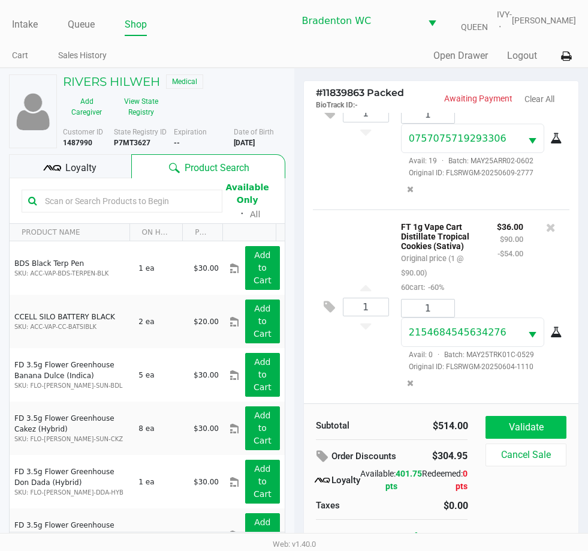
click at [528, 428] on button "Validate" at bounding box center [526, 427] width 80 height 23
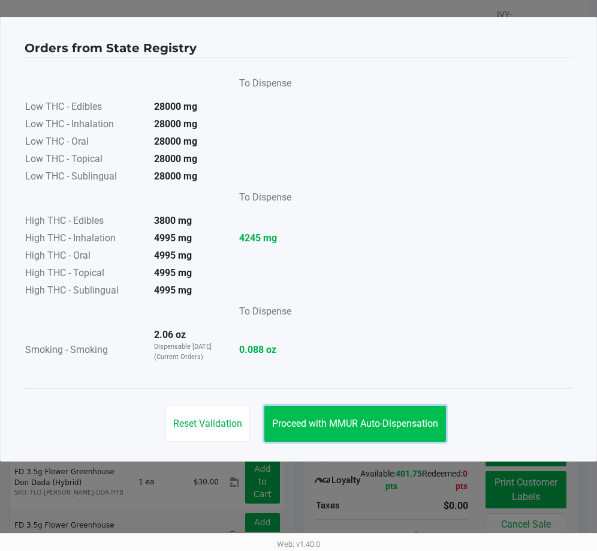
click at [390, 422] on span "Proceed with MMUR Auto-Dispensation" at bounding box center [355, 422] width 166 height 11
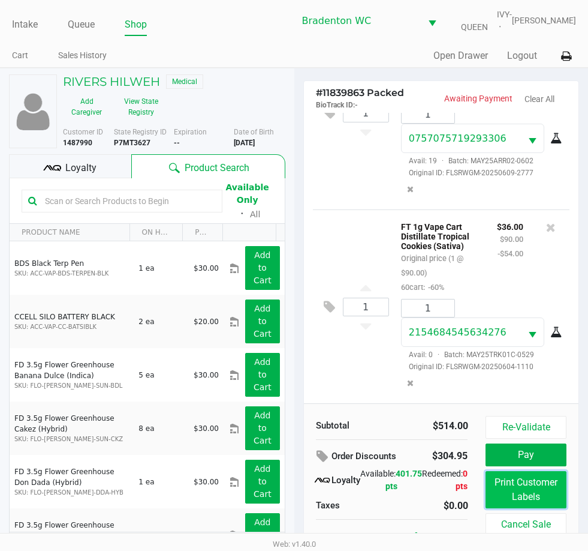
click at [527, 489] on button "Print Customer Labels" at bounding box center [526, 489] width 80 height 37
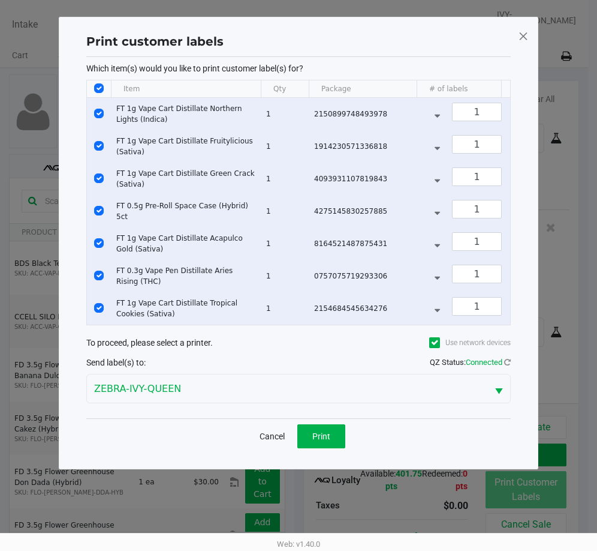
click at [102, 88] on input "Select All Rows" at bounding box center [99, 88] width 10 height 10
checkbox input "false"
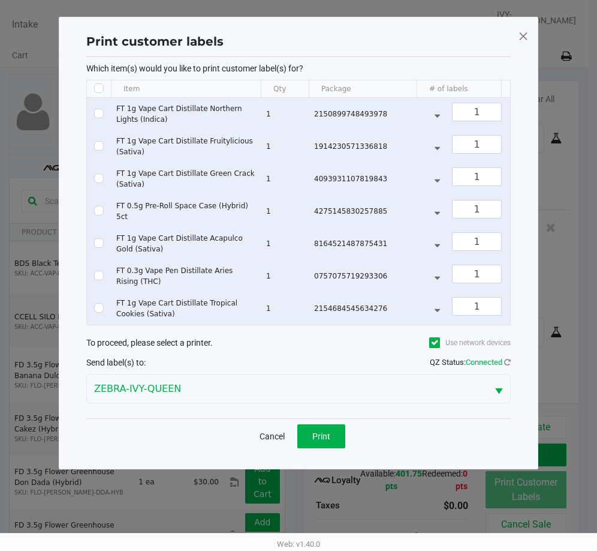
checkbox input "false"
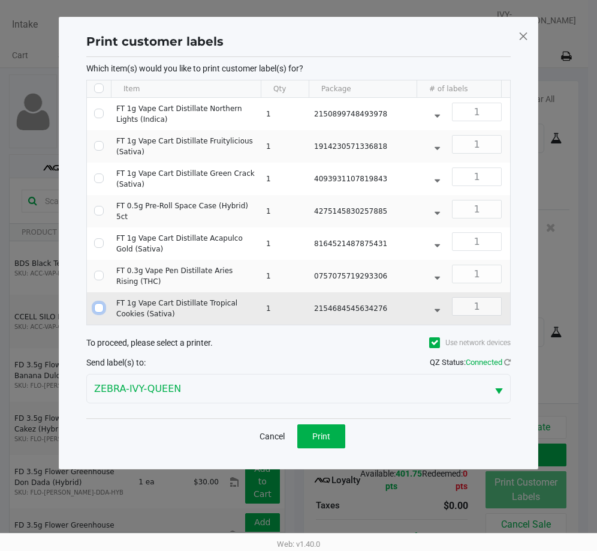
click at [103, 307] on input "Select Row" at bounding box center [99, 308] width 10 height 10
checkbox input "true"
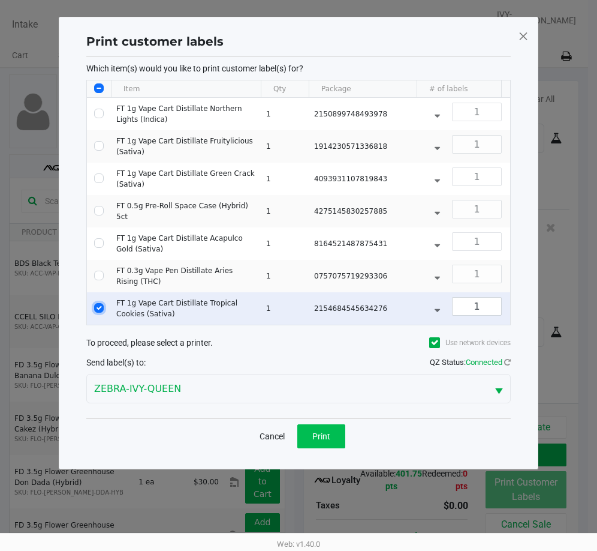
click at [325, 448] on button "Print" at bounding box center [321, 436] width 48 height 24
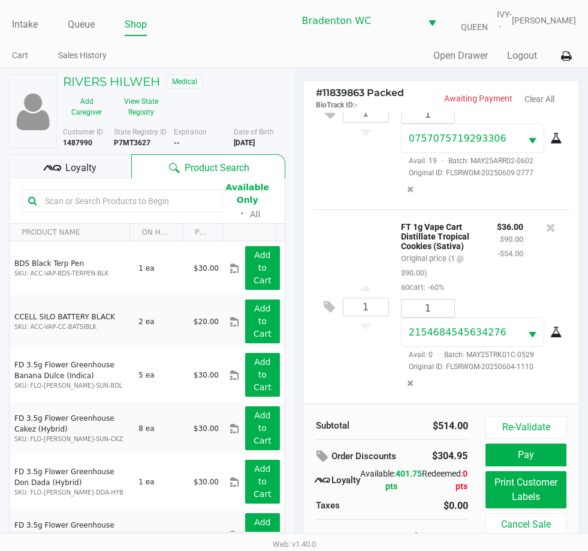
scroll to position [22, 0]
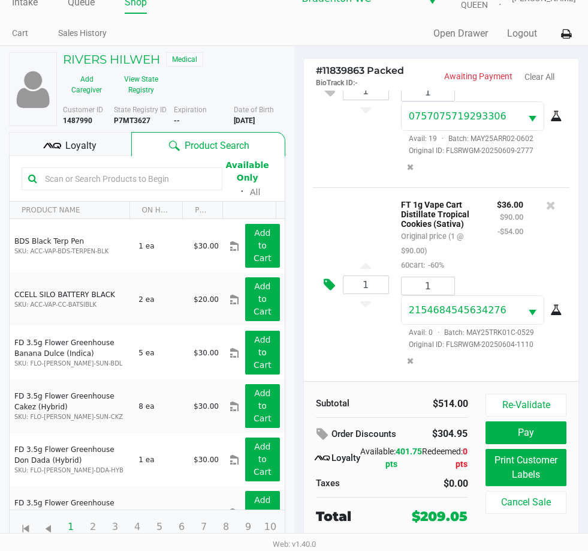
click at [331, 286] on icon at bounding box center [329, 285] width 11 height 14
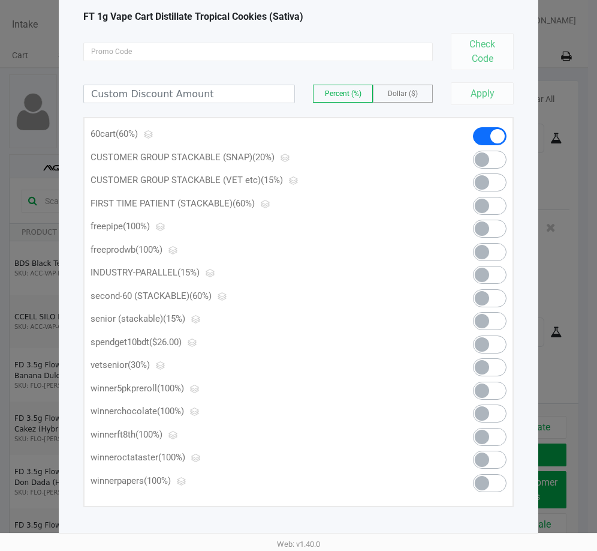
scroll to position [72, 0]
click at [491, 347] on span at bounding box center [490, 344] width 34 height 18
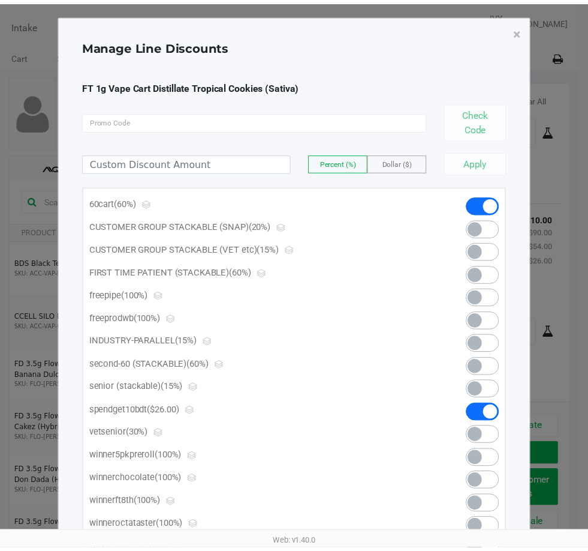
scroll to position [0, 0]
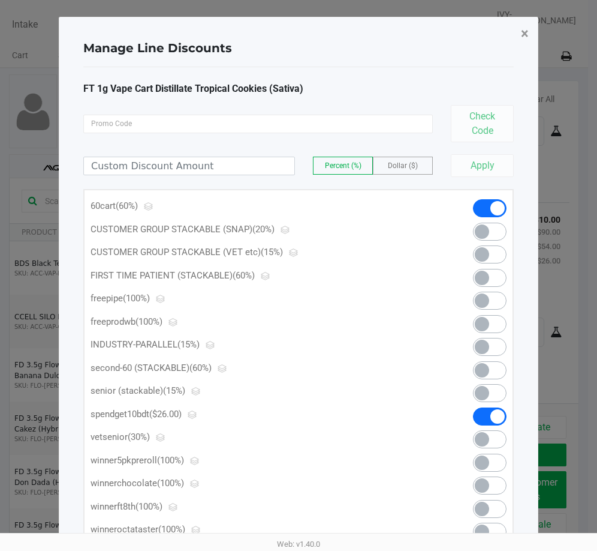
click at [528, 40] on span "×" at bounding box center [525, 33] width 8 height 17
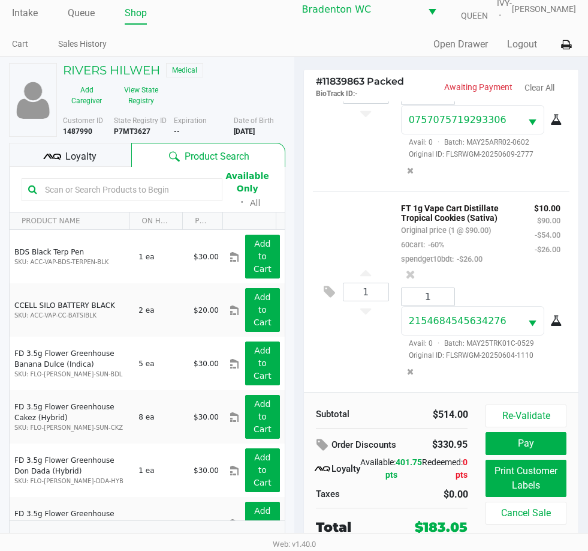
scroll to position [22, 0]
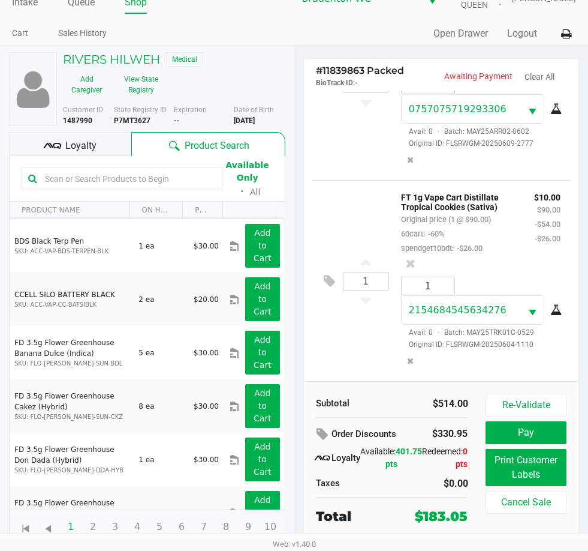
click at [114, 148] on div "Loyalty" at bounding box center [70, 144] width 122 height 24
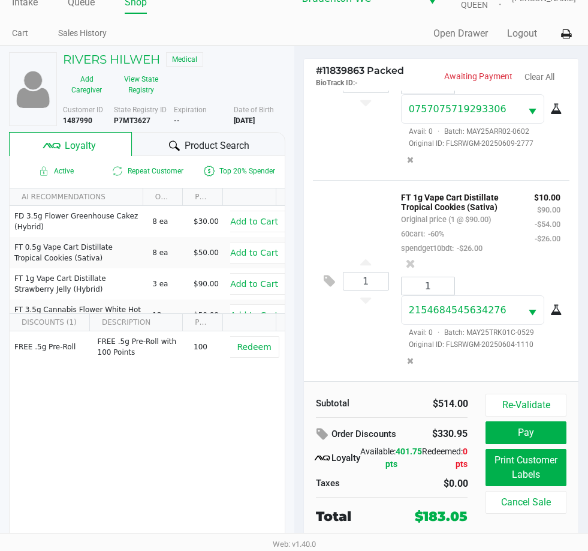
click at [170, 146] on icon at bounding box center [174, 145] width 11 height 11
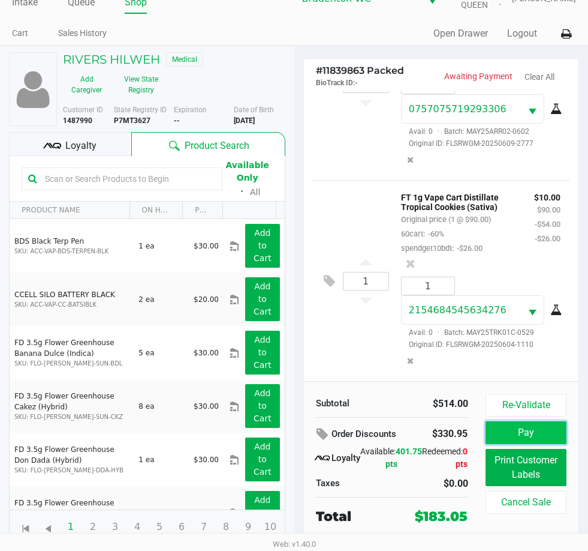
click at [524, 432] on button "Pay" at bounding box center [526, 432] width 80 height 23
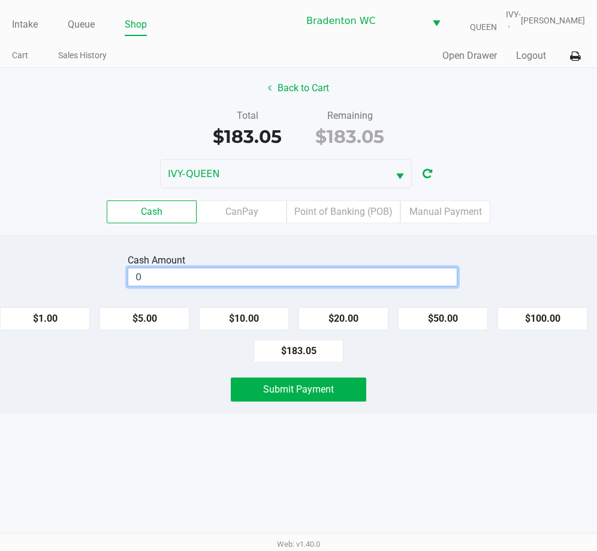
click at [202, 269] on input "0" at bounding box center [292, 276] width 329 height 17
click at [122, 404] on div "Cash Amount $0.05 Clear $1.00 $5.00 $10.00 $20.00 $50.00 $100.00 $183.05 Submit…" at bounding box center [298, 324] width 597 height 178
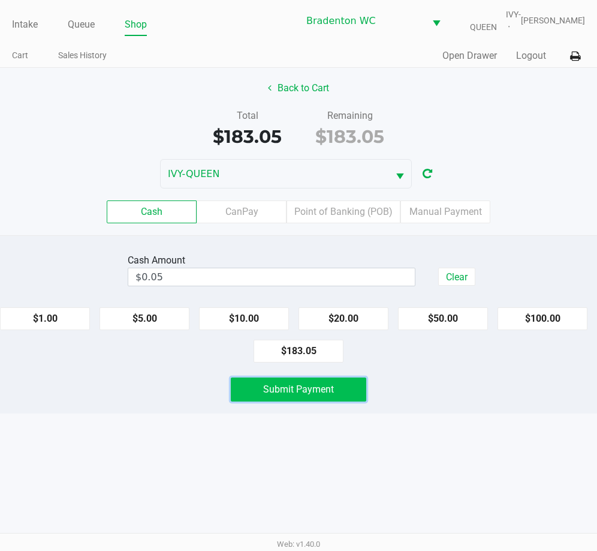
click at [309, 385] on span "Submit Payment" at bounding box center [298, 388] width 71 height 11
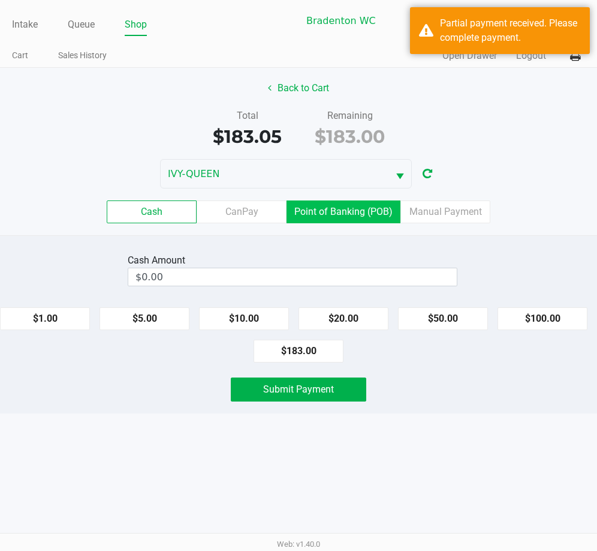
click at [332, 215] on label "Point of Banking (POB)" at bounding box center [344, 211] width 114 height 23
click at [0, 0] on 7 "Point of Banking (POB)" at bounding box center [0, 0] width 0 height 0
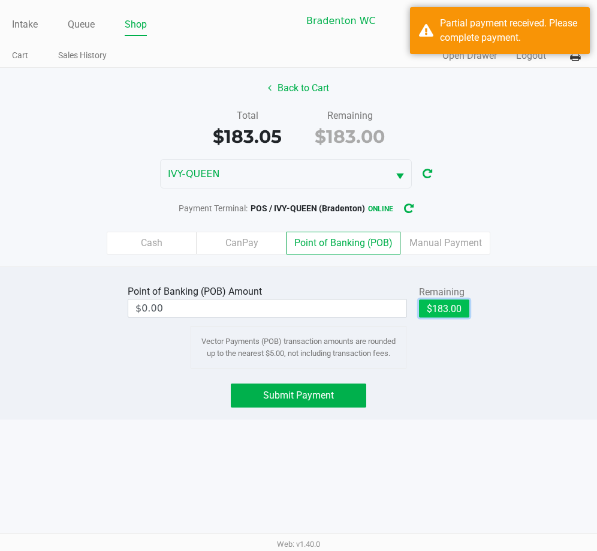
click at [458, 309] on button "$183.00" at bounding box center [444, 308] width 50 height 18
type input "$183.00"
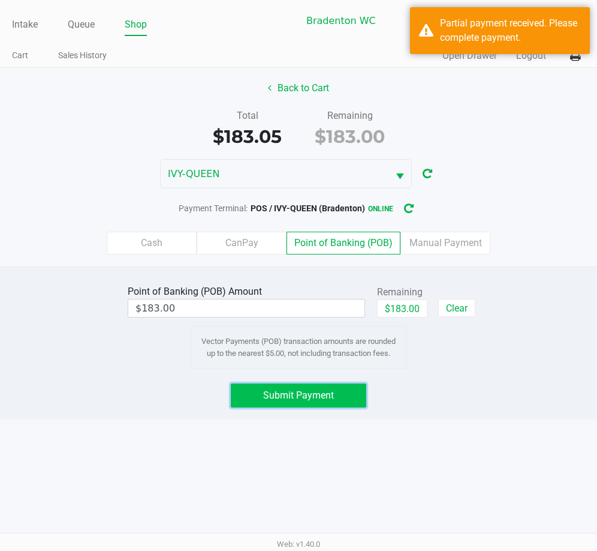
click at [260, 392] on button "Submit Payment" at bounding box center [299, 395] width 136 height 24
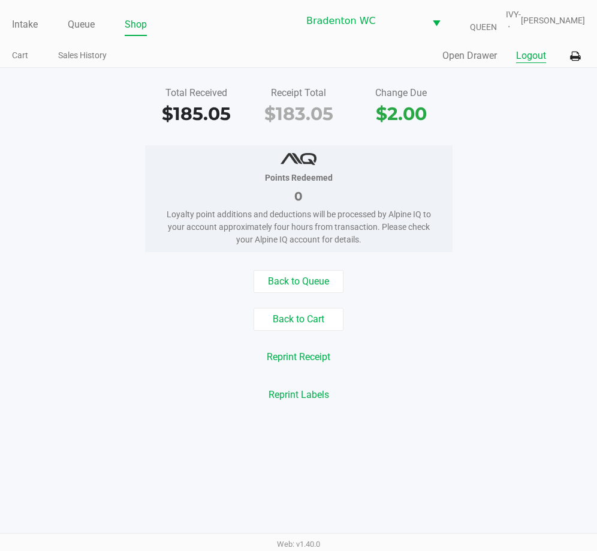
click at [530, 59] on button "Logout" at bounding box center [531, 56] width 30 height 14
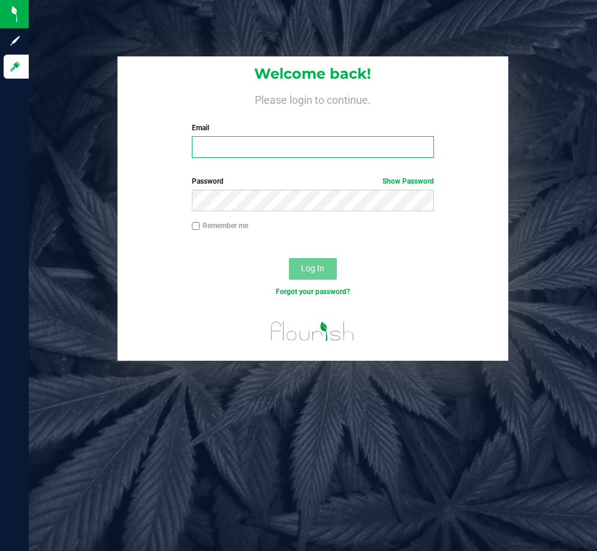
click at [262, 139] on input "Email" at bounding box center [313, 147] width 243 height 22
type input "obenjamin@liveparallel.com"
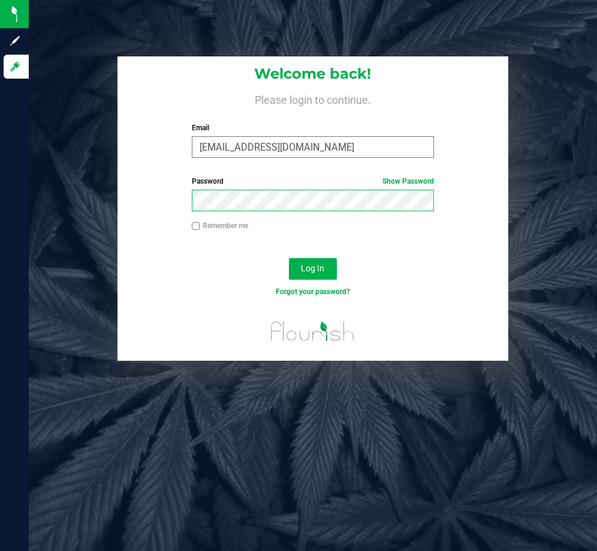
click at [289, 258] on button "Log In" at bounding box center [313, 269] width 48 height 22
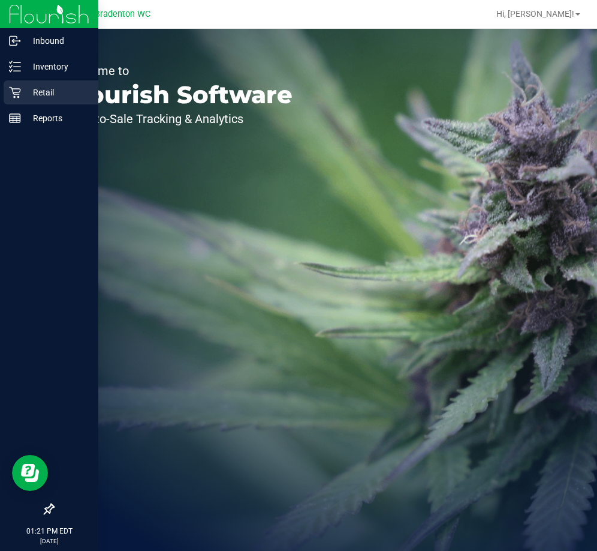
click at [15, 98] on icon at bounding box center [14, 92] width 11 height 11
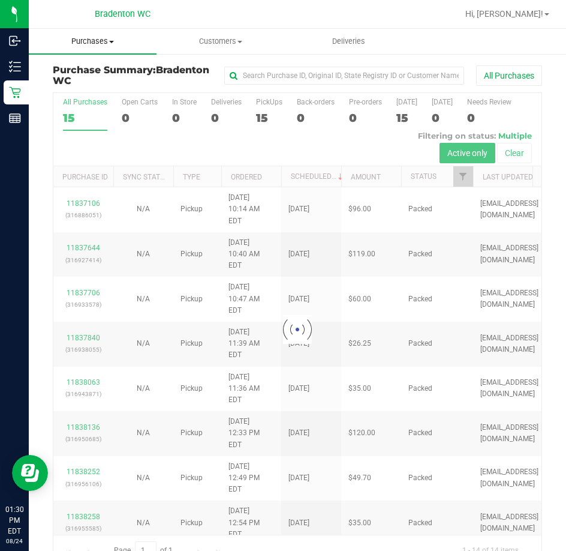
click at [116, 38] on span "Purchases" at bounding box center [93, 41] width 128 height 11
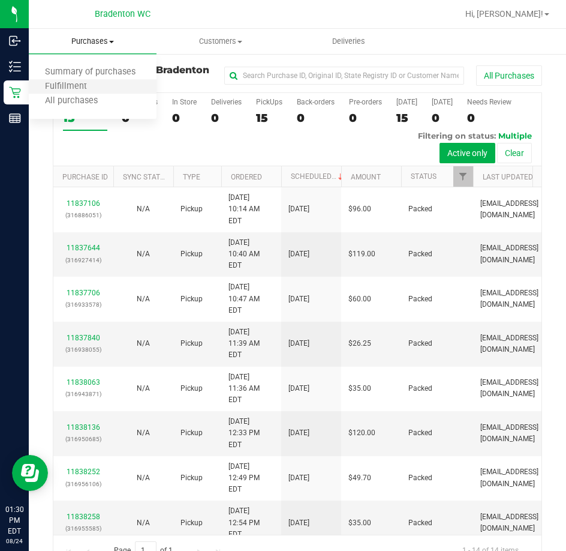
click at [134, 88] on li "Fulfillment" at bounding box center [93, 87] width 128 height 14
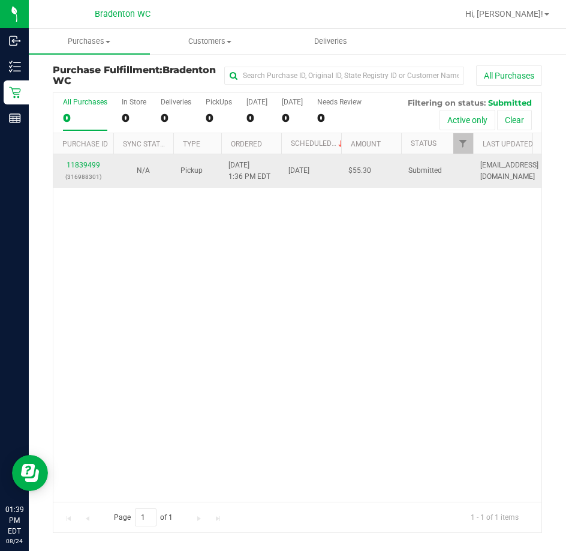
click at [79, 169] on div "11839499 (316988301)" at bounding box center [84, 171] width 46 height 23
click at [82, 166] on link "11839499" at bounding box center [84, 165] width 34 height 8
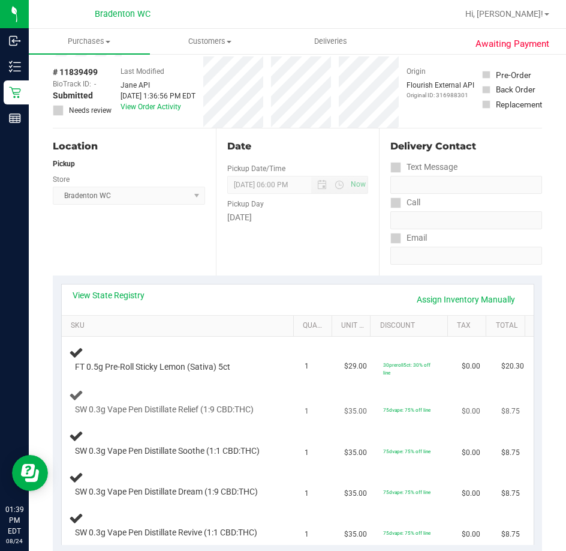
scroll to position [120, 0]
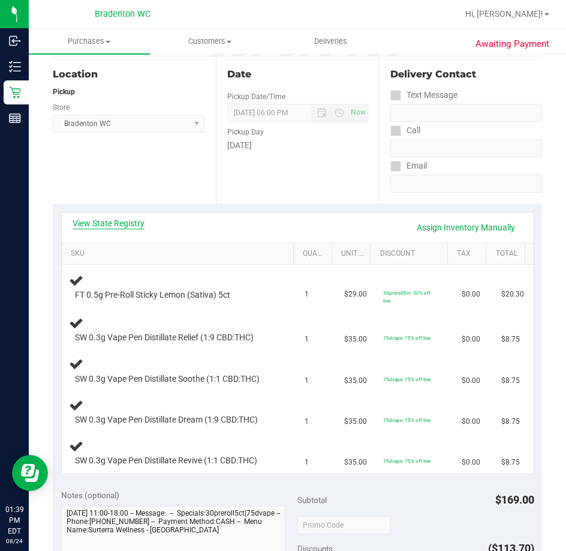
click at [125, 223] on link "View State Registry" at bounding box center [109, 223] width 72 height 12
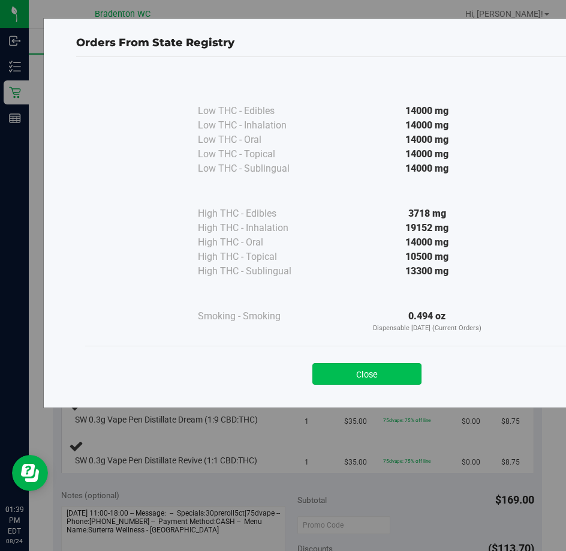
click at [375, 374] on button "Close" at bounding box center [366, 374] width 109 height 22
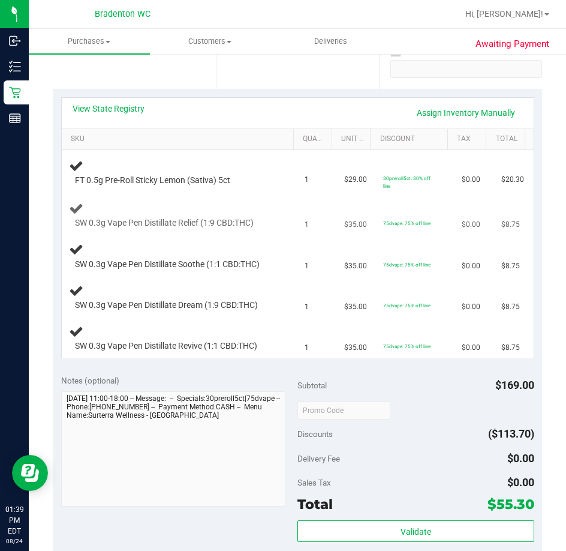
scroll to position [180, 0]
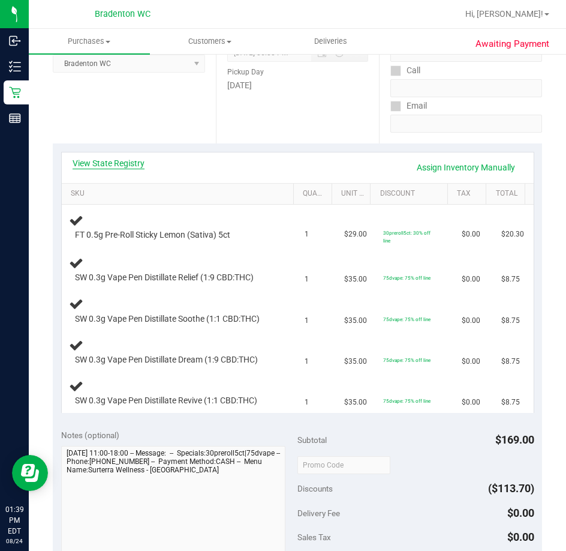
click at [131, 160] on link "View State Registry" at bounding box center [109, 163] width 72 height 12
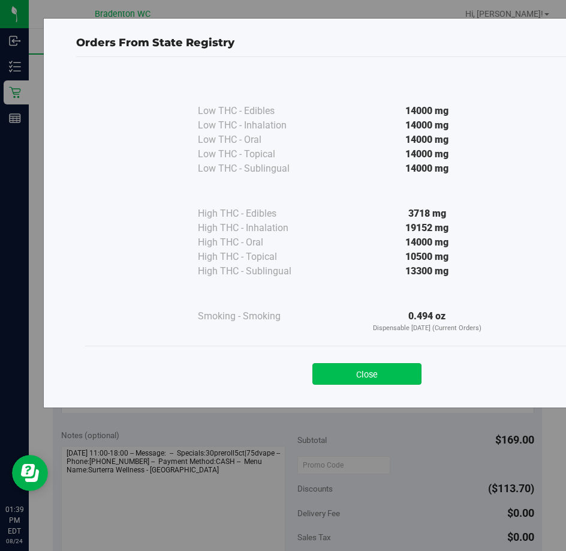
click at [381, 377] on button "Close" at bounding box center [366, 374] width 109 height 22
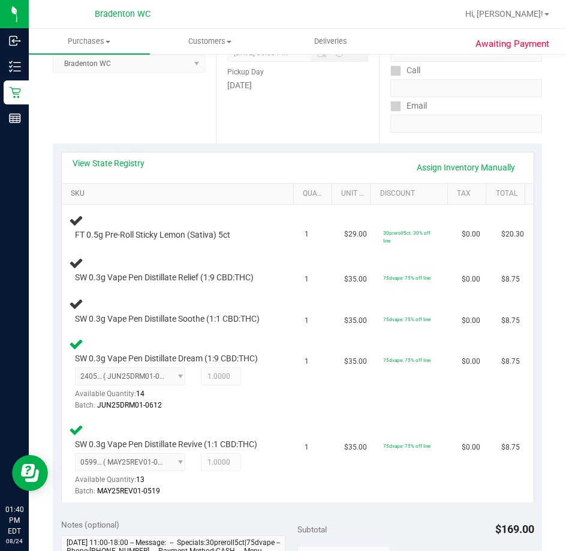
click at [214, 198] on link "SKU" at bounding box center [180, 194] width 218 height 10
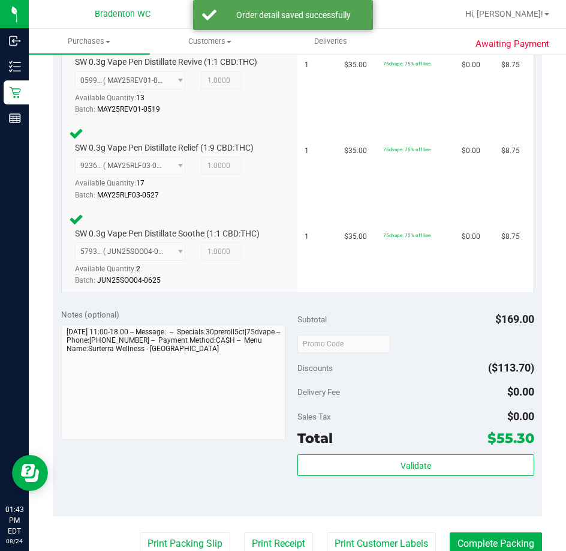
scroll to position [630, 0]
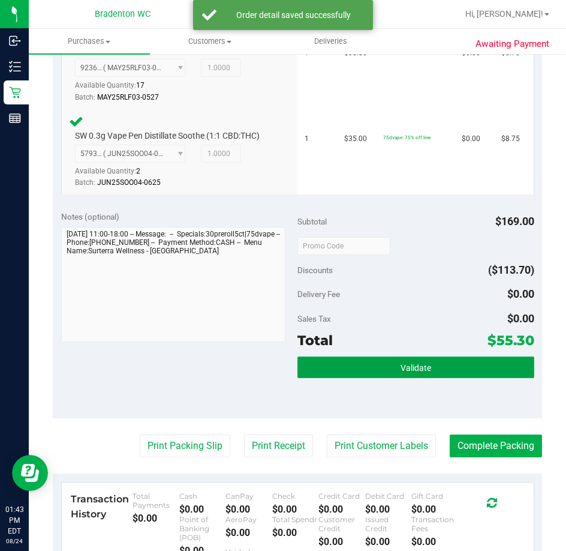
click at [344, 375] on button "Validate" at bounding box center [415, 367] width 237 height 22
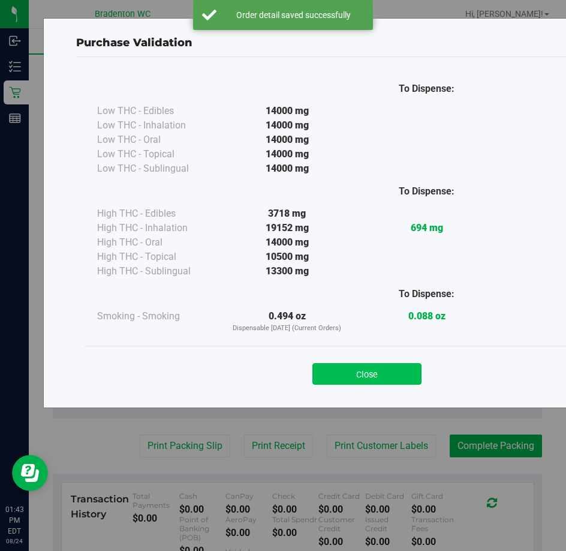
click at [369, 377] on button "Close" at bounding box center [366, 374] width 109 height 22
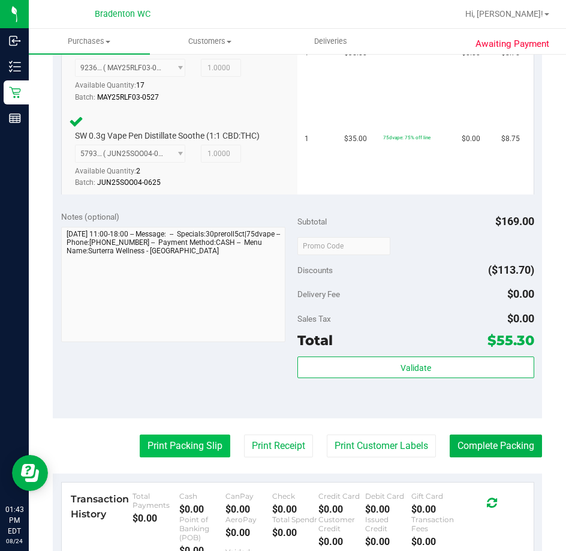
click at [184, 450] on button "Print Packing Slip" at bounding box center [185, 445] width 91 height 23
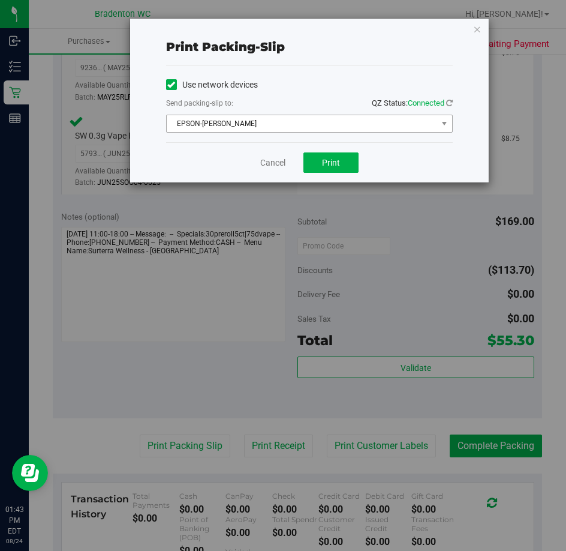
click at [299, 129] on span "EPSON-HUBIE-BERTIE" at bounding box center [302, 123] width 271 height 17
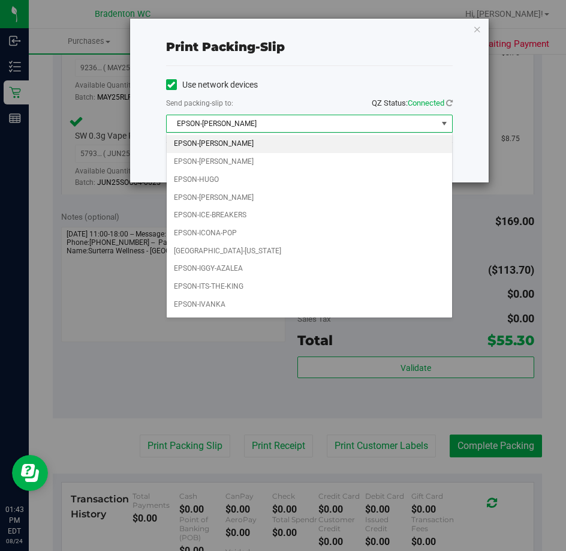
scroll to position [34, 0]
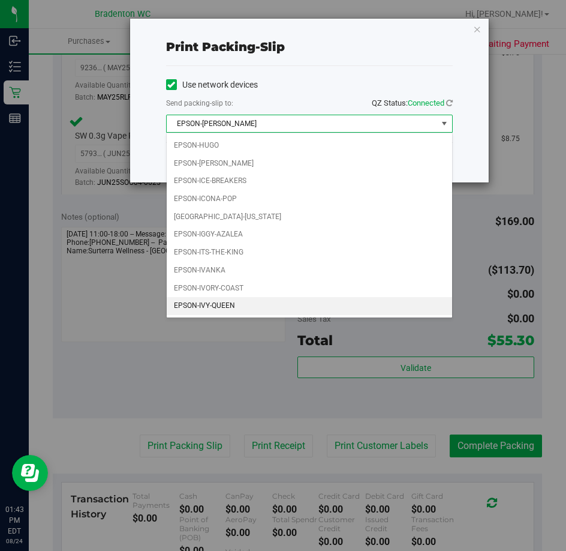
click at [245, 302] on li "EPSON-IVY-QUEEN" at bounding box center [309, 306] width 285 height 18
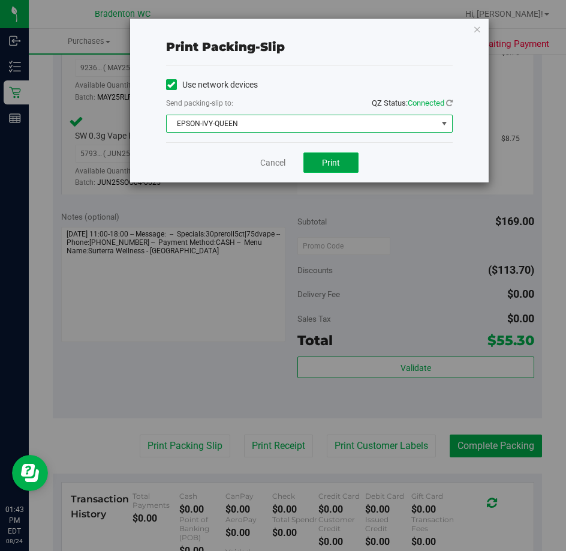
click at [330, 160] on span "Print" at bounding box center [331, 163] width 18 height 10
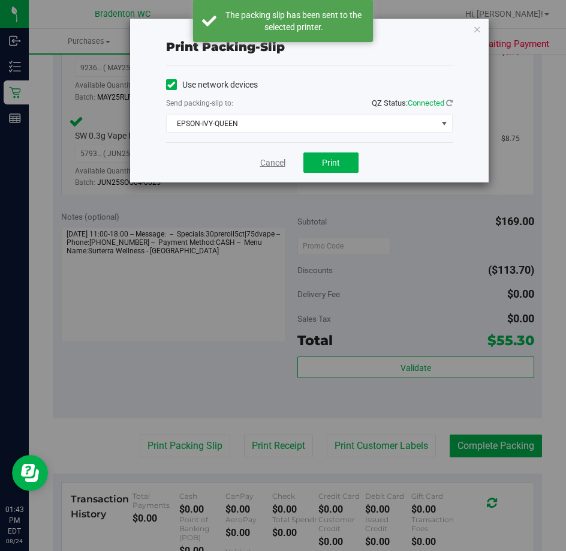
click at [266, 163] on link "Cancel" at bounding box center [272, 163] width 25 height 13
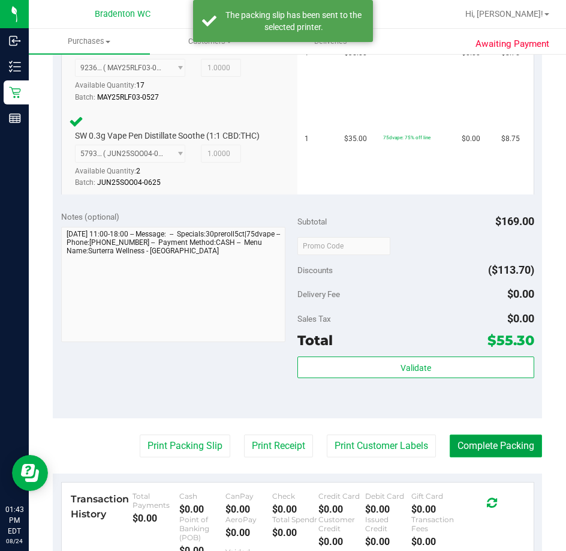
click at [491, 441] on button "Complete Packing" at bounding box center [496, 445] width 92 height 23
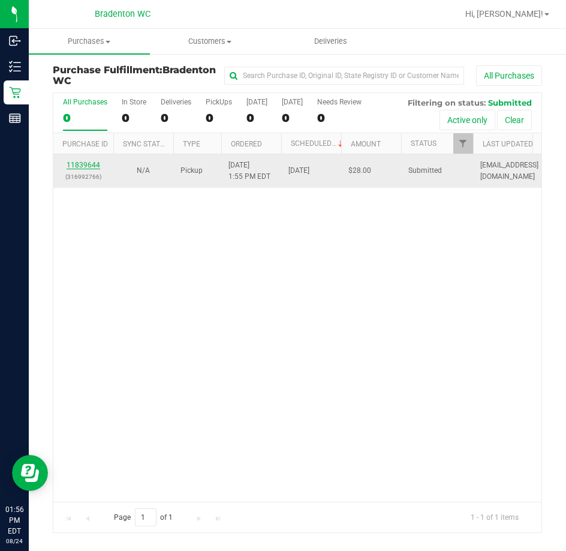
click at [84, 163] on link "11839644" at bounding box center [84, 165] width 34 height 8
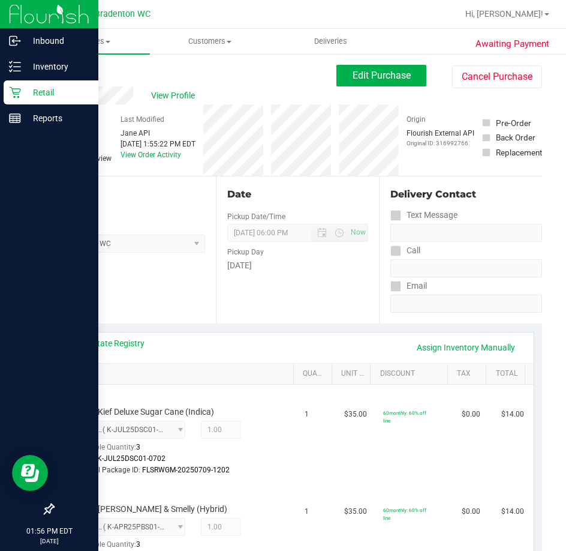
click at [17, 92] on icon at bounding box center [14, 92] width 11 height 11
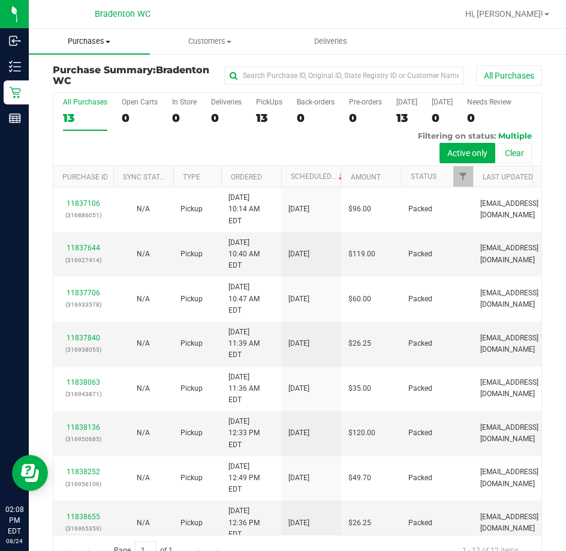
click at [99, 48] on uib-tab-heading "Purchases Summary of purchases Fulfillment All purchases" at bounding box center [89, 41] width 121 height 25
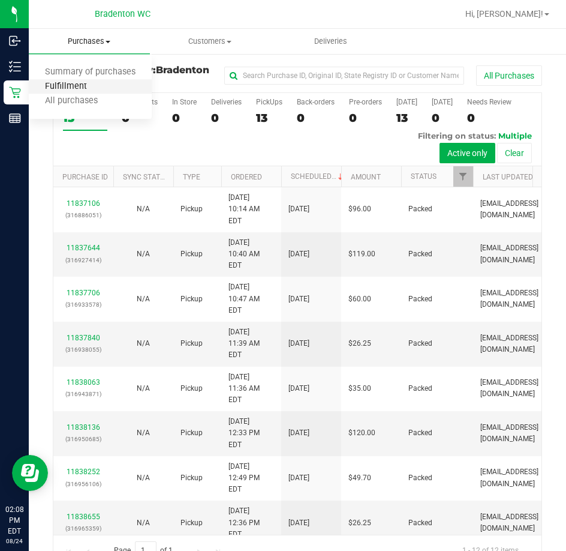
click at [85, 88] on span "Fulfillment" at bounding box center [66, 87] width 74 height 10
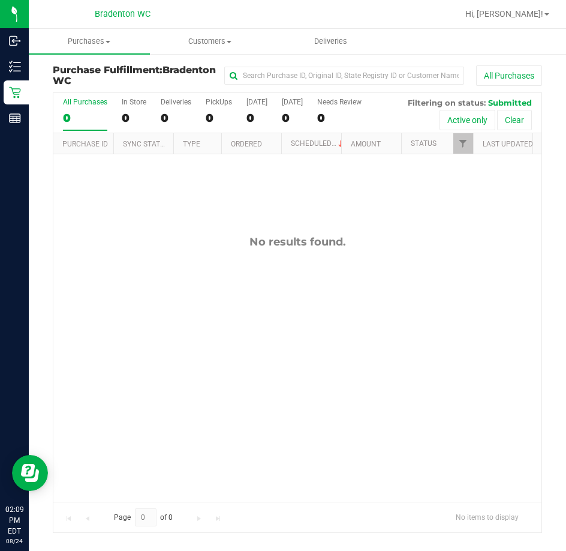
click at [326, 417] on div "No results found." at bounding box center [297, 368] width 488 height 428
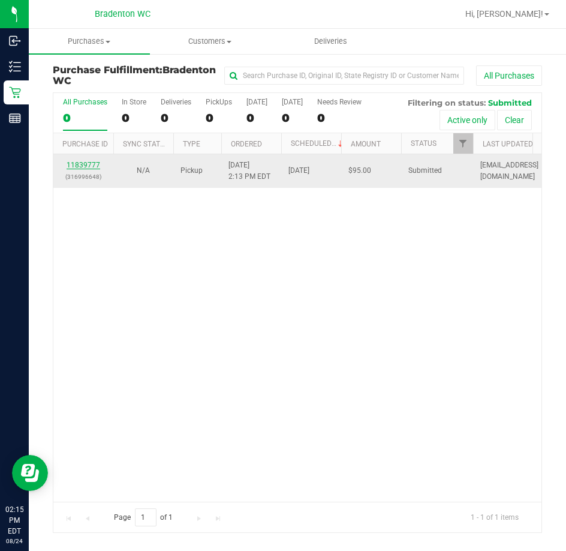
click at [80, 167] on link "11839777" at bounding box center [84, 165] width 34 height 8
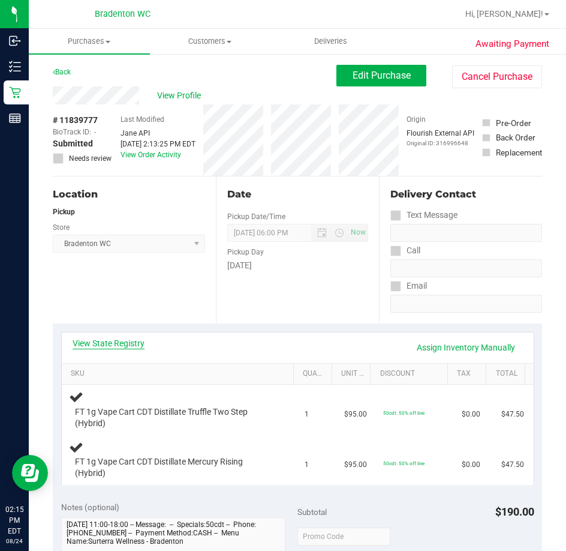
click at [110, 338] on link "View State Registry" at bounding box center [109, 343] width 72 height 12
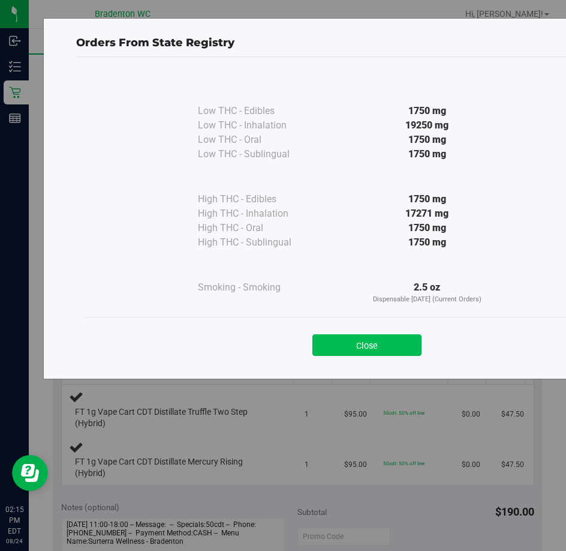
click at [363, 345] on button "Close" at bounding box center [366, 345] width 109 height 22
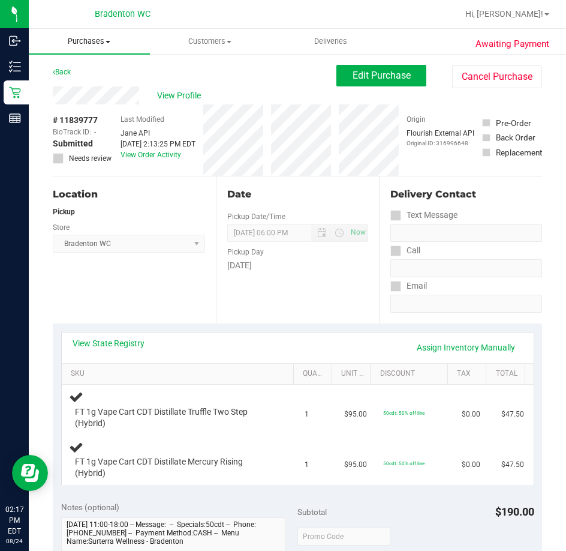
click at [104, 43] on span "Purchases" at bounding box center [89, 41] width 121 height 11
click at [100, 83] on span "Fulfillment" at bounding box center [66, 87] width 74 height 10
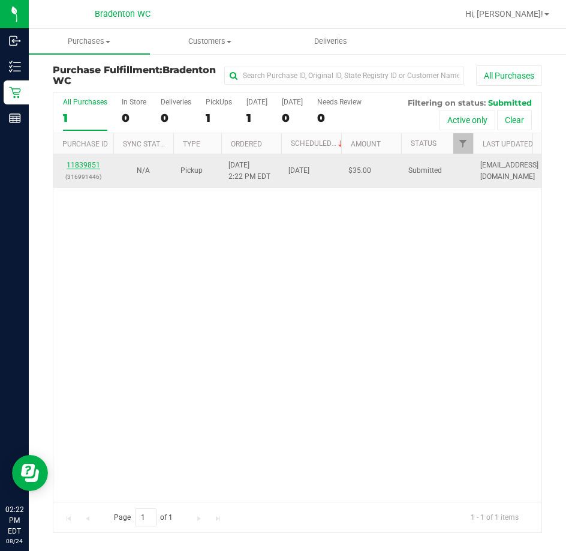
click at [86, 166] on link "11839851" at bounding box center [84, 165] width 34 height 8
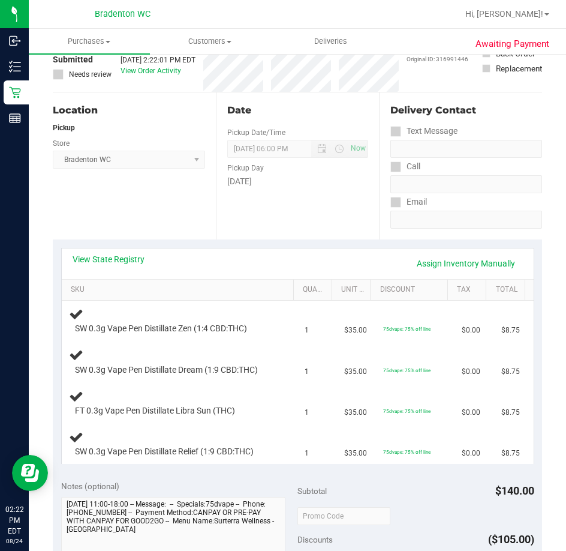
scroll to position [116, 0]
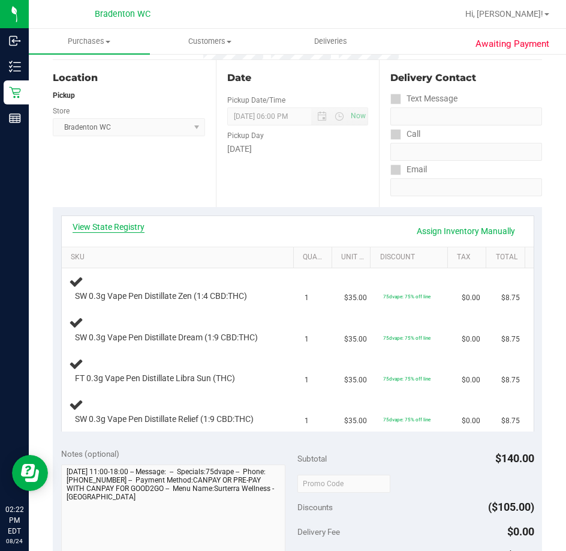
click at [121, 227] on link "View State Registry" at bounding box center [109, 227] width 72 height 12
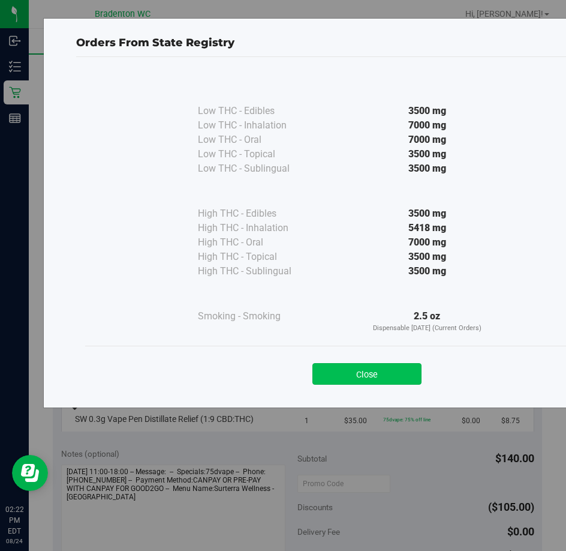
click at [344, 381] on button "Close" at bounding box center [366, 374] width 109 height 22
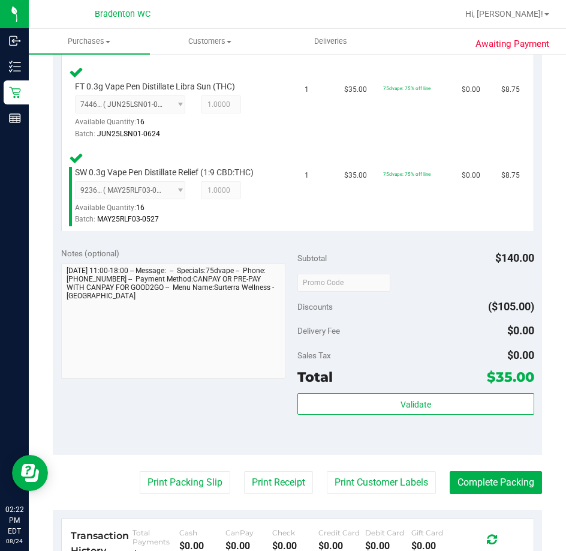
scroll to position [504, 0]
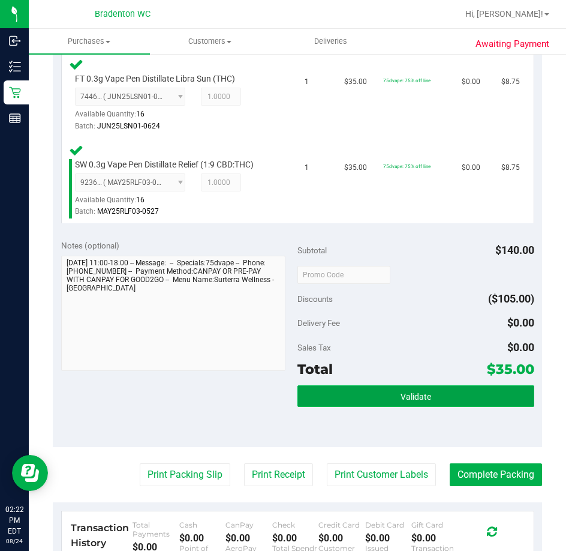
click at [362, 385] on button "Validate" at bounding box center [415, 396] width 237 height 22
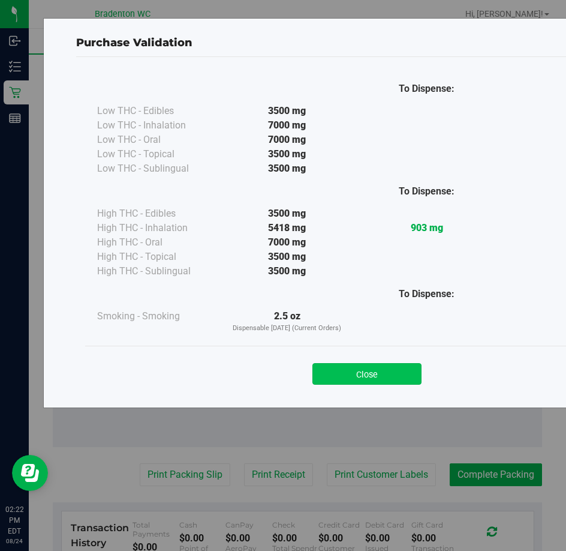
click at [354, 377] on button "Close" at bounding box center [366, 374] width 109 height 22
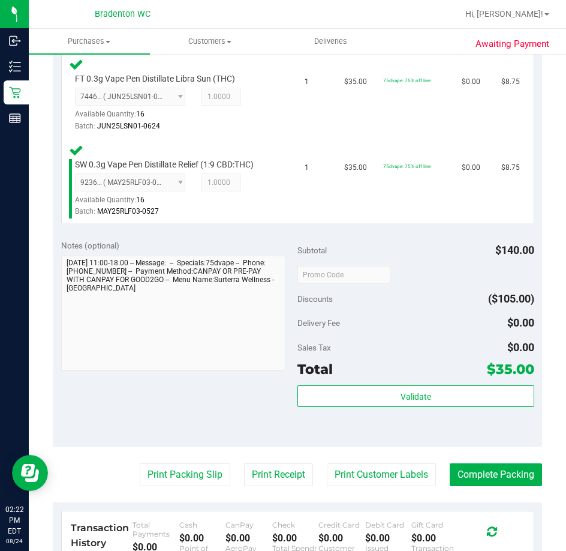
click at [185, 497] on purchase-details "Back Edit Purchase Cancel Purchase View Profile # 11839851 BioTrack ID: - Submi…" at bounding box center [297, 160] width 489 height 1198
click at [155, 465] on button "Print Packing Slip" at bounding box center [185, 474] width 91 height 23
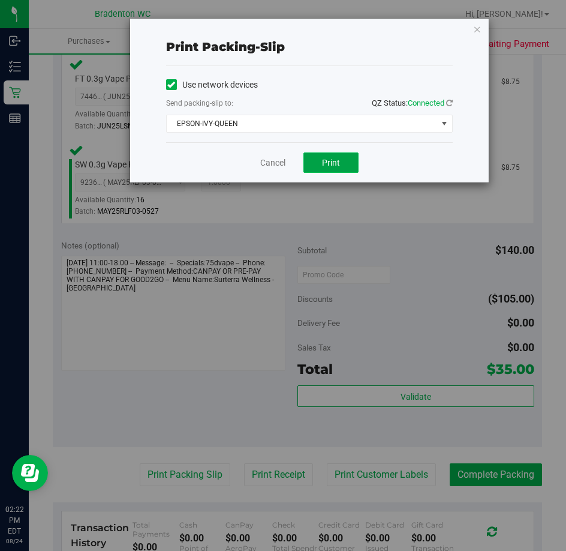
click at [324, 156] on button "Print" at bounding box center [330, 162] width 55 height 20
click at [267, 161] on link "Cancel" at bounding box center [272, 163] width 25 height 13
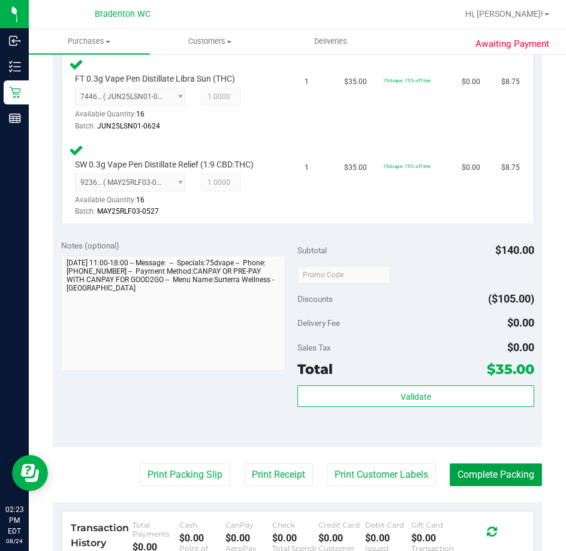
click at [497, 484] on button "Complete Packing" at bounding box center [496, 474] width 92 height 23
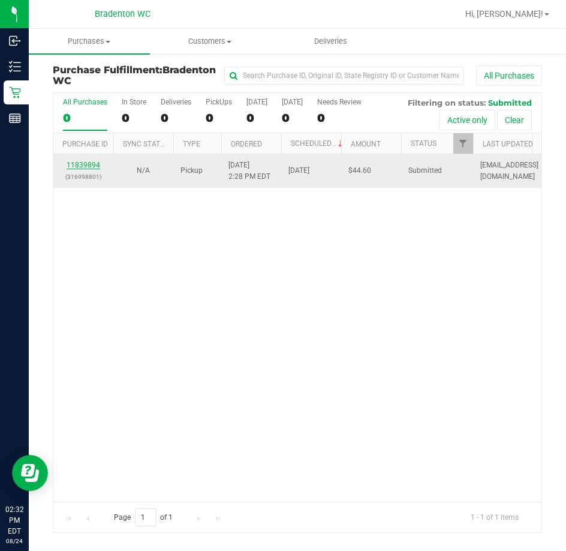
click at [74, 164] on link "11839894" at bounding box center [84, 165] width 34 height 8
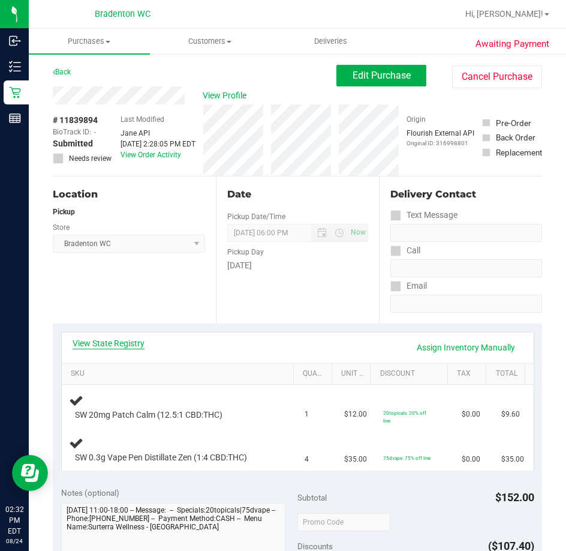
click at [139, 343] on link "View State Registry" at bounding box center [109, 343] width 72 height 12
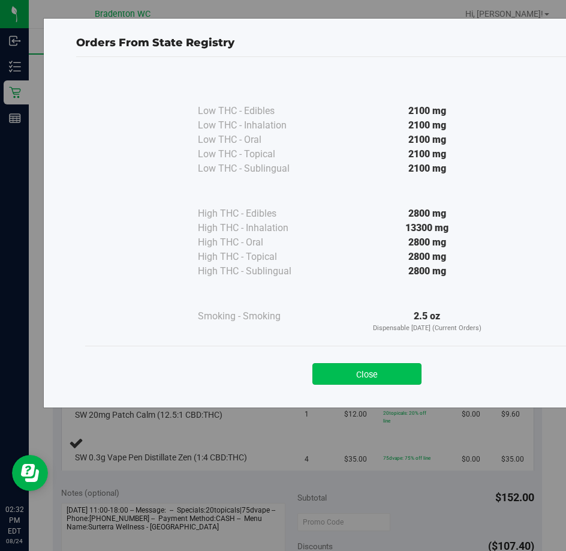
click at [373, 372] on button "Close" at bounding box center [366, 374] width 109 height 22
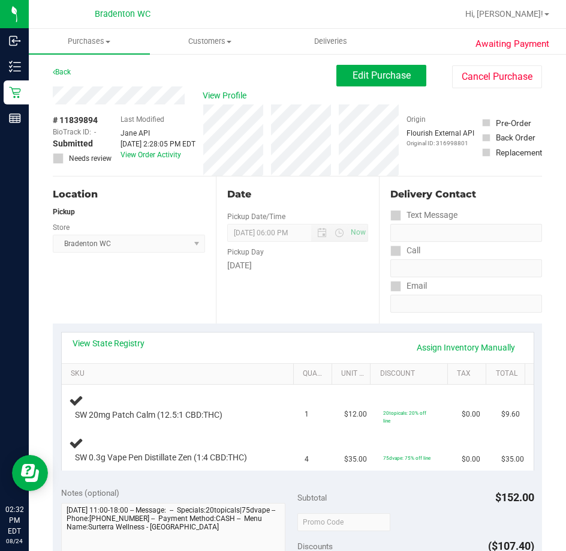
click at [222, 293] on div "Date Pickup Date/Time 08/24/2025 Now 08/24/2025 06:00 PM Now Pickup Day Sunday" at bounding box center [297, 249] width 163 height 147
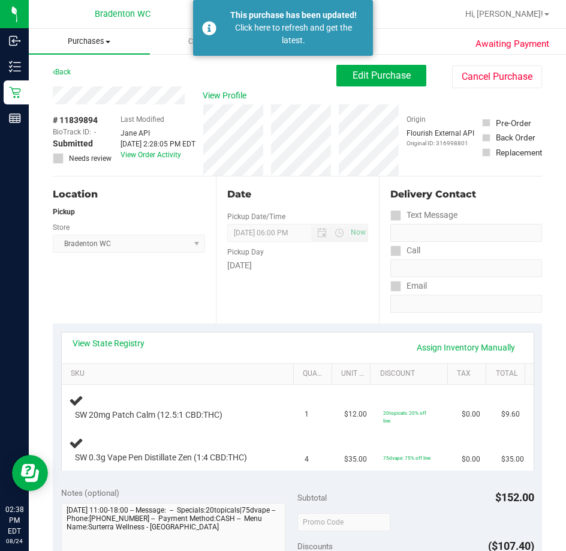
click at [84, 43] on span "Purchases" at bounding box center [89, 41] width 121 height 11
click at [92, 86] on span "Fulfillment" at bounding box center [66, 87] width 74 height 10
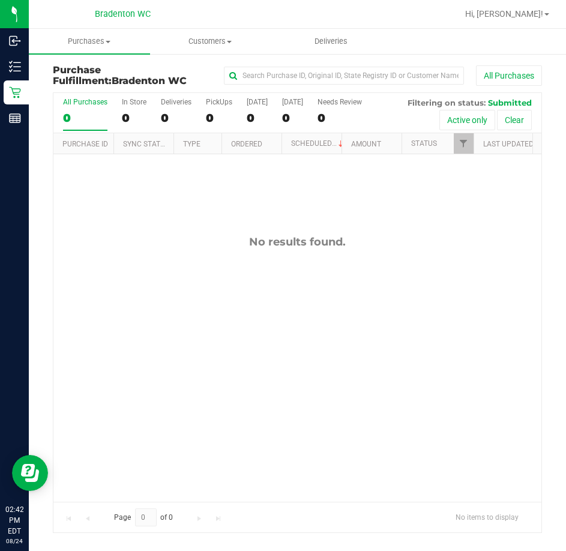
click at [162, 390] on div "No results found." at bounding box center [297, 368] width 488 height 428
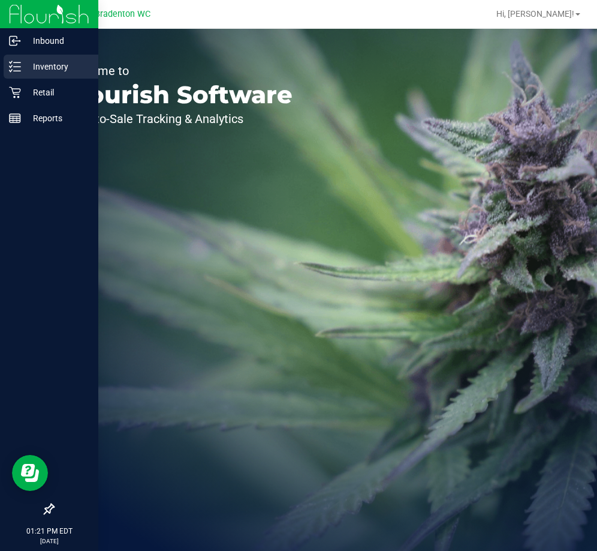
click at [30, 65] on p "Inventory" at bounding box center [57, 66] width 72 height 14
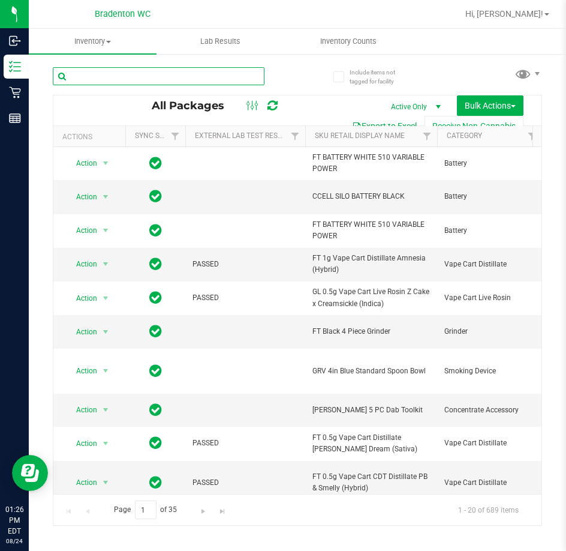
click at [139, 77] on input "text" at bounding box center [159, 76] width 212 height 18
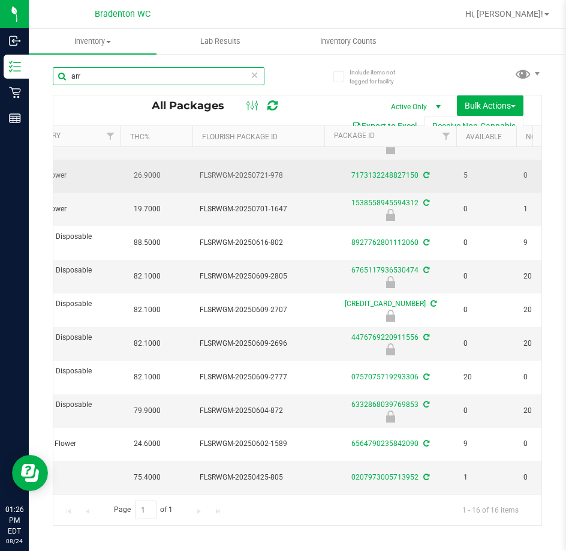
scroll to position [198, 421]
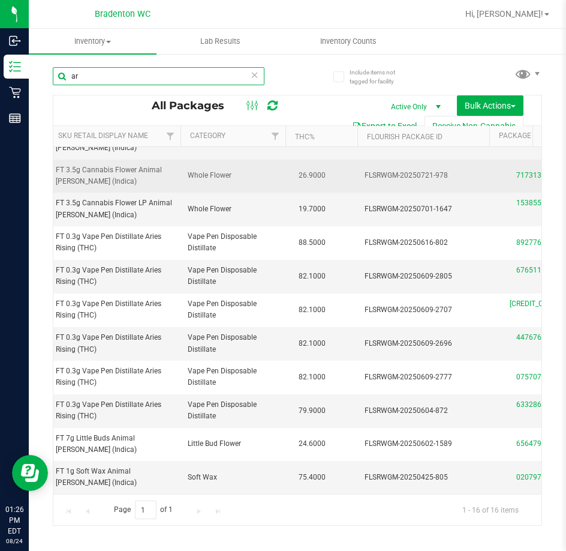
type input "a"
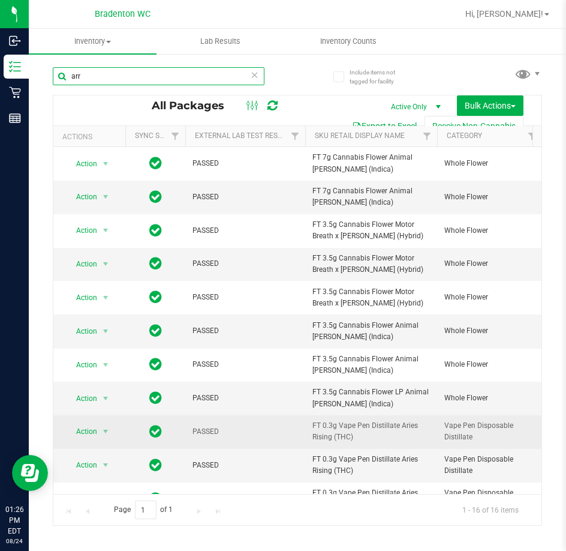
type input "arr"
drag, startPoint x: 384, startPoint y: 433, endPoint x: 306, endPoint y: 431, distance: 78.0
click at [306, 431] on td "FT 0.3g Vape Pen Distillate Aries Rising (THC)" at bounding box center [371, 431] width 132 height 33
copy span "FT 0.3g Vape Pen Distillate Aries Rising (THC)"
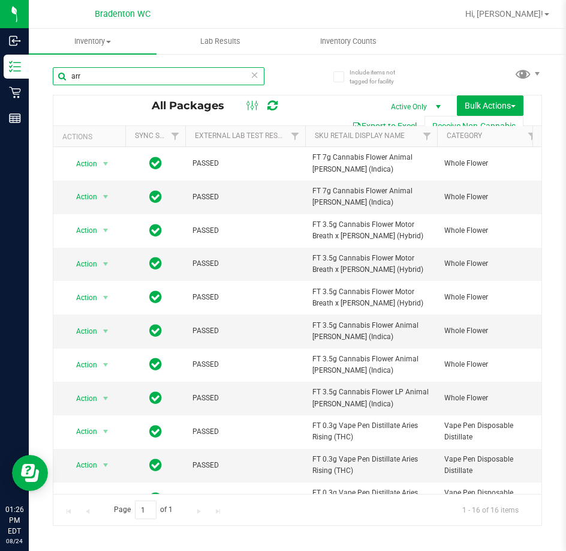
drag, startPoint x: 180, startPoint y: 79, endPoint x: -167, endPoint y: 54, distance: 347.5
click at [0, 54] on html "Inbound Inventory Retail Reports 01:26 PM EDT 08/24/2025 08/24 Bradenton WC Hi,…" at bounding box center [283, 275] width 566 height 551
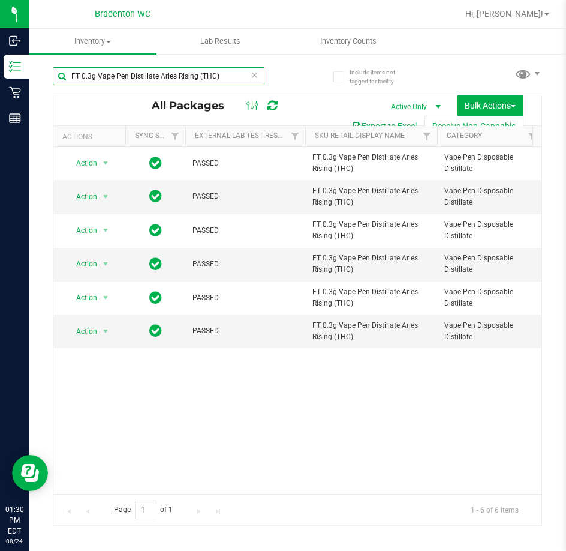
type input "FT 0.3g Vape Pen Distillate Aries Rising (THC)"
click at [259, 77] on input "FT 0.3g Vape Pen Distillate Aries Rising (THC)" at bounding box center [159, 76] width 212 height 18
click at [245, 78] on input "FT 0.3g Vape Pen Distillate Aries Rising (THC)" at bounding box center [159, 76] width 212 height 18
click at [255, 75] on icon at bounding box center [255, 74] width 8 height 14
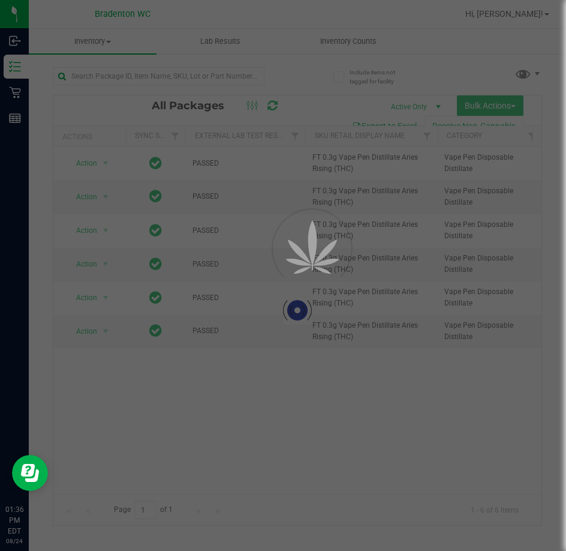
click at [243, 77] on div at bounding box center [283, 275] width 566 height 551
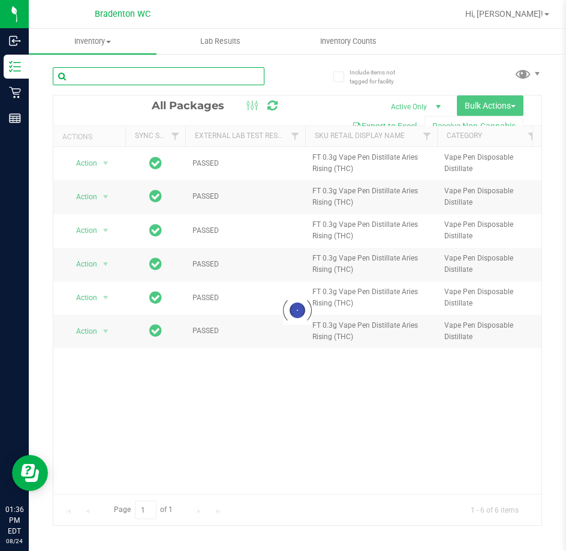
click at [235, 74] on input "text" at bounding box center [159, 76] width 212 height 18
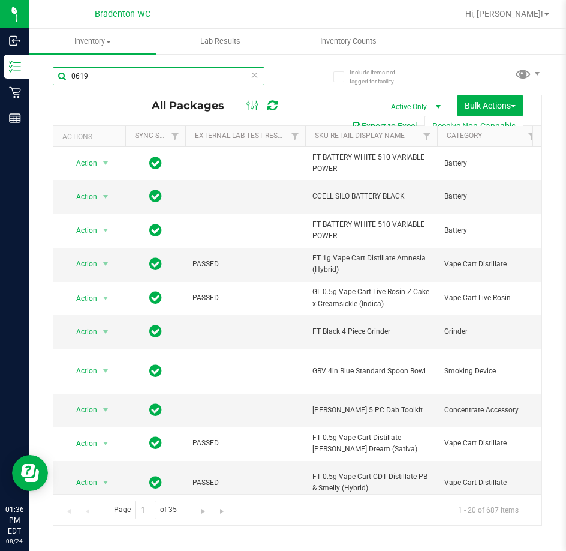
click at [73, 77] on input "0619" at bounding box center [159, 76] width 212 height 18
type input "-0619"
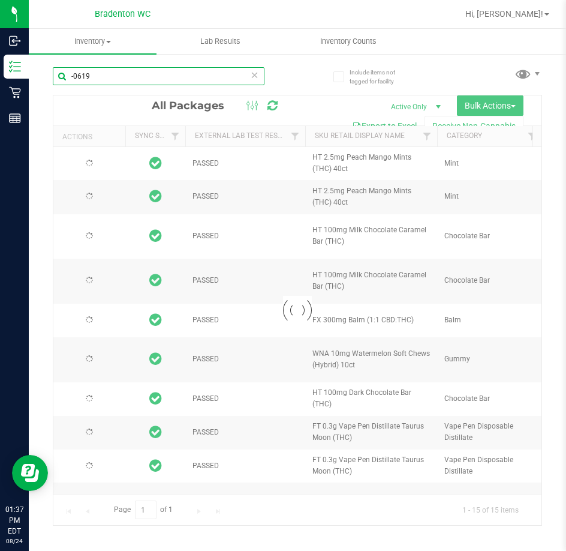
type input "2025-06-18"
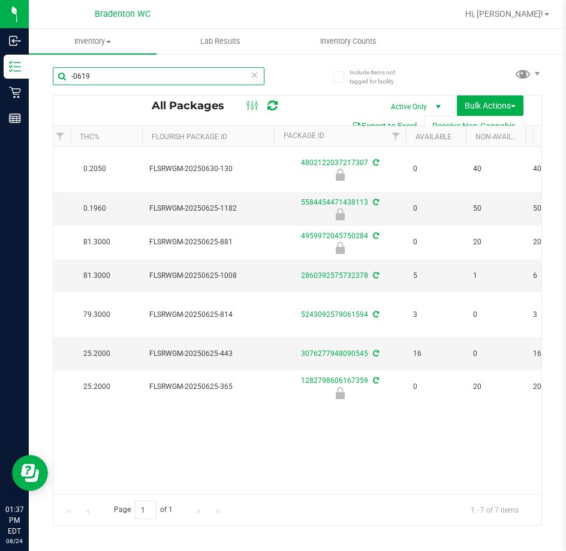
scroll to position [0, 498]
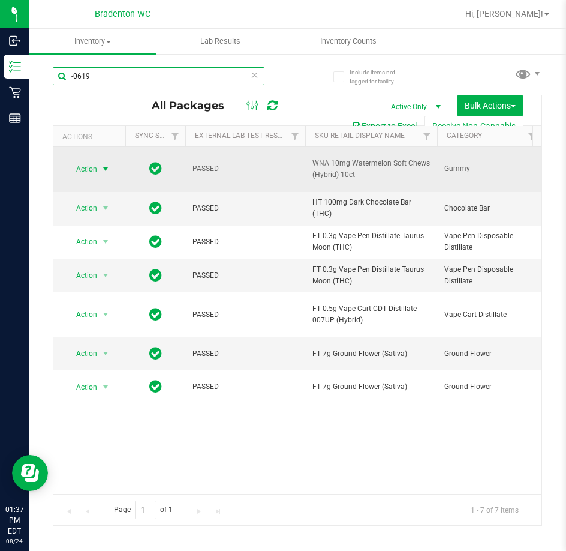
type input "-0619"
click at [83, 172] on span "Action" at bounding box center [81, 169] width 32 height 17
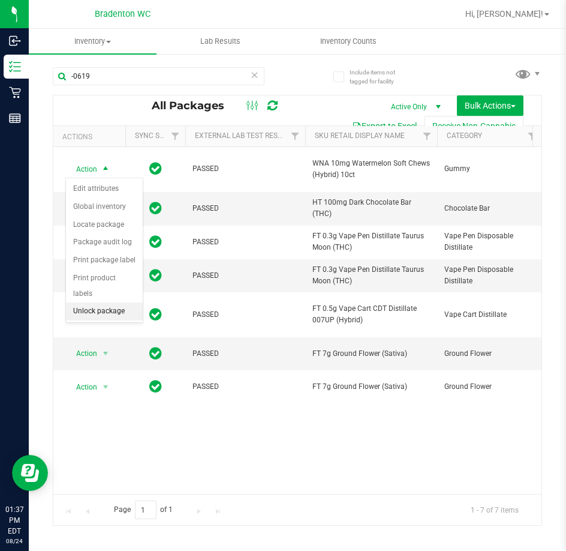
click at [106, 302] on li "Unlock package" at bounding box center [104, 311] width 77 height 18
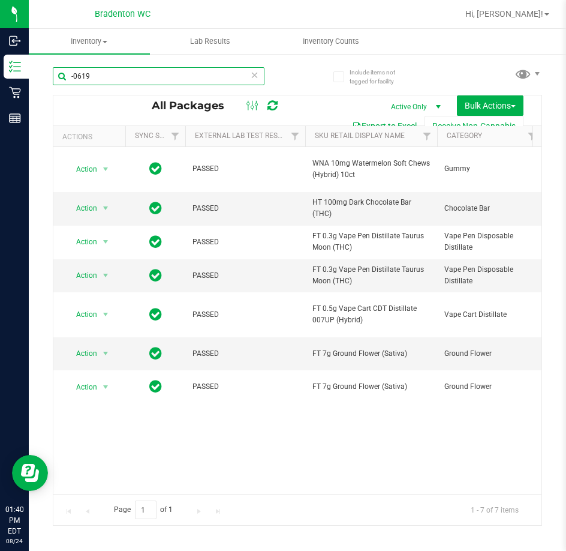
click at [171, 77] on input "-0619" at bounding box center [159, 76] width 212 height 18
type input "-"
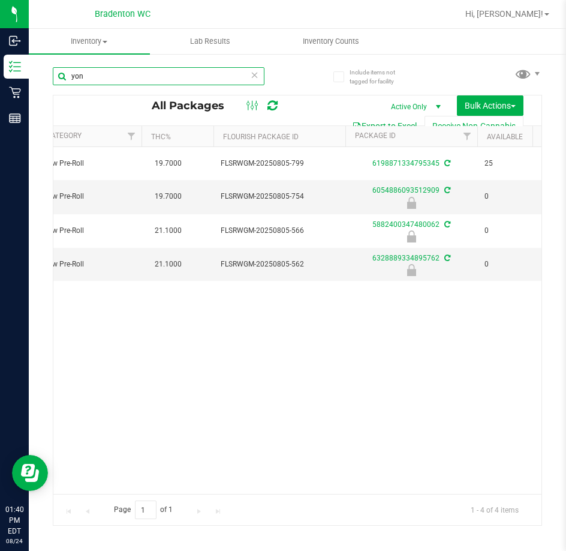
scroll to position [0, 471]
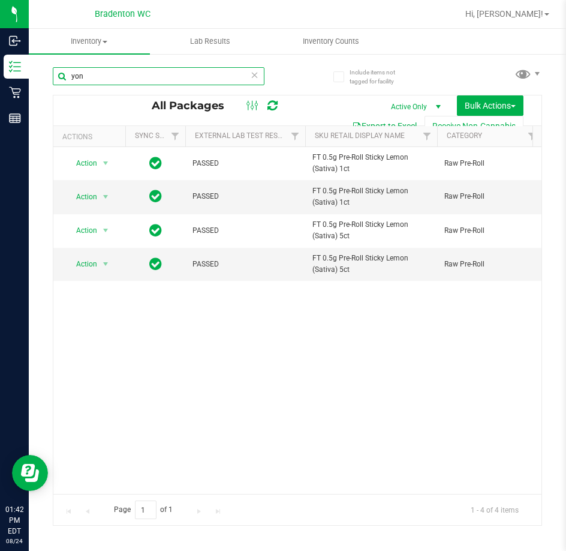
drag, startPoint x: 146, startPoint y: 73, endPoint x: -234, endPoint y: 67, distance: 380.3
click at [0, 67] on html "Inbound Inventory Retail Reports 01:42 PM EDT 08/24/2025 08/24 Bradenton WC Hi,…" at bounding box center [283, 275] width 566 height 551
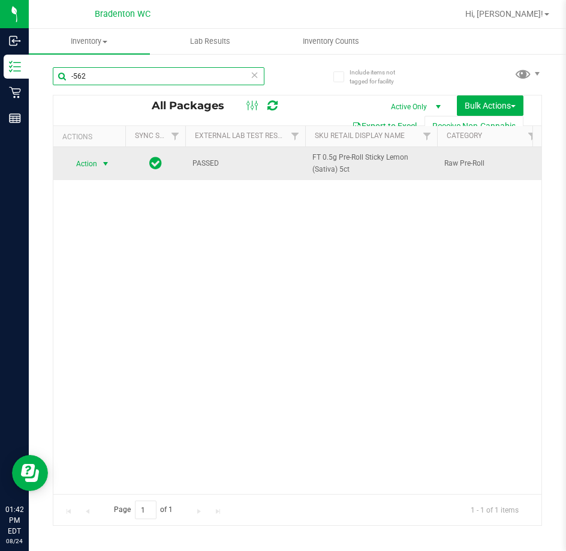
type input "-562"
click at [87, 167] on span "Action" at bounding box center [81, 163] width 32 height 17
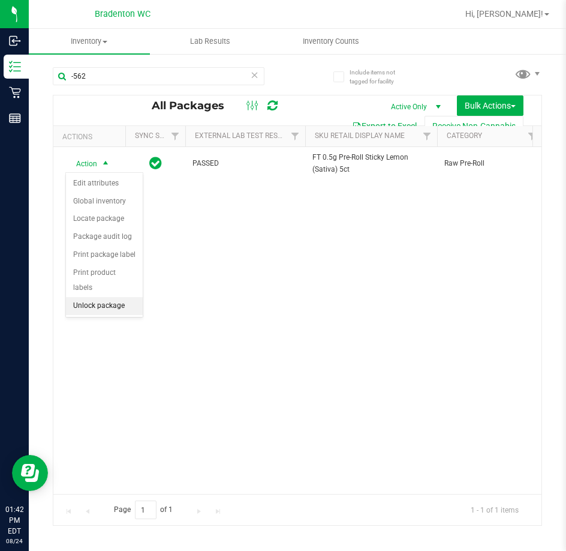
click at [105, 297] on li "Unlock package" at bounding box center [104, 306] width 77 height 18
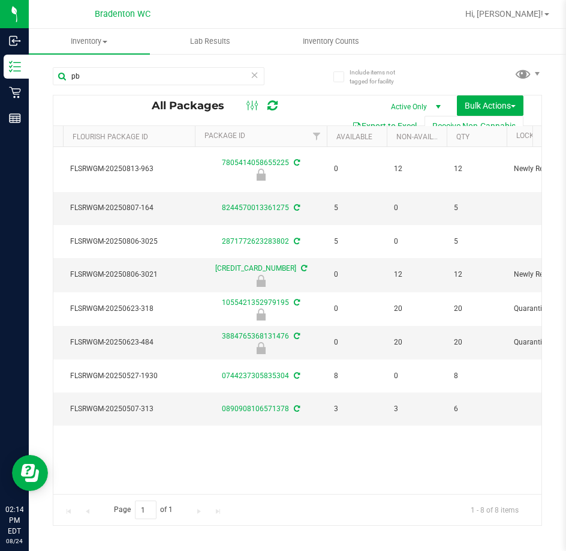
type input "p"
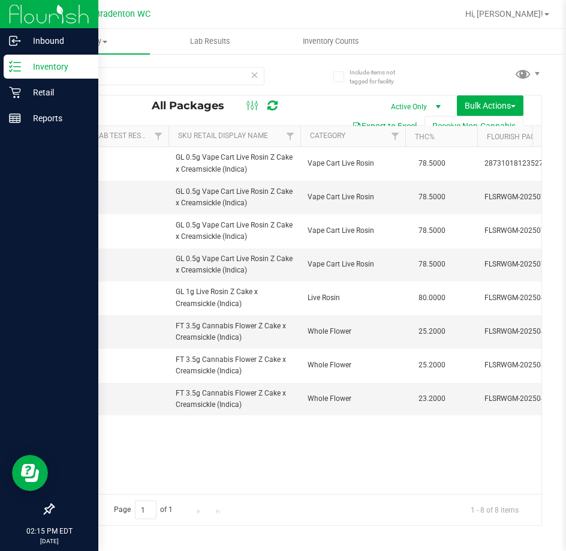
type input "zkr"
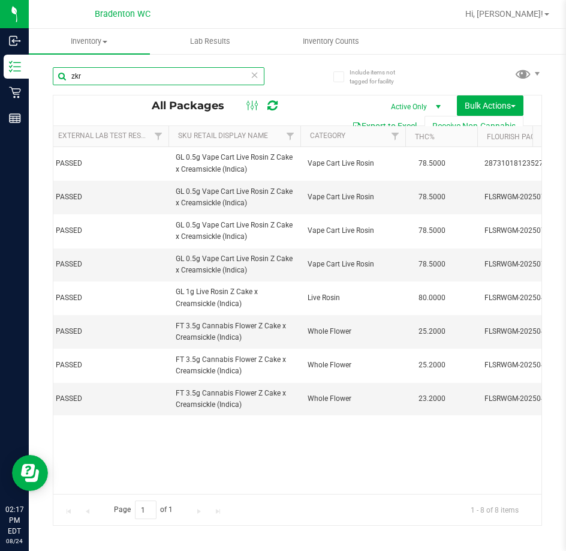
drag, startPoint x: 106, startPoint y: 80, endPoint x: 67, endPoint y: 82, distance: 39.0
click at [71, 82] on input "zkr" at bounding box center [159, 76] width 212 height 18
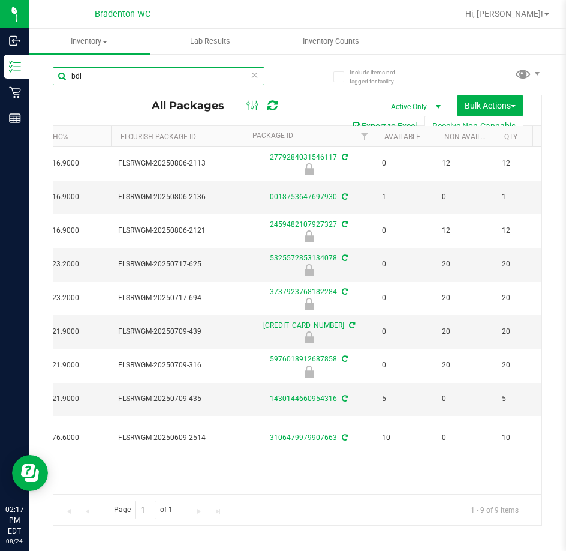
scroll to position [0, 519]
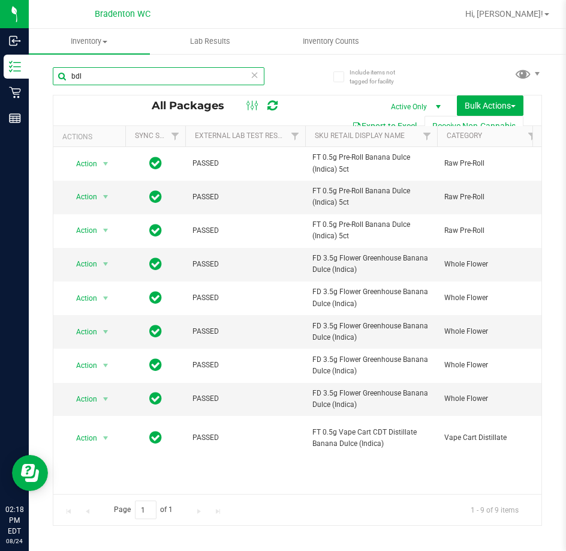
drag, startPoint x: 134, startPoint y: 77, endPoint x: -94, endPoint y: 62, distance: 228.4
click at [0, 62] on html "Inbound Inventory Retail Reports 02:18 PM EDT 08/24/2025 08/24 Bradenton WC Hi,…" at bounding box center [283, 275] width 566 height 551
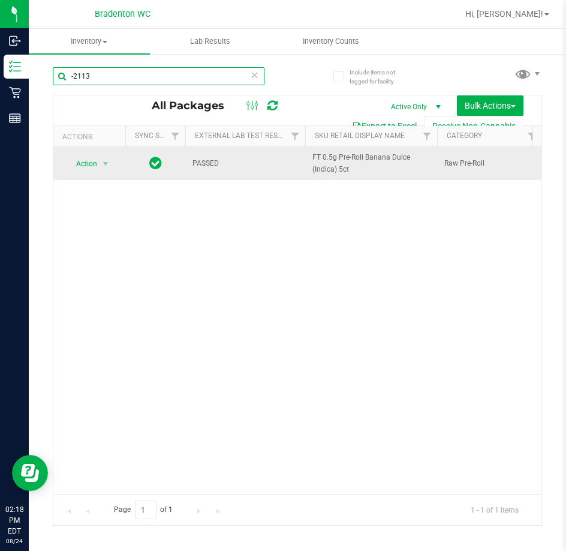
type input "-2113"
click at [84, 165] on span "Action" at bounding box center [81, 163] width 32 height 17
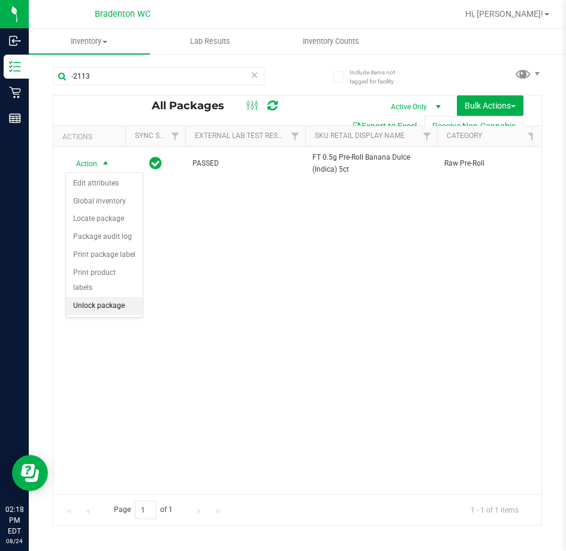
click at [100, 297] on li "Unlock package" at bounding box center [104, 306] width 77 height 18
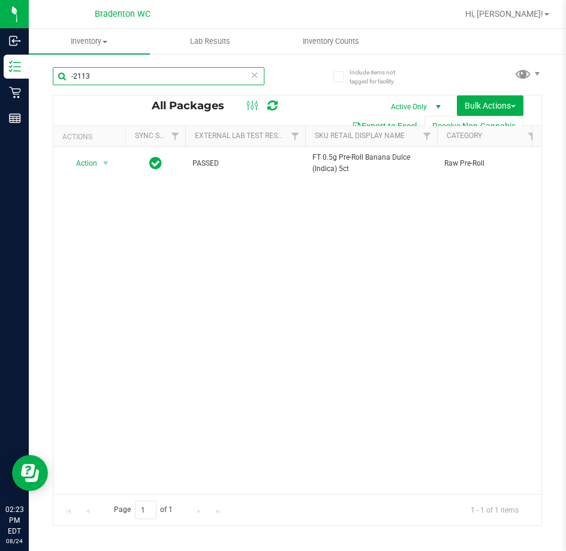
click at [145, 79] on input "-2113" at bounding box center [159, 76] width 212 height 18
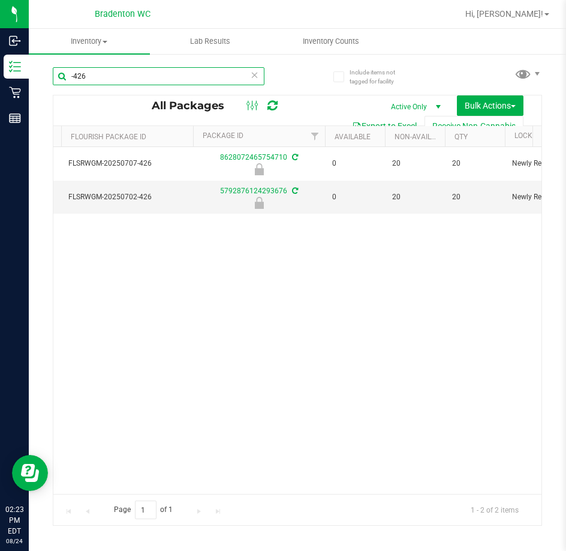
scroll to position [0, 554]
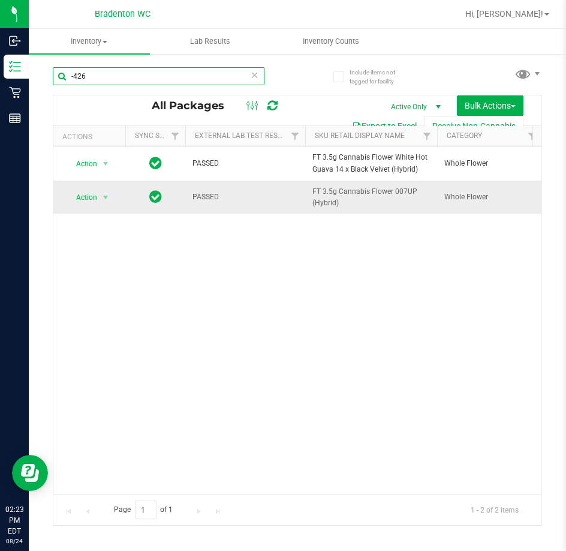
type input "-426"
click at [89, 194] on span "Action" at bounding box center [81, 197] width 32 height 17
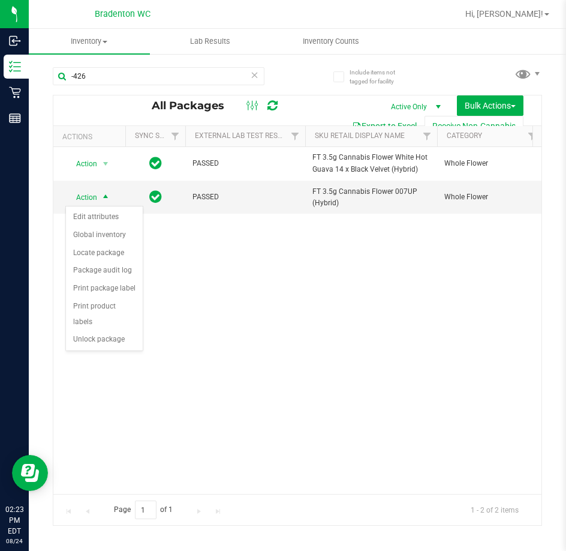
click at [286, 393] on div "Action Action Edit attributes Global inventory Locate package Package audit log…" at bounding box center [297, 320] width 488 height 347
click at [346, 391] on div "Action Action Edit attributes Global inventory Locate package Package audit log…" at bounding box center [297, 320] width 488 height 347
click at [536, 19] on span "Hi, [PERSON_NAME]!" at bounding box center [504, 14] width 78 height 10
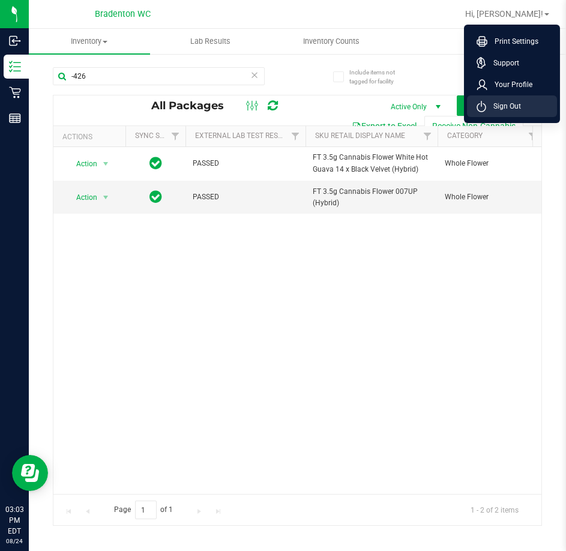
click at [502, 113] on li "Sign Out" at bounding box center [512, 106] width 90 height 22
